Goal: Task Accomplishment & Management: Use online tool/utility

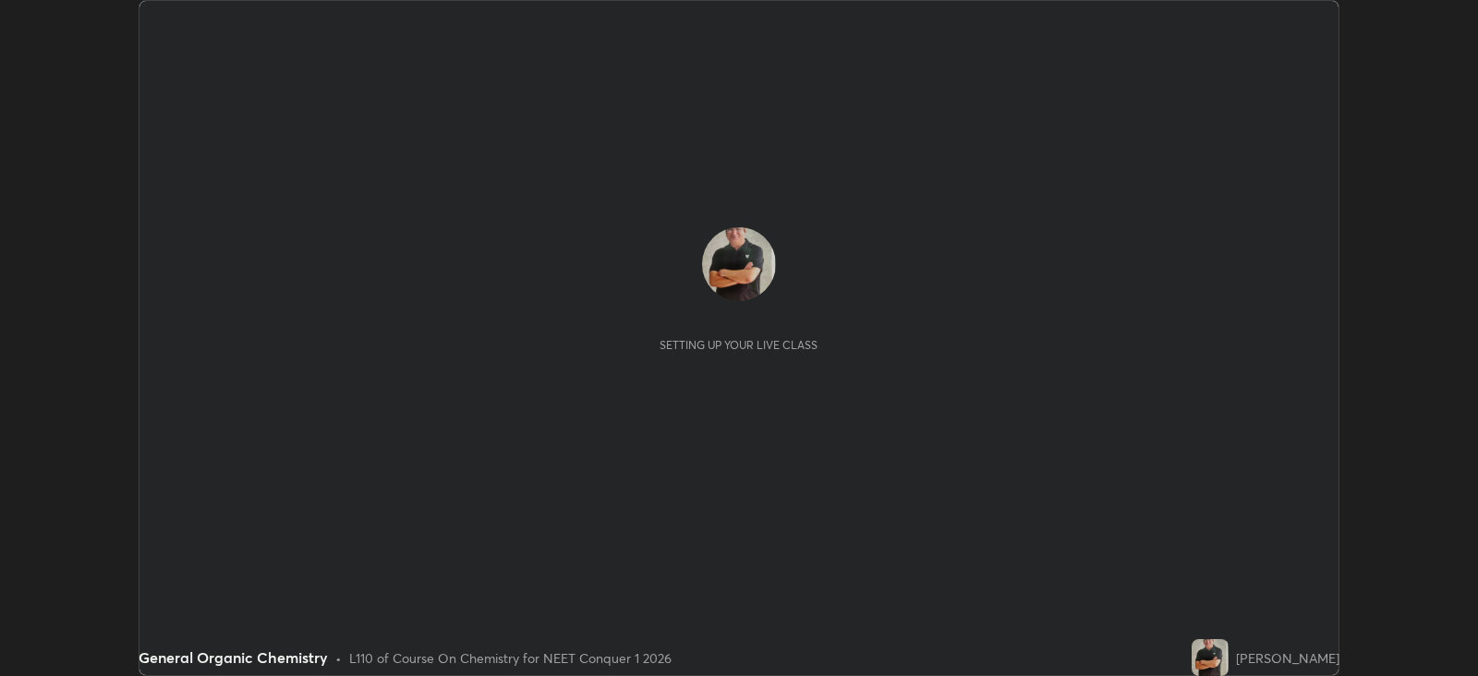
scroll to position [675, 1478]
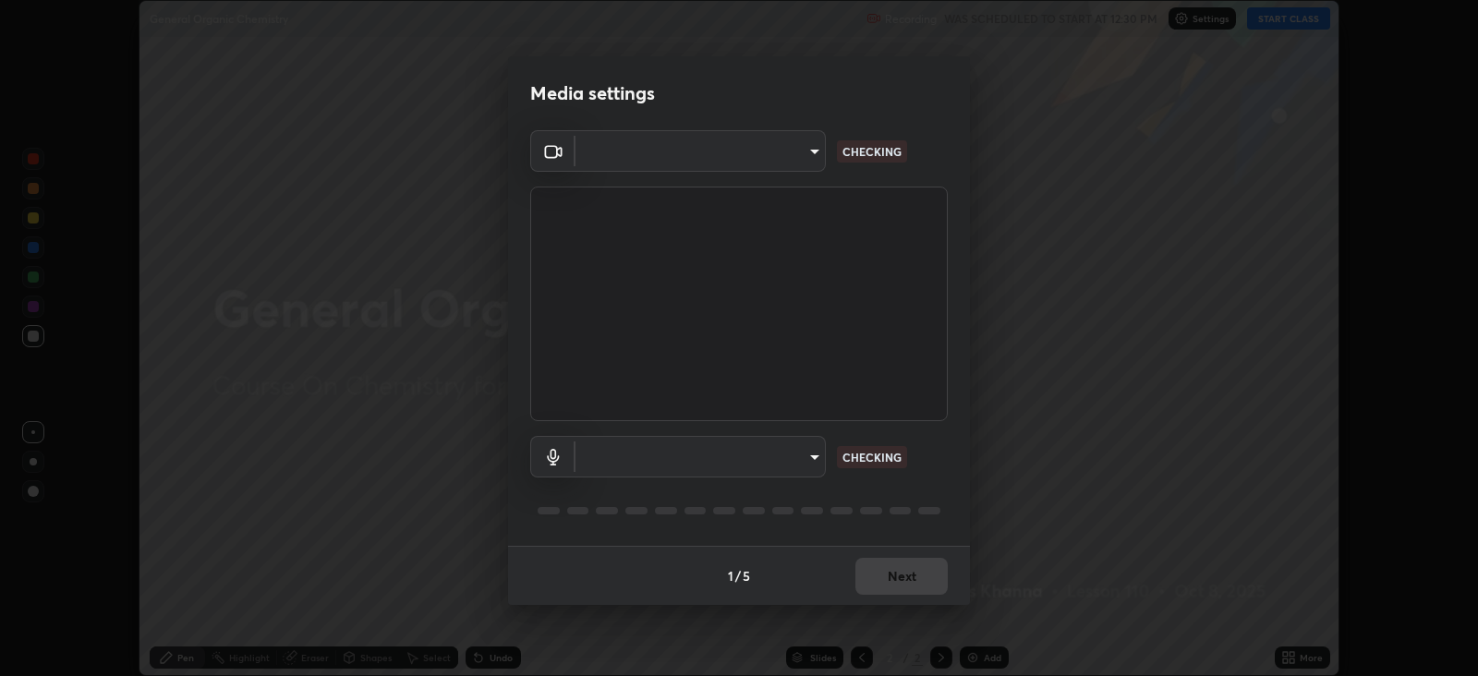
type input "db11550c6627cd1456fd7c992929e7e19338e9c76f4b1d491d27fd0e93a561d0"
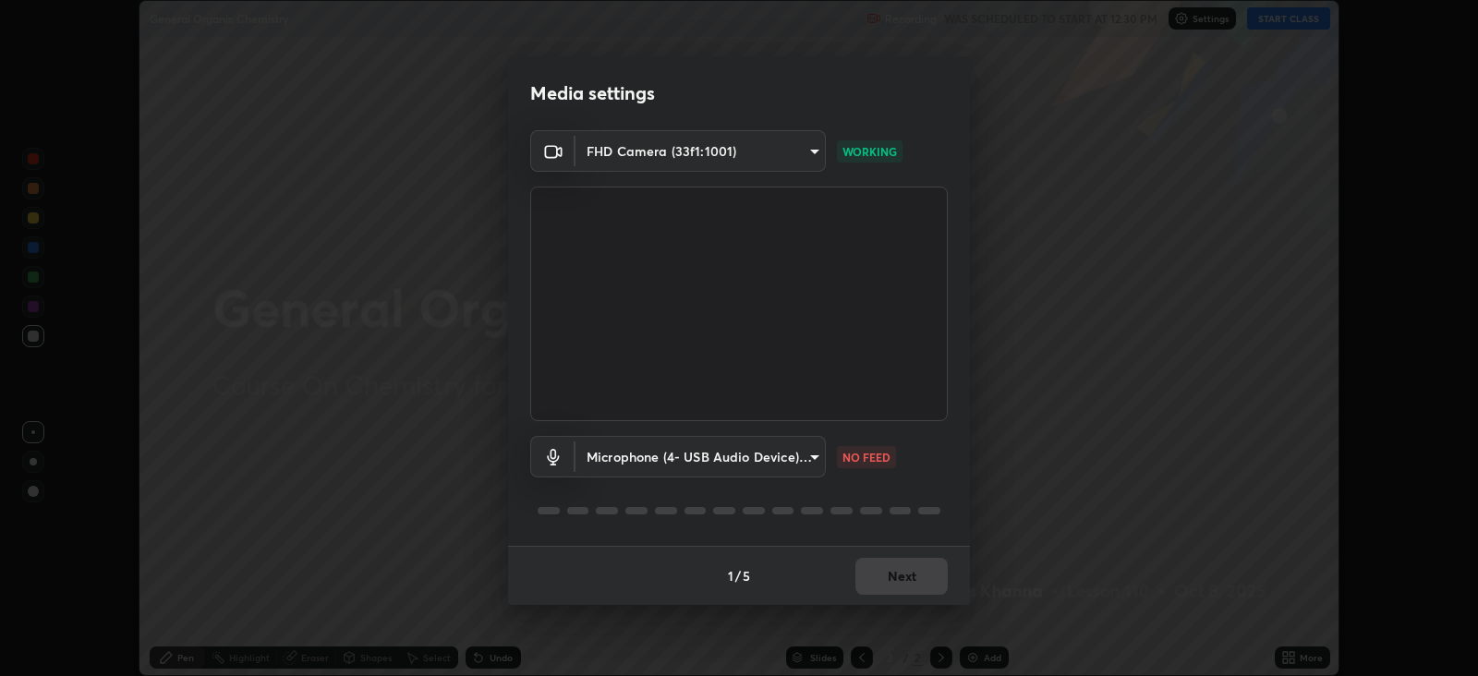
click at [799, 463] on body "Erase all General Organic Chemistry Recording WAS SCHEDULED TO START AT 12:30 P…" at bounding box center [739, 338] width 1478 height 676
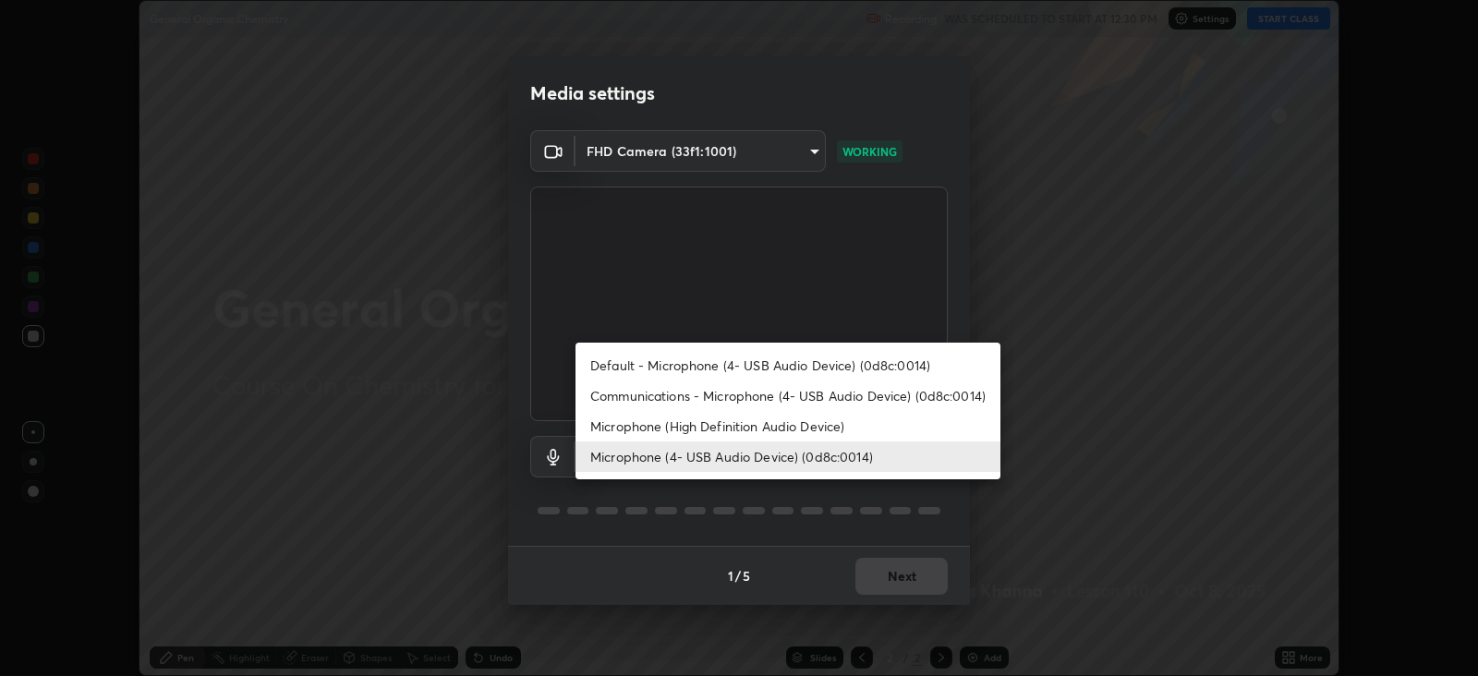
click at [796, 420] on li "Microphone (High Definition Audio Device)" at bounding box center [788, 426] width 425 height 30
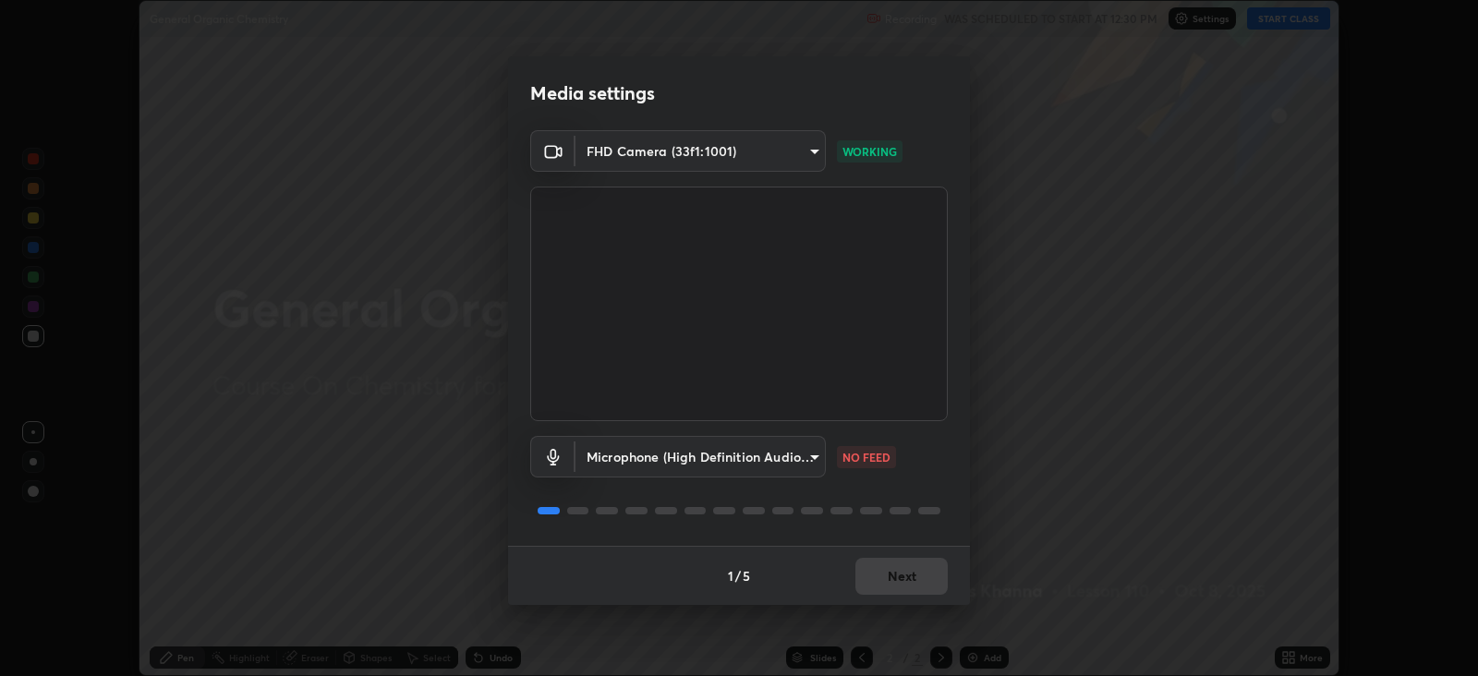
click at [789, 458] on body "Erase all General Organic Chemistry Recording WAS SCHEDULED TO START AT 12:30 P…" at bounding box center [739, 338] width 1478 height 676
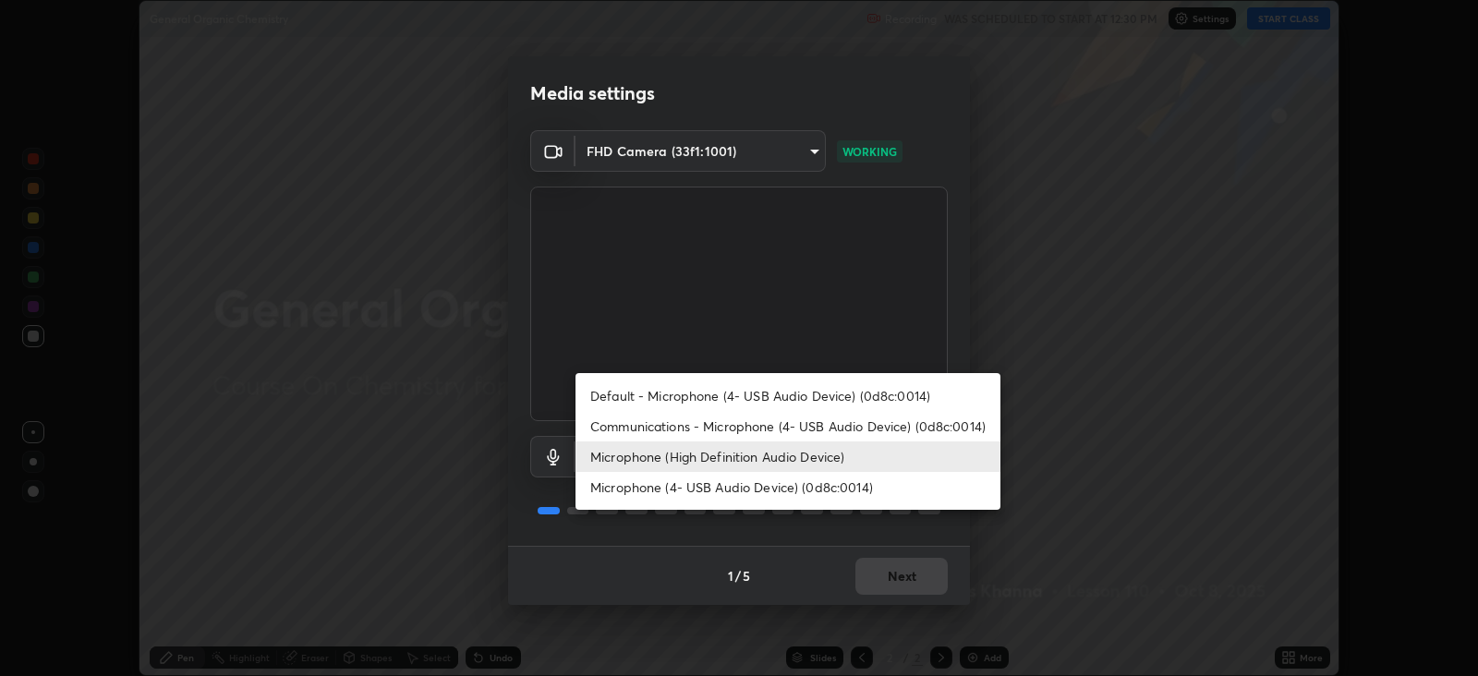
click at [788, 488] on li "Microphone (4- USB Audio Device) (0d8c:0014)" at bounding box center [788, 487] width 425 height 30
type input "d805ff438e7078c1de71cb4717de75612b37844973a4f27df63e8d5766dad93f"
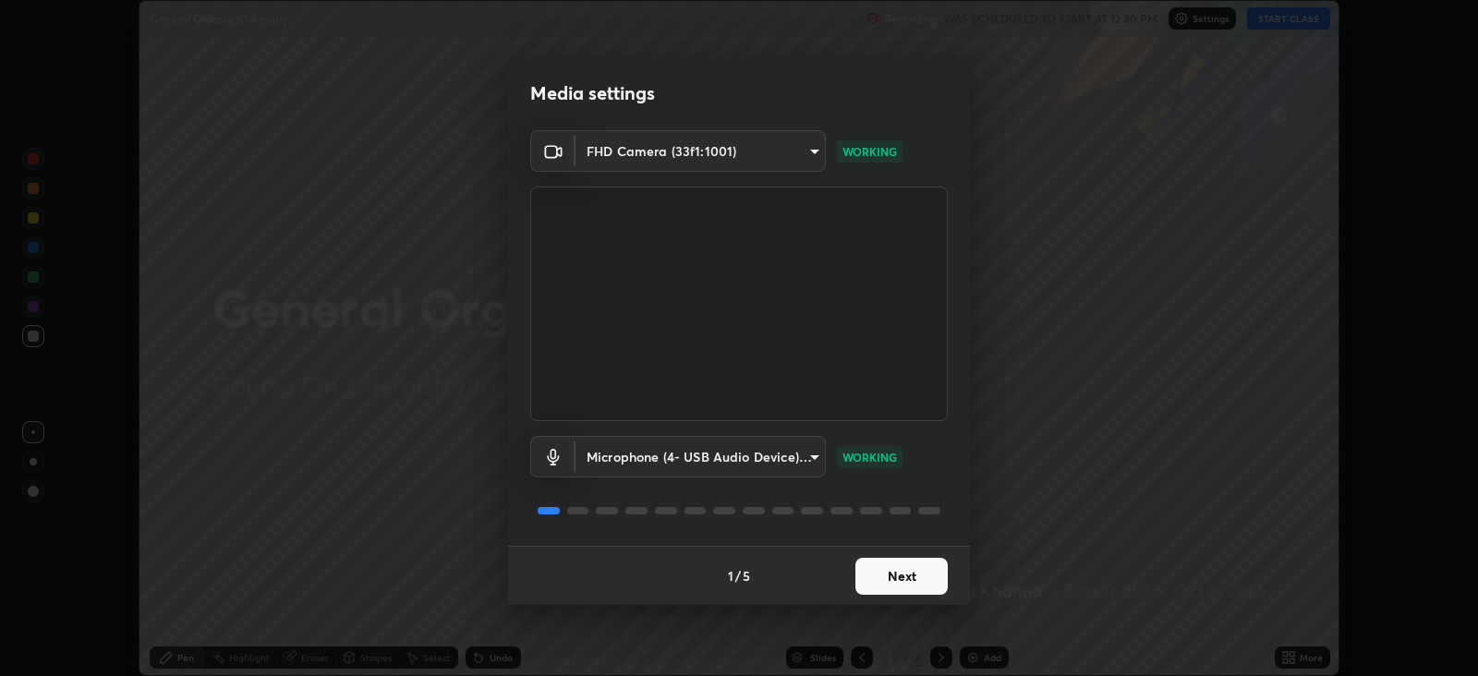
click at [919, 574] on button "Next" at bounding box center [902, 576] width 92 height 37
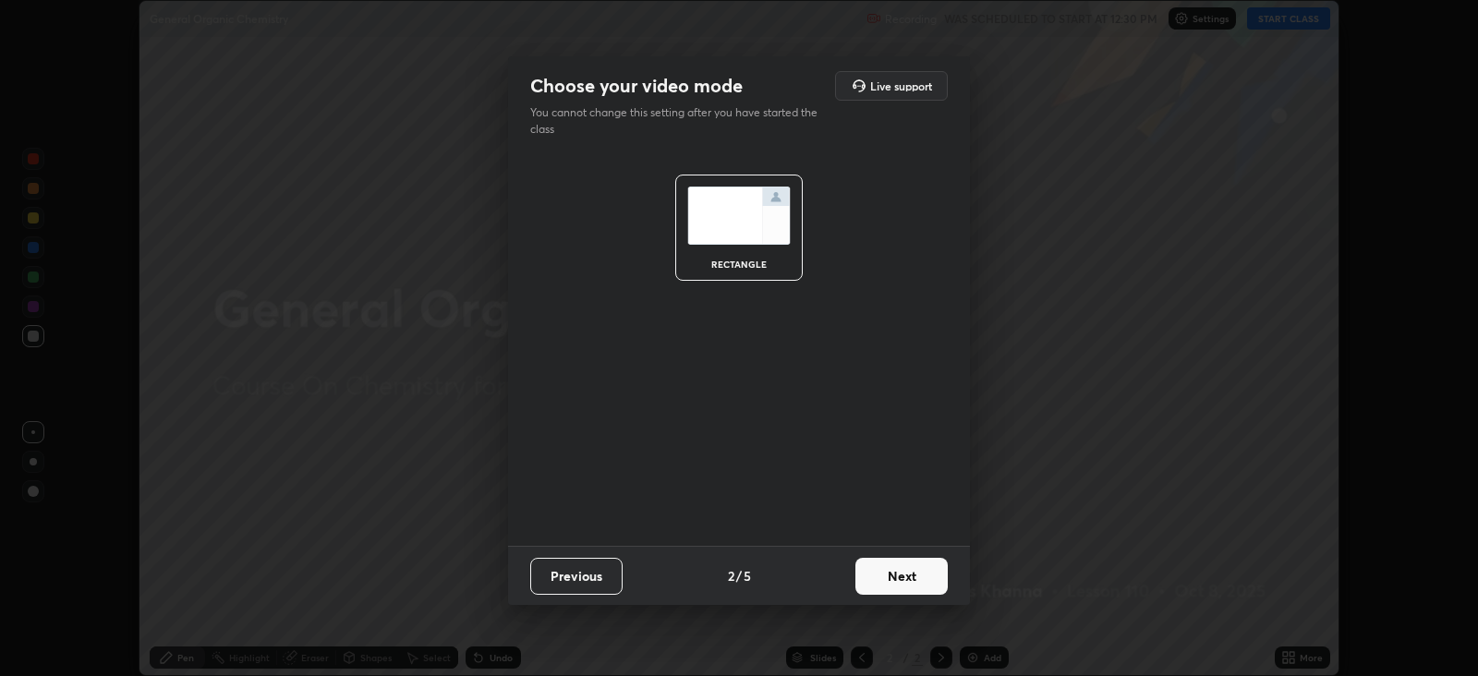
click at [924, 577] on button "Next" at bounding box center [902, 576] width 92 height 37
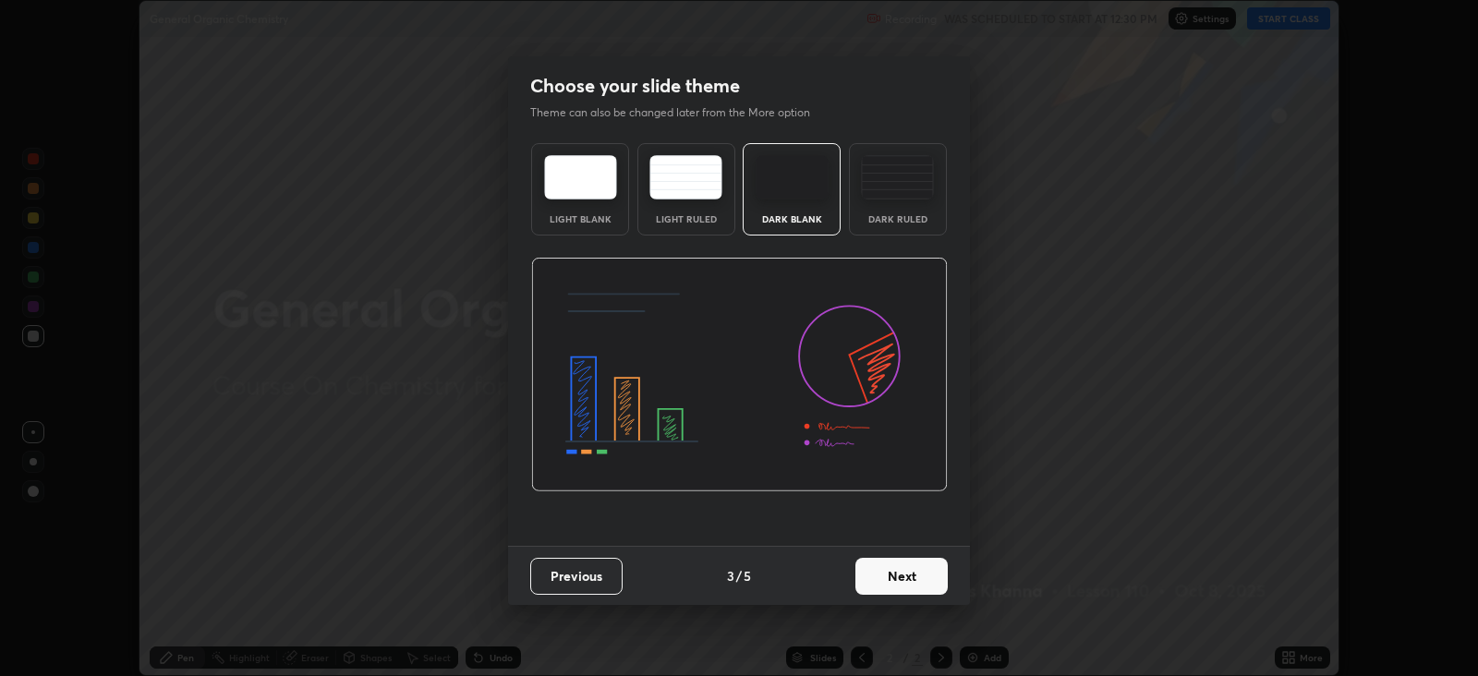
click at [927, 578] on button "Next" at bounding box center [902, 576] width 92 height 37
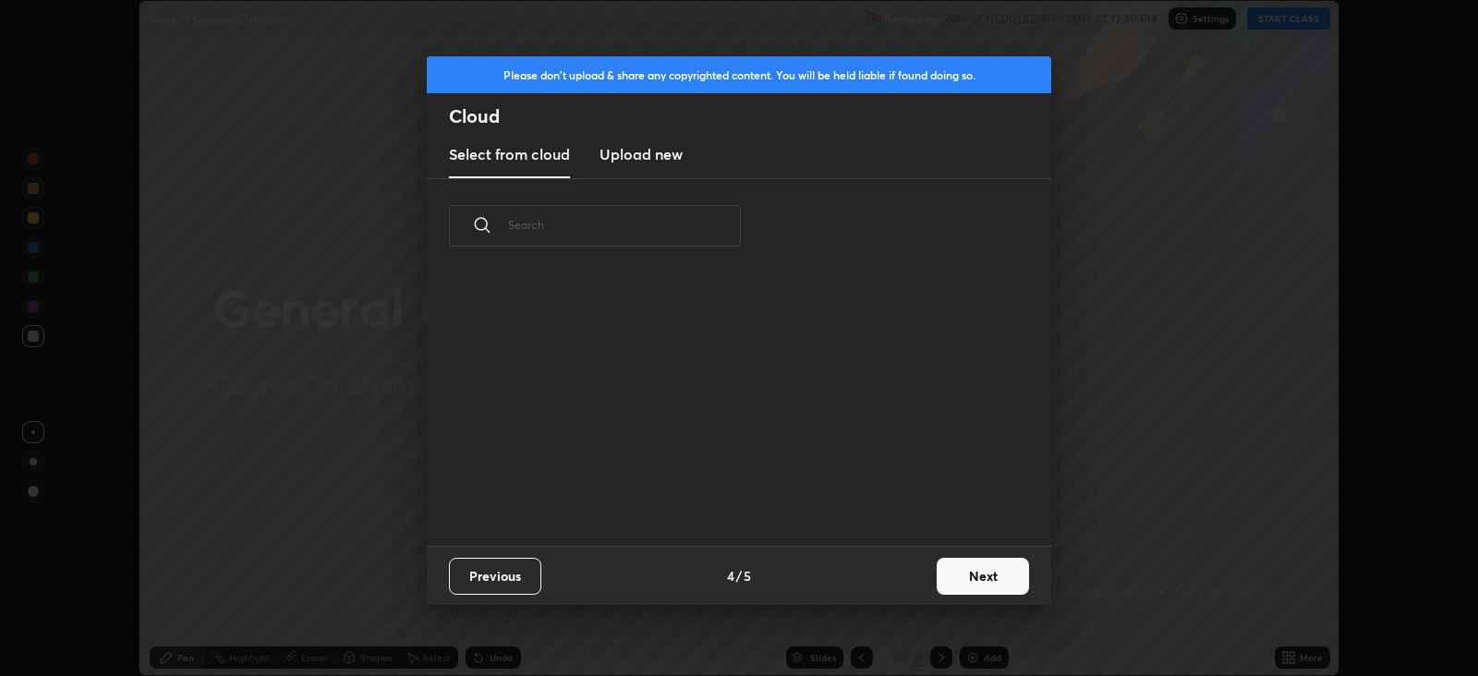
click at [938, 577] on button "Next" at bounding box center [983, 576] width 92 height 37
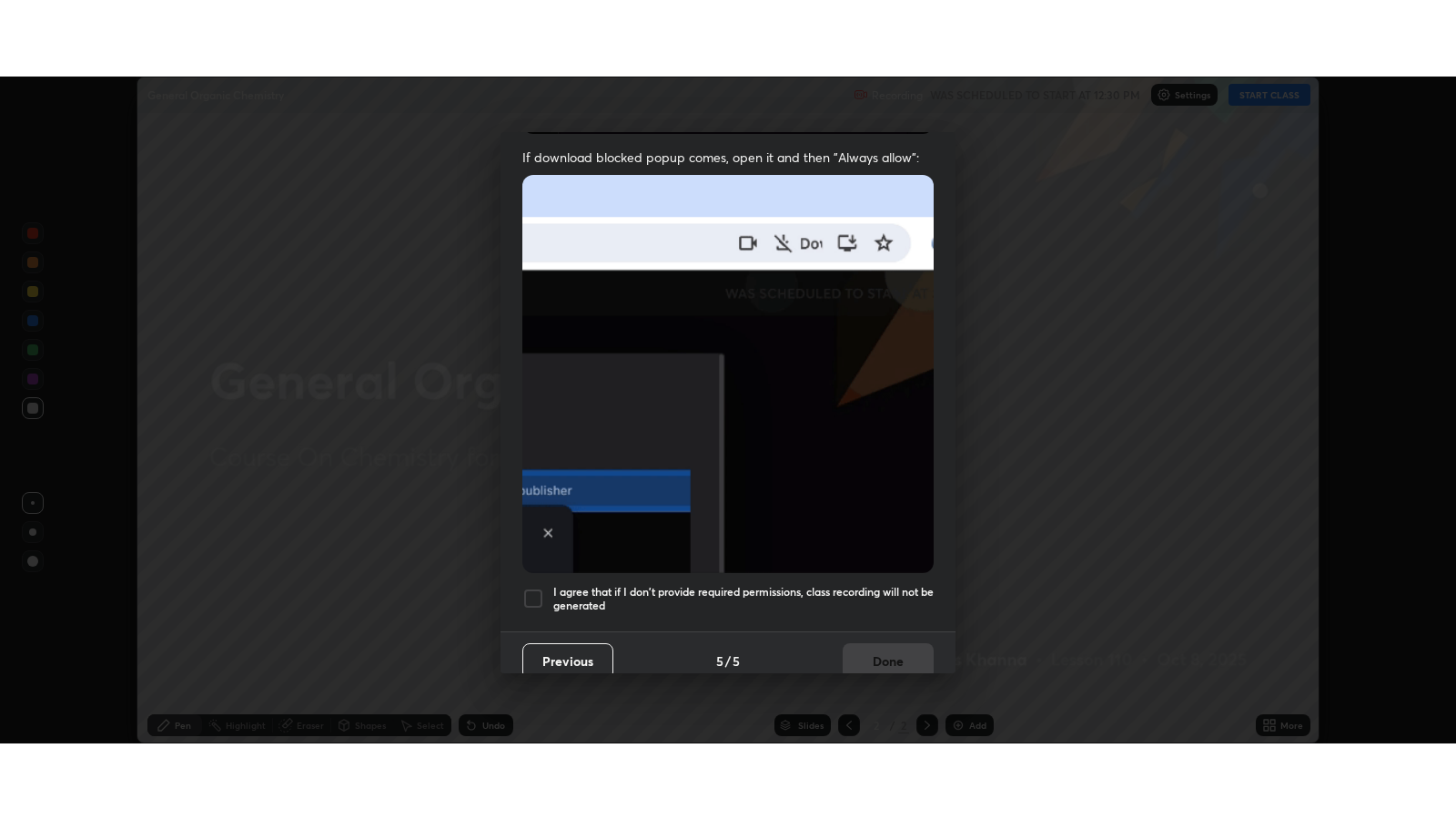
scroll to position [369, 0]
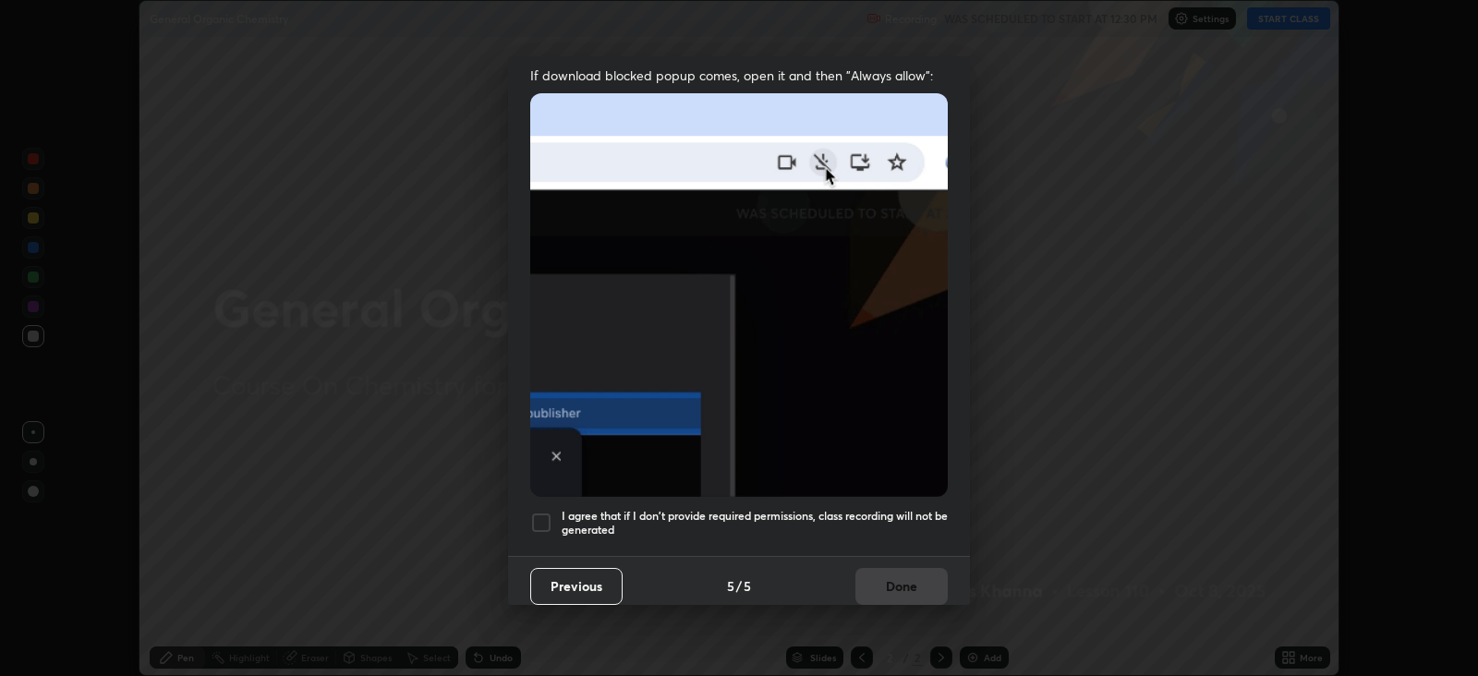
click at [544, 516] on div at bounding box center [541, 523] width 22 height 22
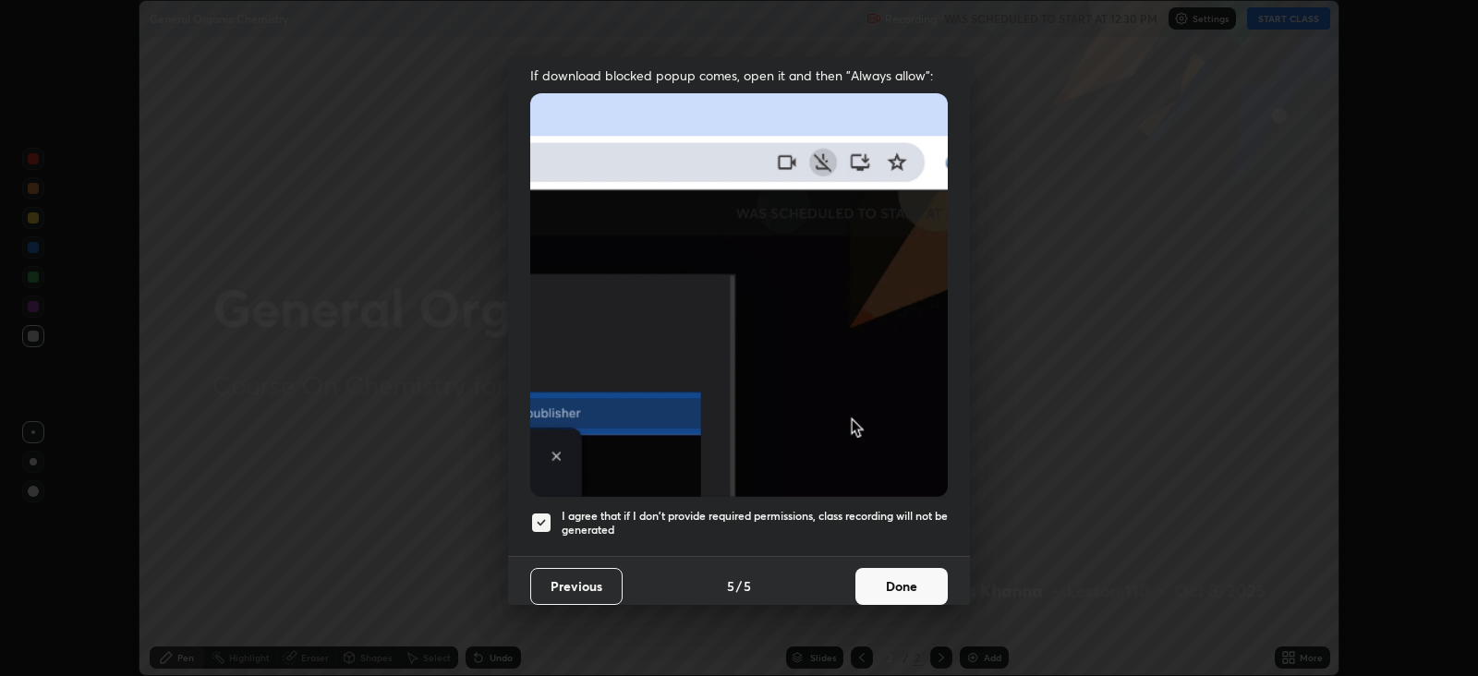
click at [919, 580] on button "Done" at bounding box center [902, 586] width 92 height 37
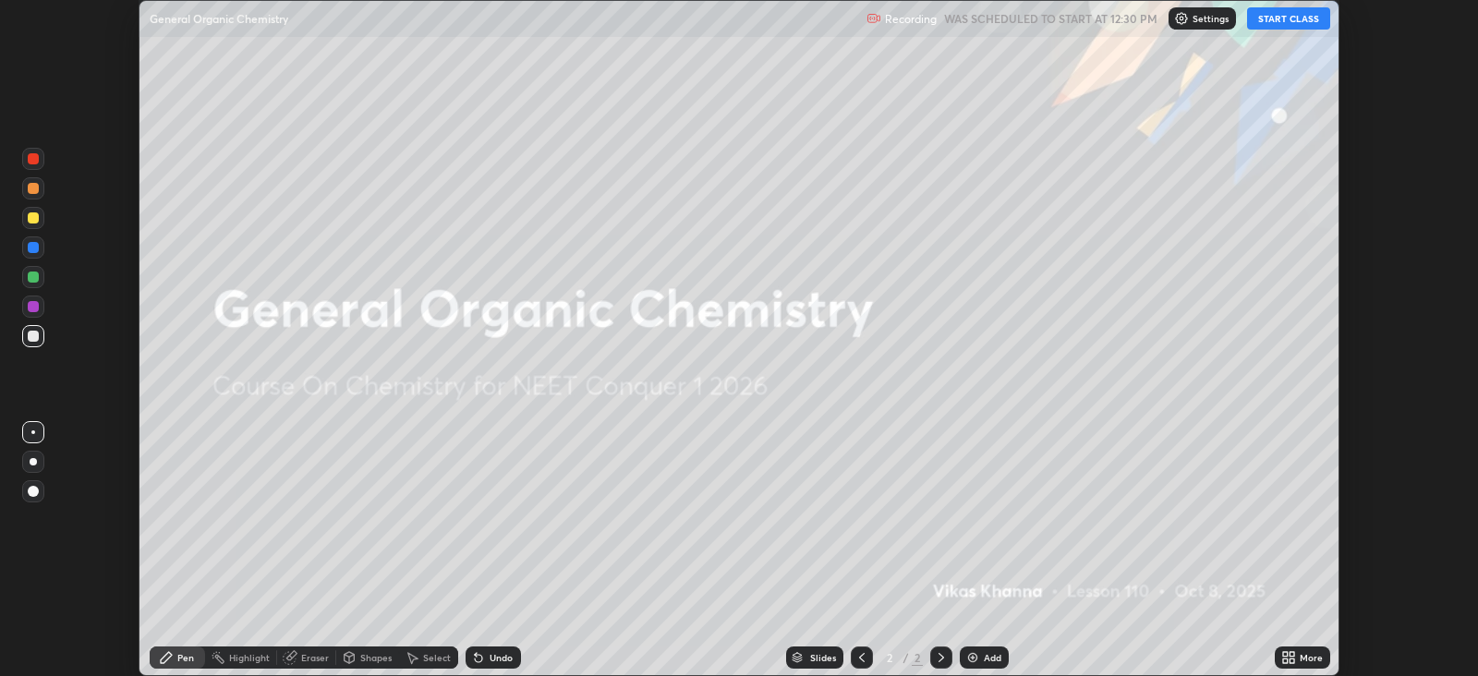
click at [1294, 18] on button "START CLASS" at bounding box center [1288, 18] width 83 height 22
click at [1308, 654] on div "More" at bounding box center [1311, 657] width 23 height 9
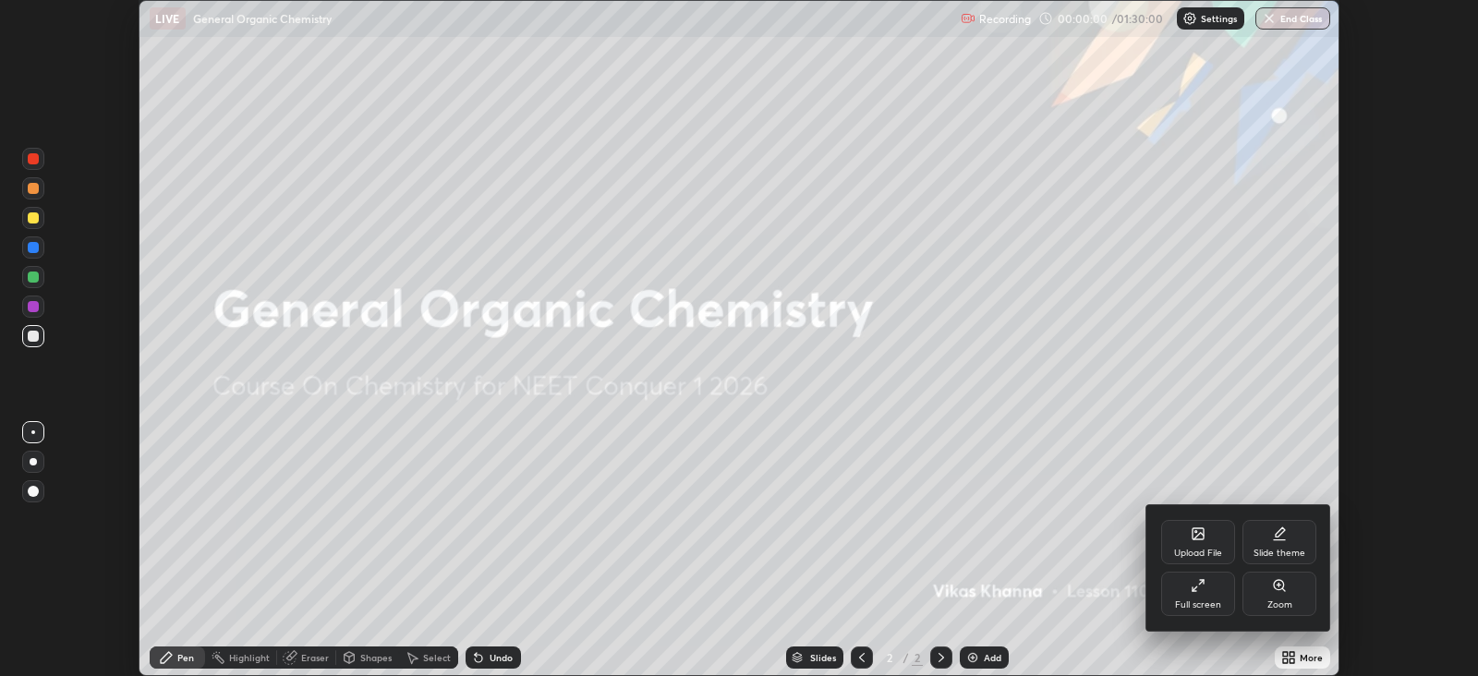
click at [1202, 588] on icon at bounding box center [1198, 585] width 15 height 15
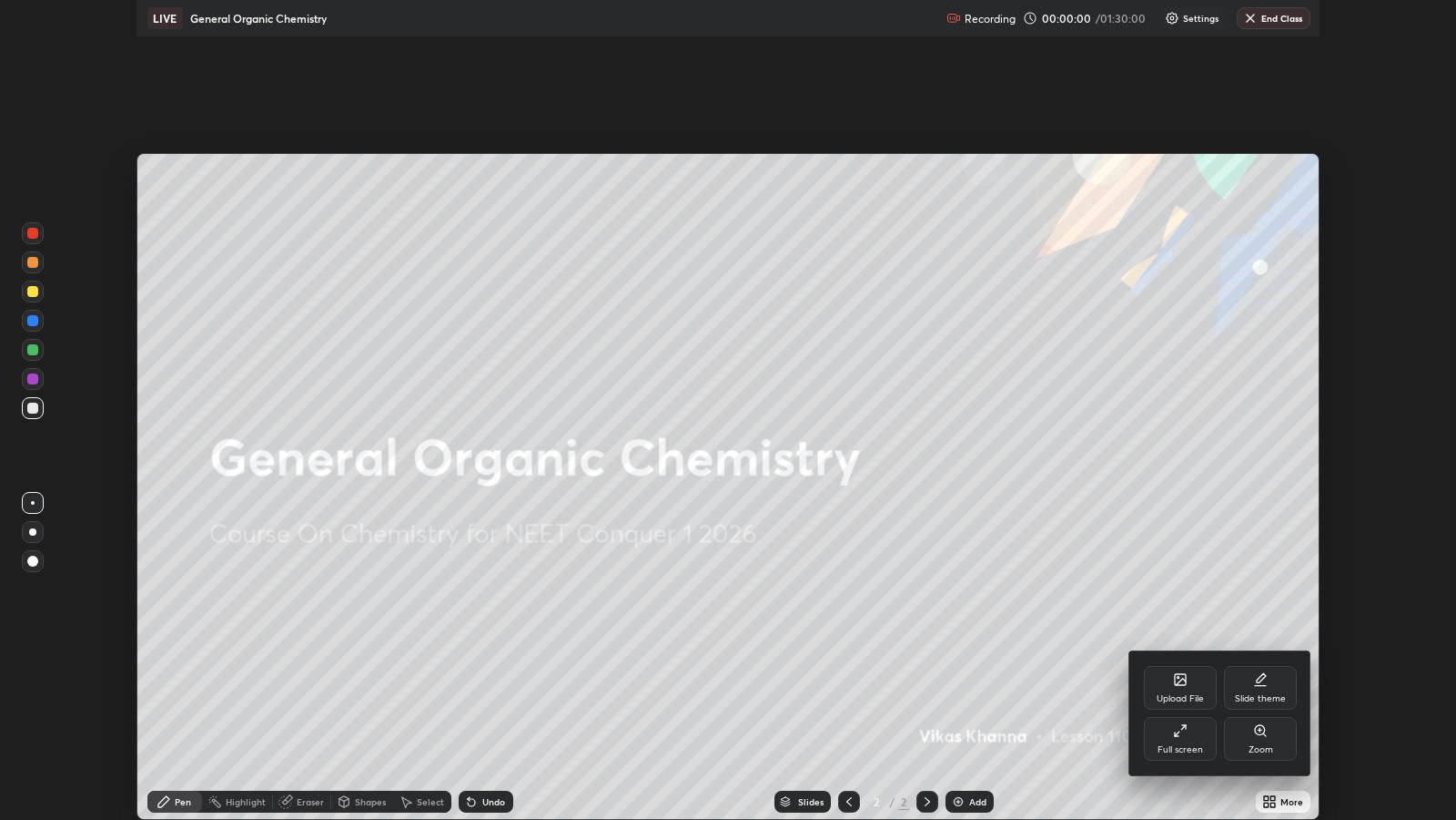
scroll to position [819, 1456]
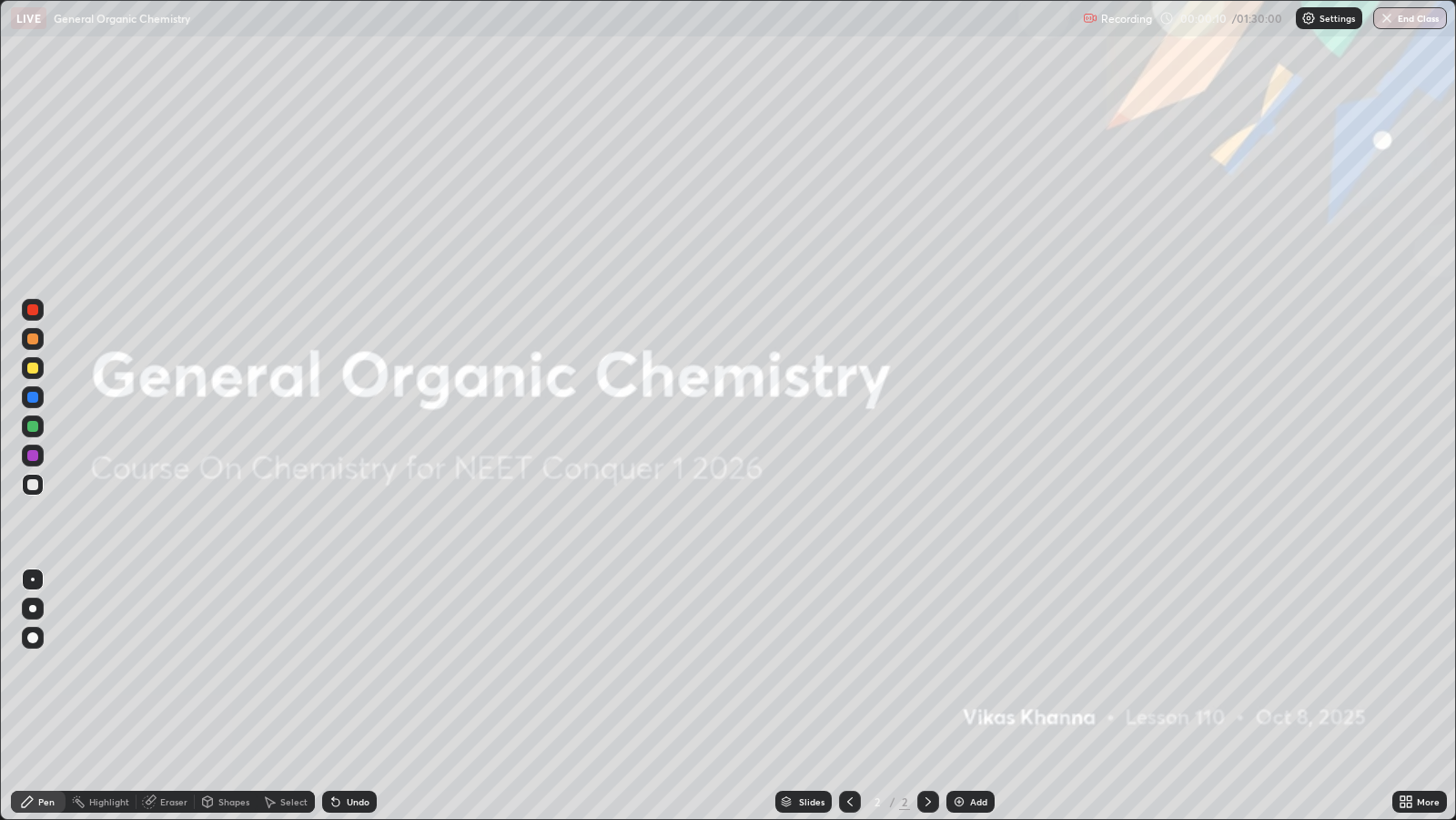
click at [973, 665] on div "Add" at bounding box center [979, 801] width 18 height 9
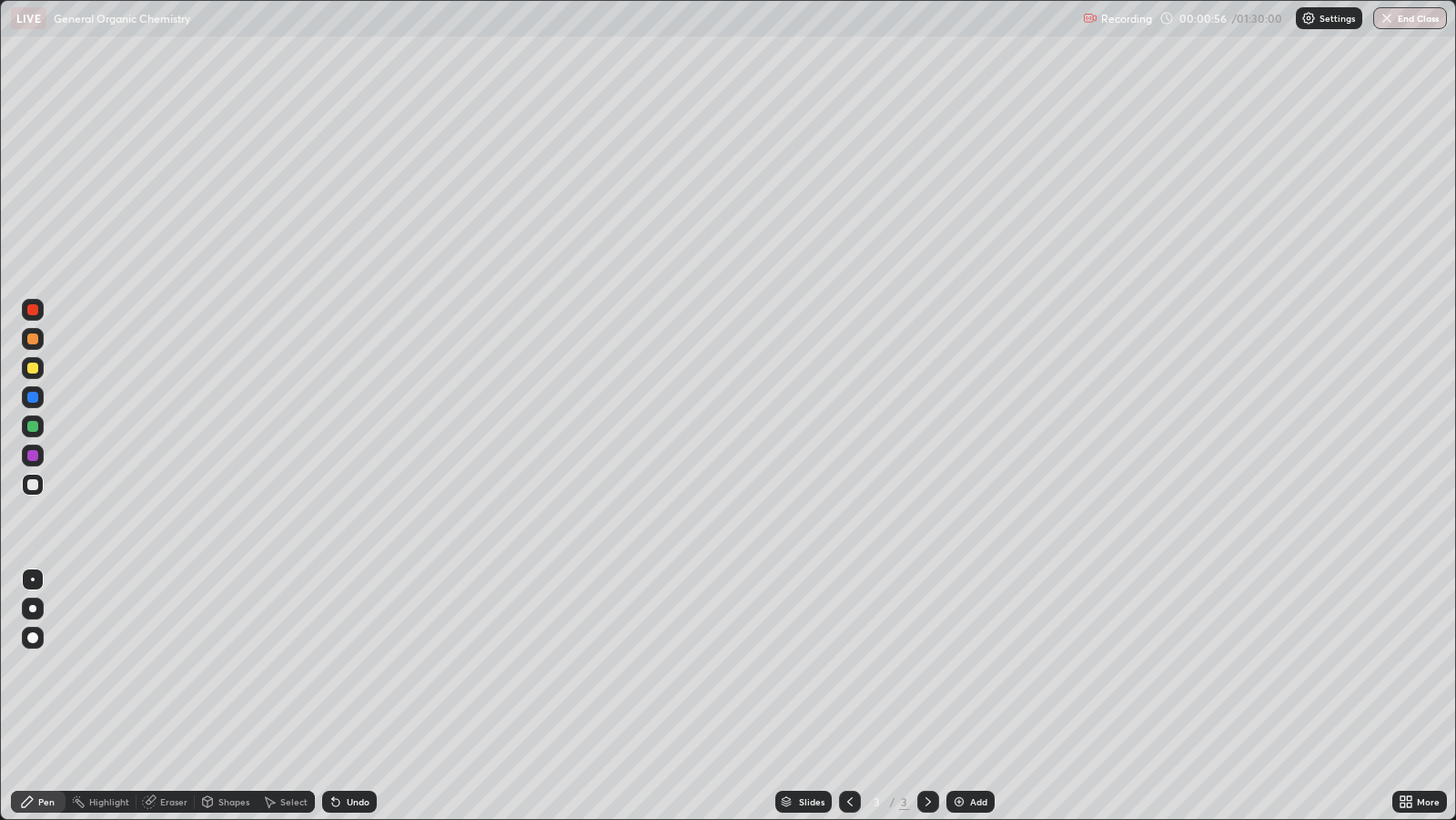
click at [360, 665] on div "Undo" at bounding box center [358, 801] width 23 height 9
click at [355, 665] on div "Undo" at bounding box center [358, 801] width 23 height 9
click at [36, 639] on div at bounding box center [33, 637] width 11 height 11
click at [33, 365] on div at bounding box center [33, 368] width 11 height 11
click at [972, 665] on div "Add" at bounding box center [979, 801] width 18 height 9
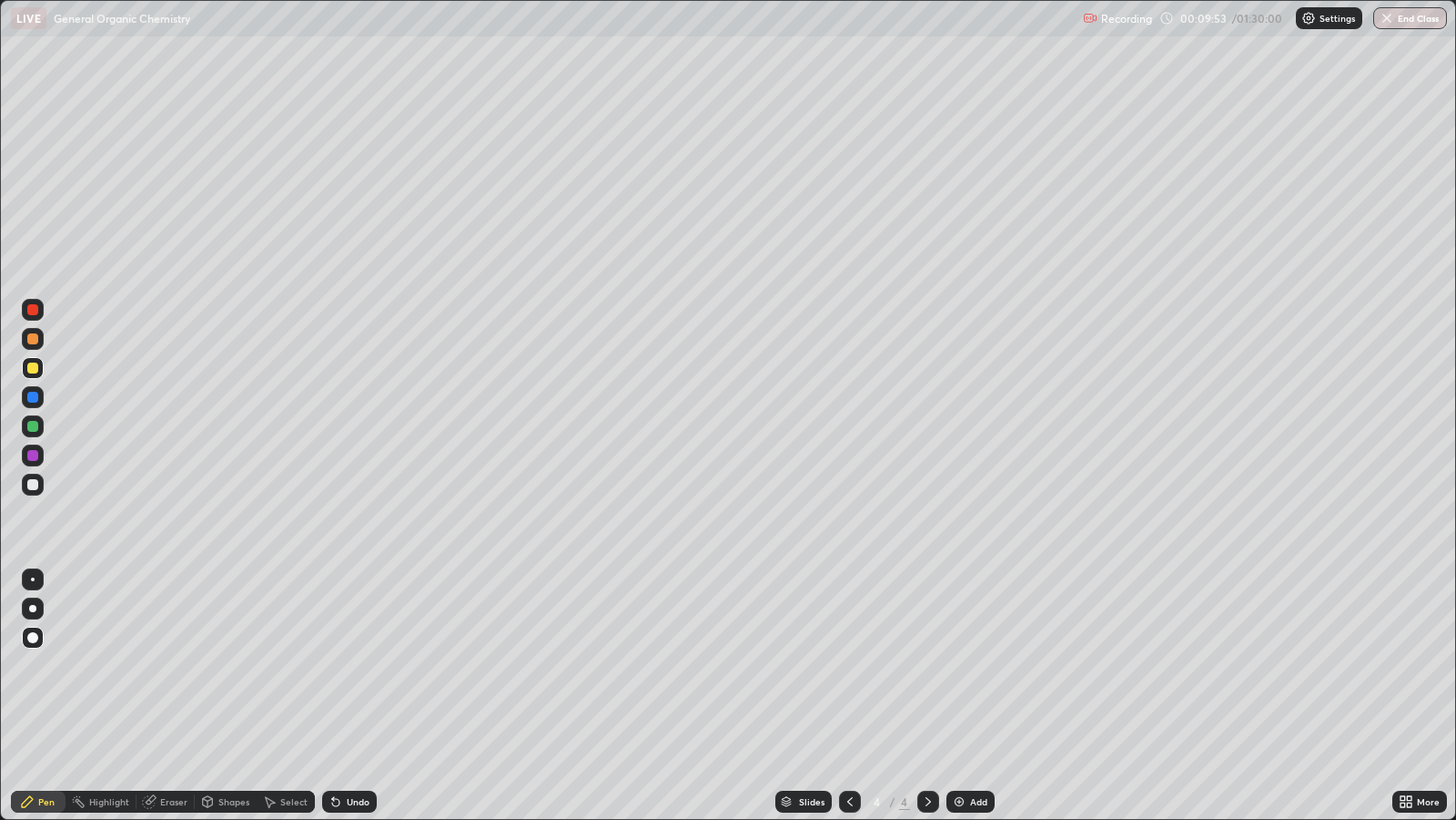
click at [984, 665] on div "Add" at bounding box center [979, 801] width 18 height 9
click at [50, 665] on div "Pen" at bounding box center [37, 801] width 54 height 22
click at [36, 371] on div at bounding box center [33, 368] width 11 height 11
click at [219, 665] on div "Shapes" at bounding box center [233, 801] width 31 height 9
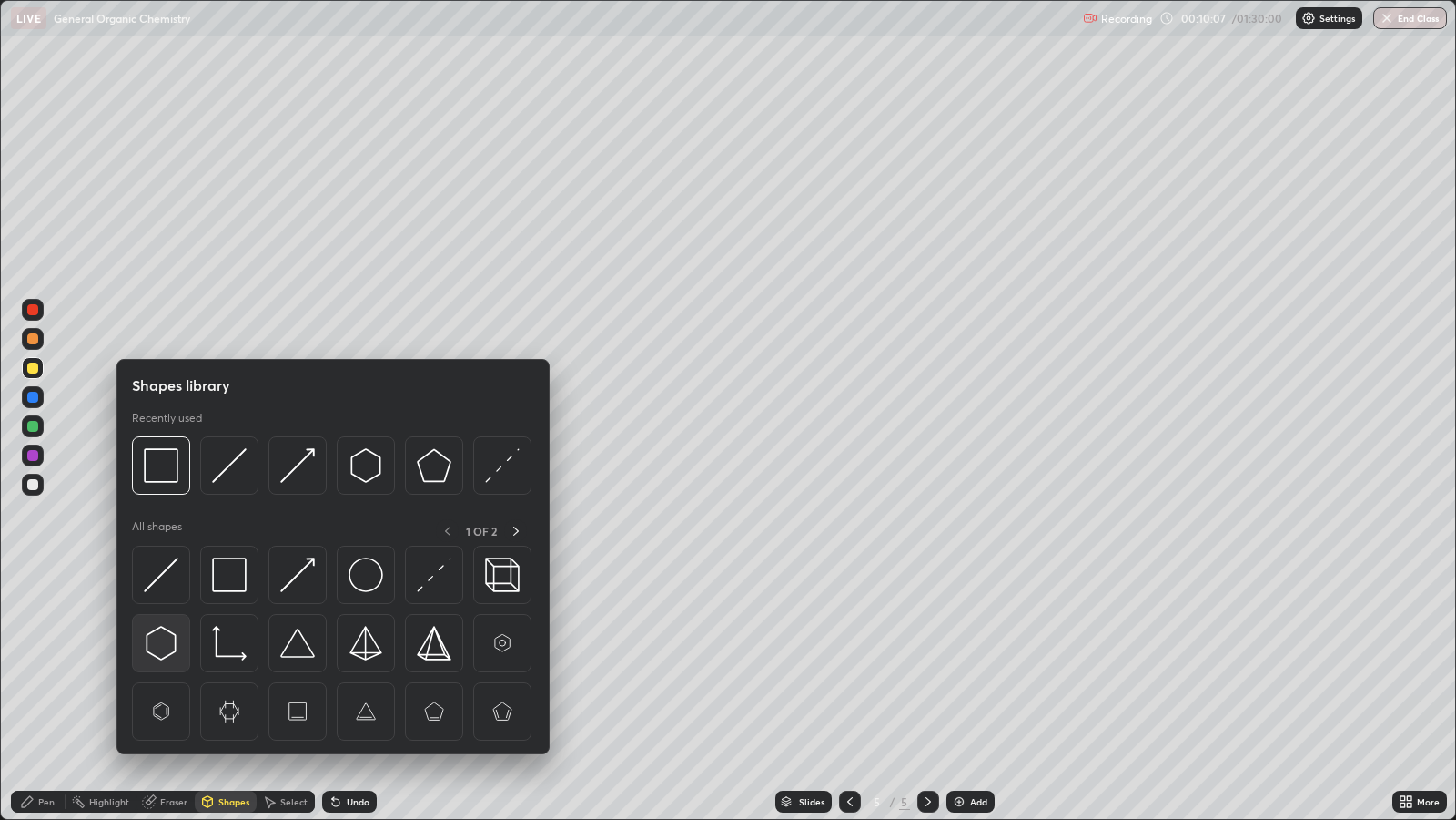
click at [162, 643] on img at bounding box center [161, 643] width 34 height 34
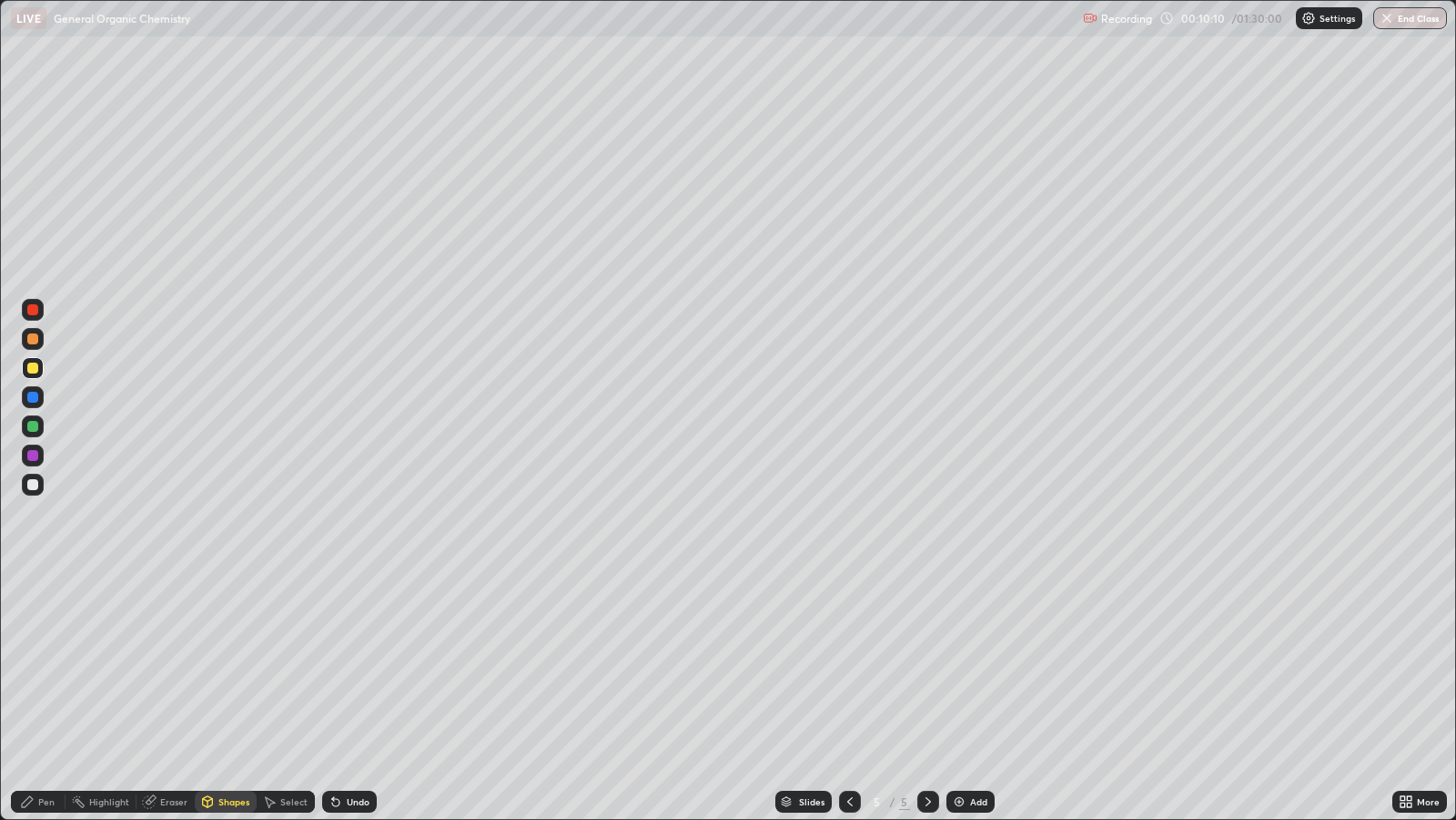
click at [238, 665] on div "Shapes" at bounding box center [233, 801] width 31 height 9
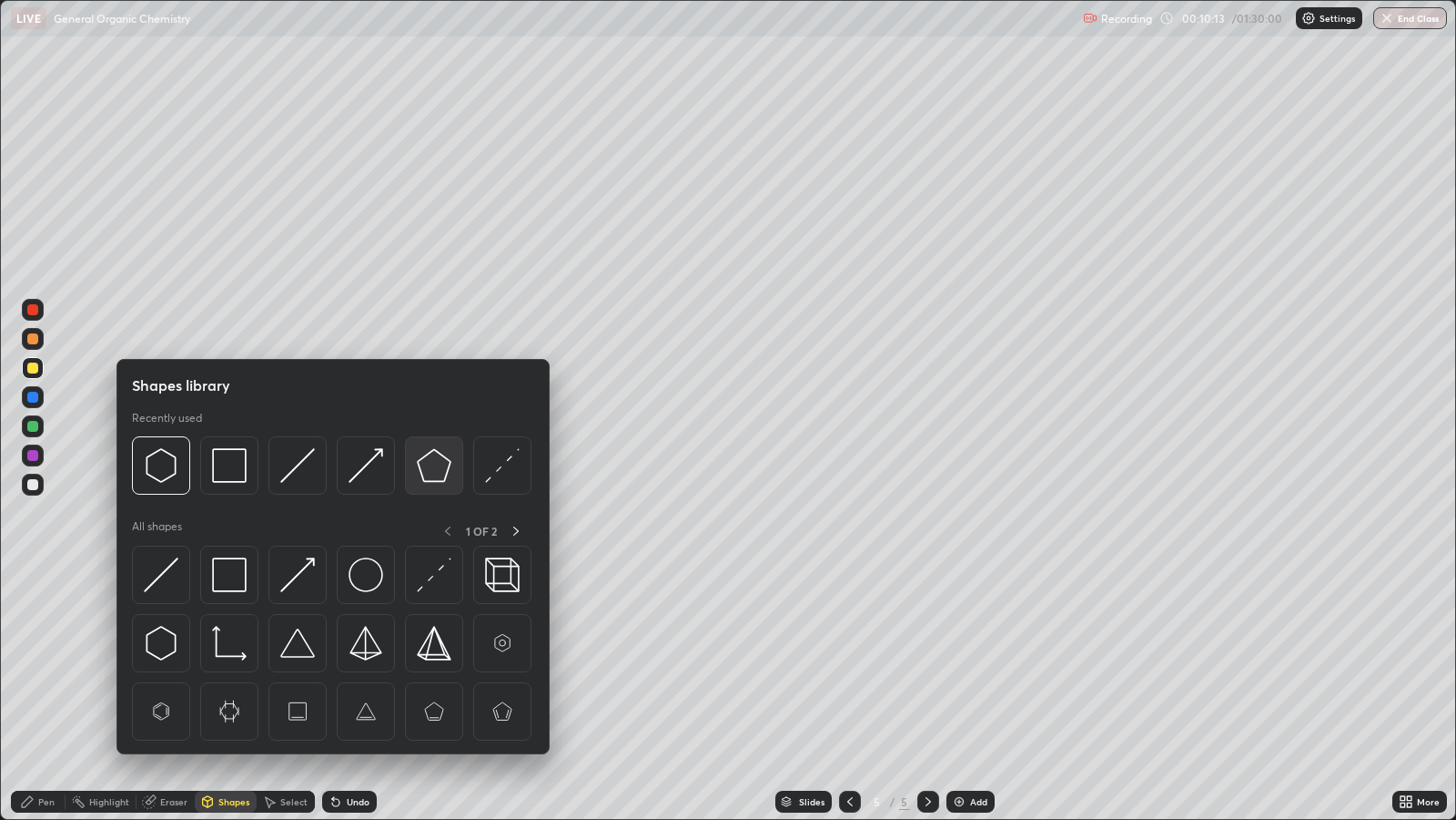
click at [430, 464] on img at bounding box center [433, 465] width 34 height 34
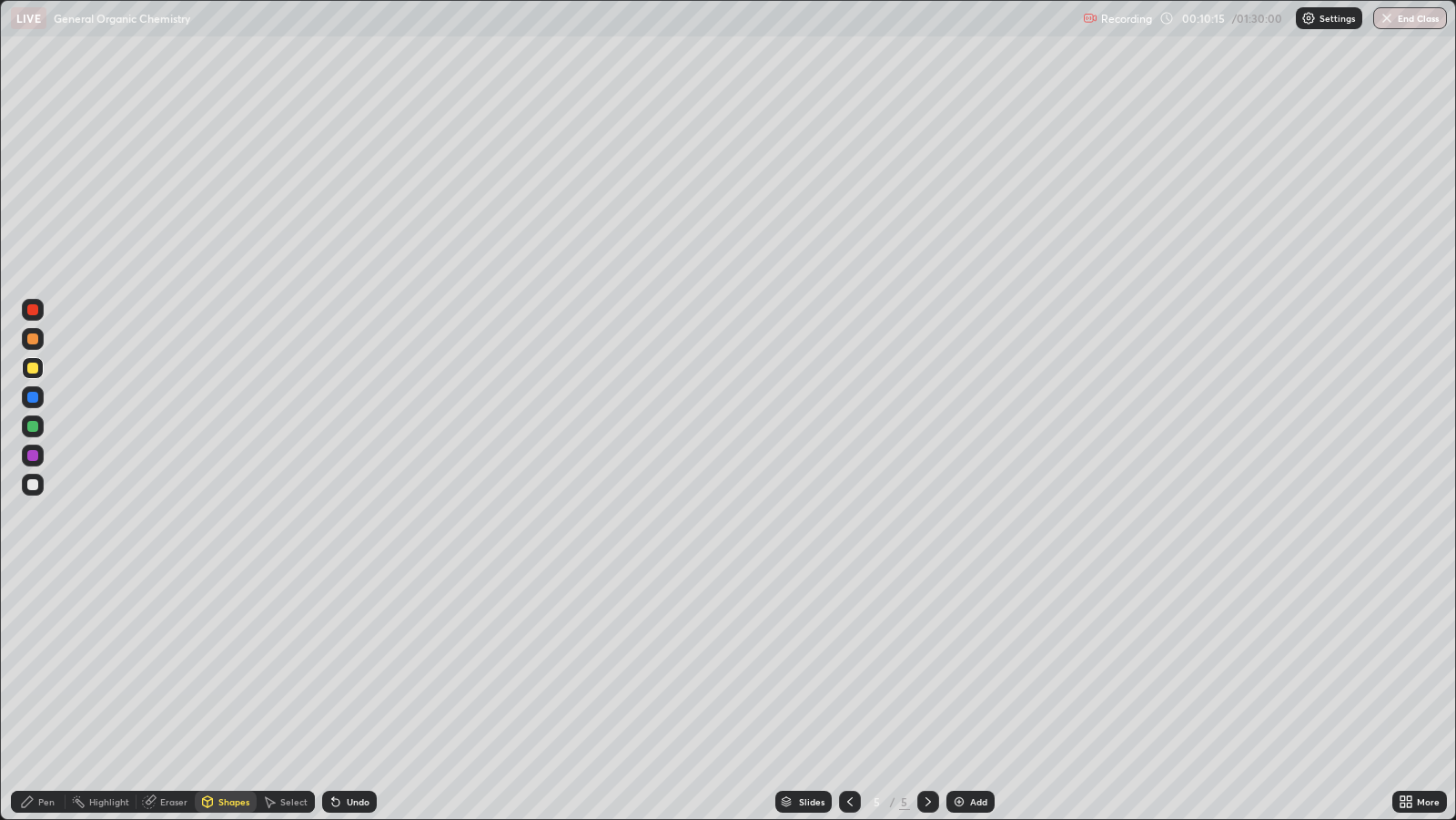
click at [224, 665] on div "Shapes" at bounding box center [233, 801] width 31 height 9
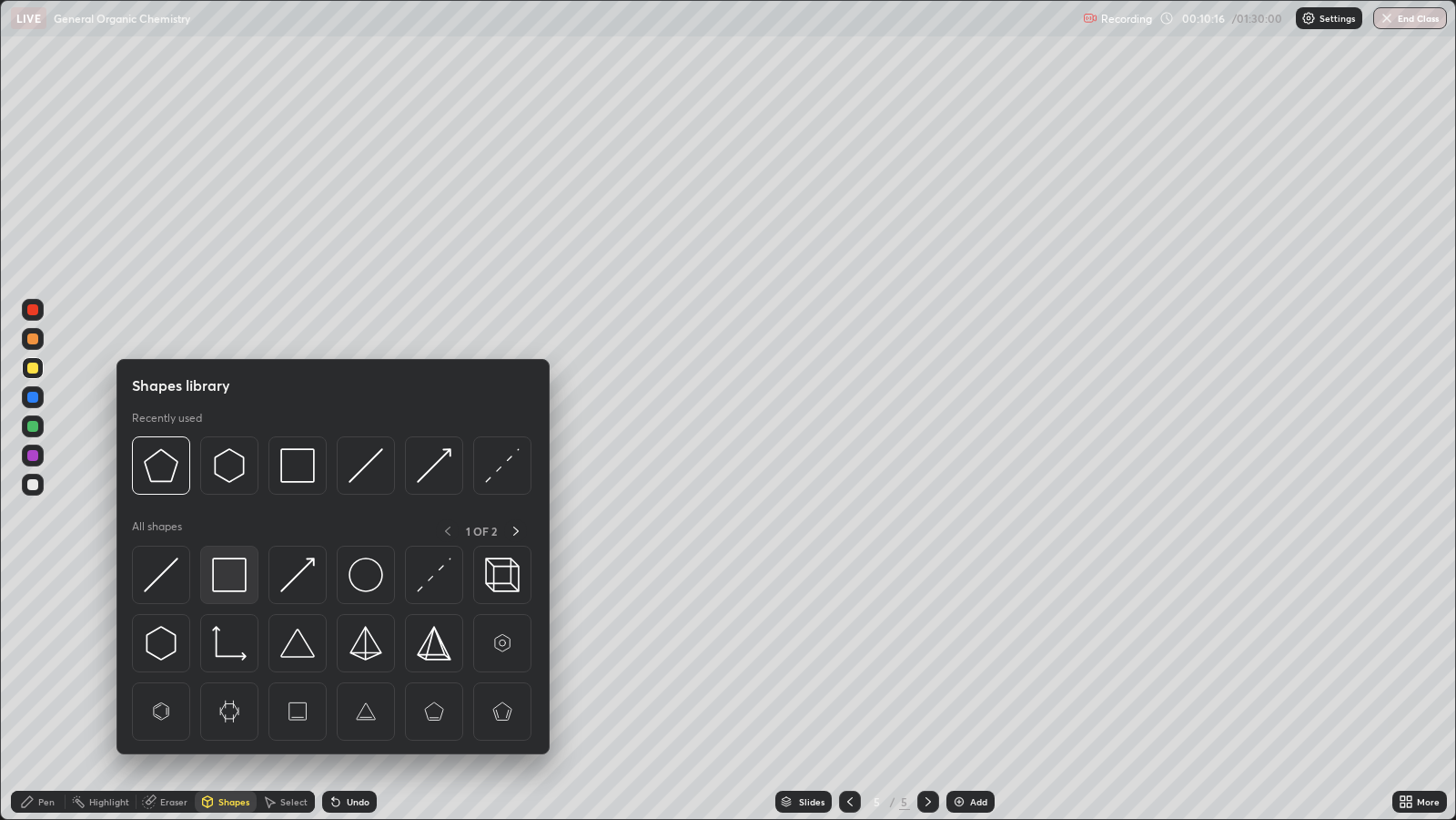
click at [232, 579] on img at bounding box center [229, 575] width 34 height 34
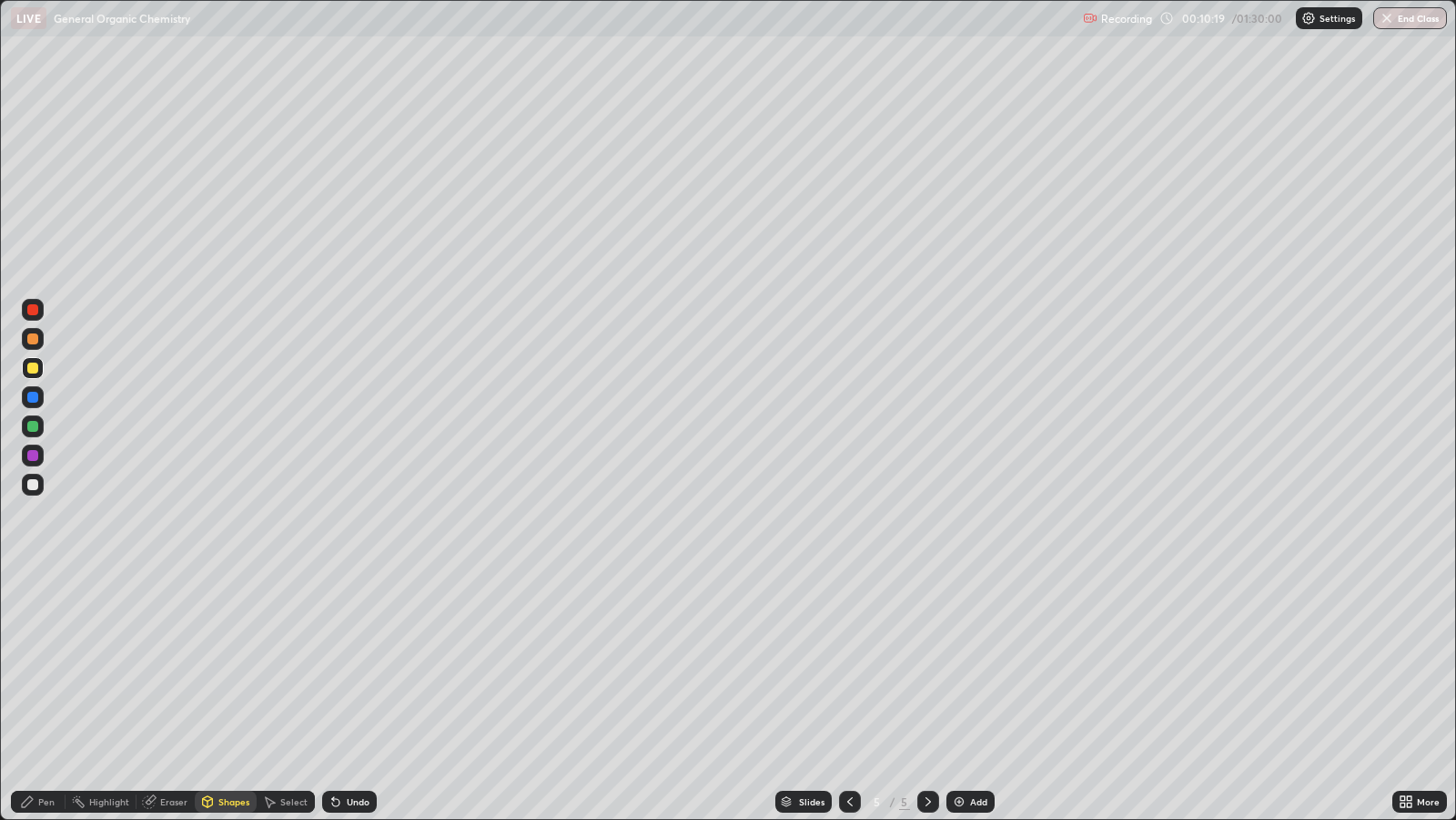
click at [237, 665] on div "Shapes" at bounding box center [233, 801] width 31 height 9
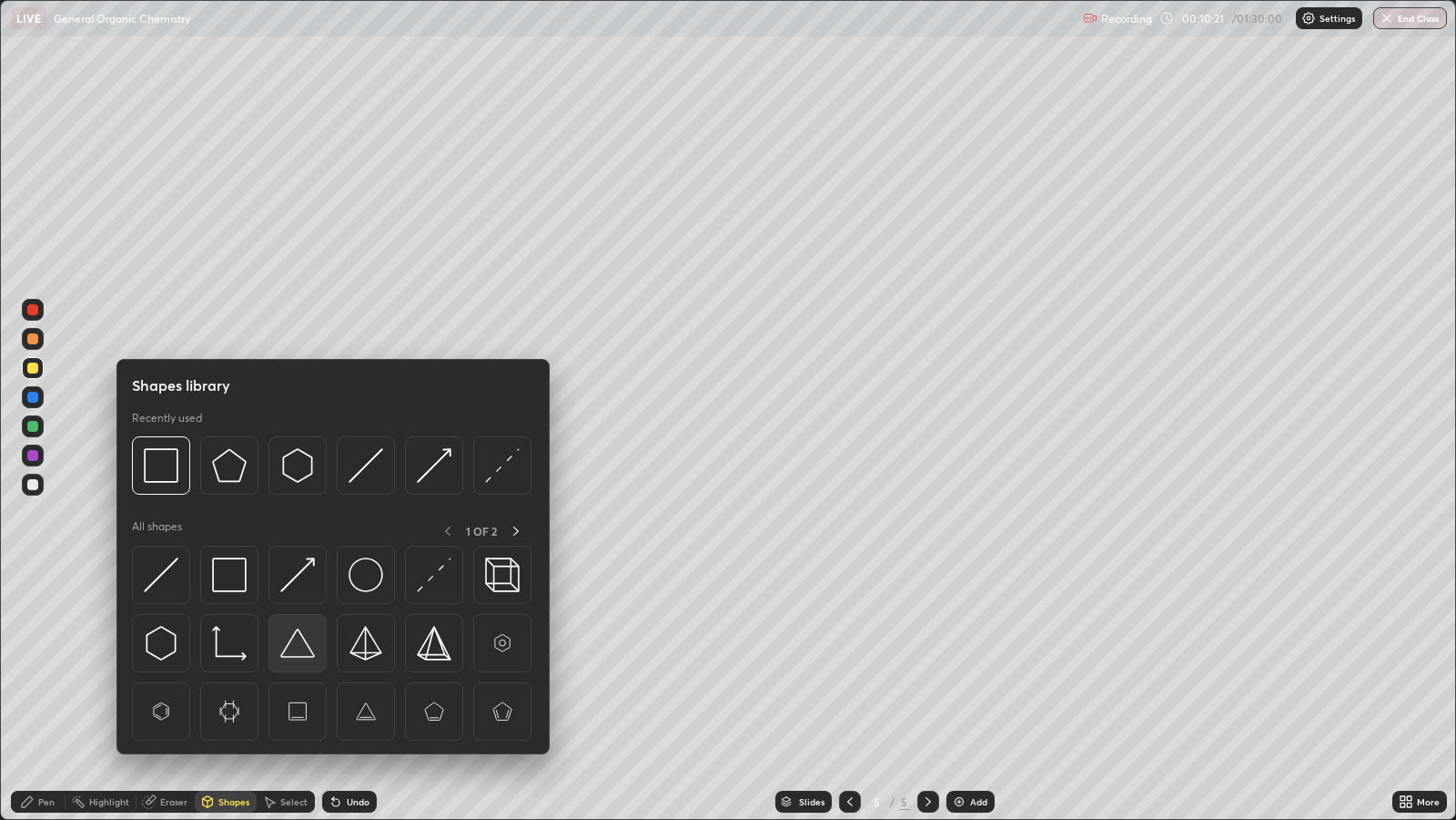
click at [300, 643] on img at bounding box center [298, 643] width 34 height 34
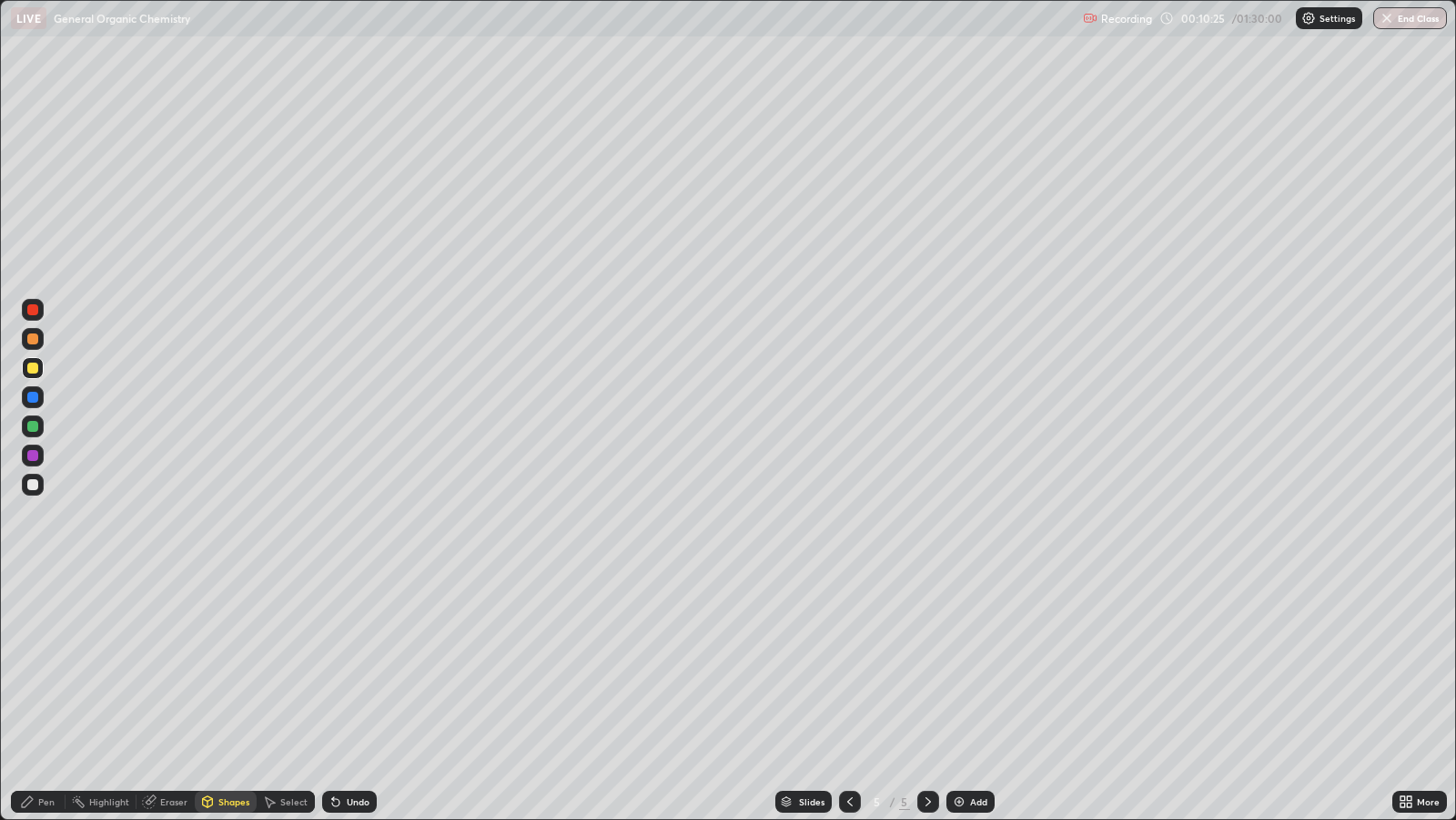
click at [292, 665] on div "Select" at bounding box center [295, 801] width 28 height 9
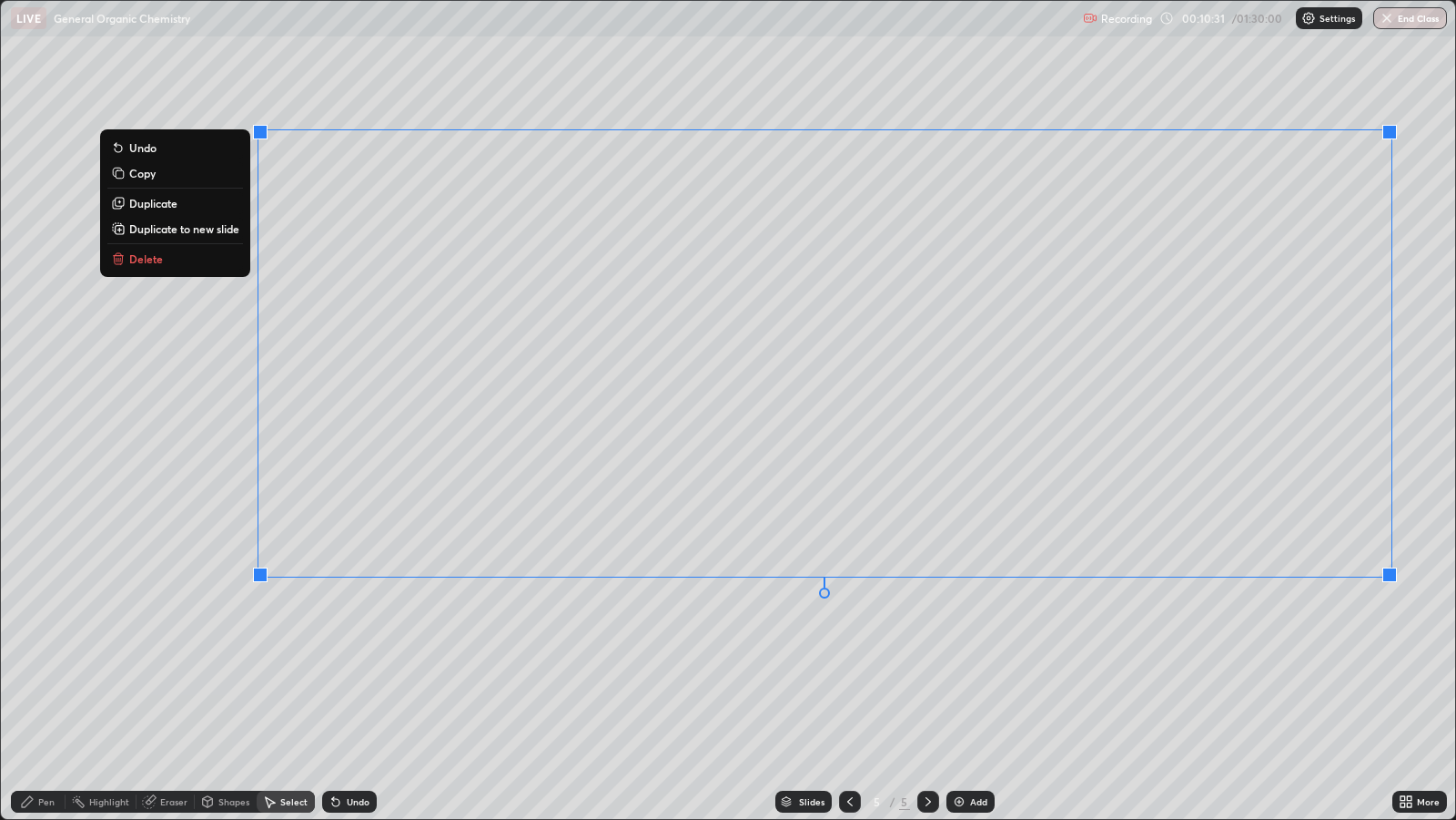
click at [182, 234] on p "Duplicate to new slide" at bounding box center [184, 229] width 110 height 15
click at [156, 231] on p "Duplicate to new slide" at bounding box center [184, 229] width 110 height 15
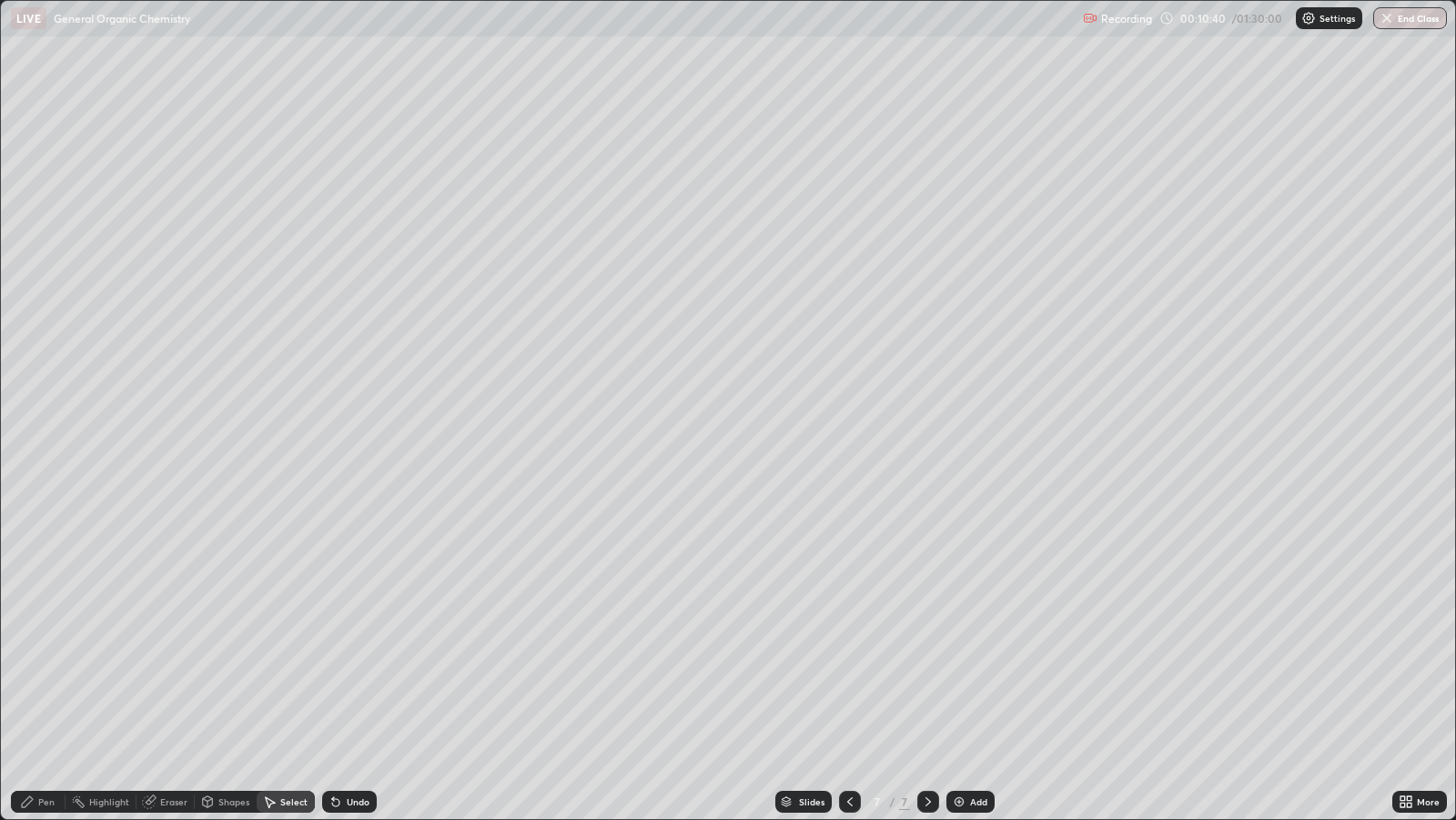
click at [850, 665] on icon at bounding box center [850, 801] width 15 height 15
click at [846, 665] on icon at bounding box center [850, 801] width 15 height 15
click at [34, 665] on div "Pen" at bounding box center [37, 801] width 54 height 22
click at [39, 339] on div at bounding box center [33, 339] width 22 height 22
click at [926, 665] on icon at bounding box center [929, 801] width 6 height 9
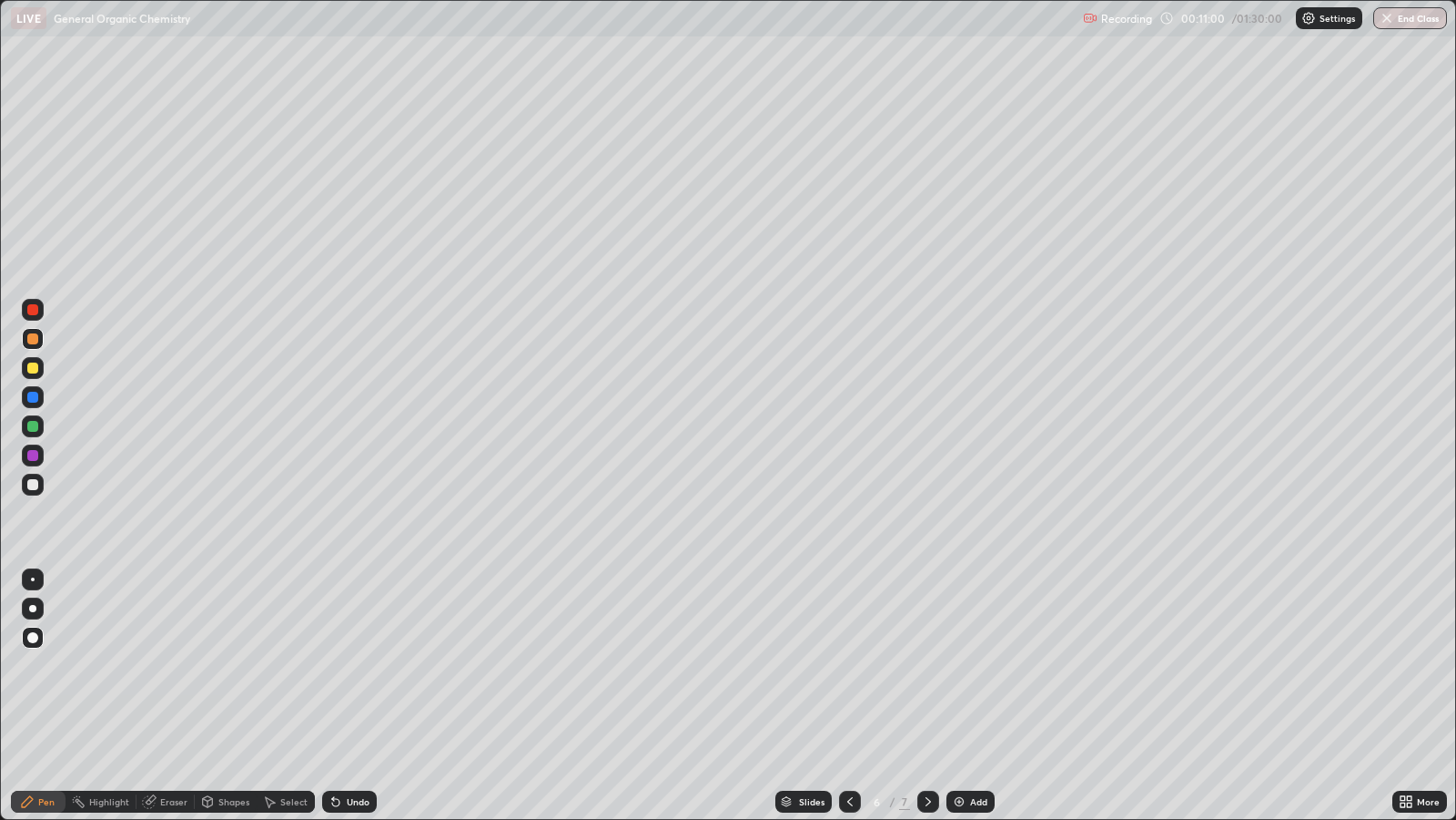
click at [926, 665] on icon at bounding box center [928, 801] width 15 height 15
click at [849, 665] on icon at bounding box center [850, 801] width 6 height 9
click at [849, 665] on icon at bounding box center [850, 801] width 15 height 15
click at [847, 665] on icon at bounding box center [850, 801] width 15 height 15
click at [926, 665] on icon at bounding box center [928, 801] width 15 height 15
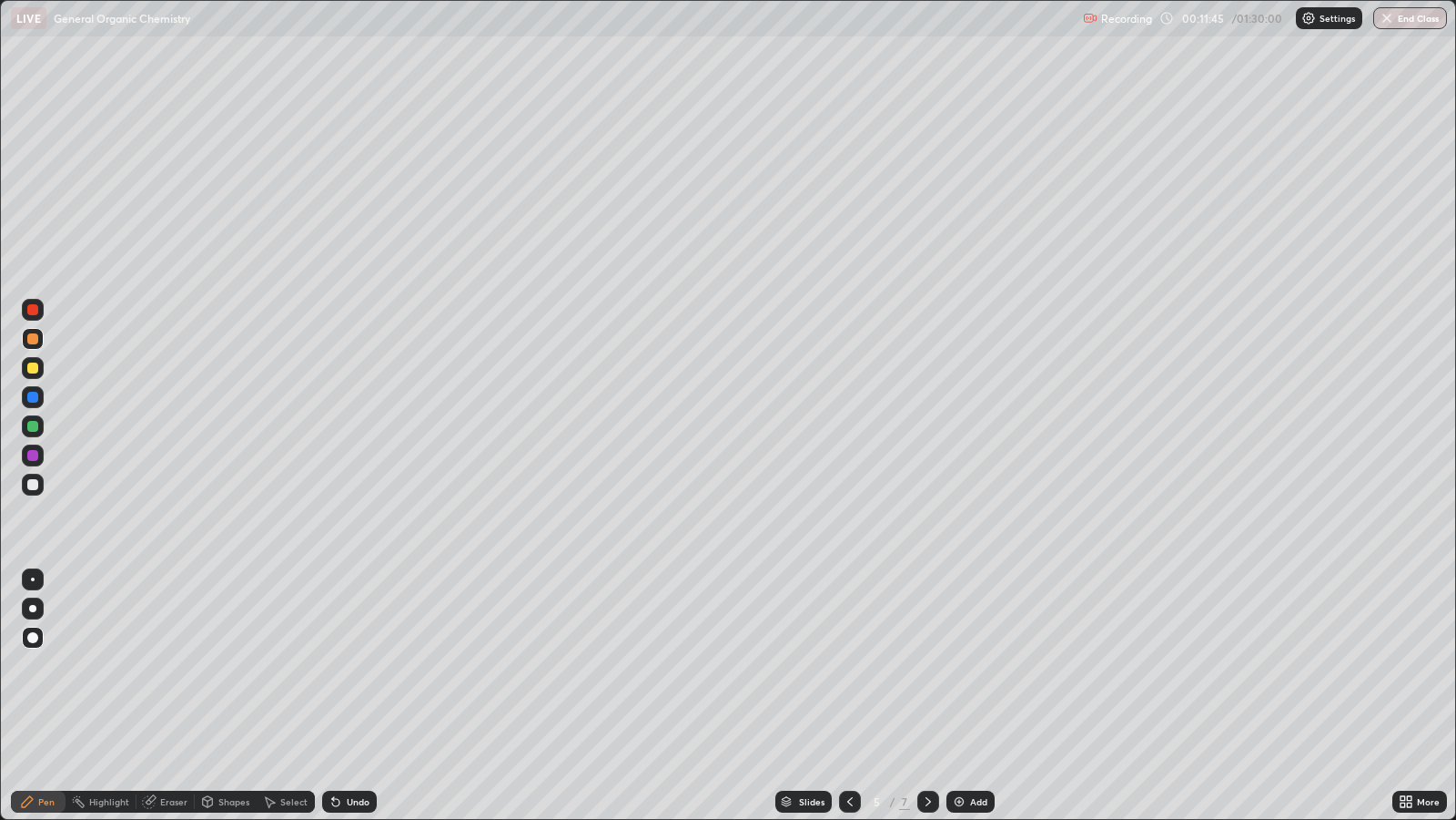
click at [33, 455] on div at bounding box center [33, 454] width 11 height 11
click at [926, 665] on icon at bounding box center [928, 801] width 15 height 15
click at [33, 365] on div at bounding box center [33, 368] width 11 height 11
click at [33, 402] on div at bounding box center [33, 397] width 22 height 22
click at [929, 665] on icon at bounding box center [928, 801] width 15 height 15
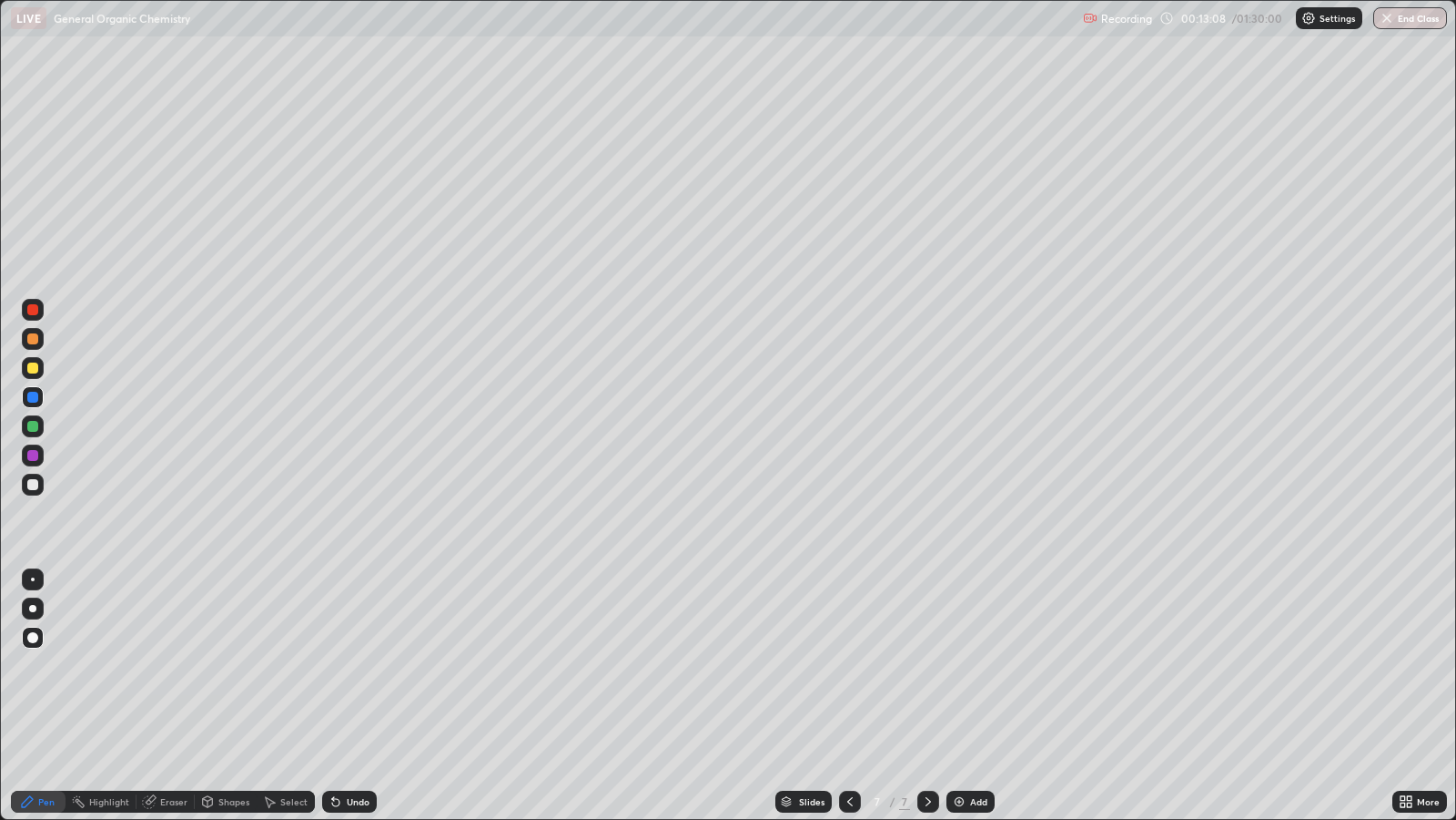
click at [847, 665] on icon at bounding box center [850, 801] width 6 height 9
click at [847, 665] on icon at bounding box center [850, 801] width 15 height 15
click at [926, 665] on icon at bounding box center [928, 801] width 15 height 15
click at [931, 665] on div at bounding box center [928, 801] width 22 height 22
click at [977, 665] on div "Add" at bounding box center [979, 801] width 18 height 9
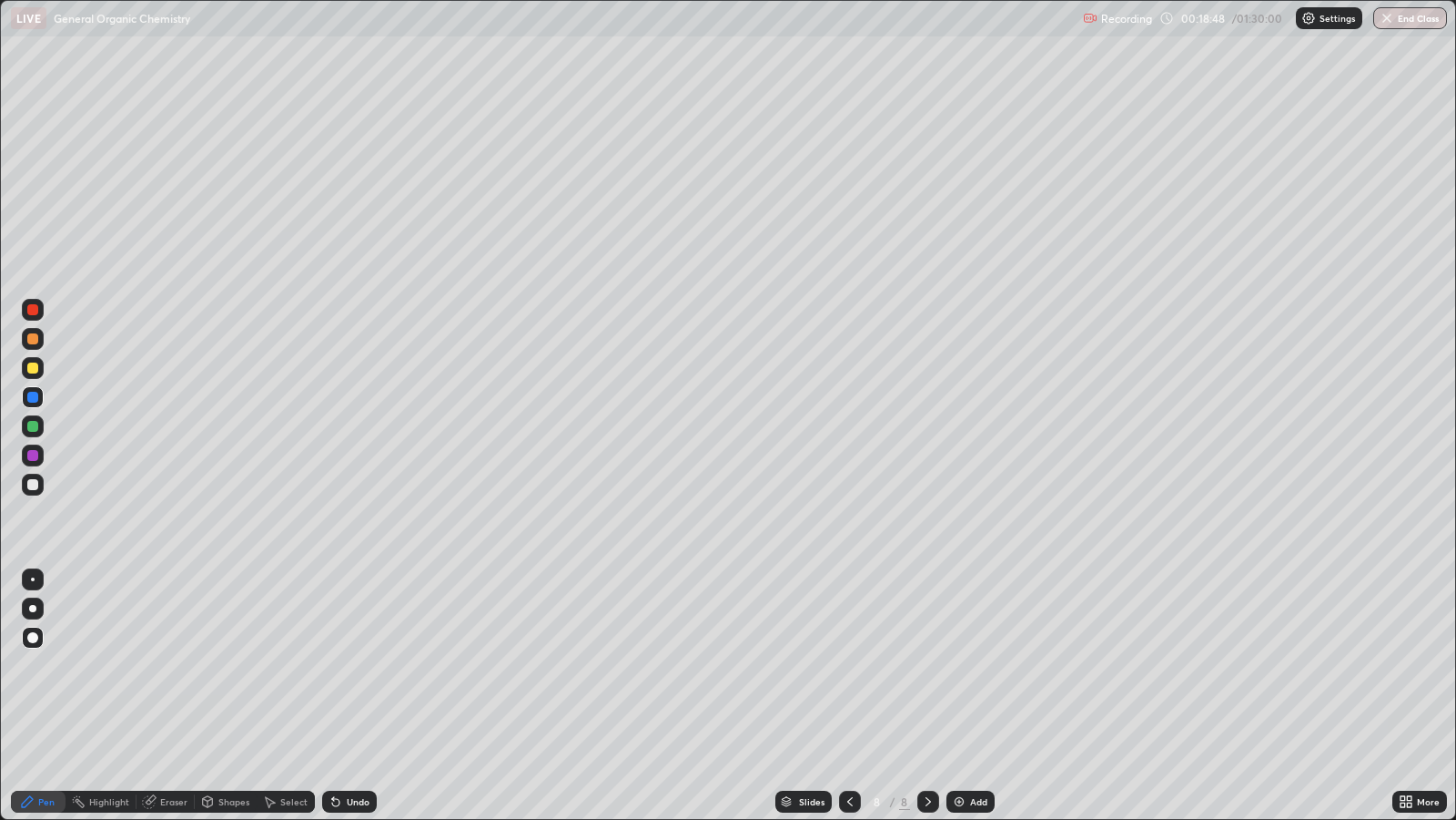
click at [847, 665] on icon at bounding box center [850, 801] width 15 height 15
click at [932, 665] on icon at bounding box center [928, 801] width 15 height 15
click at [31, 366] on div at bounding box center [33, 368] width 11 height 11
click at [232, 665] on div "Shapes" at bounding box center [233, 801] width 31 height 9
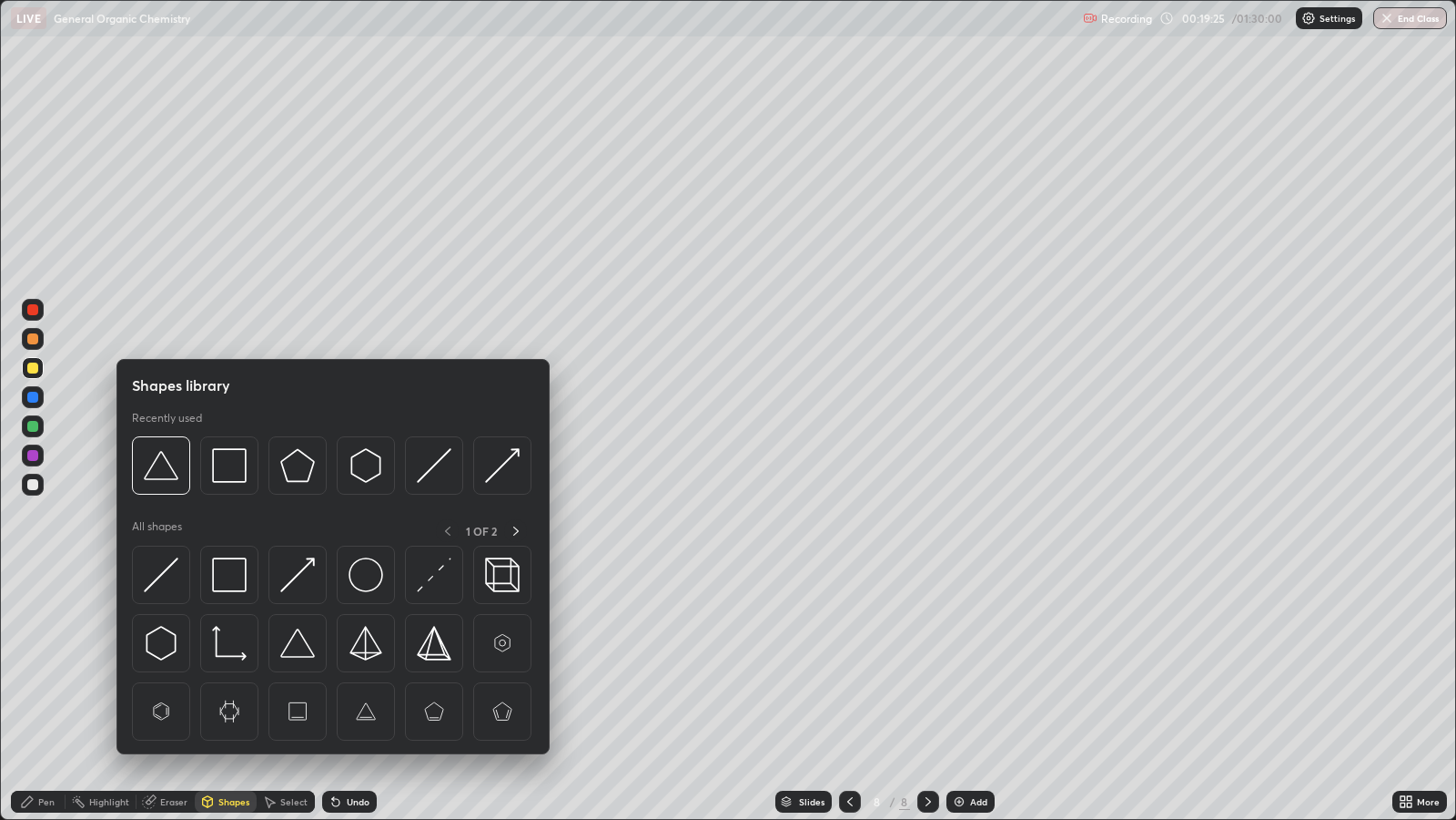
click at [170, 579] on img at bounding box center [161, 575] width 34 height 34
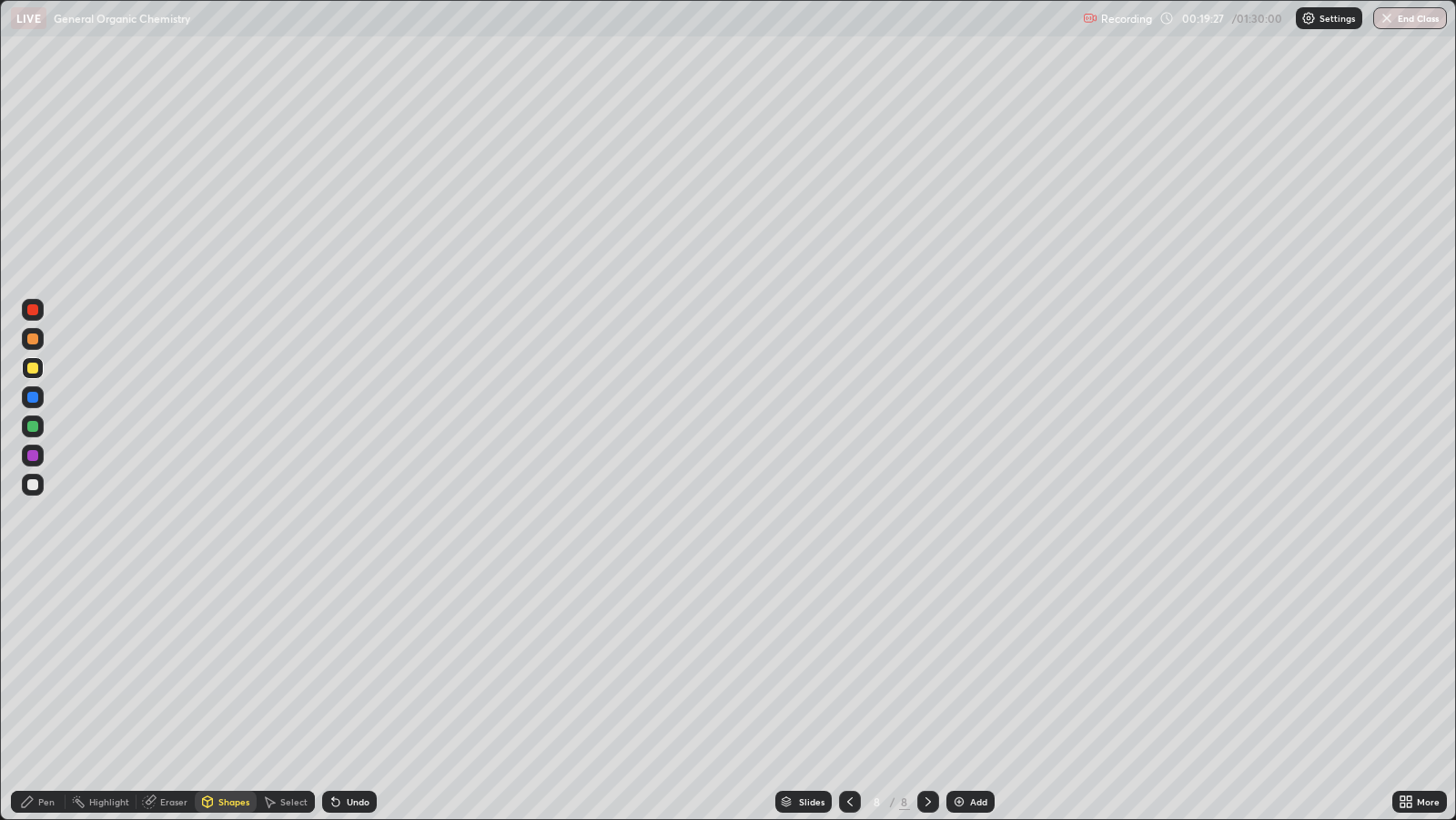
click at [235, 665] on div "Shapes" at bounding box center [233, 801] width 31 height 9
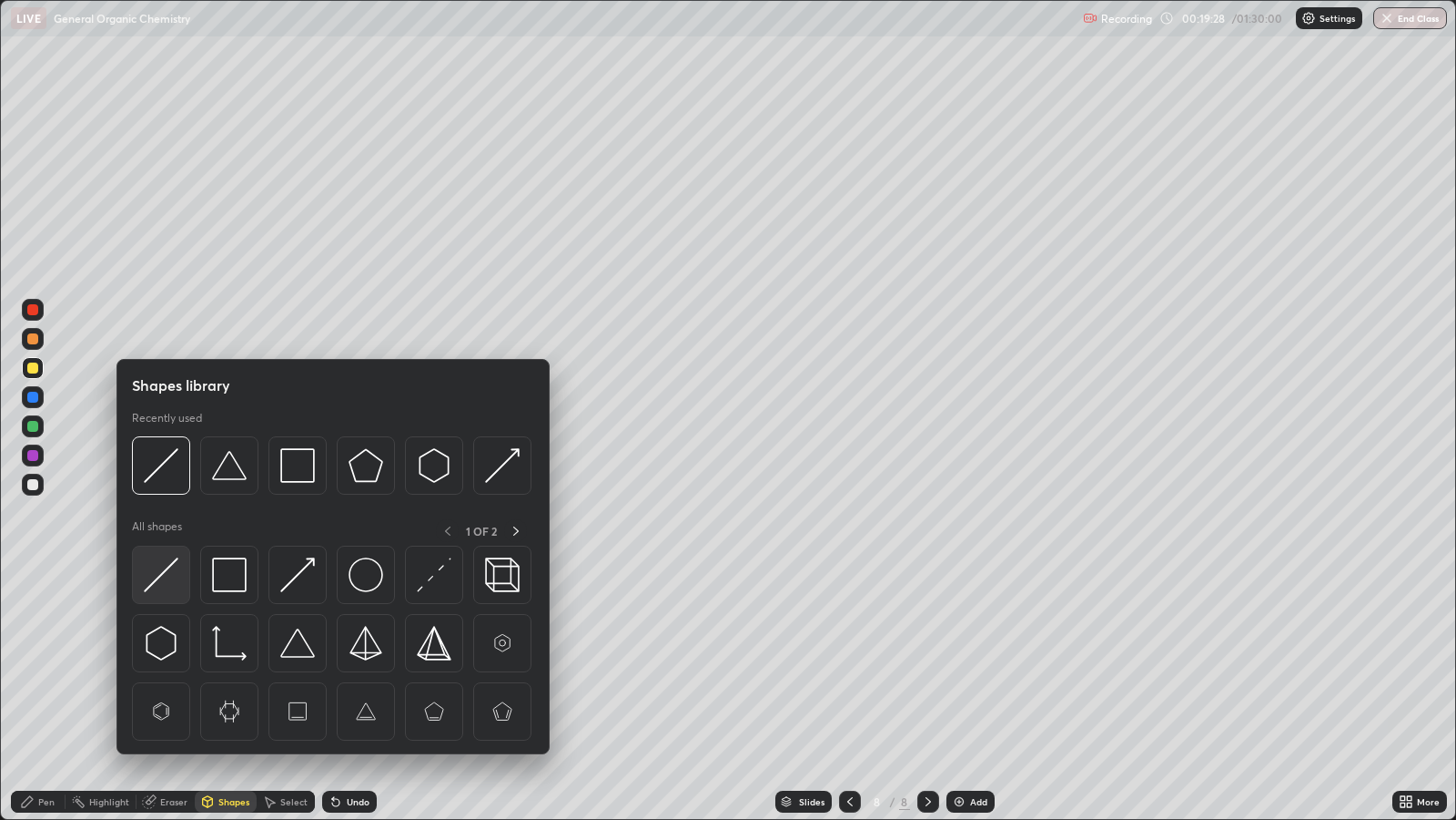
click at [173, 576] on img at bounding box center [161, 575] width 34 height 34
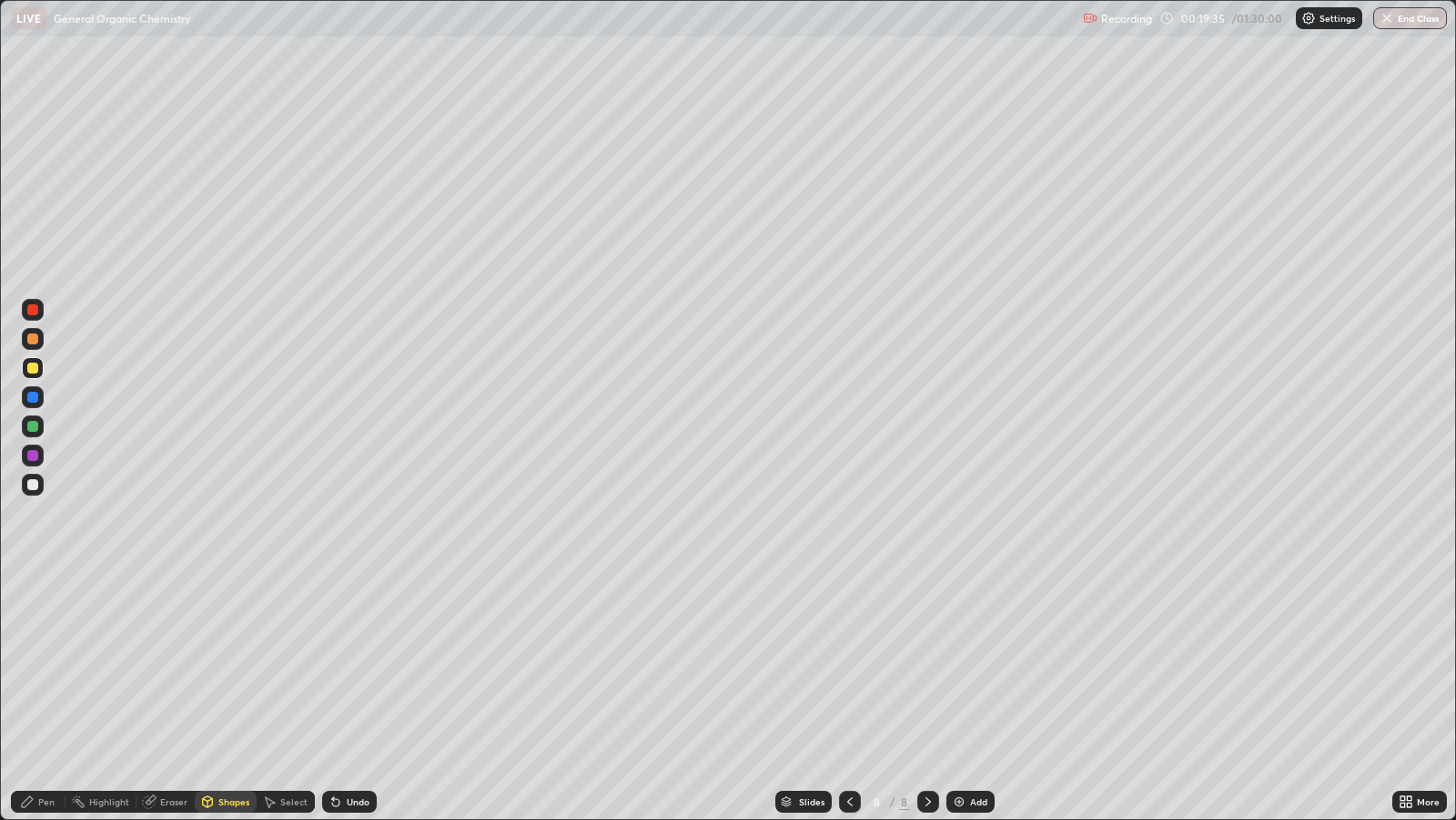
click at [32, 665] on icon at bounding box center [27, 801] width 15 height 15
click at [977, 665] on div "Add" at bounding box center [979, 801] width 18 height 9
click at [39, 339] on div at bounding box center [33, 339] width 22 height 22
click at [357, 665] on div "Undo" at bounding box center [358, 801] width 23 height 9
click at [34, 455] on div at bounding box center [33, 454] width 11 height 11
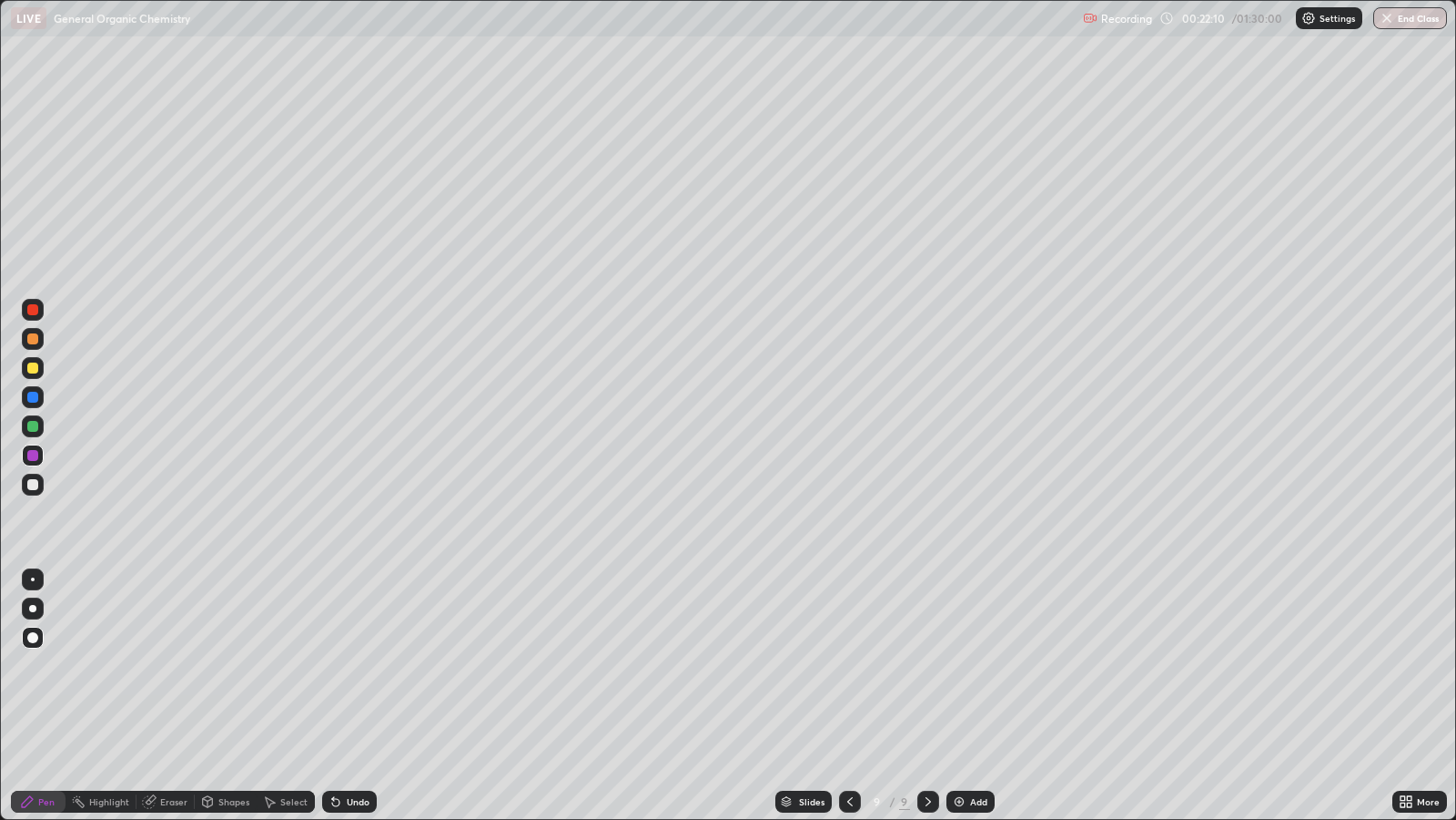
click at [232, 665] on div "Shapes" at bounding box center [233, 801] width 31 height 9
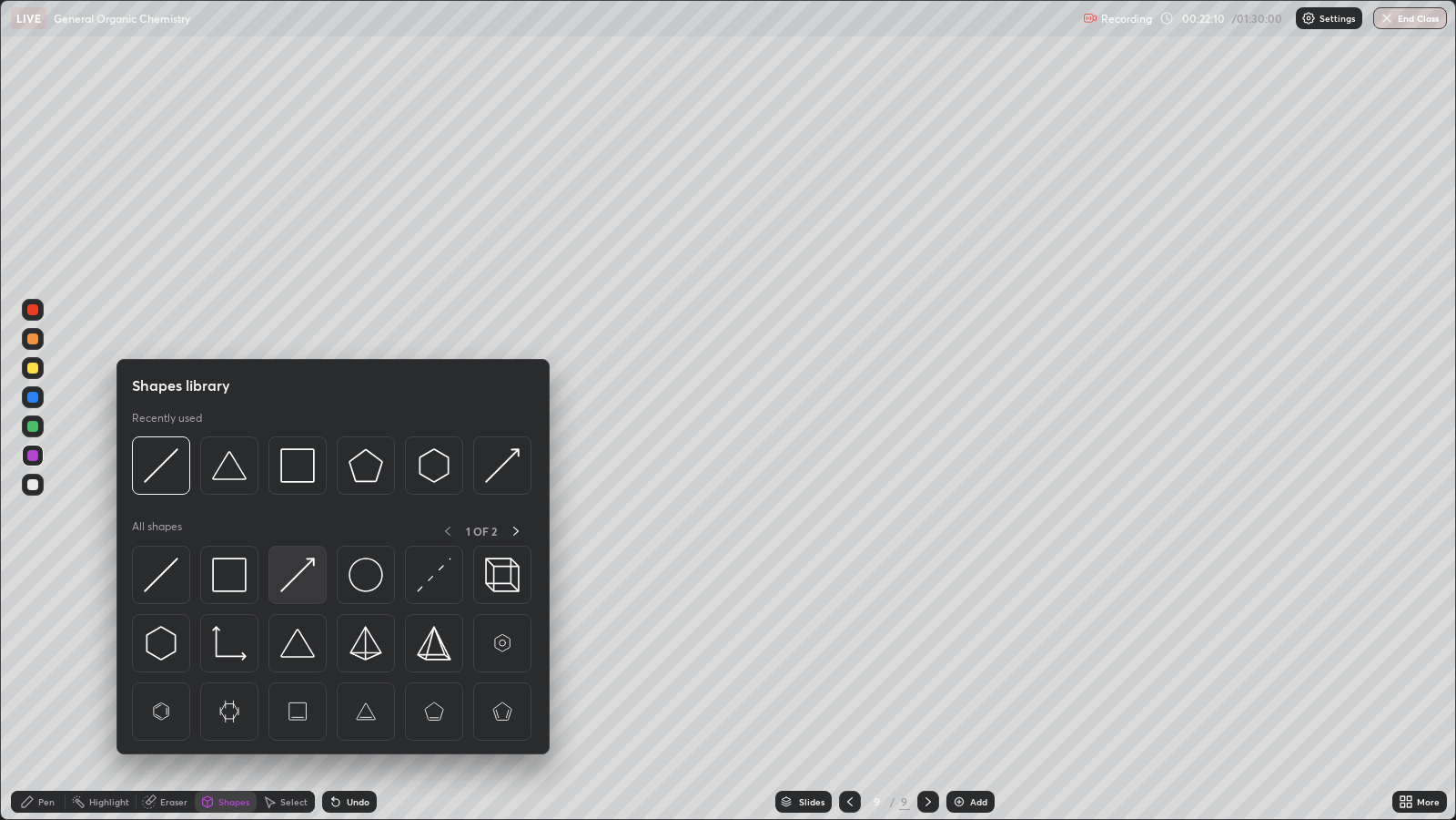
click at [293, 578] on img at bounding box center [298, 575] width 34 height 34
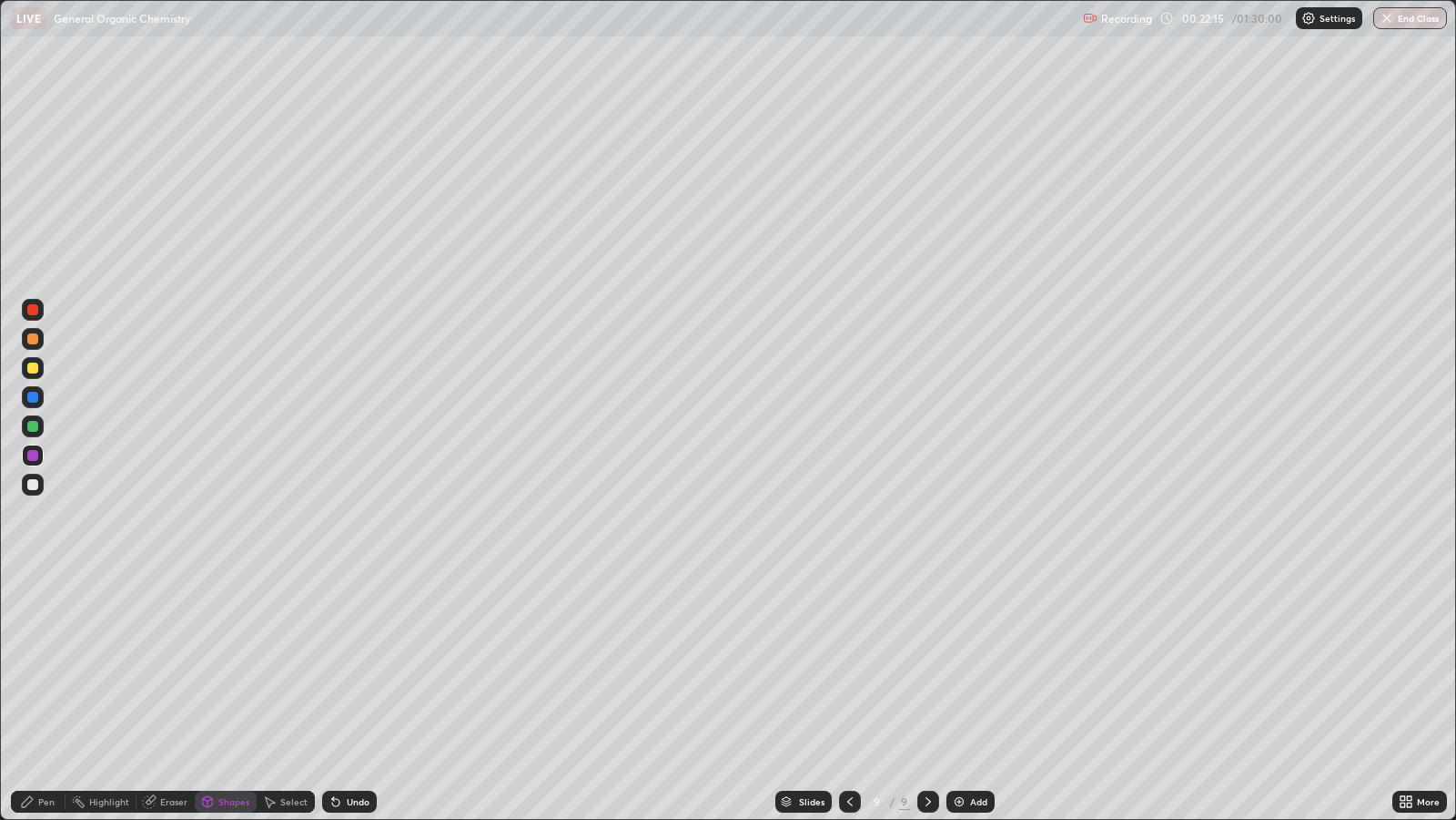
click at [36, 338] on div at bounding box center [33, 338] width 11 height 11
click at [346, 665] on div "Undo" at bounding box center [349, 801] width 54 height 22
click at [347, 665] on div "Undo" at bounding box center [349, 801] width 54 height 22
click at [35, 665] on div "Pen" at bounding box center [37, 801] width 54 height 22
click at [230, 665] on div "Shapes" at bounding box center [233, 801] width 31 height 9
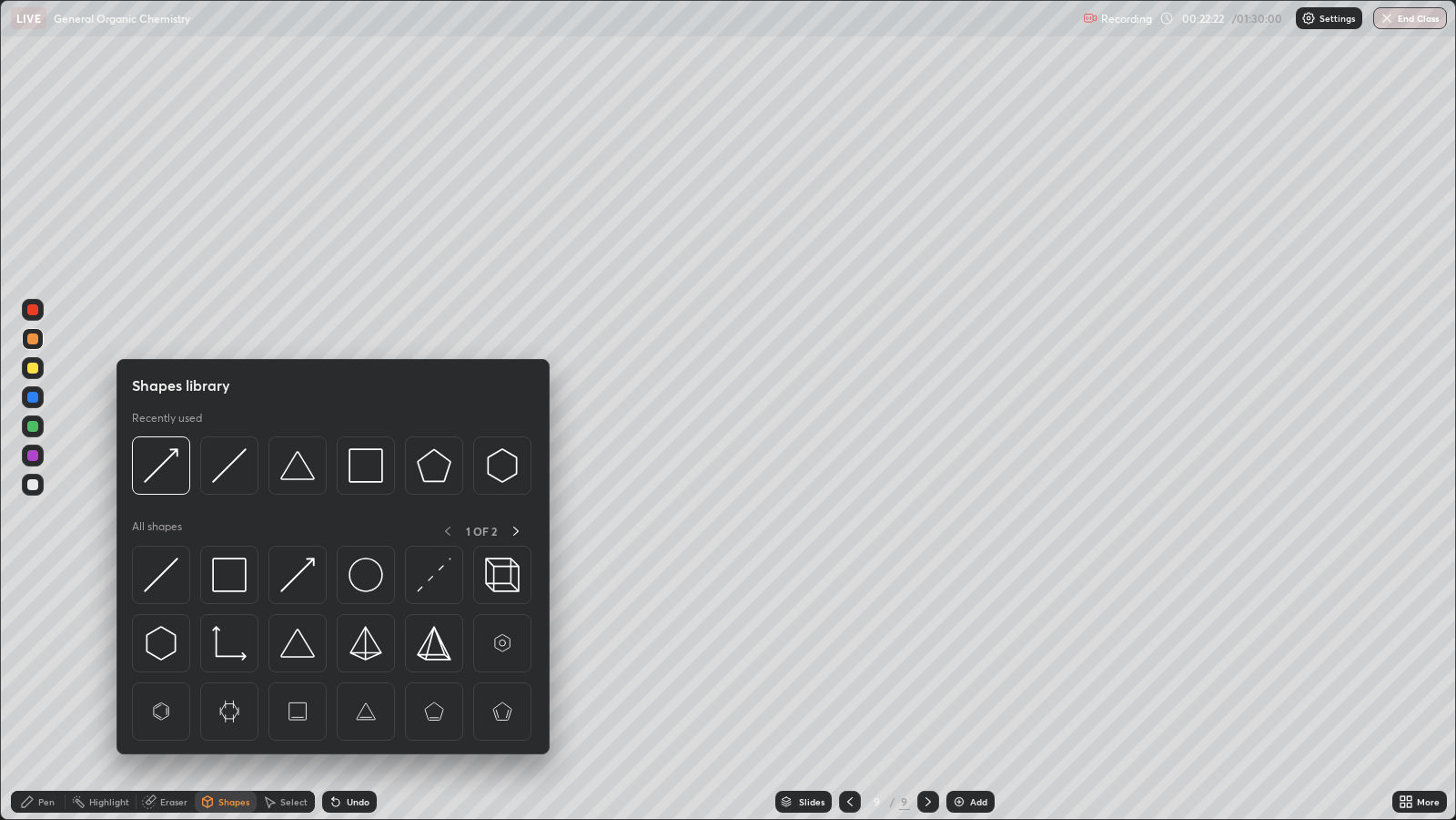
click at [307, 574] on img at bounding box center [298, 575] width 34 height 34
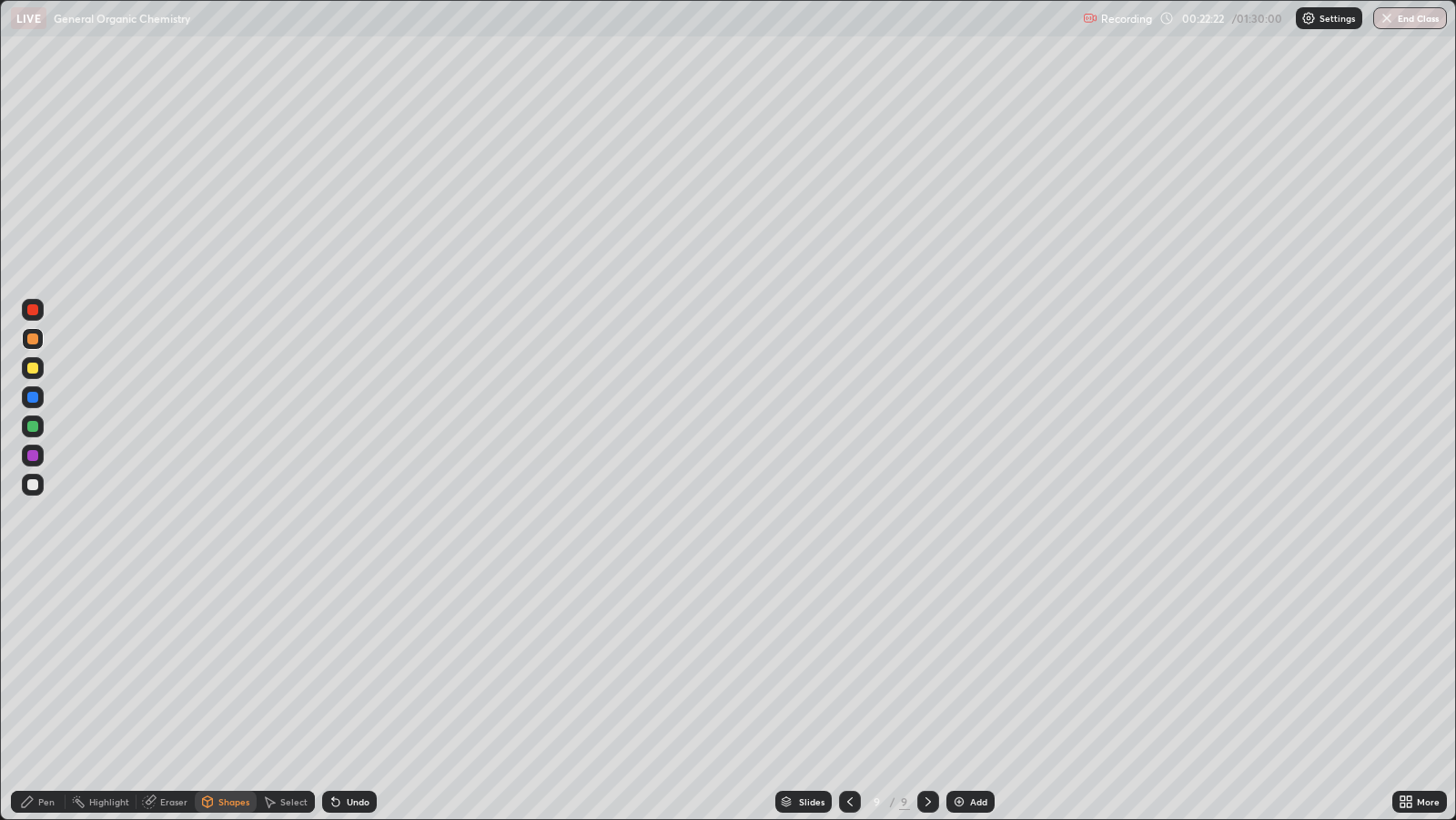
click at [32, 455] on div at bounding box center [33, 454] width 11 height 11
click at [28, 665] on icon at bounding box center [27, 801] width 11 height 11
click at [975, 665] on div "Add" at bounding box center [979, 801] width 18 height 9
click at [39, 368] on div at bounding box center [33, 368] width 22 height 22
click at [31, 454] on div at bounding box center [33, 454] width 11 height 11
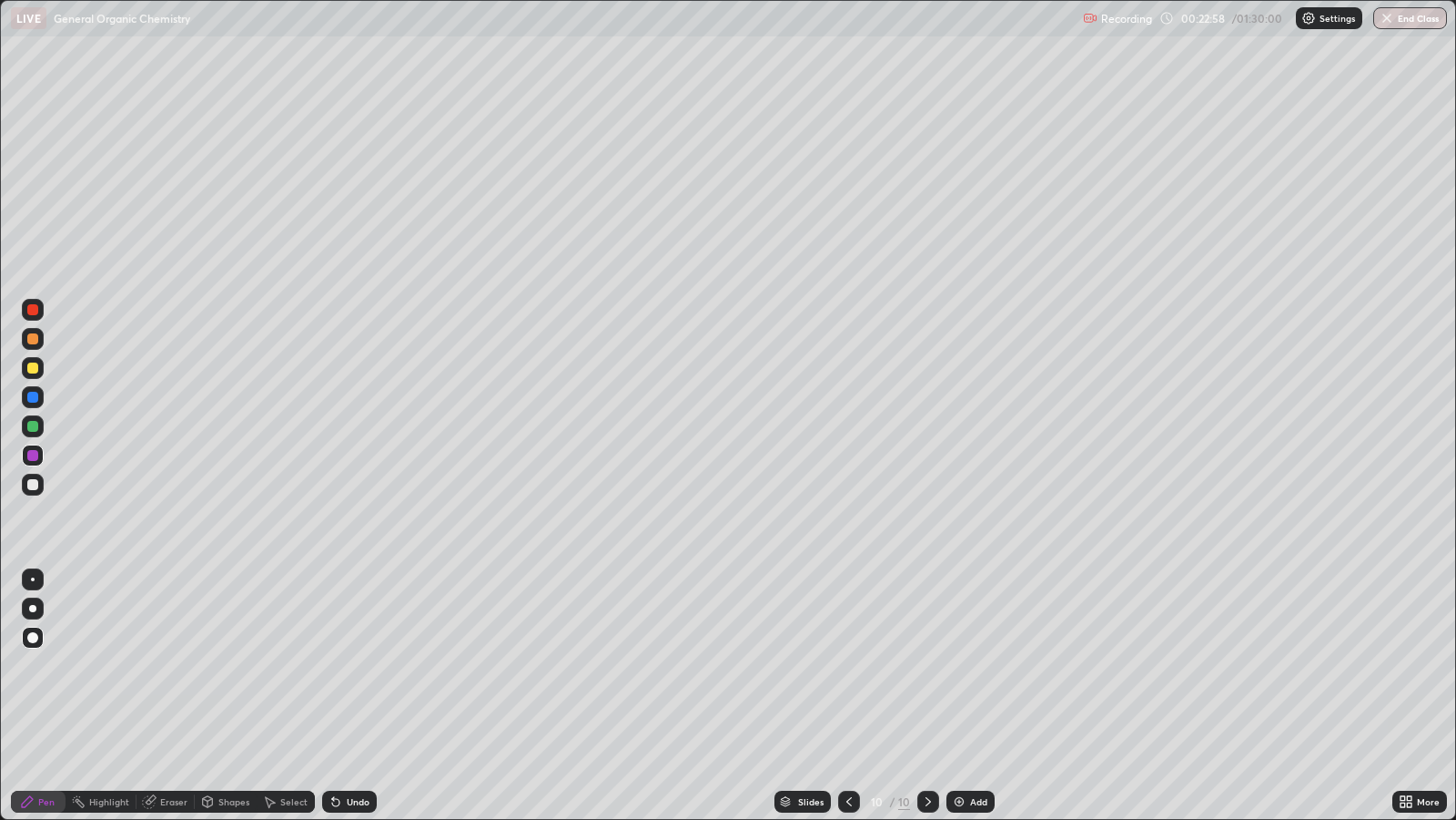
click at [224, 665] on div "Shapes" at bounding box center [226, 801] width 62 height 22
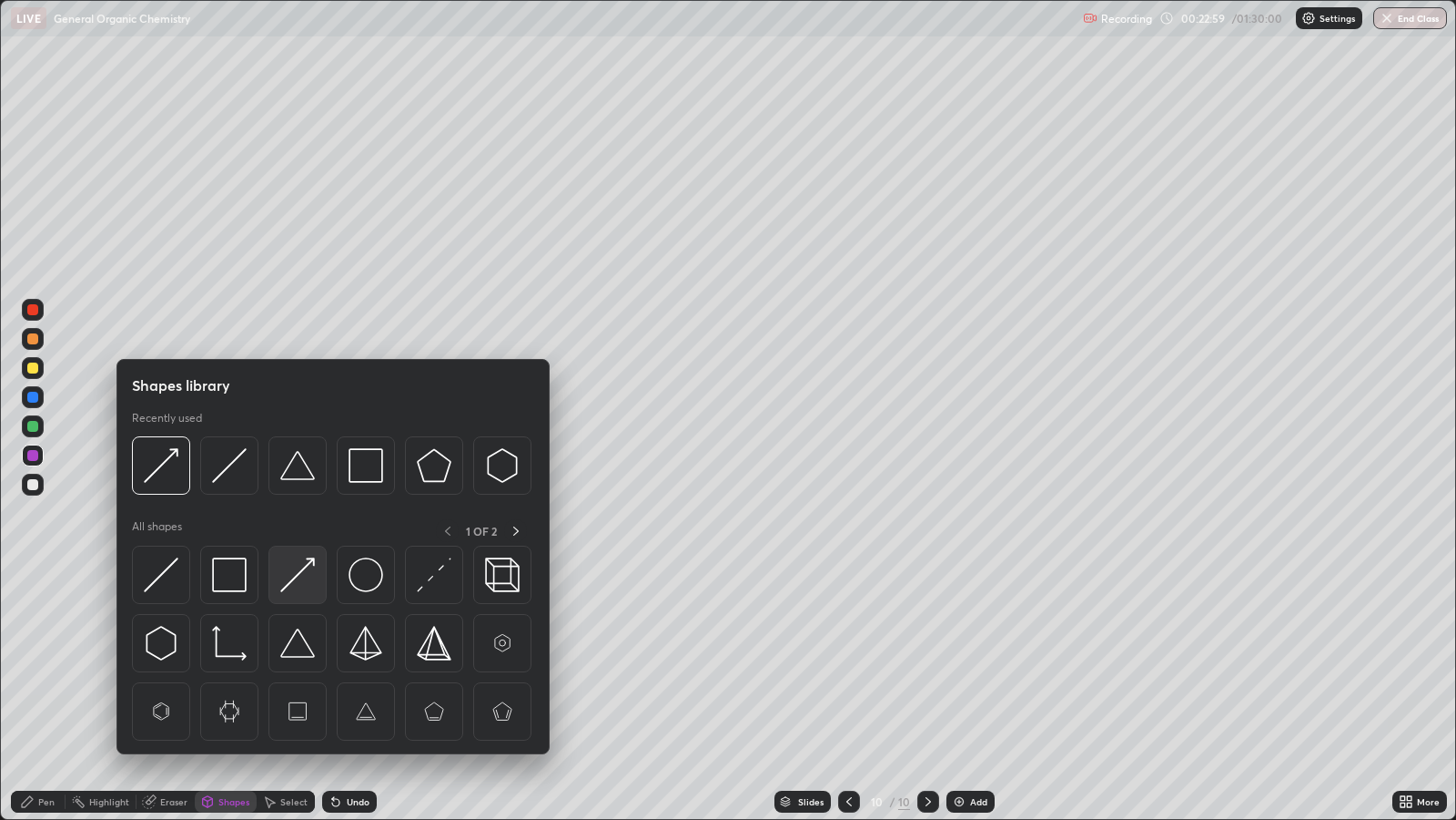
click at [300, 572] on img at bounding box center [298, 575] width 34 height 34
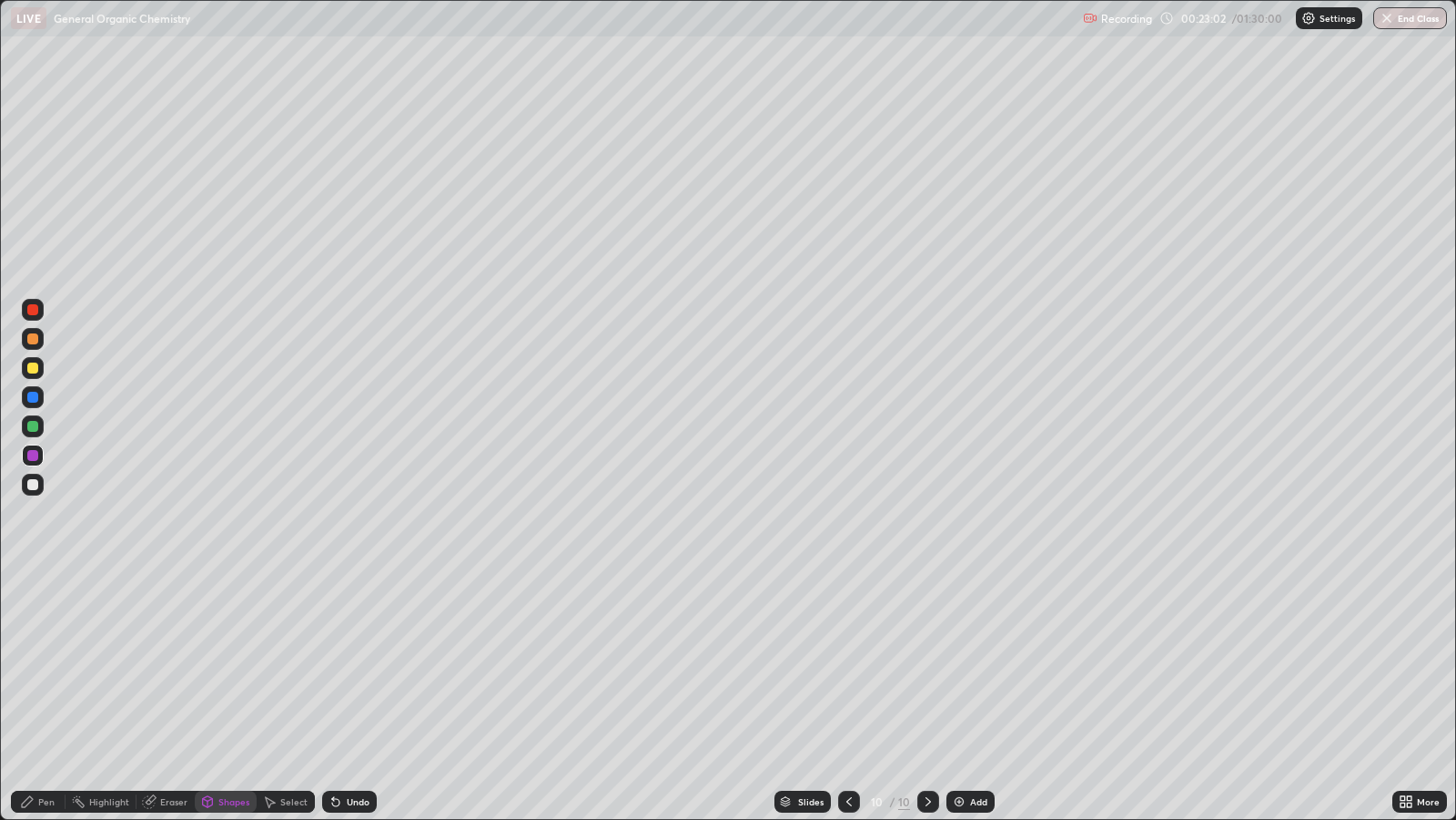
click at [38, 665] on div "Pen" at bounding box center [46, 801] width 17 height 9
click at [345, 665] on div "Undo" at bounding box center [349, 801] width 54 height 22
click at [346, 665] on div "Undo" at bounding box center [349, 801] width 54 height 22
click at [966, 665] on div "Add" at bounding box center [970, 801] width 48 height 22
click at [37, 369] on div at bounding box center [33, 368] width 11 height 11
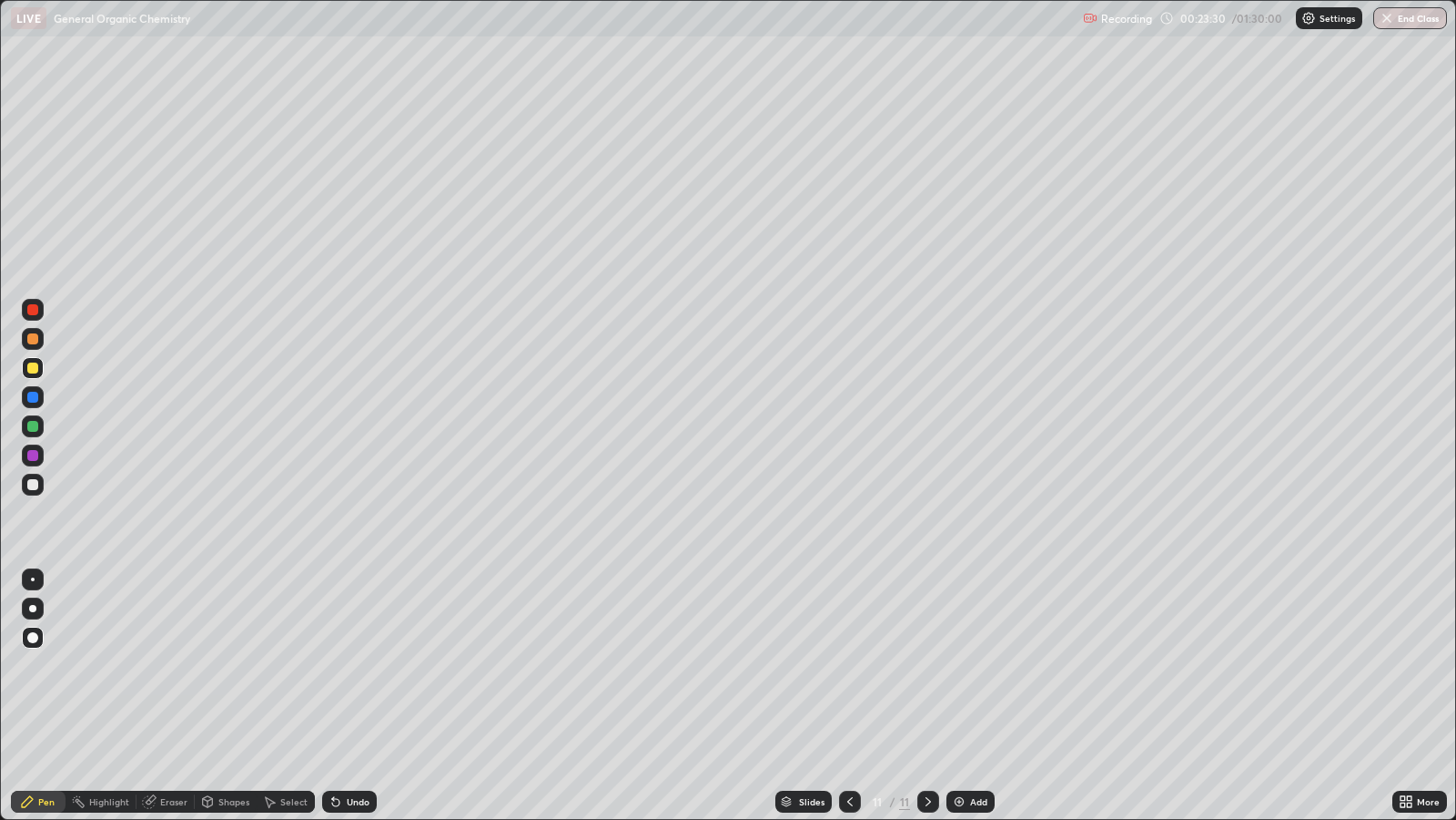
click at [32, 449] on div at bounding box center [33, 454] width 11 height 11
click at [225, 665] on div "Shapes" at bounding box center [233, 801] width 31 height 9
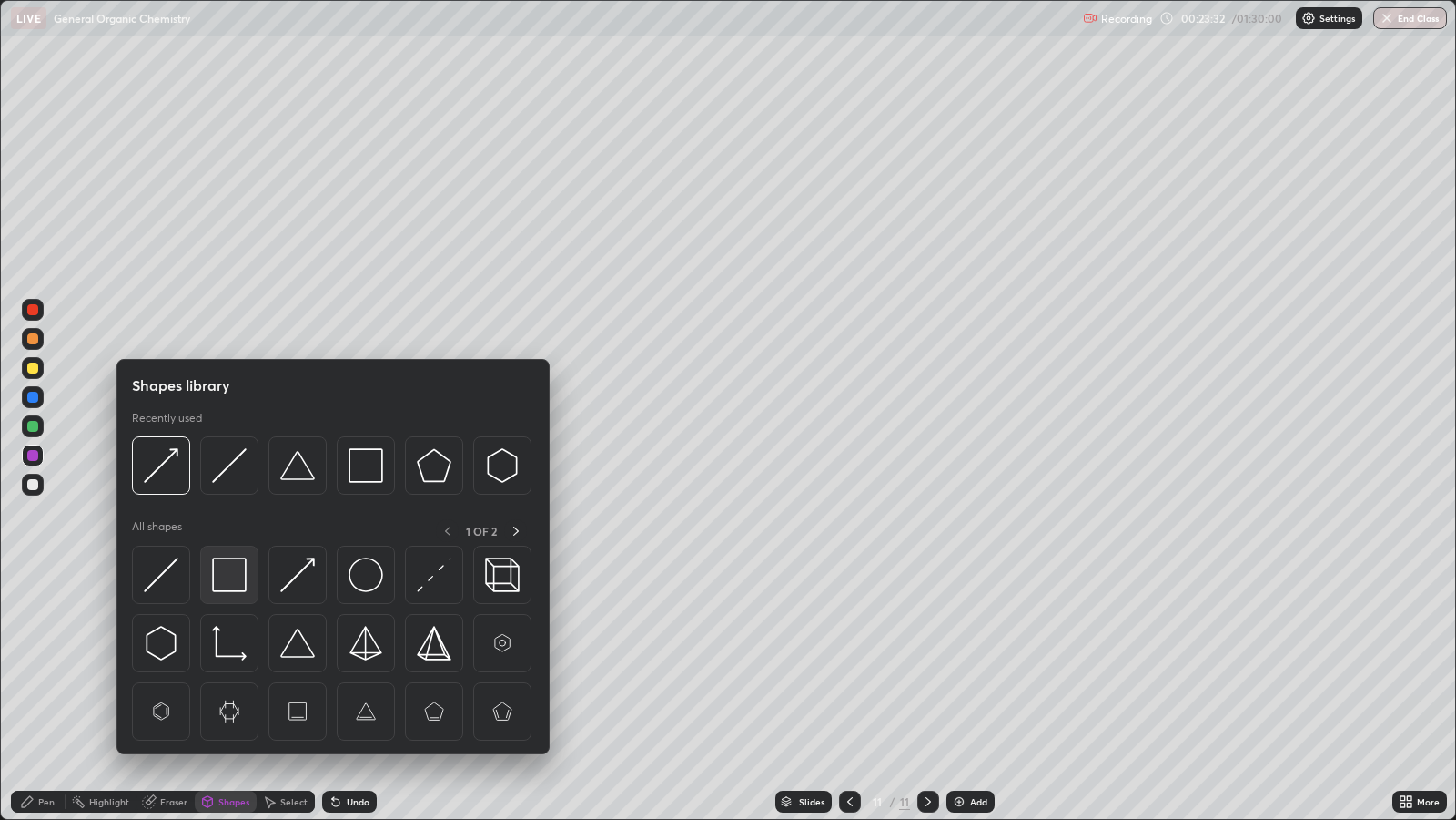
click at [233, 579] on img at bounding box center [229, 575] width 34 height 34
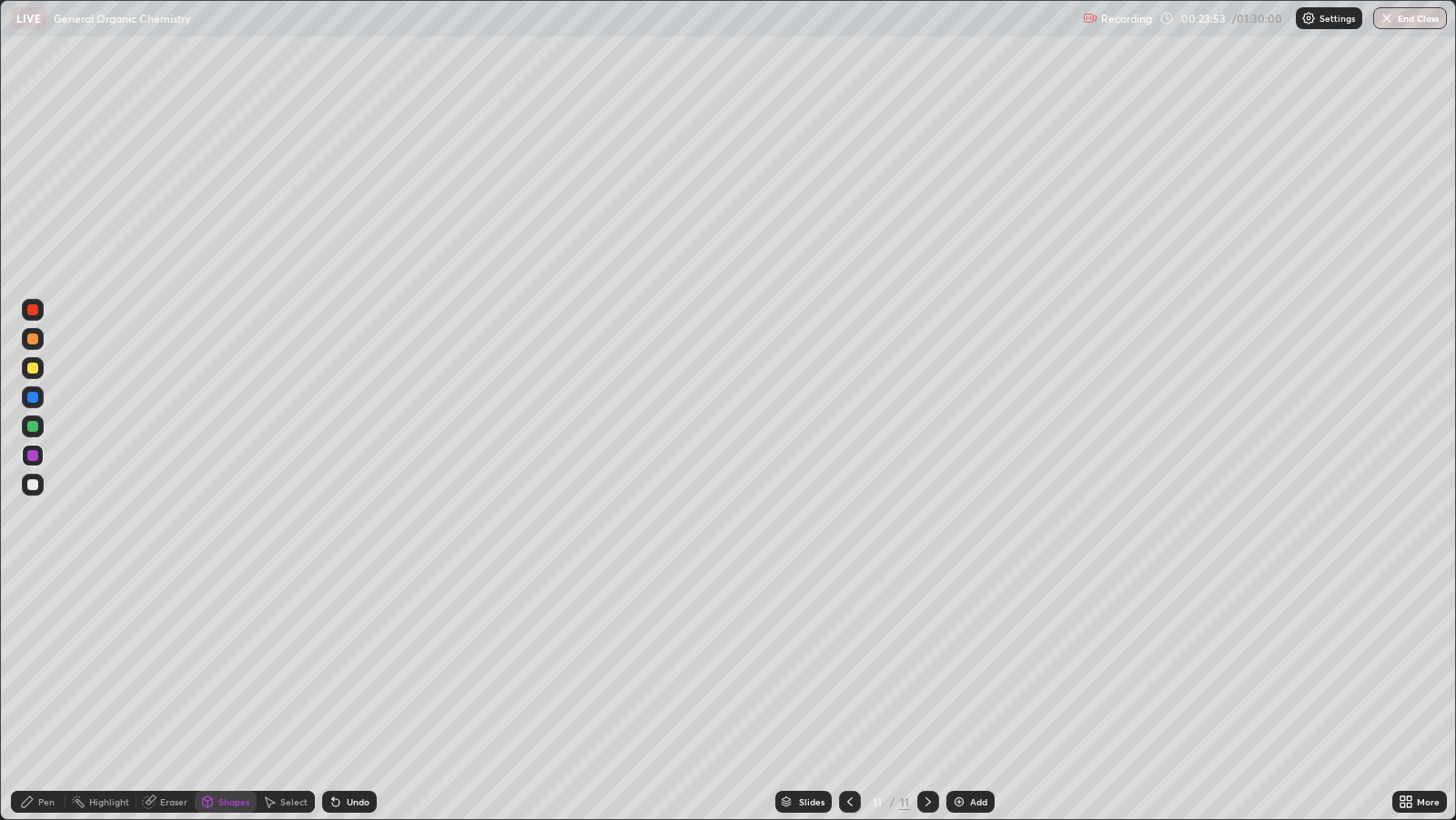
click at [32, 426] on div at bounding box center [33, 426] width 11 height 11
click at [360, 665] on div "Undo" at bounding box center [349, 801] width 54 height 22
click at [54, 665] on div "Pen" at bounding box center [37, 801] width 54 height 22
click at [33, 454] on div at bounding box center [33, 454] width 11 height 11
click at [843, 665] on div at bounding box center [850, 801] width 22 height 22
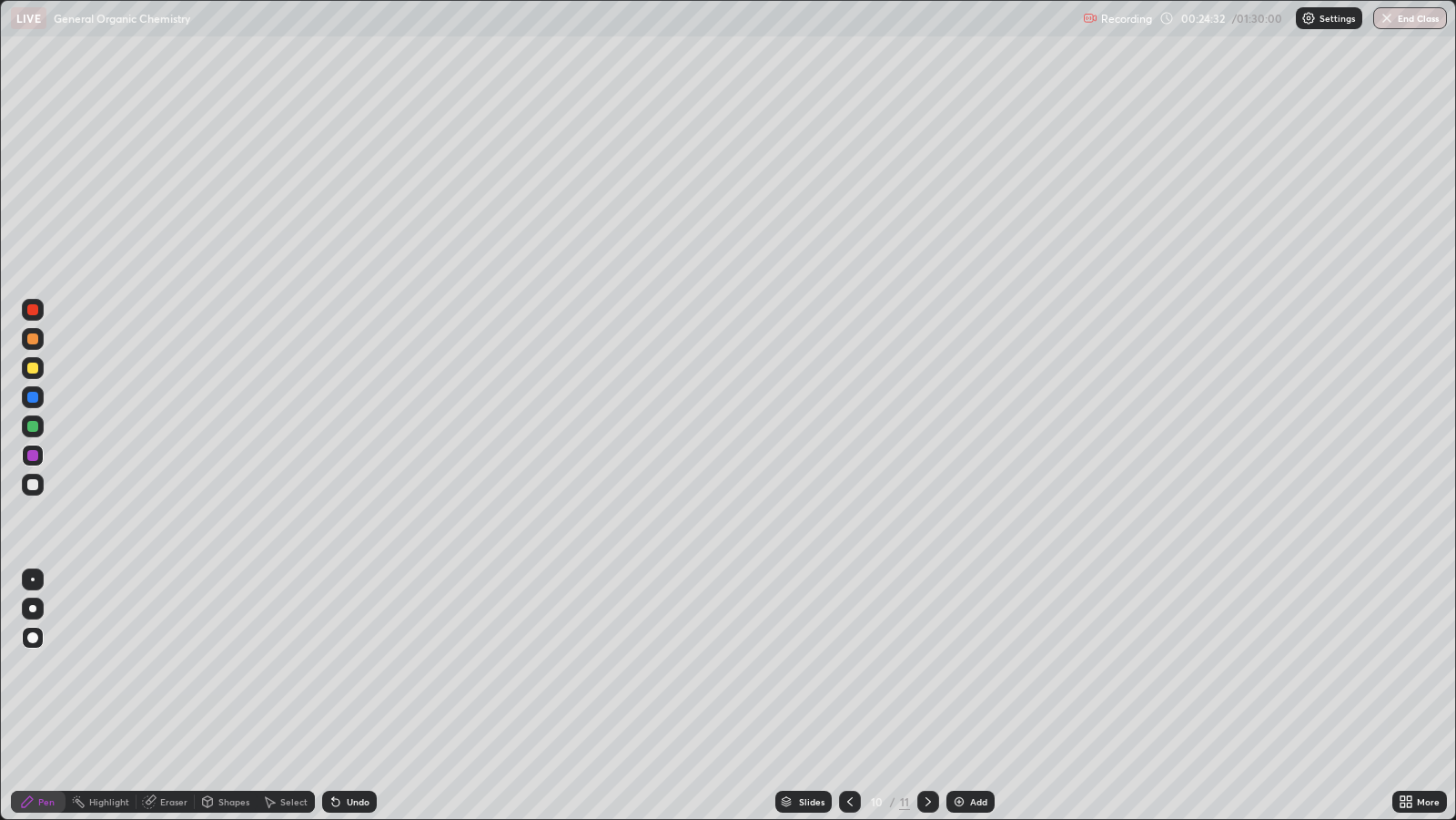
click at [842, 665] on div at bounding box center [850, 801] width 22 height 22
click at [926, 665] on icon at bounding box center [928, 801] width 15 height 15
click at [928, 665] on div at bounding box center [928, 801] width 22 height 22
click at [973, 665] on div "Add" at bounding box center [970, 801] width 48 height 22
click at [233, 665] on div "Shapes" at bounding box center [233, 801] width 31 height 9
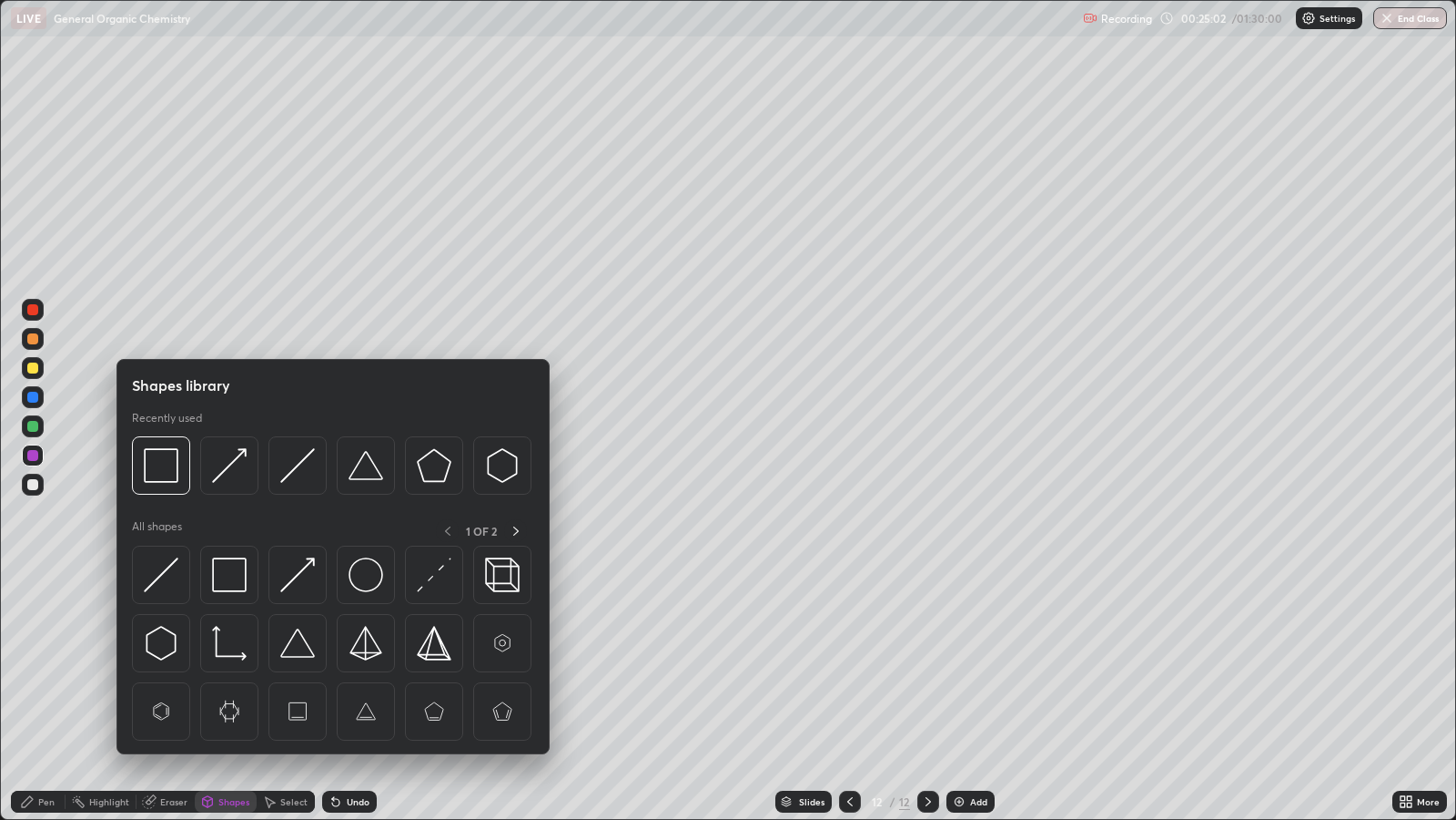
click at [232, 578] on img at bounding box center [229, 575] width 34 height 34
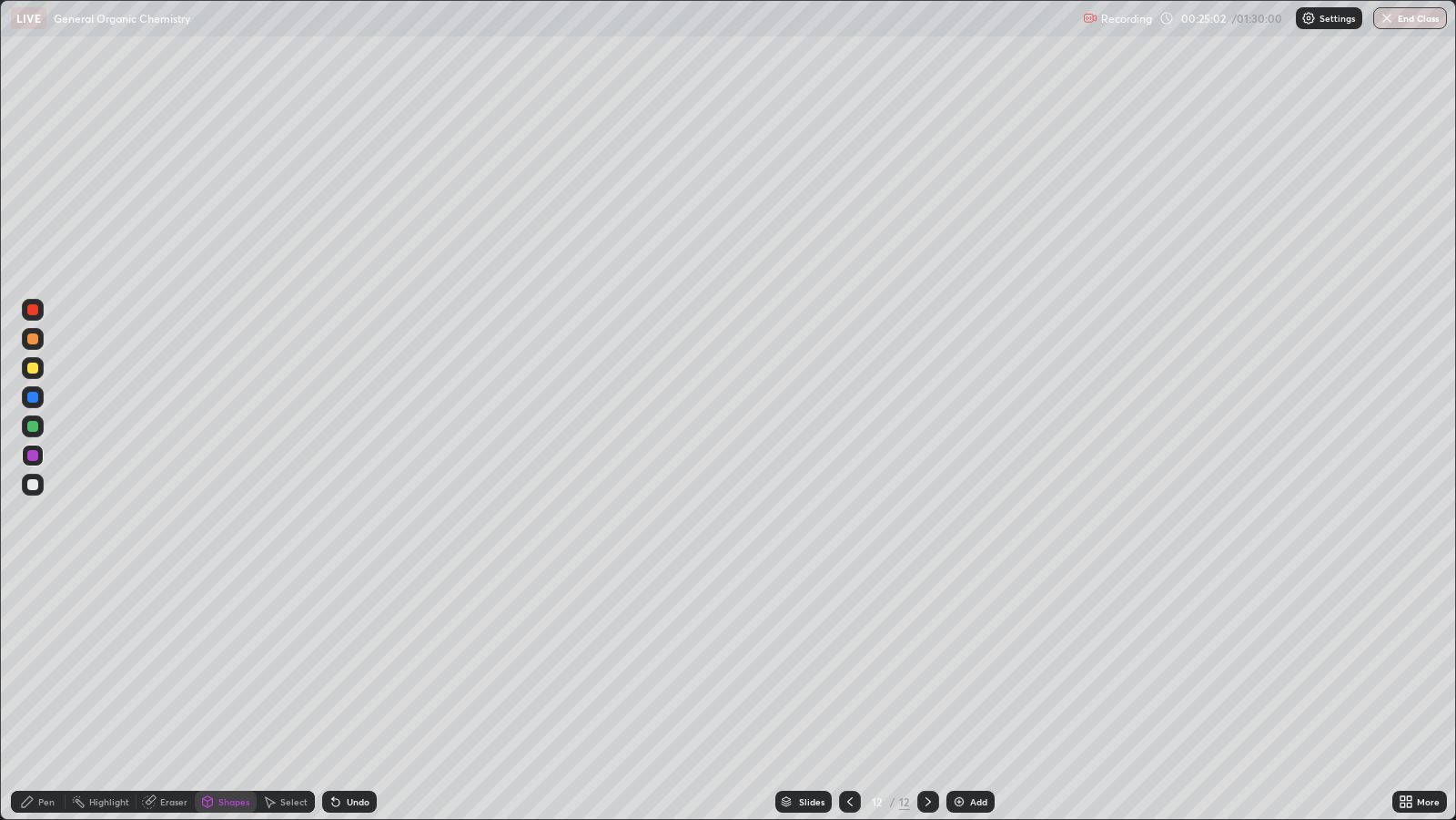
click at [33, 369] on div at bounding box center [33, 368] width 11 height 11
click at [38, 665] on div "Pen" at bounding box center [46, 801] width 17 height 9
click at [977, 665] on div "Add" at bounding box center [979, 801] width 18 height 9
click at [231, 665] on div "Shapes" at bounding box center [233, 801] width 31 height 9
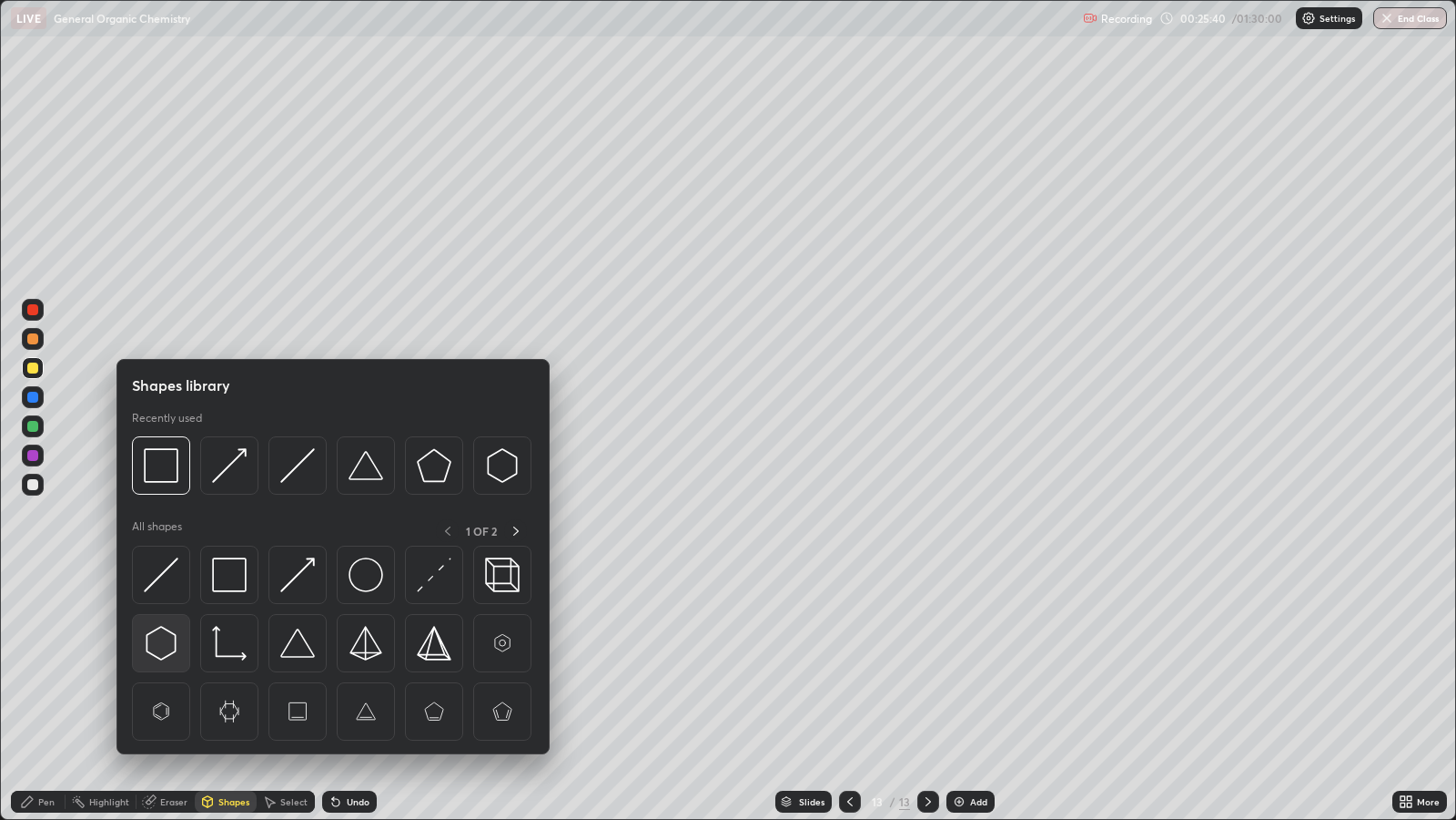
click at [164, 636] on img at bounding box center [161, 643] width 34 height 34
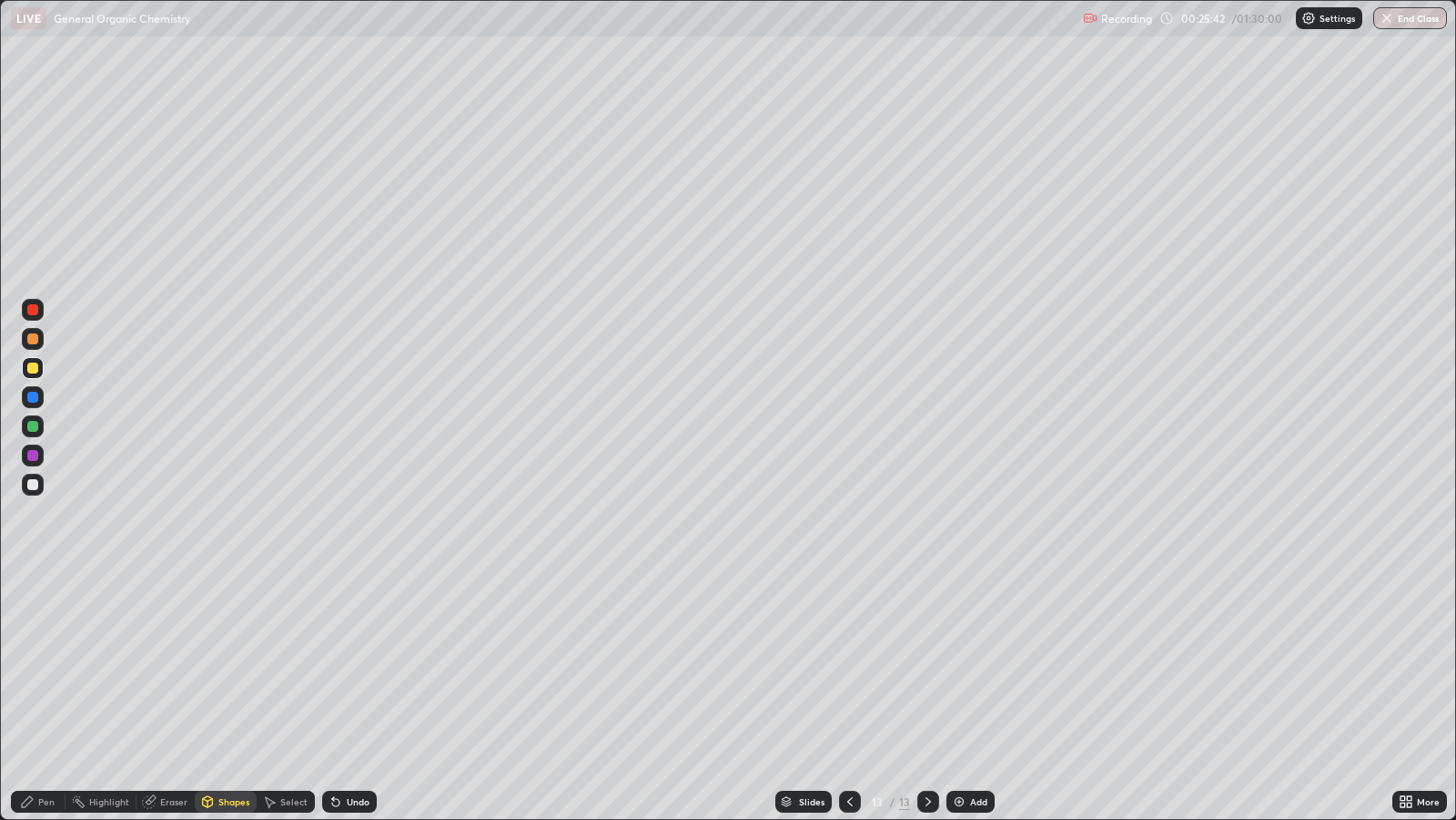
click at [39, 665] on div "Pen" at bounding box center [46, 801] width 17 height 9
click at [32, 455] on div at bounding box center [33, 454] width 11 height 11
click at [360, 665] on div "Undo" at bounding box center [358, 801] width 23 height 9
click at [964, 665] on img at bounding box center [960, 801] width 15 height 15
click at [32, 368] on div at bounding box center [33, 368] width 11 height 11
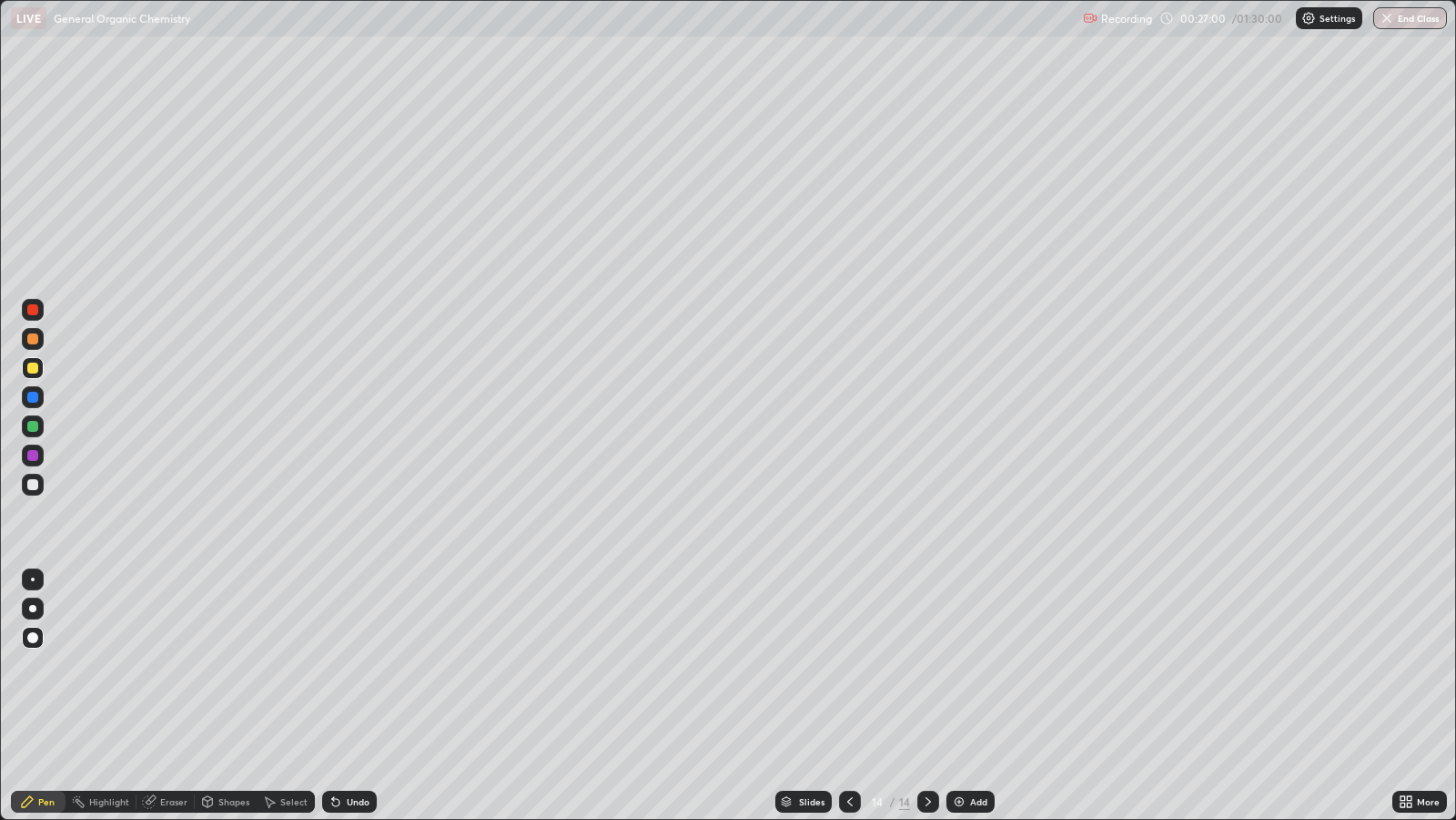
click at [32, 455] on div at bounding box center [33, 454] width 11 height 11
click at [232, 665] on div "Shapes" at bounding box center [233, 801] width 31 height 9
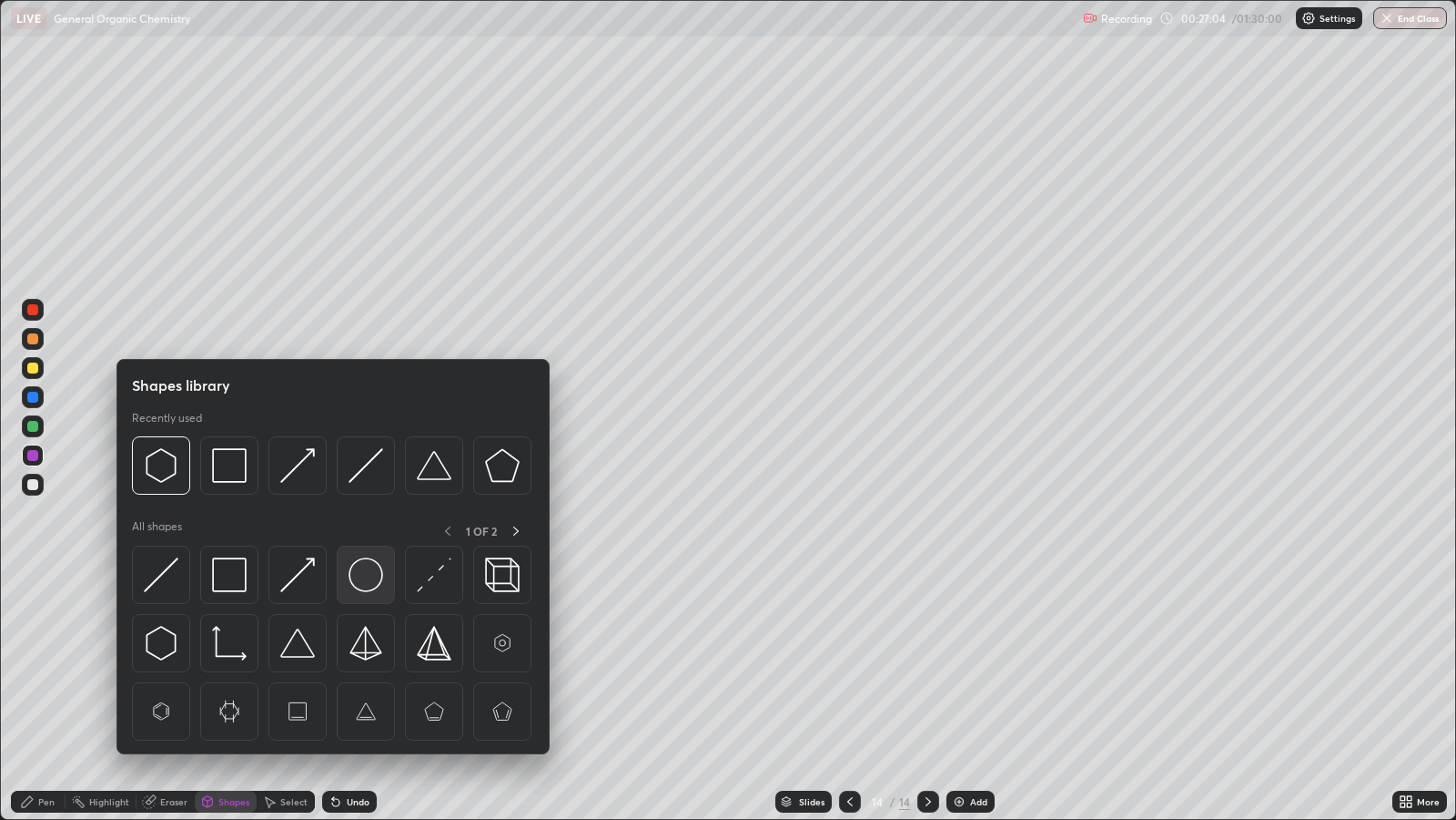
click at [368, 581] on img at bounding box center [365, 575] width 34 height 34
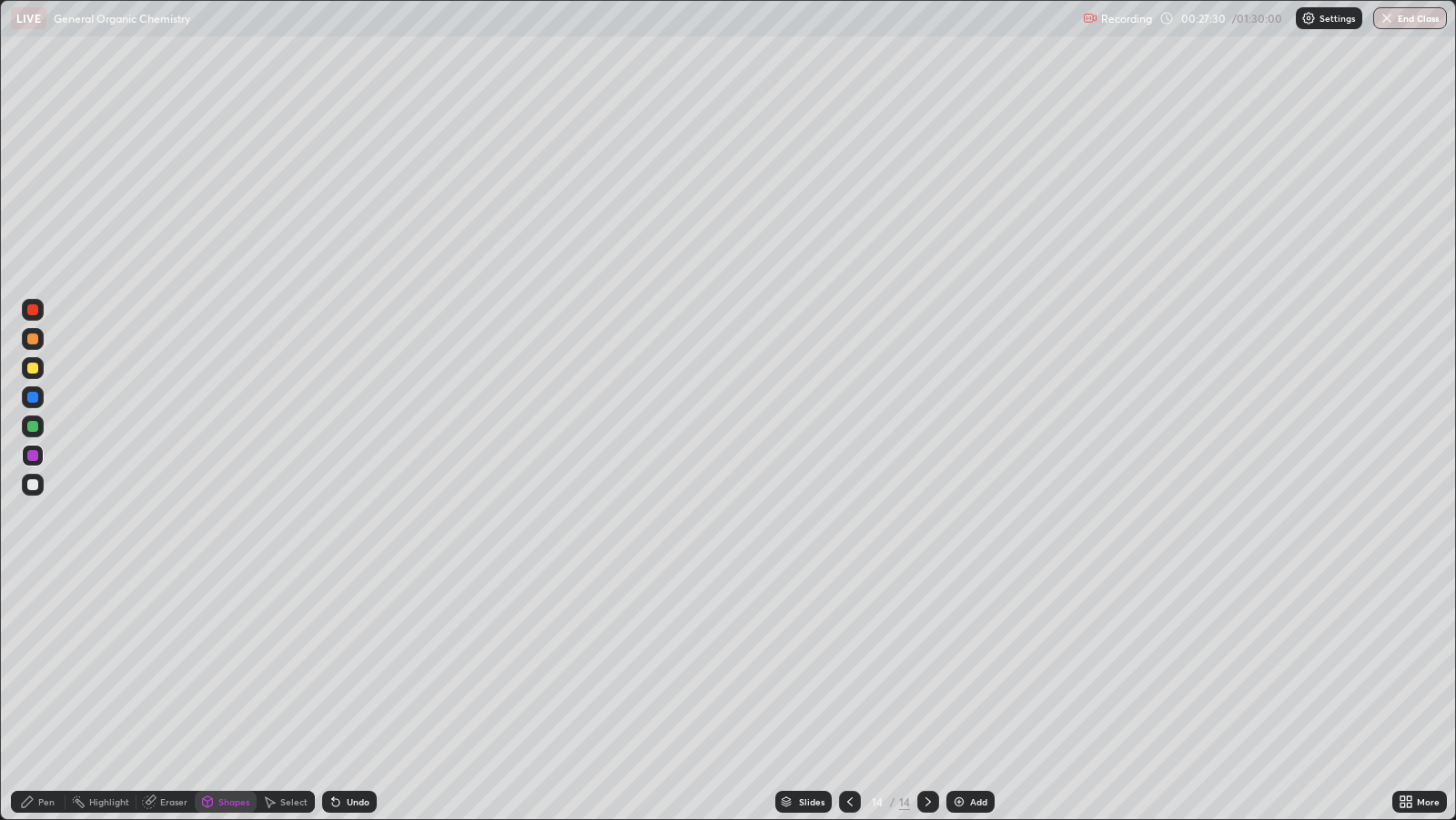
click at [46, 665] on div "Pen" at bounding box center [46, 801] width 17 height 9
click at [33, 424] on div at bounding box center [33, 426] width 11 height 11
click at [343, 665] on div "Undo" at bounding box center [349, 801] width 54 height 22
click at [348, 665] on div "Undo" at bounding box center [349, 801] width 54 height 22
click at [965, 665] on div "Add" at bounding box center [970, 801] width 48 height 22
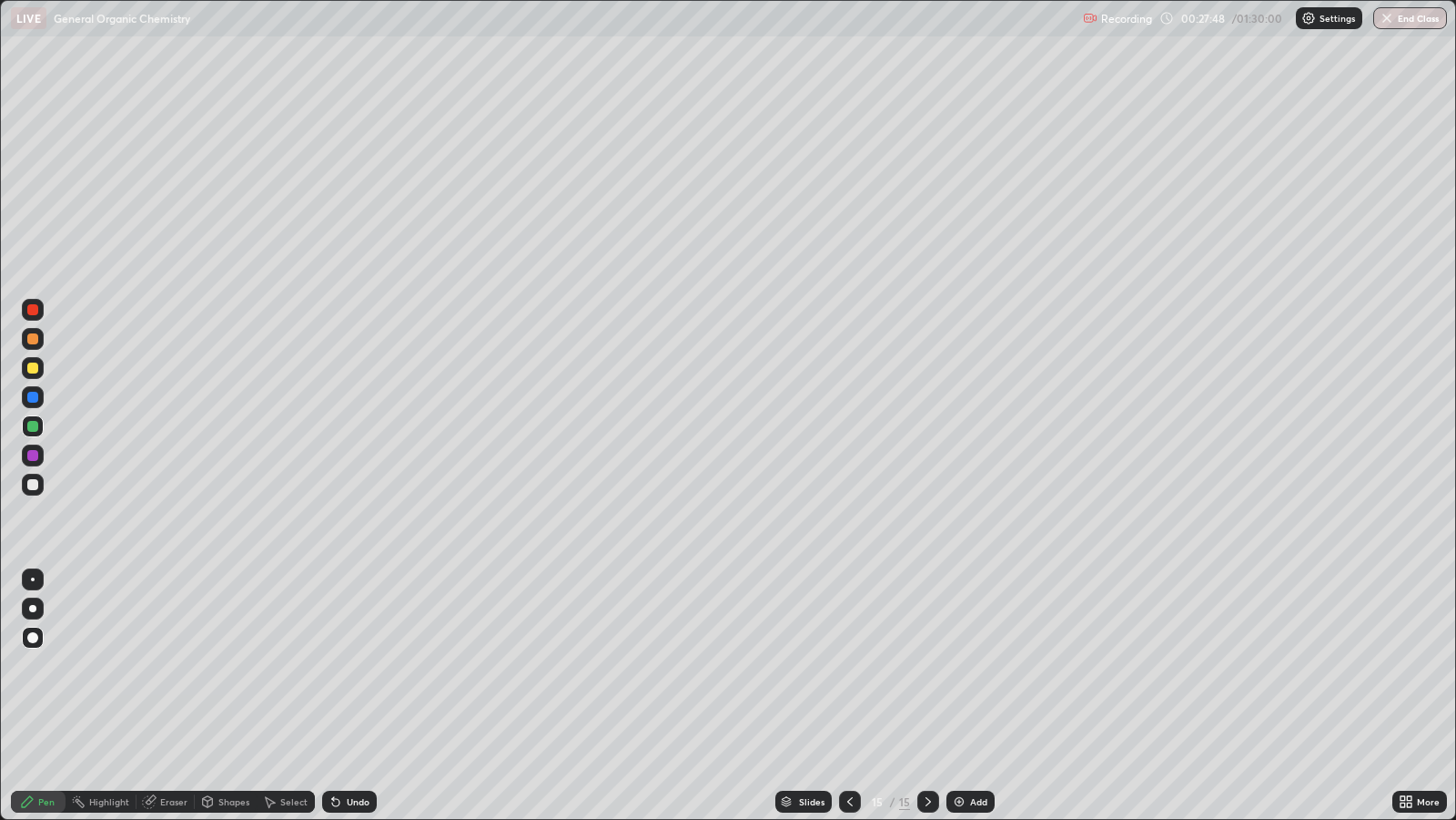
click at [34, 365] on div at bounding box center [33, 368] width 11 height 11
click at [235, 665] on div "Shapes" at bounding box center [233, 801] width 31 height 9
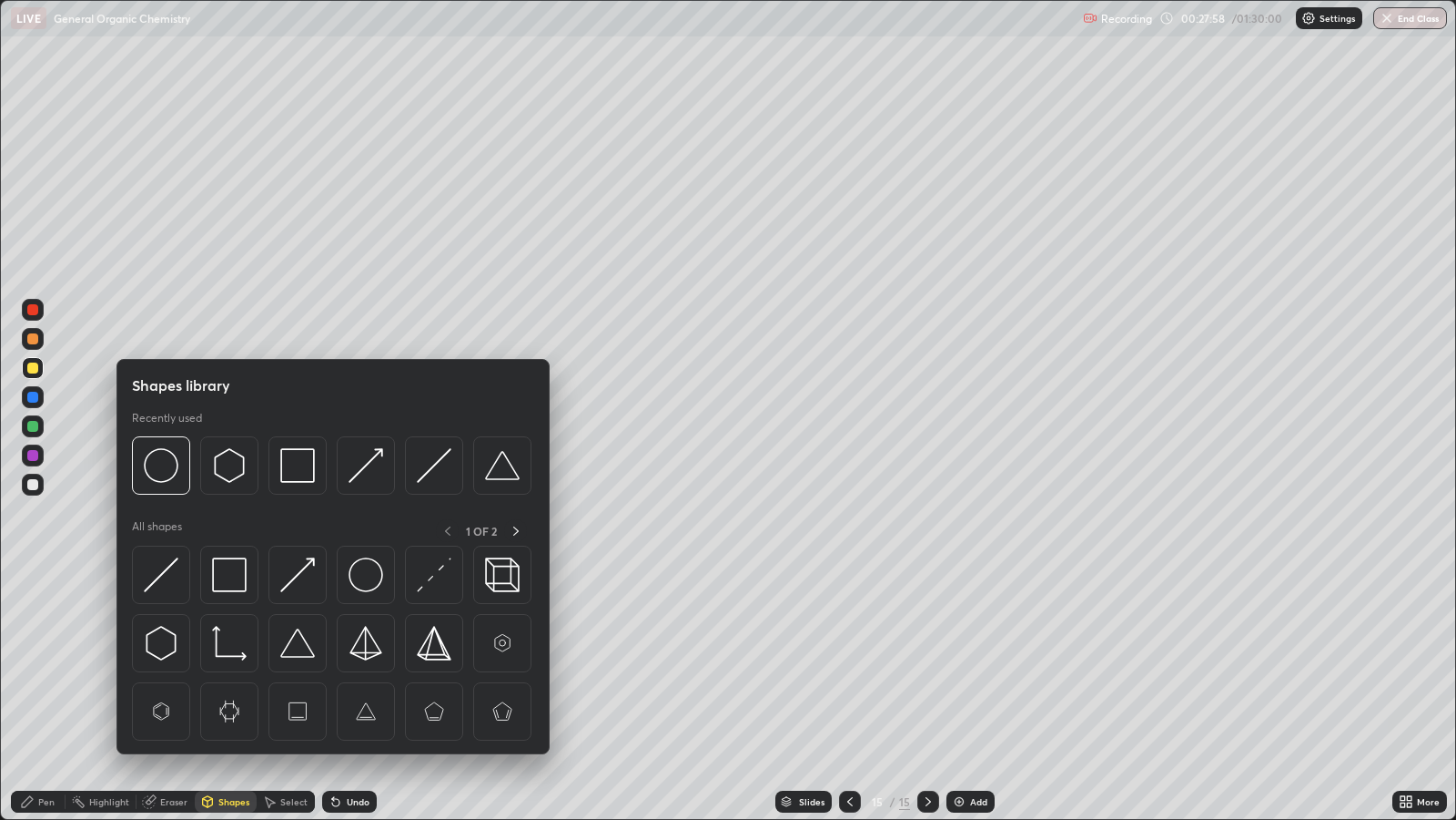
click at [170, 571] on img at bounding box center [161, 575] width 34 height 34
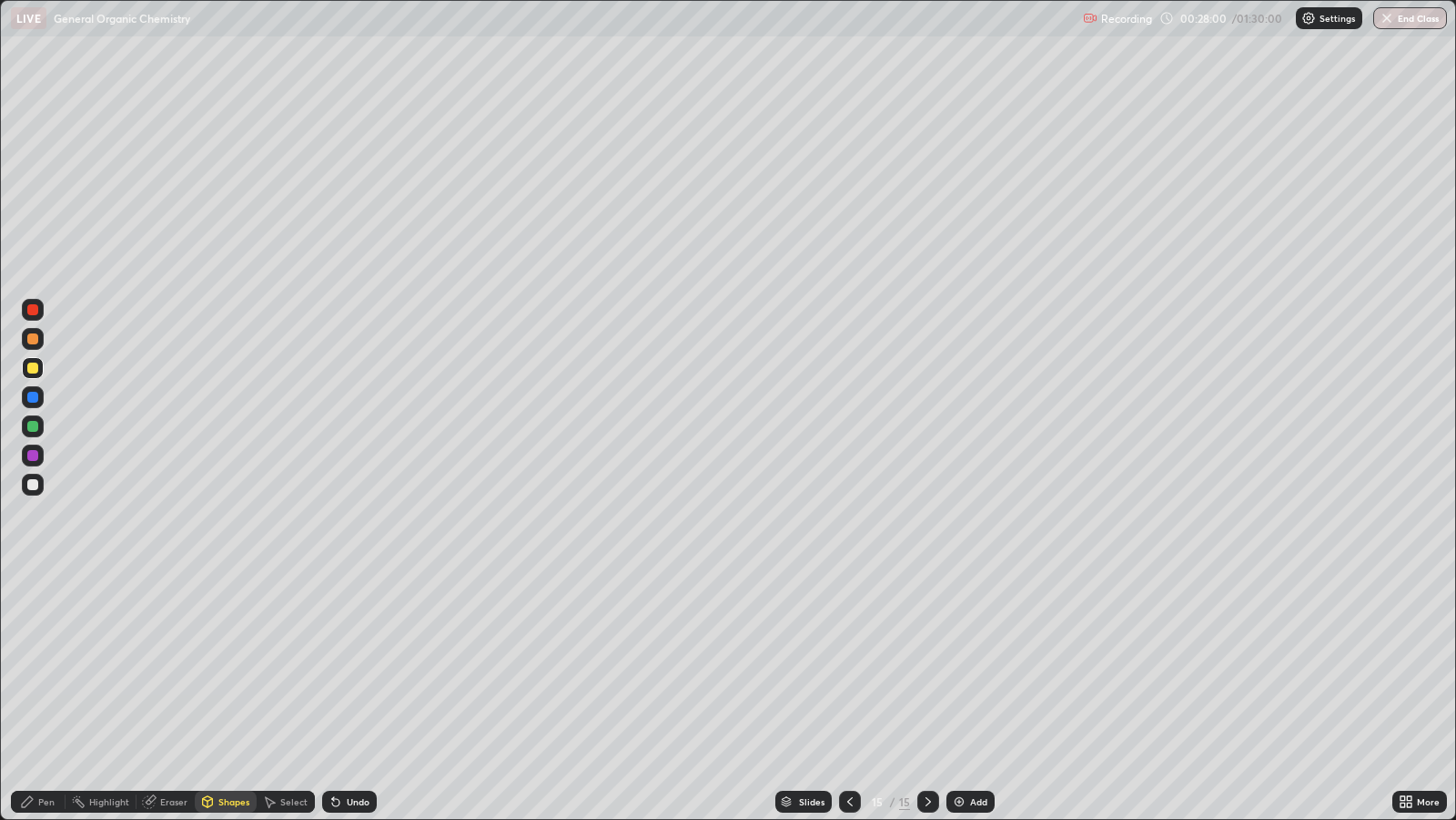
click at [54, 665] on div "Pen" at bounding box center [37, 801] width 54 height 22
click at [233, 665] on div "Shapes" at bounding box center [233, 801] width 31 height 9
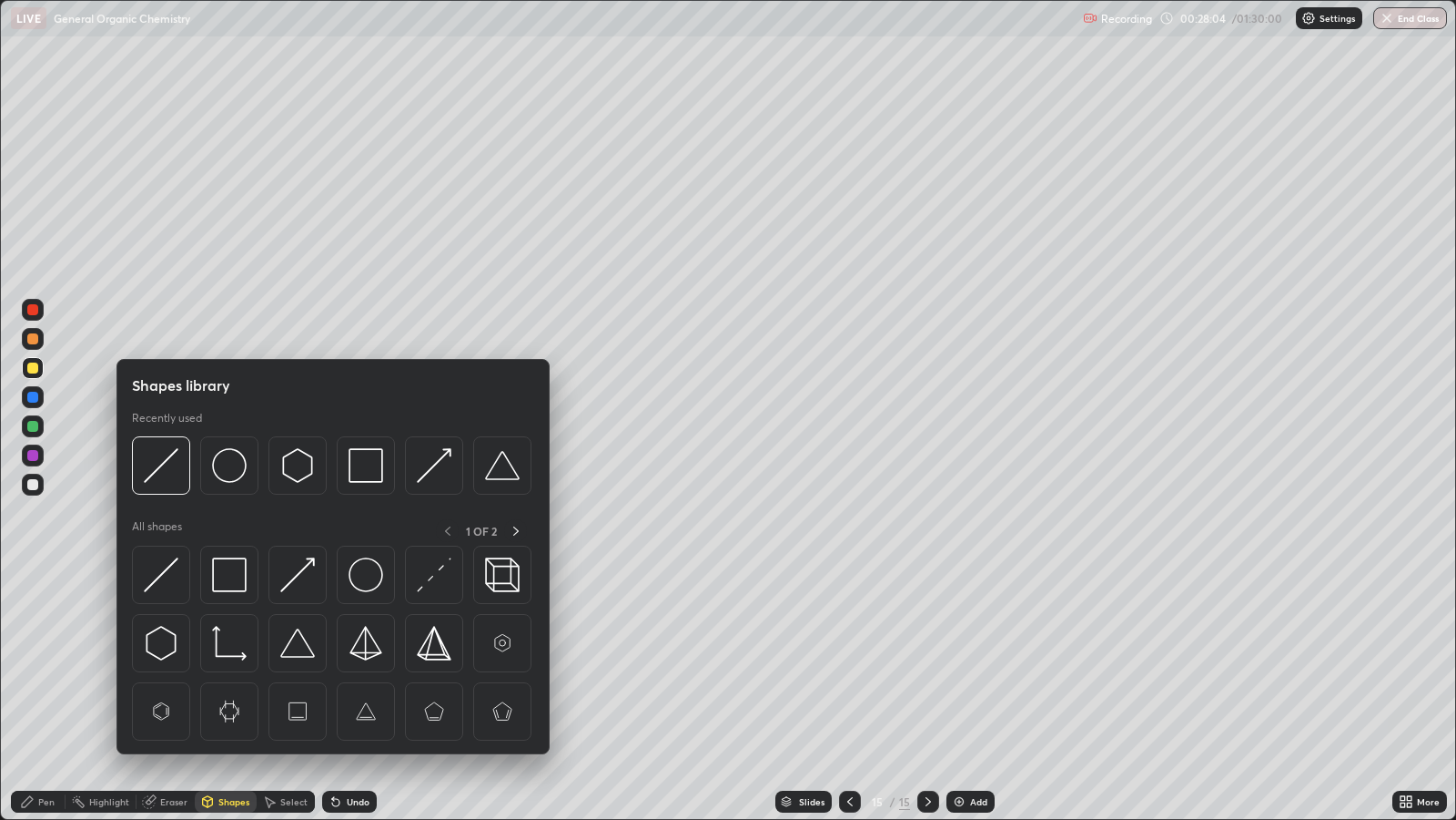
click at [40, 665] on div "Pen" at bounding box center [46, 801] width 17 height 9
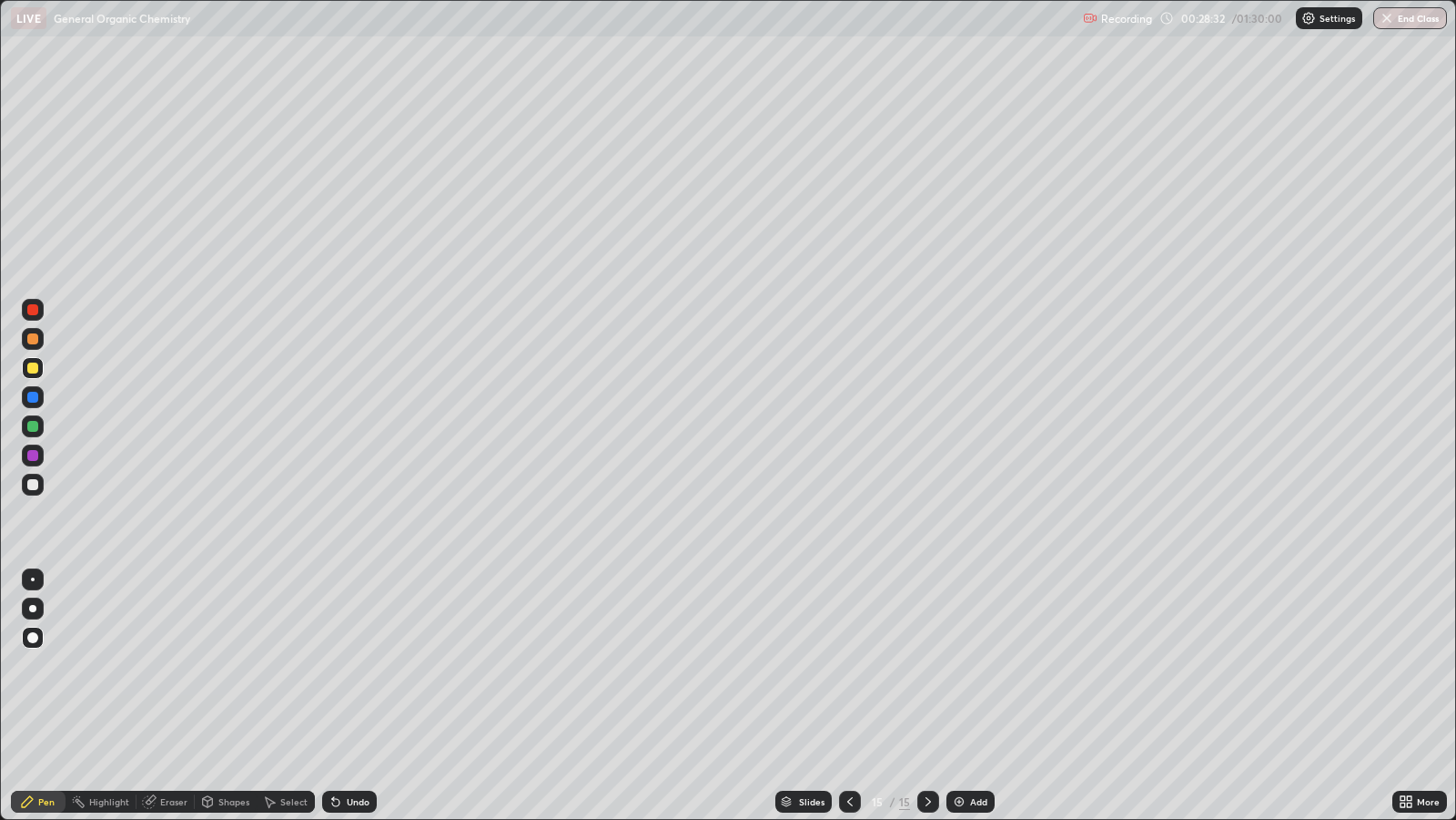
click at [181, 665] on div "Eraser" at bounding box center [174, 801] width 28 height 9
click at [45, 665] on div "Pen" at bounding box center [46, 801] width 17 height 9
click at [975, 665] on div "Add" at bounding box center [979, 801] width 18 height 9
click at [227, 665] on div "Shapes" at bounding box center [233, 801] width 31 height 9
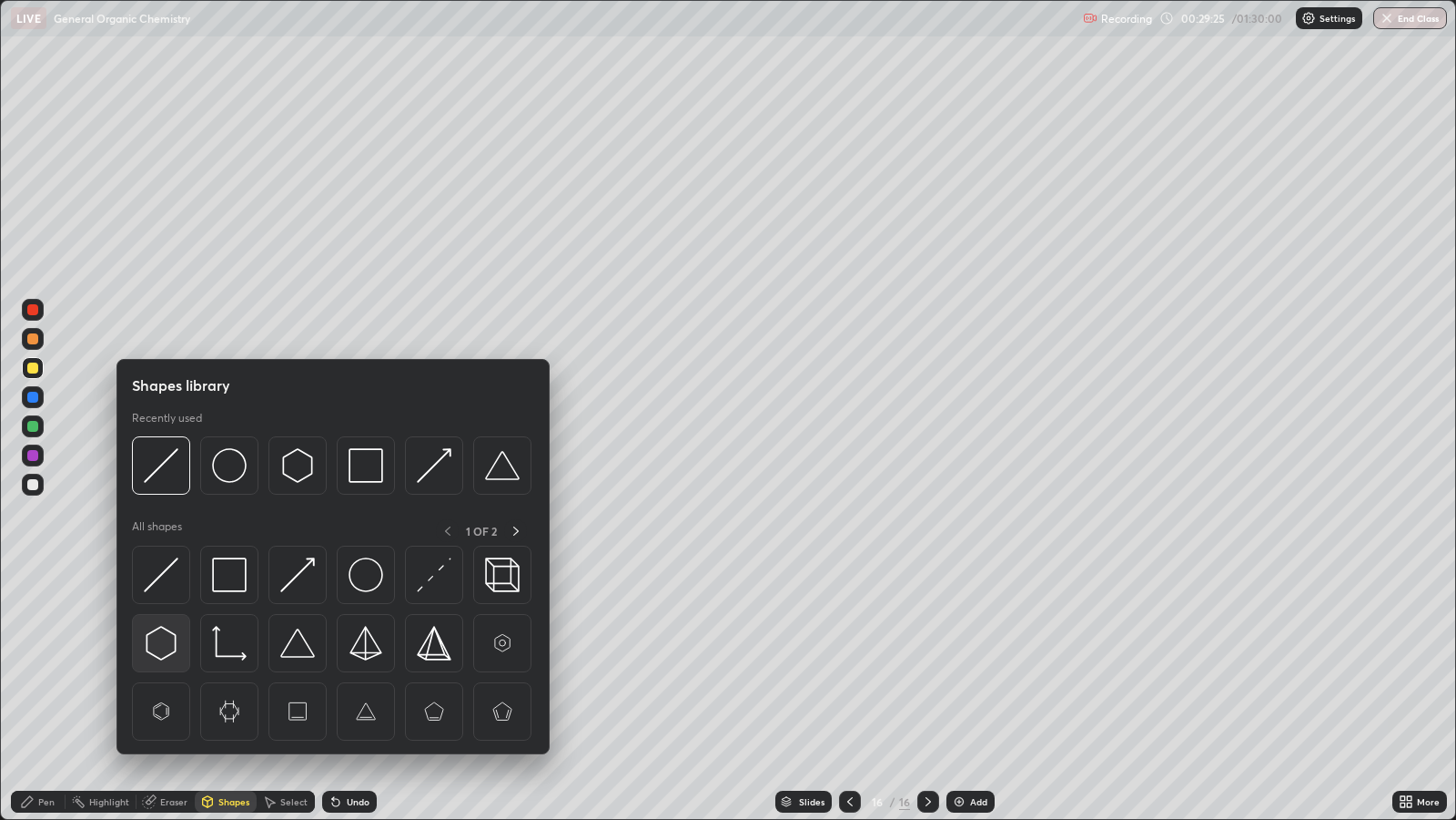
click at [162, 630] on img at bounding box center [161, 643] width 34 height 34
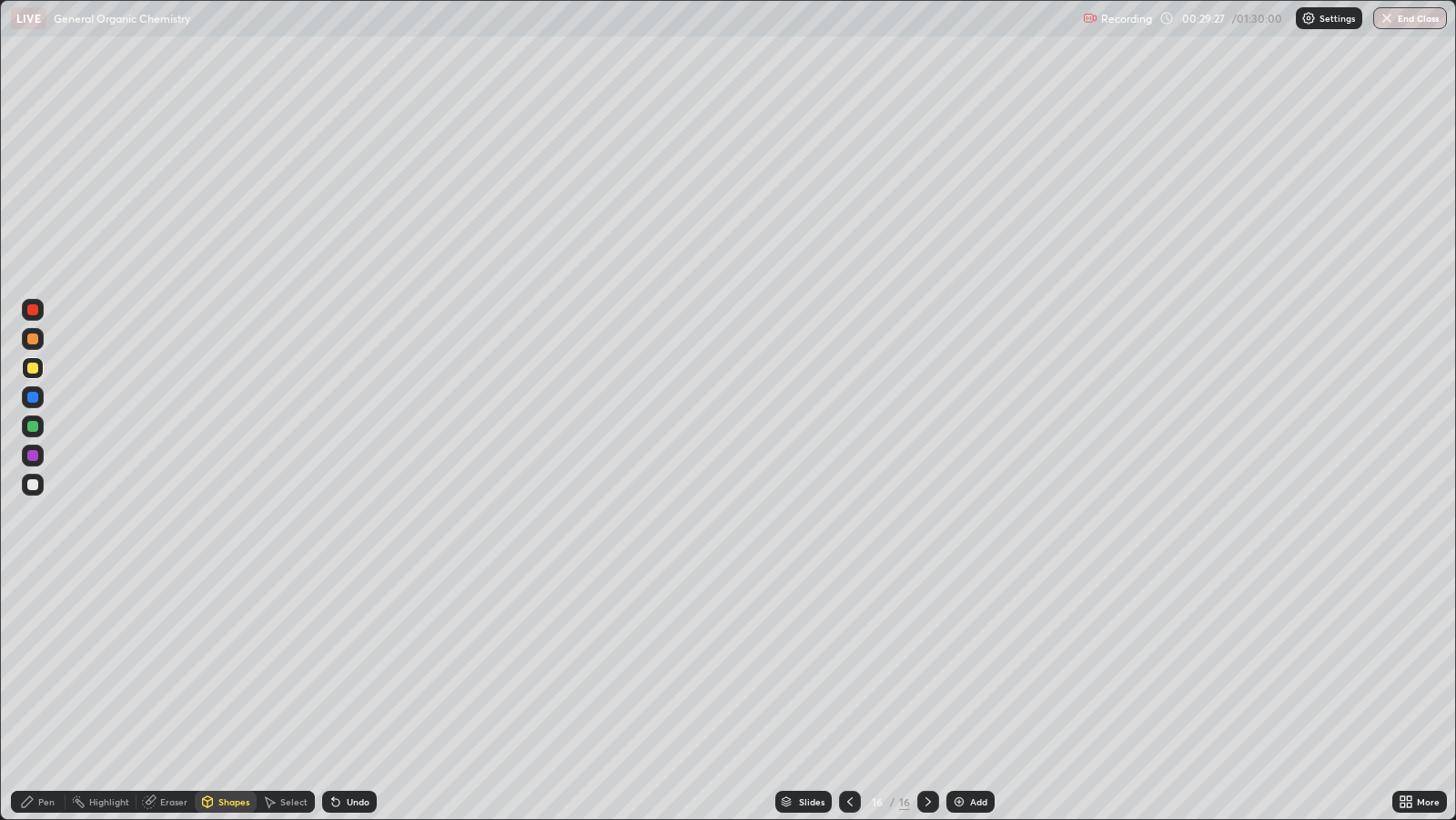
click at [28, 665] on icon at bounding box center [27, 801] width 11 height 11
click at [32, 453] on div at bounding box center [33, 454] width 11 height 11
click at [970, 665] on div "Add" at bounding box center [979, 801] width 18 height 9
click at [34, 368] on div at bounding box center [33, 368] width 11 height 11
click at [347, 665] on div "Undo" at bounding box center [358, 801] width 23 height 9
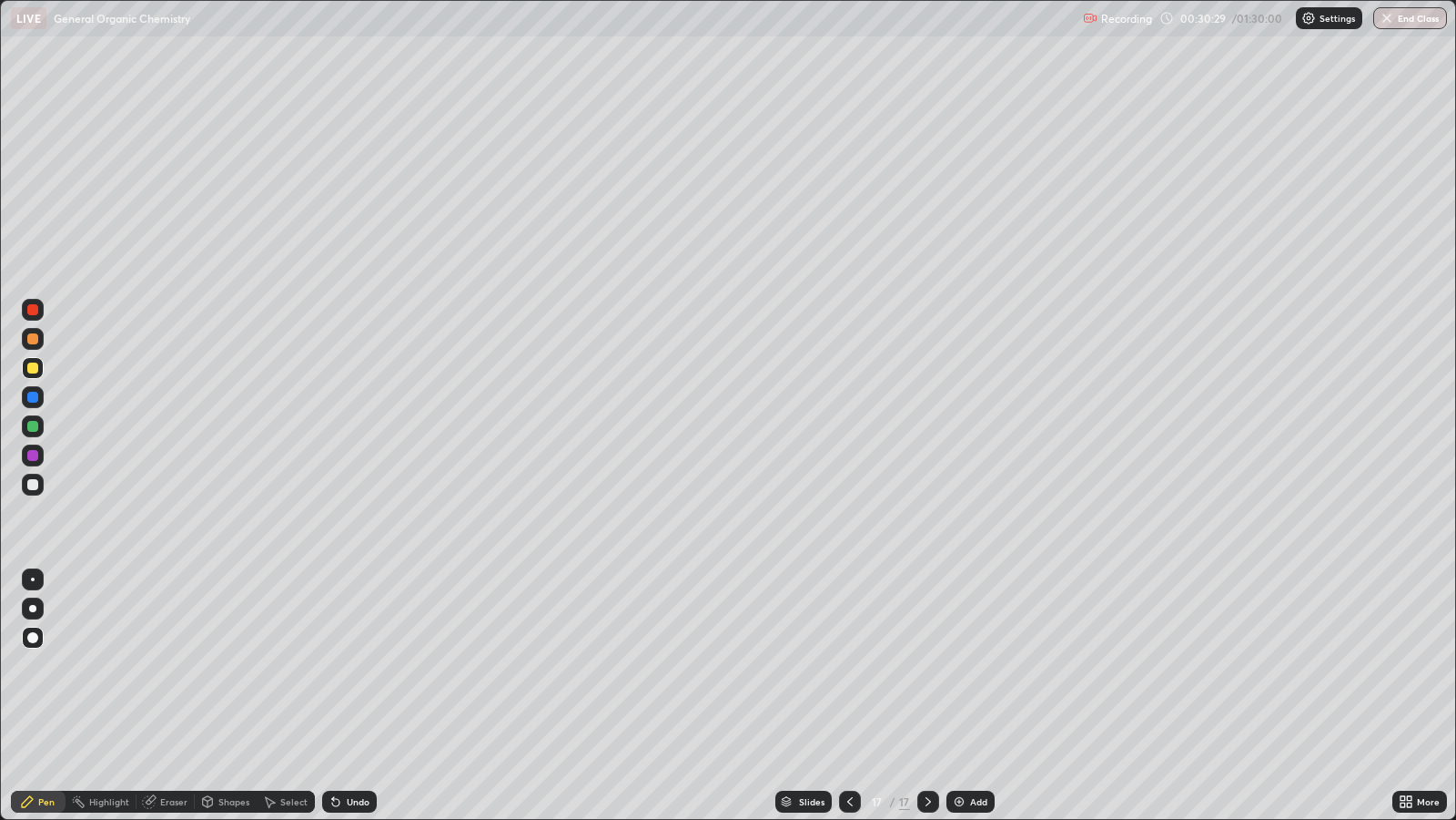
click at [232, 665] on div "Shapes" at bounding box center [233, 801] width 31 height 9
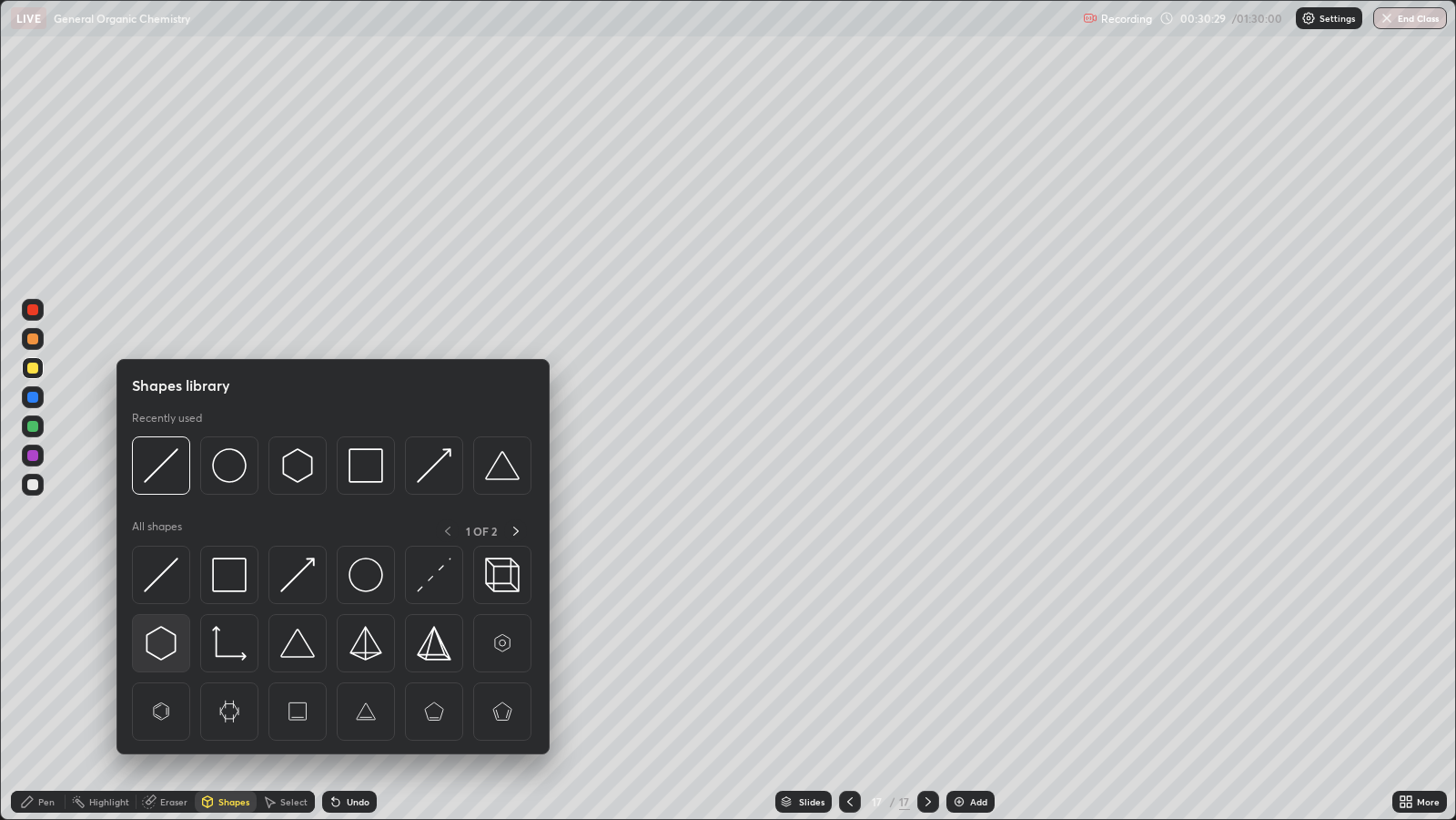
click at [162, 641] on img at bounding box center [161, 643] width 34 height 34
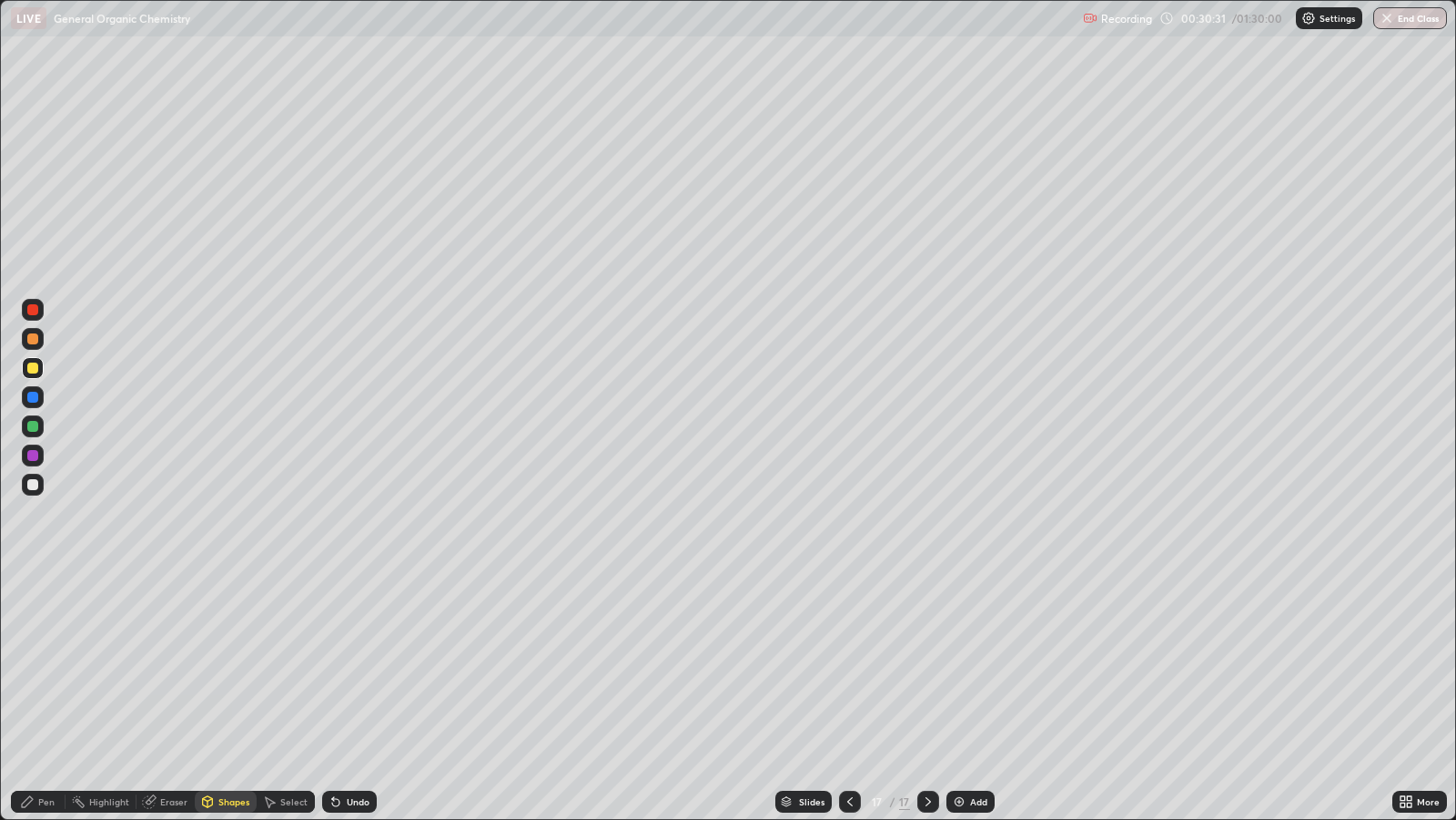
click at [45, 665] on div "Pen" at bounding box center [46, 801] width 17 height 9
click at [54, 665] on div "Pen" at bounding box center [37, 801] width 54 height 22
click at [32, 396] on div at bounding box center [33, 396] width 11 height 11
click at [842, 665] on div at bounding box center [850, 801] width 22 height 22
click at [846, 665] on icon at bounding box center [850, 801] width 15 height 15
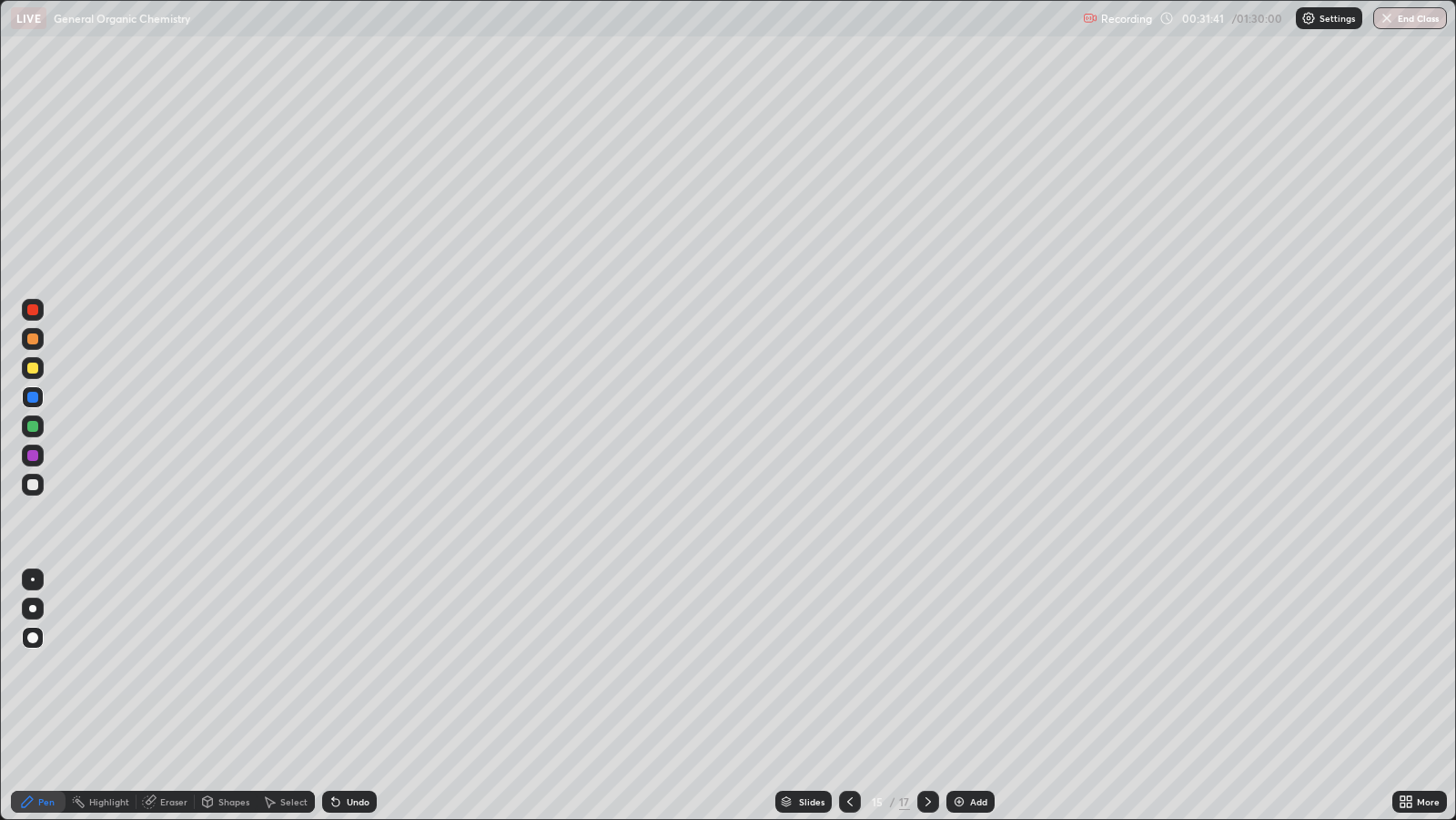
click at [846, 665] on div at bounding box center [850, 801] width 22 height 22
click at [847, 665] on icon at bounding box center [850, 801] width 15 height 15
click at [848, 665] on icon at bounding box center [850, 801] width 15 height 15
click at [842, 665] on div at bounding box center [850, 801] width 22 height 36
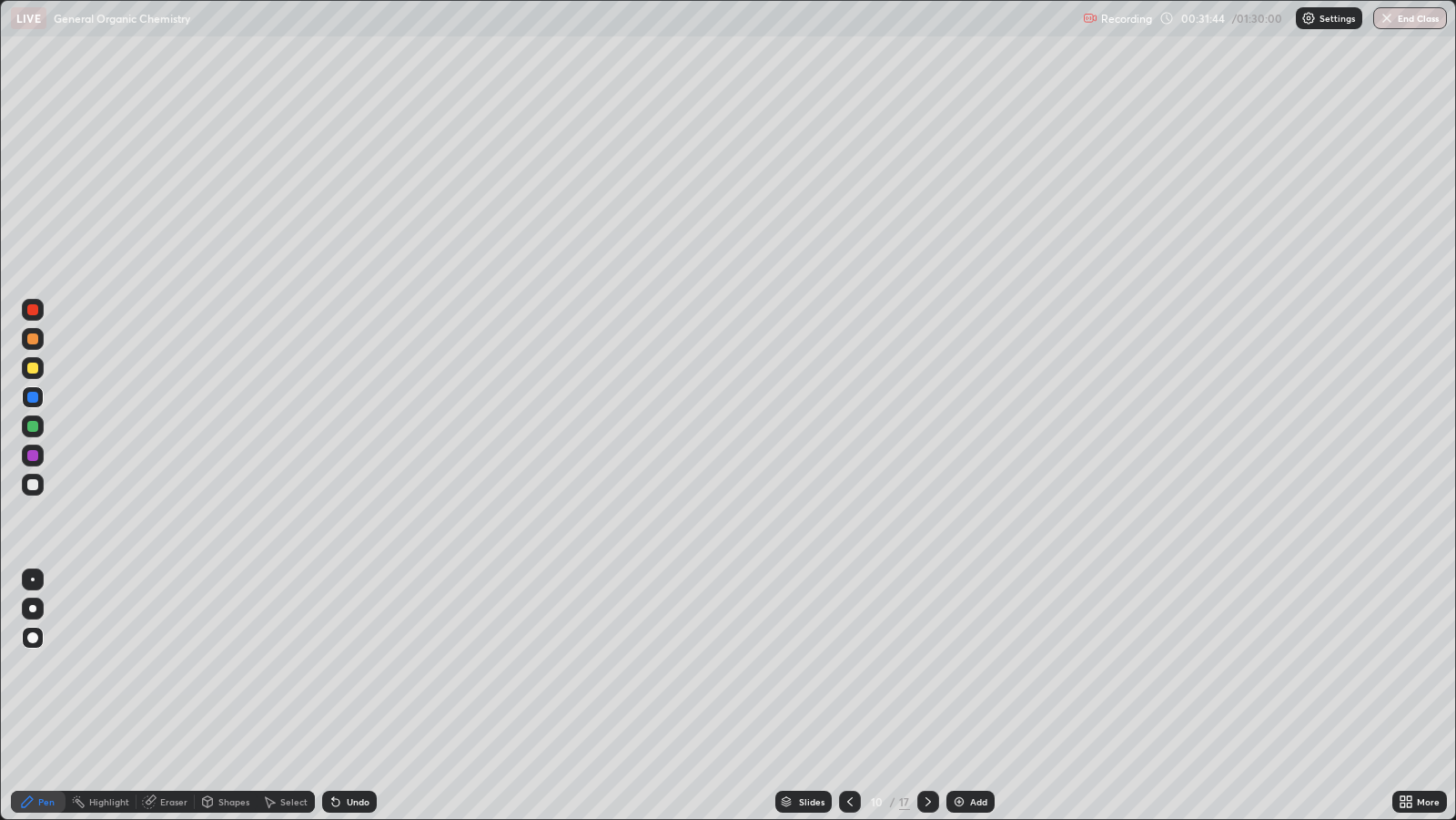
click at [841, 665] on div at bounding box center [850, 801] width 22 height 22
click at [844, 665] on div at bounding box center [850, 801] width 22 height 22
click at [923, 665] on icon at bounding box center [928, 801] width 15 height 15
click at [926, 665] on div at bounding box center [928, 801] width 22 height 22
click at [931, 665] on icon at bounding box center [928, 801] width 15 height 15
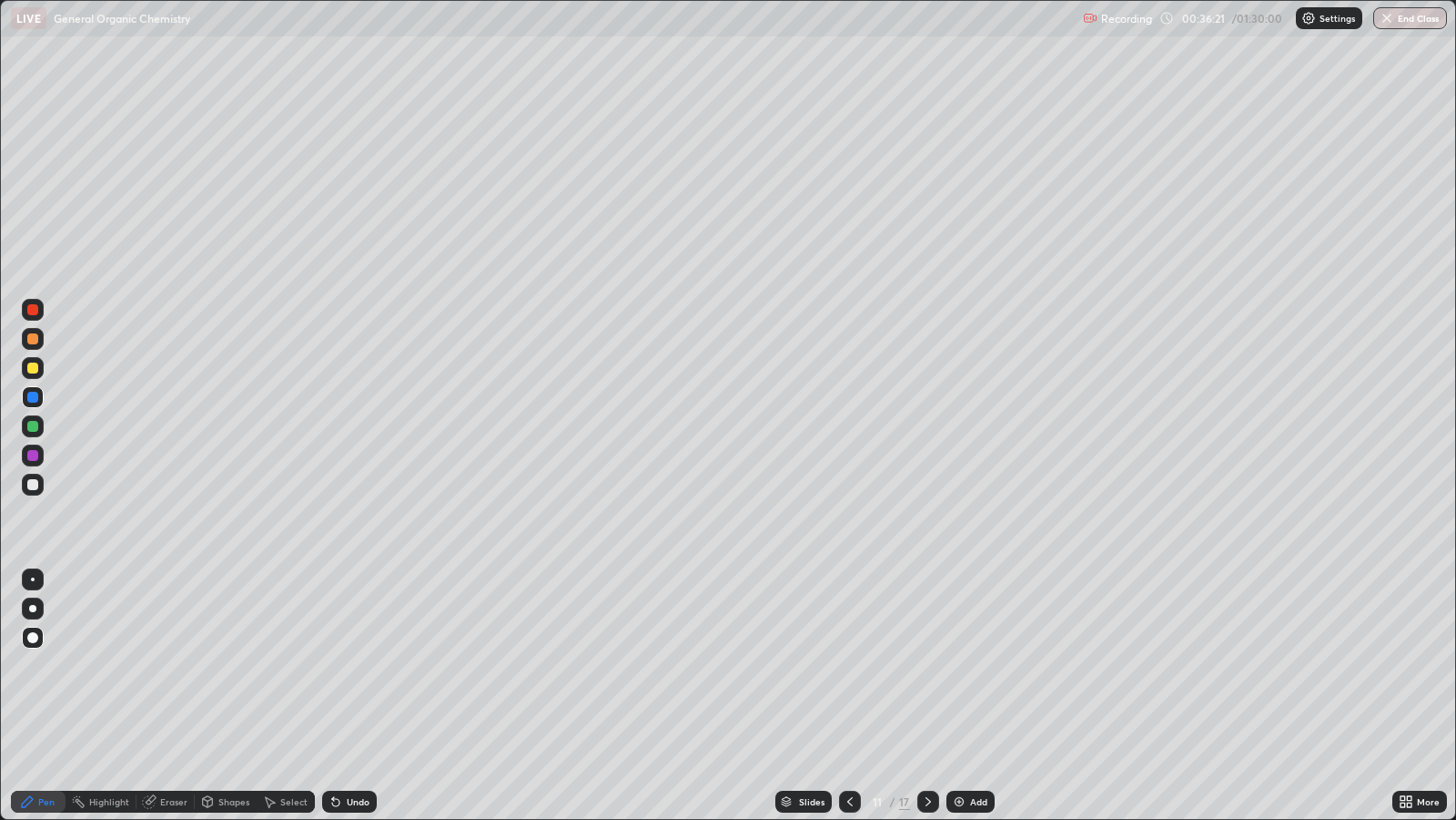
click at [926, 665] on icon at bounding box center [928, 801] width 15 height 15
click at [930, 665] on icon at bounding box center [928, 801] width 15 height 15
click at [926, 665] on icon at bounding box center [928, 801] width 15 height 15
click at [936, 665] on div at bounding box center [928, 801] width 22 height 22
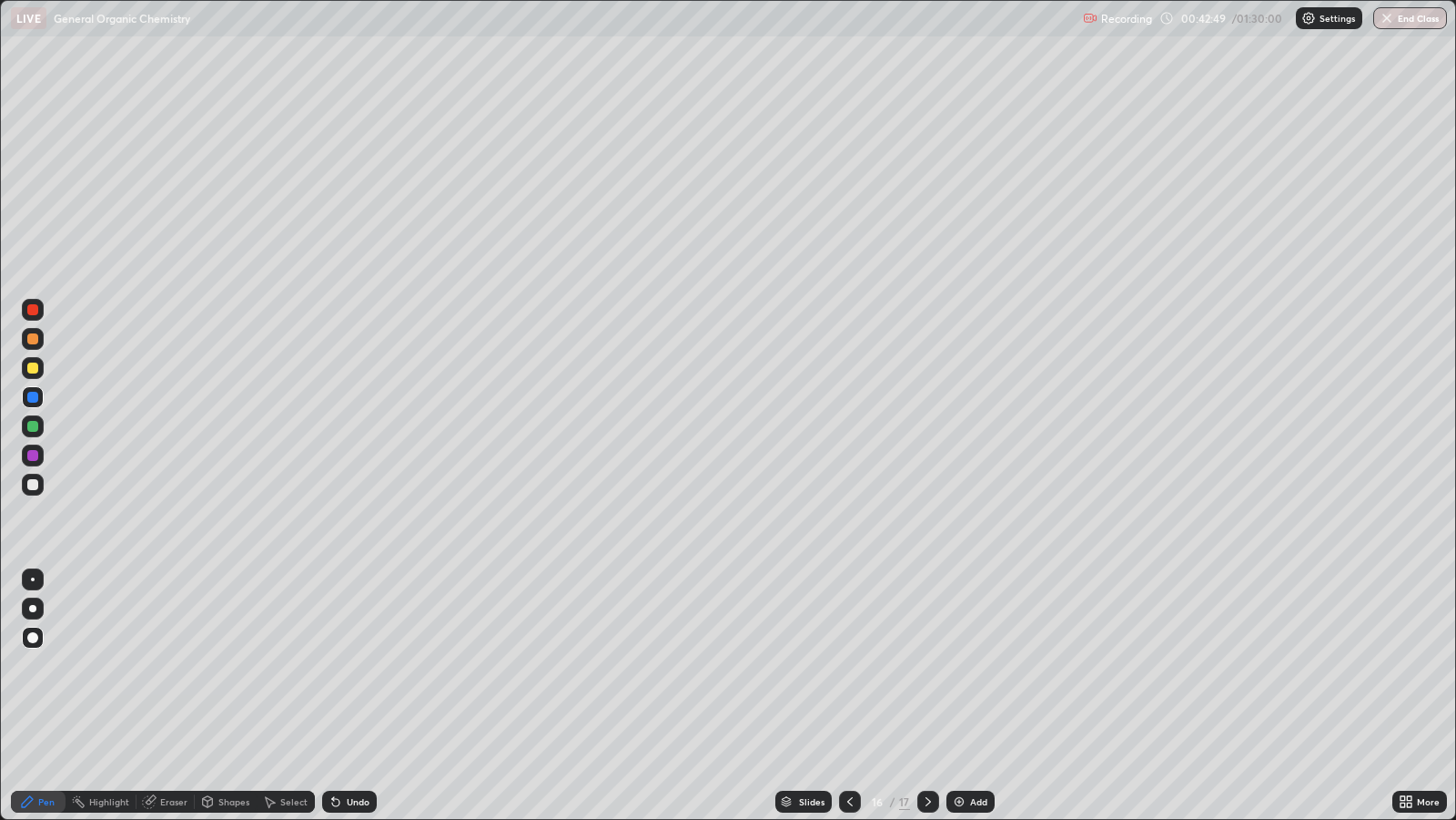
click at [937, 665] on div at bounding box center [928, 801] width 22 height 36
click at [173, 665] on div "Eraser" at bounding box center [174, 801] width 28 height 9
click at [38, 665] on div "Pen" at bounding box center [37, 801] width 54 height 22
click at [987, 665] on div "Add" at bounding box center [970, 801] width 48 height 22
click at [233, 665] on div "Shapes" at bounding box center [233, 801] width 31 height 9
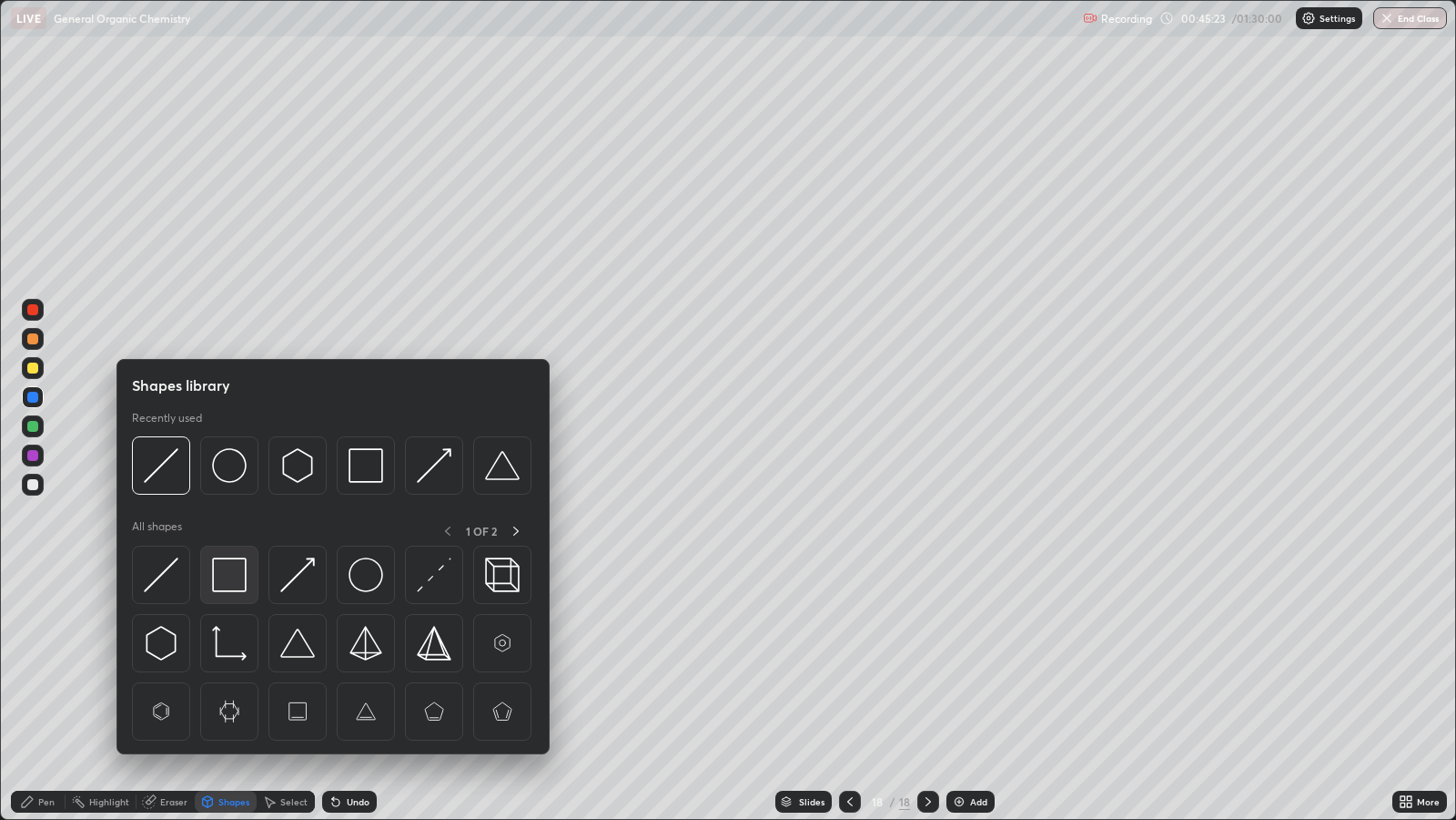
click at [225, 574] on img at bounding box center [229, 575] width 34 height 34
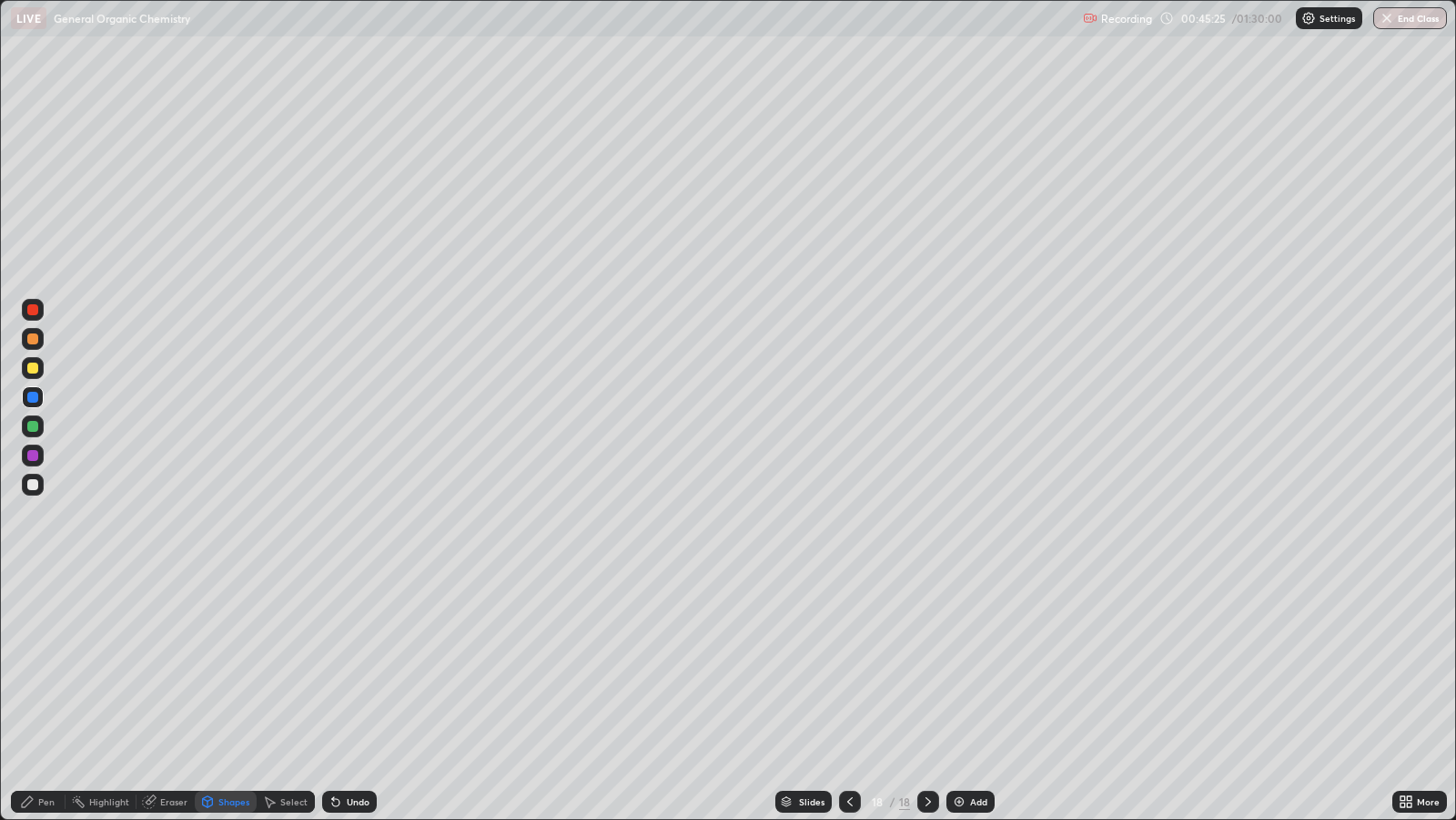
click at [35, 665] on div "Pen" at bounding box center [37, 801] width 54 height 22
click at [30, 365] on div at bounding box center [33, 368] width 11 height 11
click at [232, 665] on div "Shapes" at bounding box center [233, 801] width 31 height 9
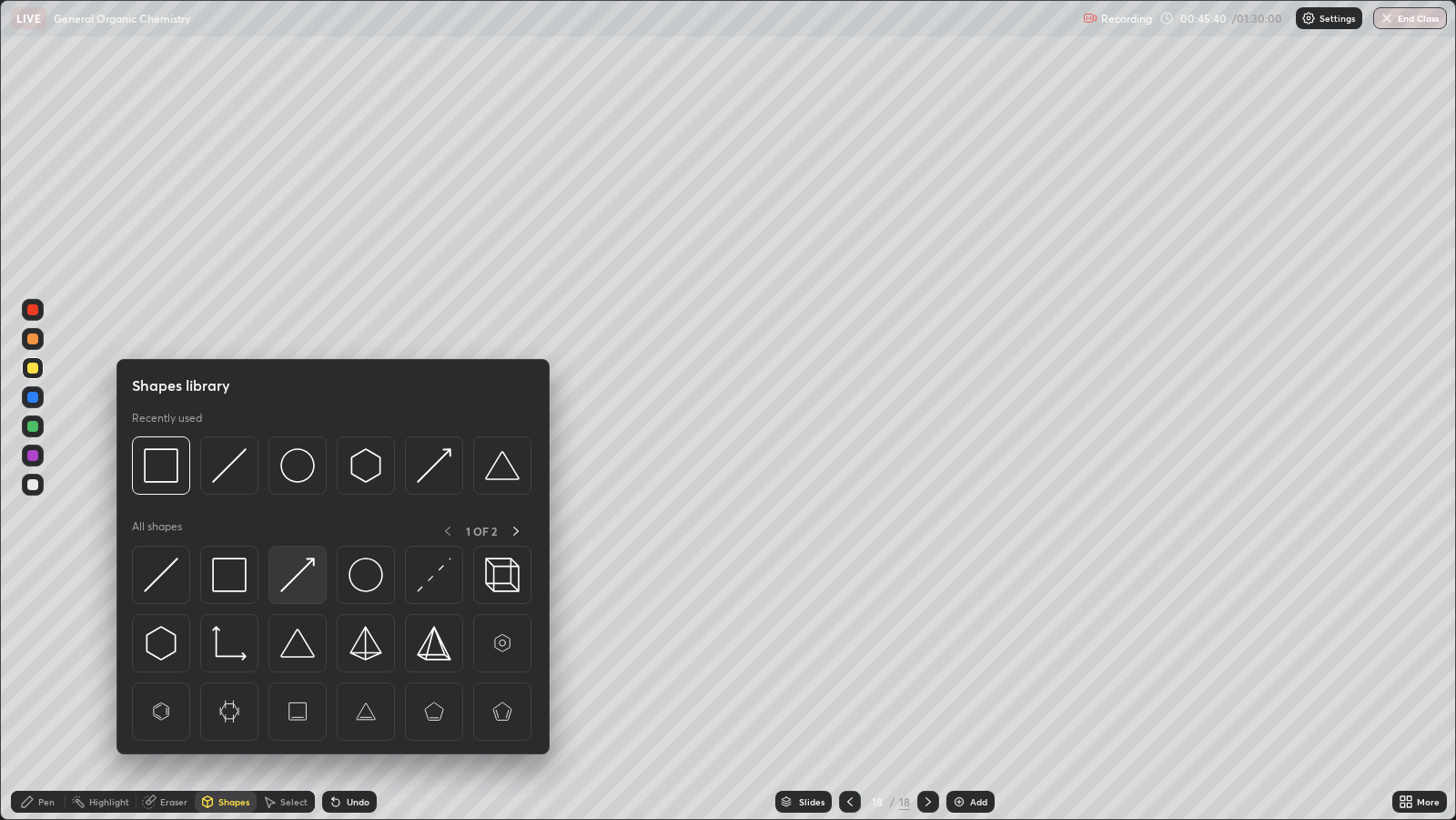
click at [293, 579] on img at bounding box center [298, 575] width 34 height 34
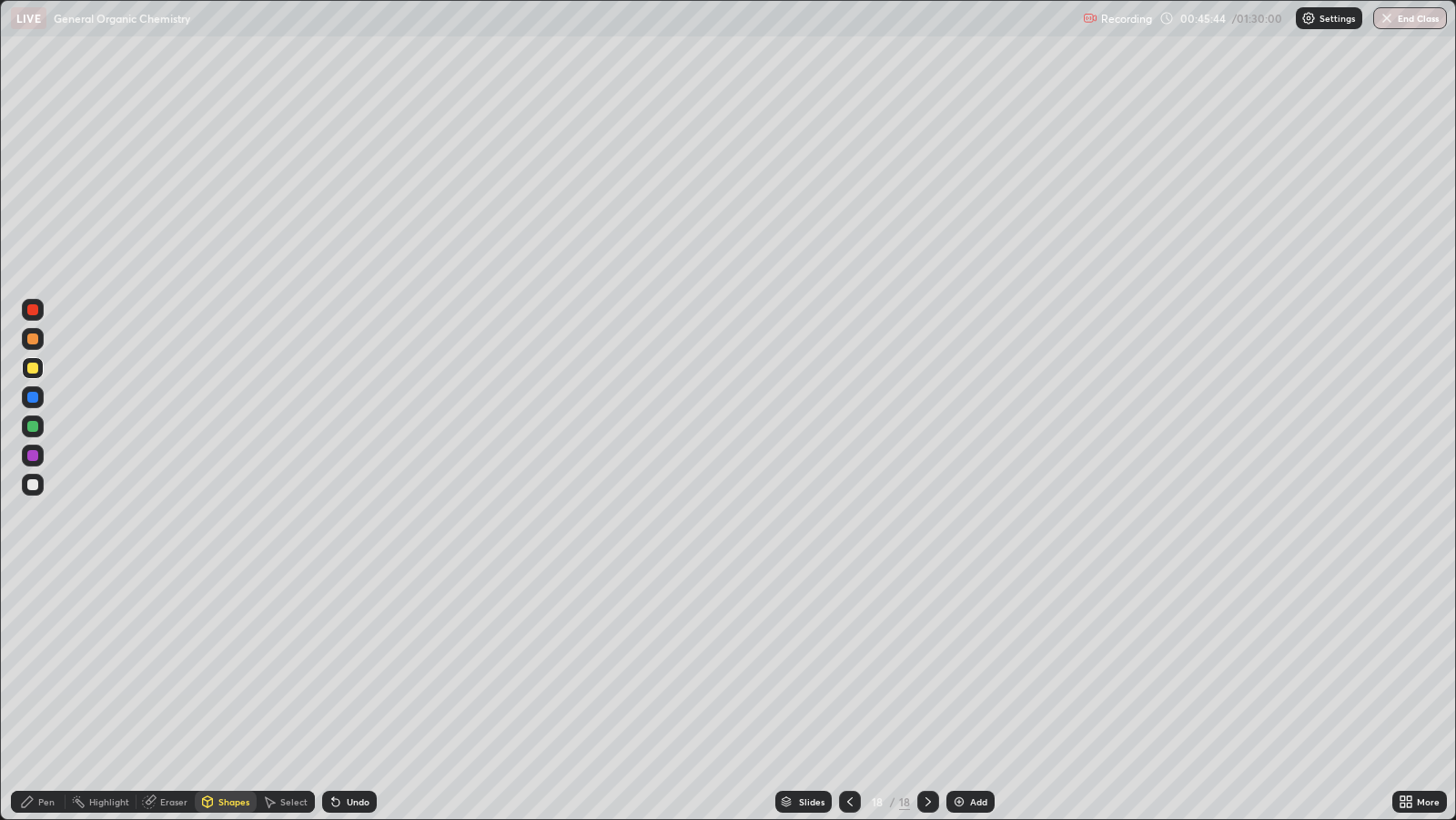
click at [45, 665] on div "Pen" at bounding box center [46, 801] width 17 height 9
click at [32, 426] on div at bounding box center [33, 426] width 11 height 11
click at [957, 665] on img at bounding box center [960, 801] width 15 height 15
click at [41, 665] on div "Pen" at bounding box center [46, 801] width 17 height 9
click at [33, 368] on div at bounding box center [33, 368] width 11 height 11
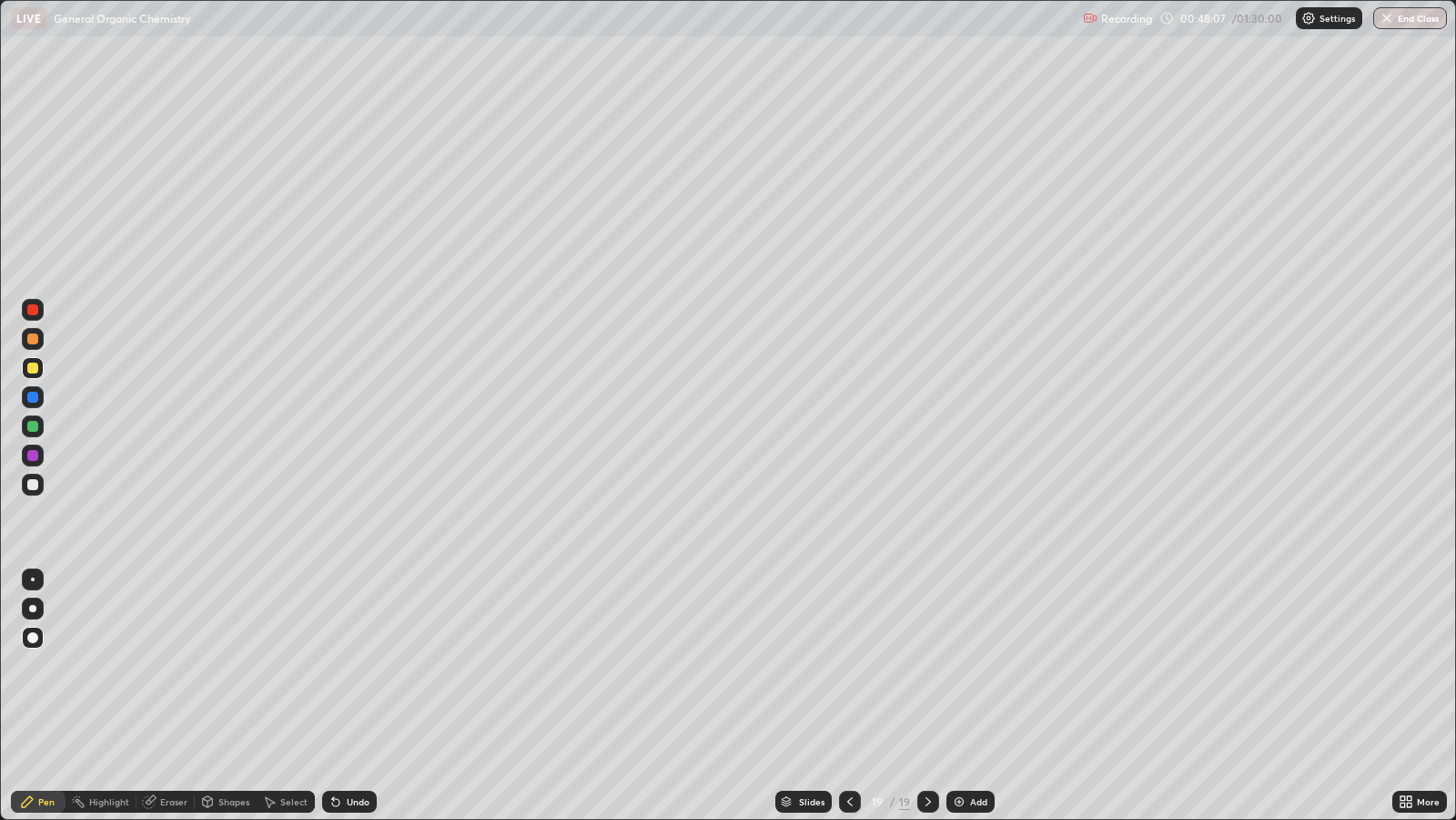
click at [33, 396] on div at bounding box center [33, 396] width 11 height 11
click at [220, 665] on div "Shapes" at bounding box center [233, 801] width 31 height 9
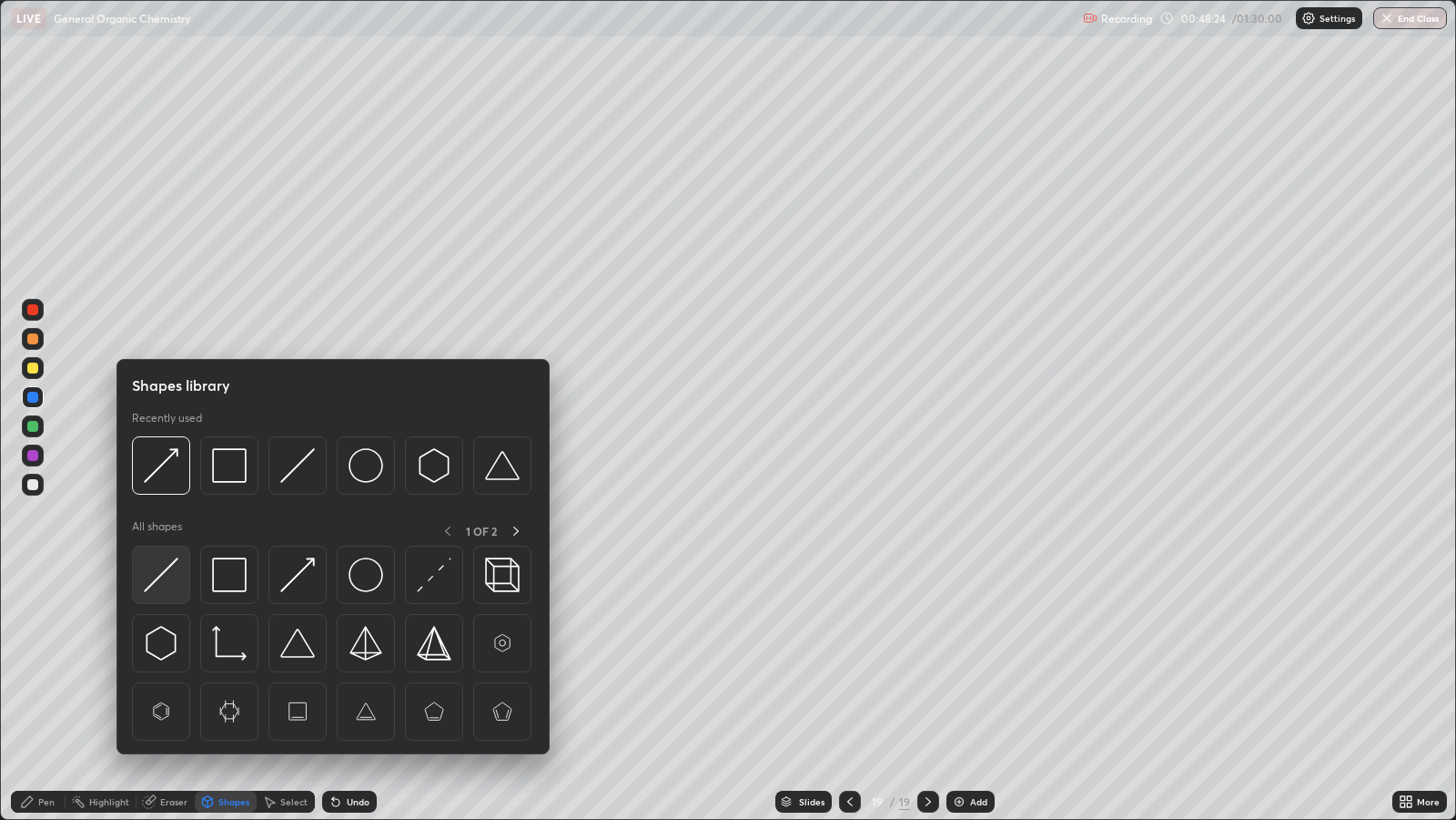
click at [170, 570] on img at bounding box center [161, 575] width 34 height 34
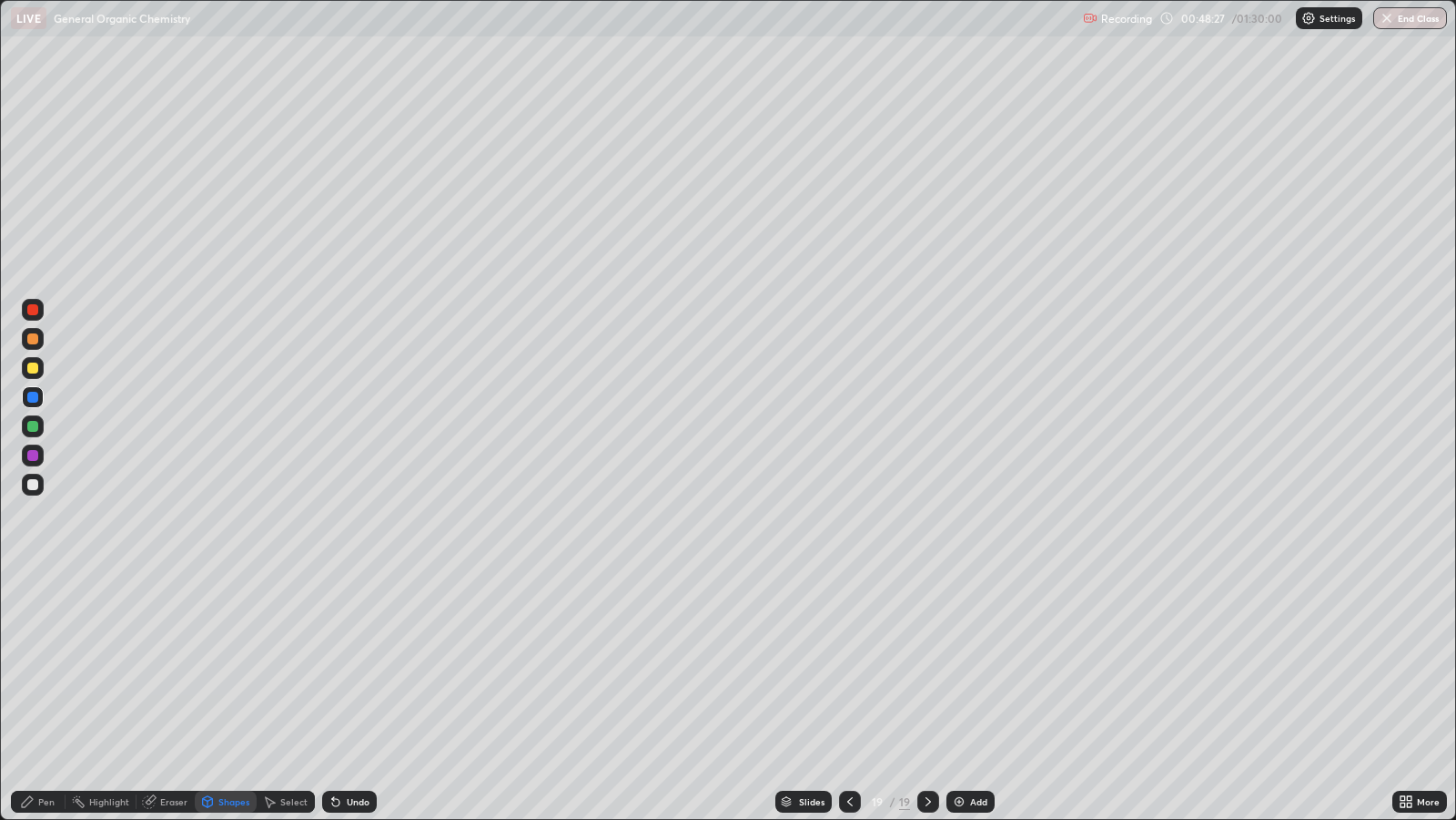
click at [29, 364] on div at bounding box center [33, 368] width 11 height 11
click at [359, 665] on div "Undo" at bounding box center [358, 801] width 23 height 9
click at [38, 665] on div "Pen" at bounding box center [46, 801] width 17 height 9
click at [32, 452] on div at bounding box center [33, 454] width 11 height 11
click at [33, 368] on div at bounding box center [33, 368] width 11 height 11
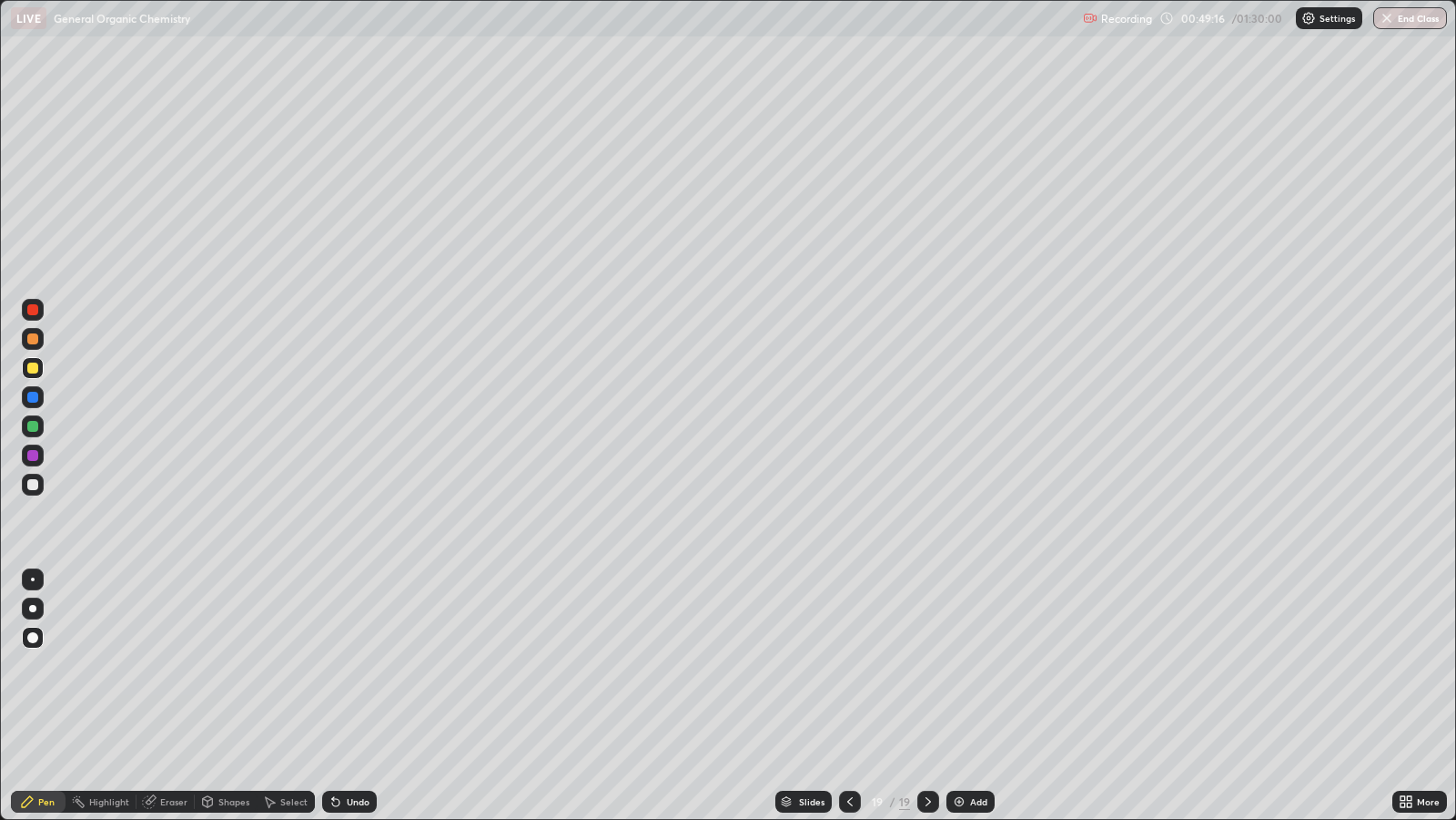
click at [29, 485] on div at bounding box center [33, 484] width 11 height 11
click at [966, 665] on div "Add" at bounding box center [970, 801] width 48 height 22
click at [976, 665] on div "Add" at bounding box center [980, 801] width 18 height 9
click at [37, 366] on div at bounding box center [33, 368] width 11 height 11
click at [351, 665] on div "Undo" at bounding box center [349, 801] width 54 height 22
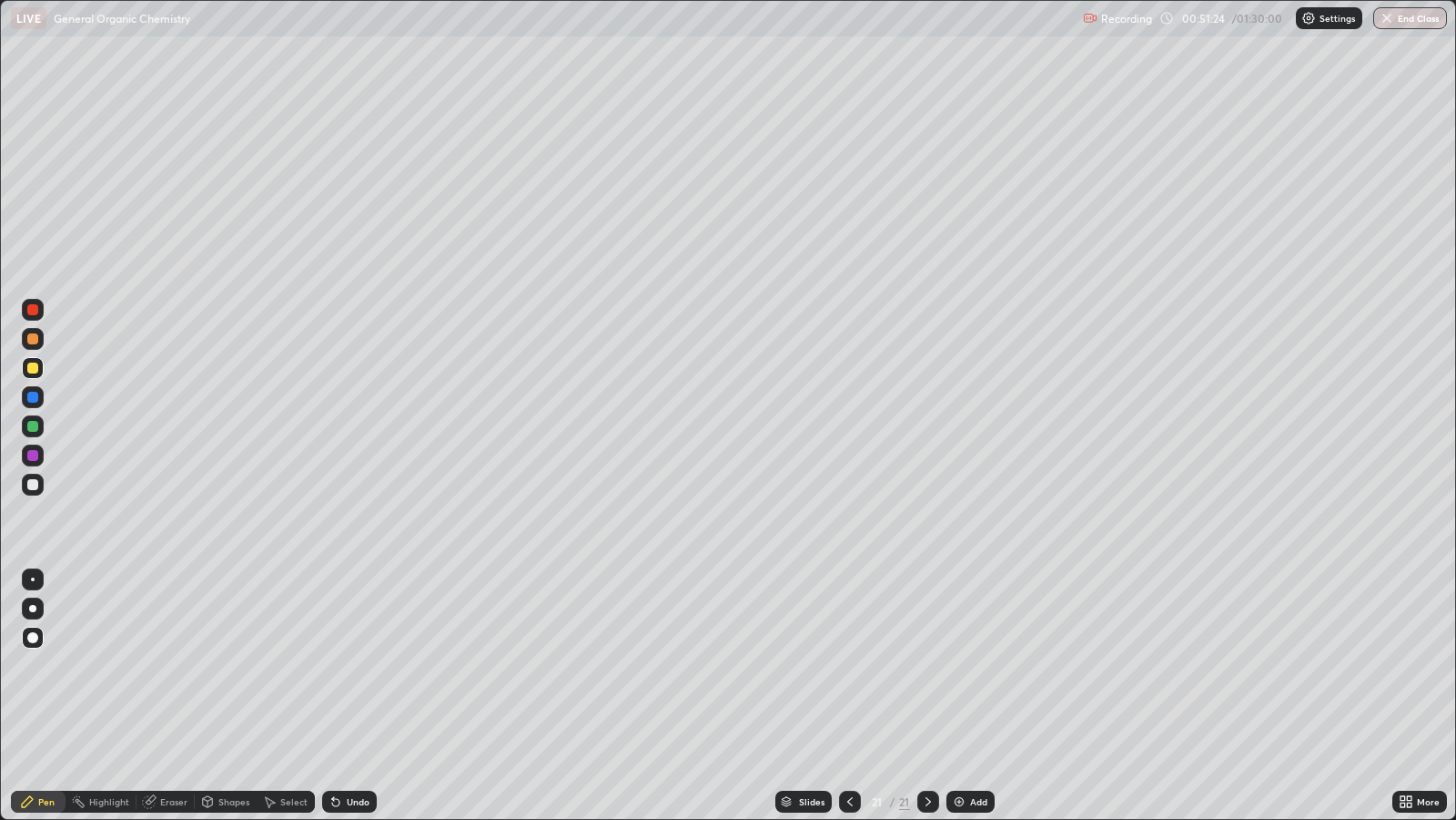
click at [352, 665] on div "Undo" at bounding box center [358, 801] width 23 height 9
click at [36, 397] on div at bounding box center [33, 396] width 11 height 11
click at [232, 665] on div "Shapes" at bounding box center [233, 801] width 31 height 9
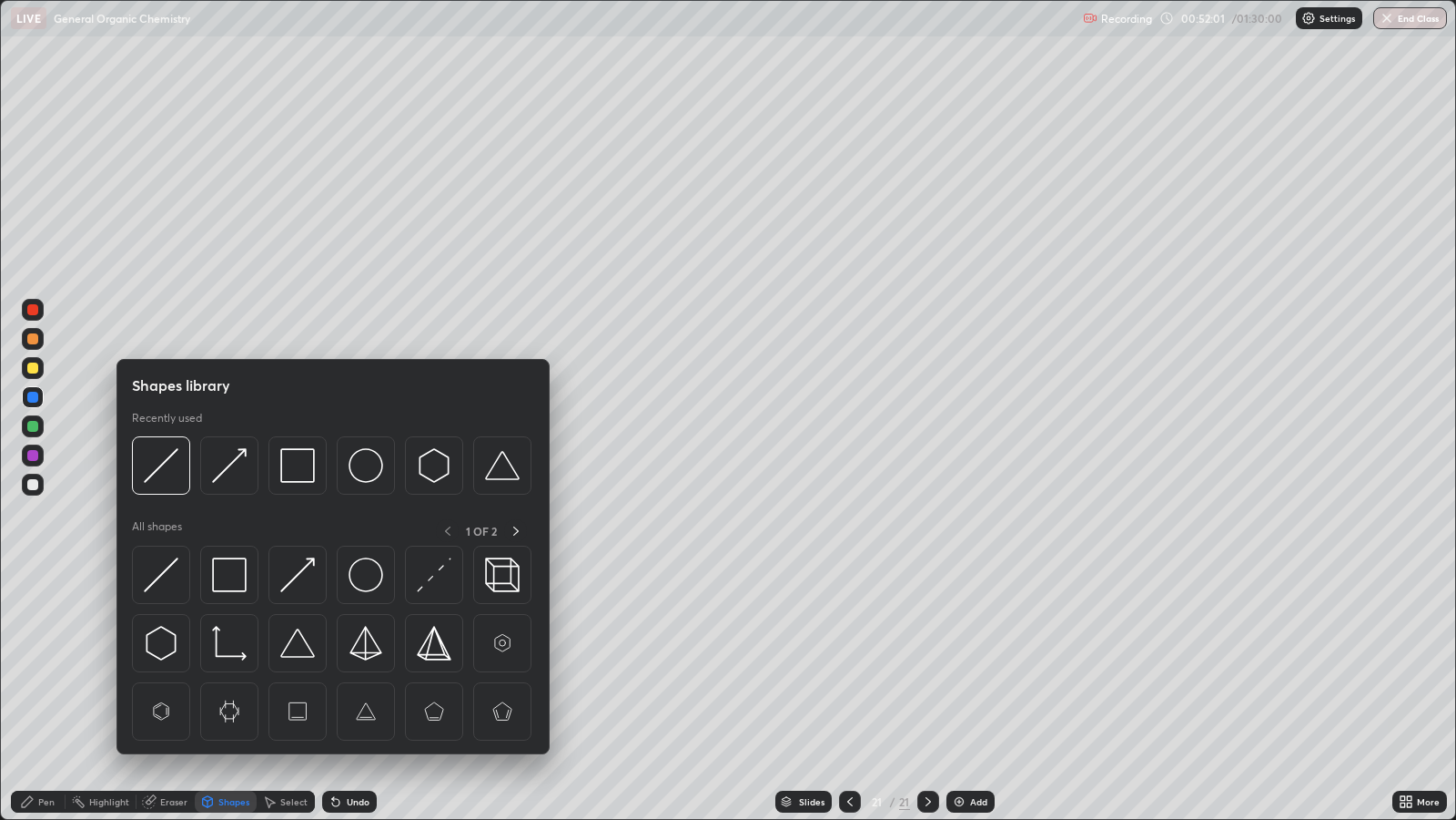
click at [165, 576] on img at bounding box center [161, 575] width 34 height 34
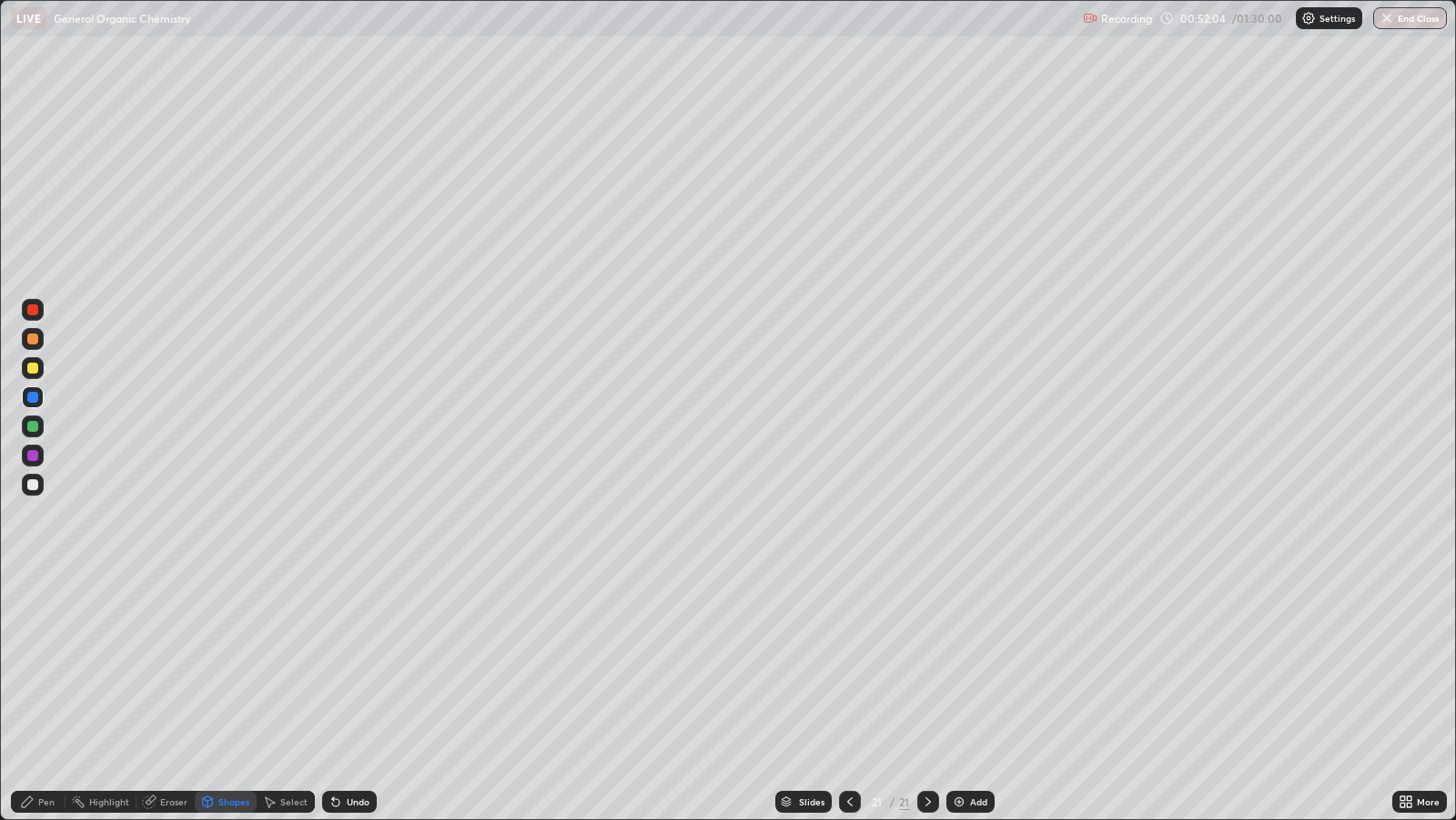
click at [349, 665] on div "Undo" at bounding box center [358, 801] width 23 height 9
click at [28, 665] on icon at bounding box center [27, 801] width 11 height 11
click at [34, 365] on div at bounding box center [33, 368] width 11 height 11
click at [37, 451] on div at bounding box center [33, 455] width 22 height 22
click at [33, 368] on div at bounding box center [33, 368] width 11 height 11
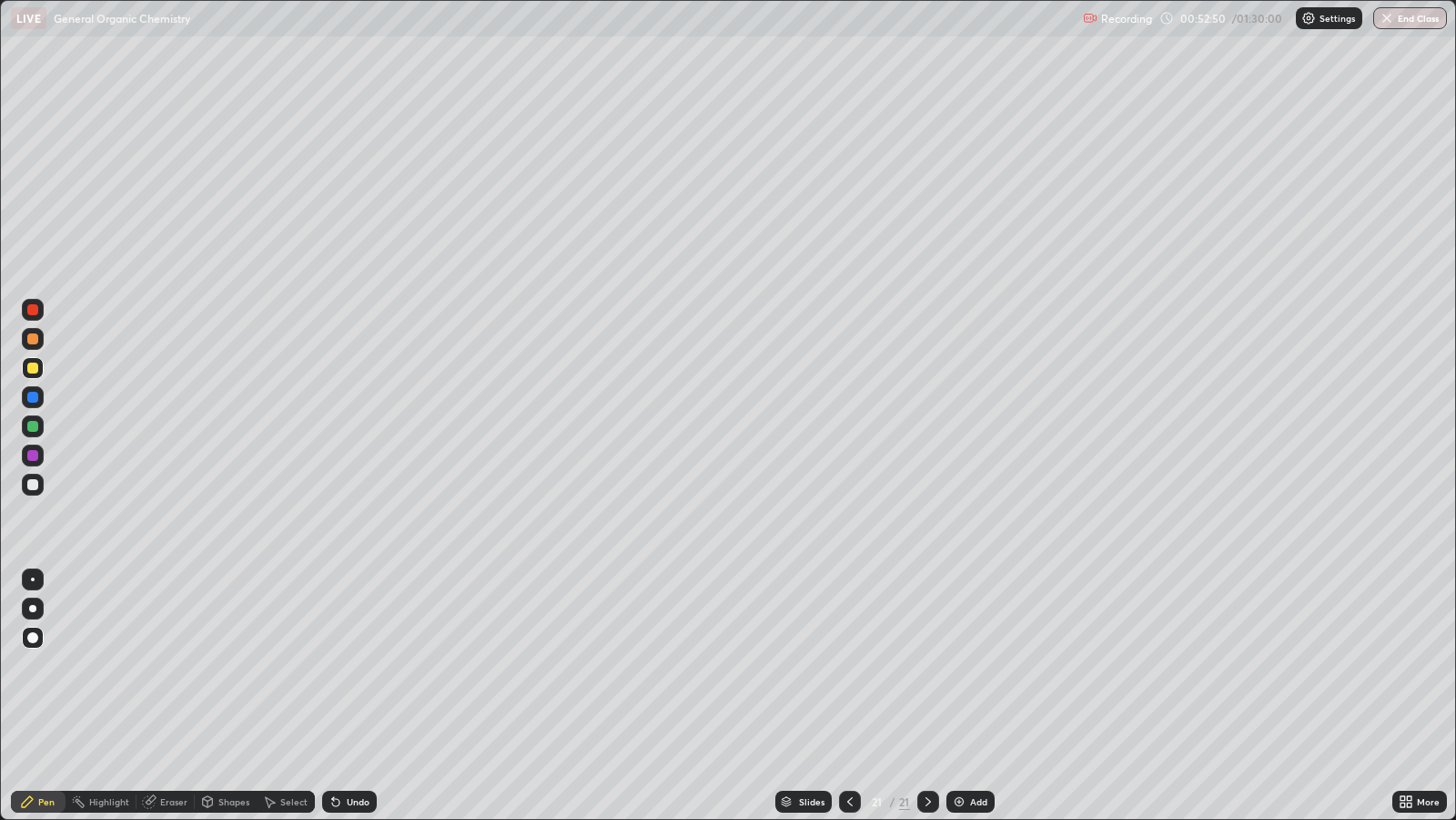
click at [32, 484] on div at bounding box center [33, 484] width 11 height 11
click at [974, 665] on div "Add" at bounding box center [979, 801] width 18 height 9
click at [35, 368] on div at bounding box center [33, 368] width 11 height 11
click at [33, 454] on div at bounding box center [33, 454] width 11 height 11
click at [230, 665] on div "Shapes" at bounding box center [233, 801] width 31 height 9
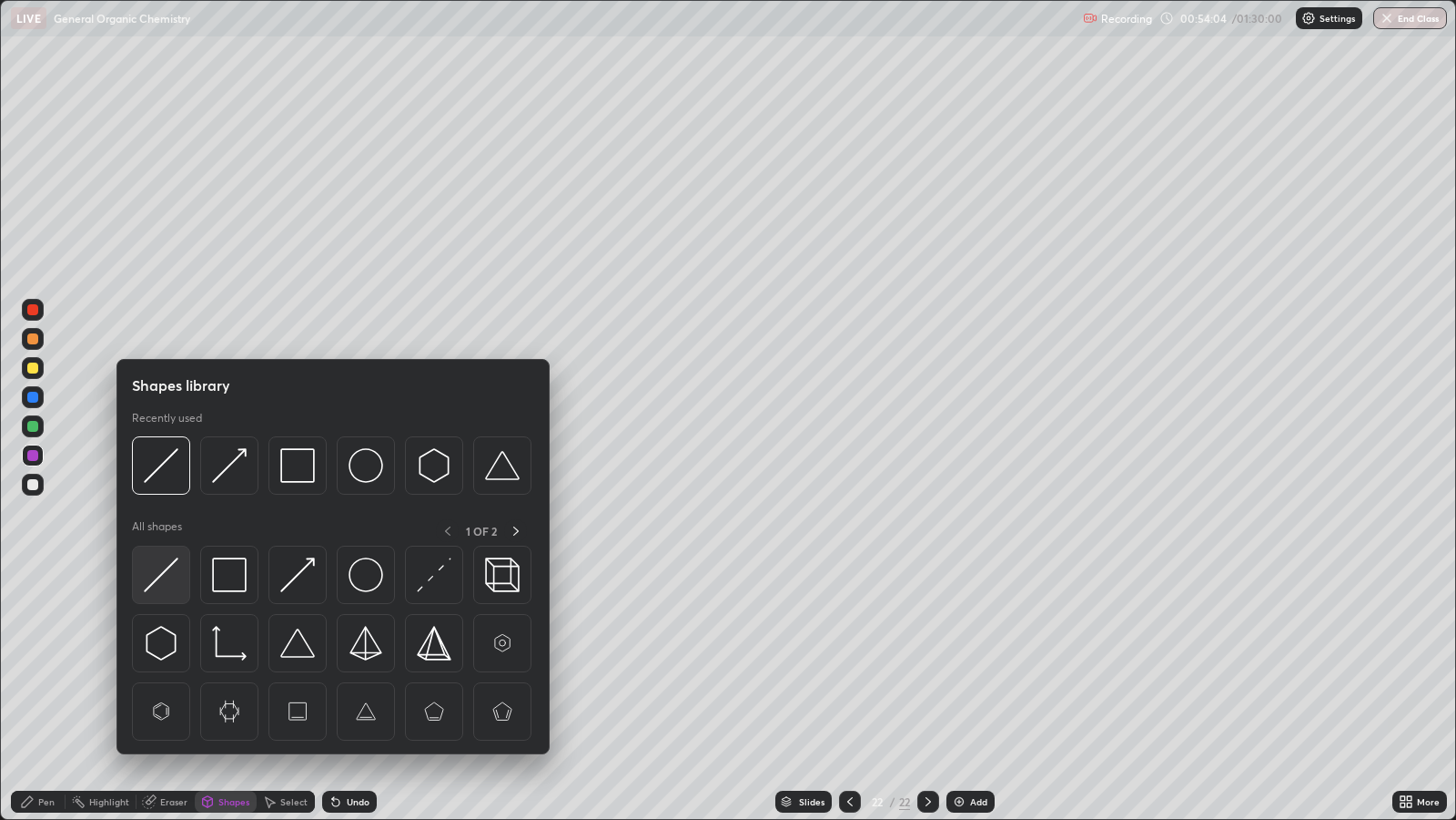
click at [165, 574] on img at bounding box center [161, 575] width 34 height 34
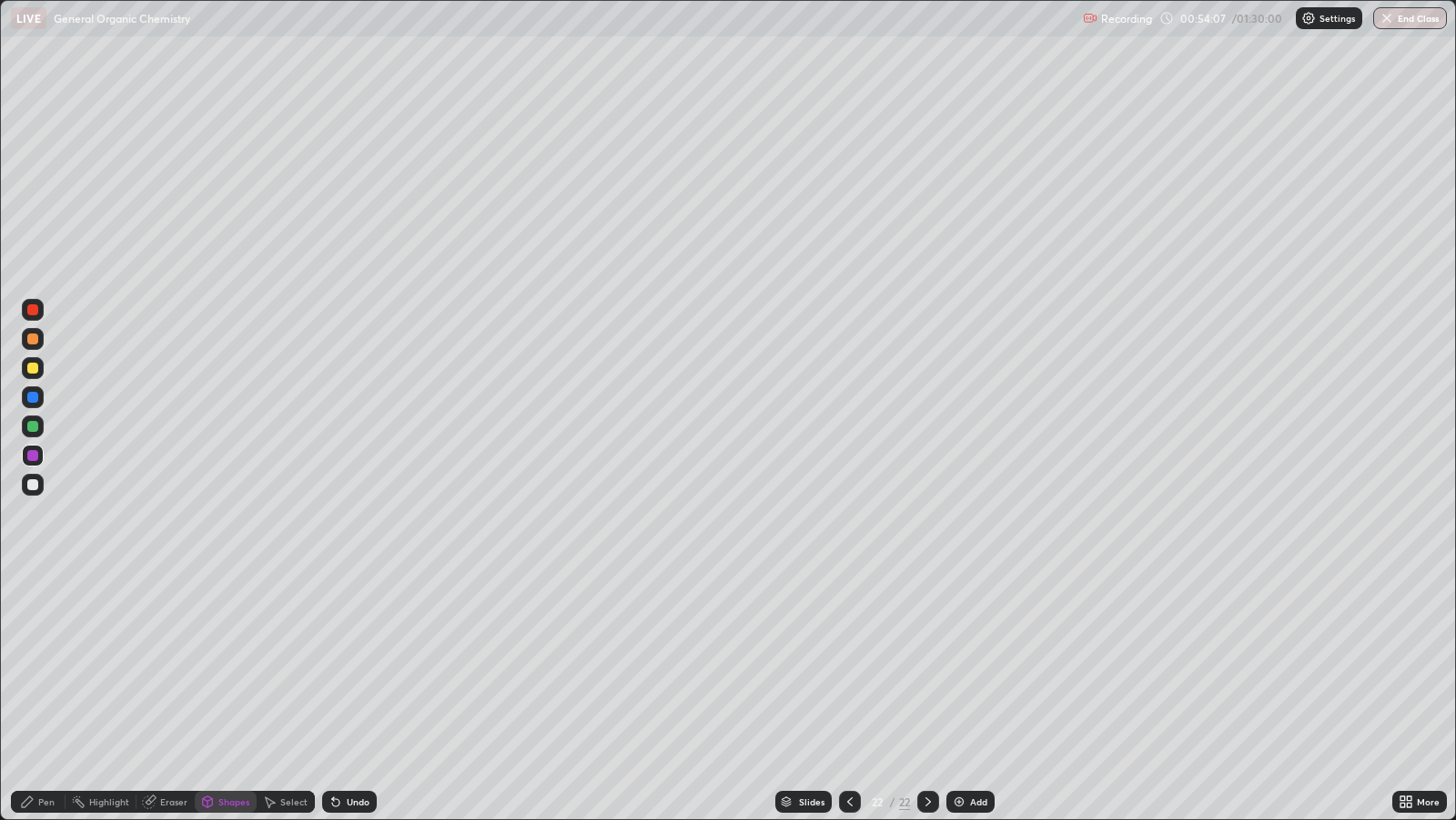
click at [50, 665] on div "Pen" at bounding box center [46, 801] width 17 height 9
click at [33, 365] on div at bounding box center [33, 368] width 11 height 11
click at [34, 455] on div at bounding box center [33, 454] width 11 height 11
click at [33, 368] on div at bounding box center [33, 368] width 11 height 11
click at [36, 425] on div at bounding box center [33, 426] width 11 height 11
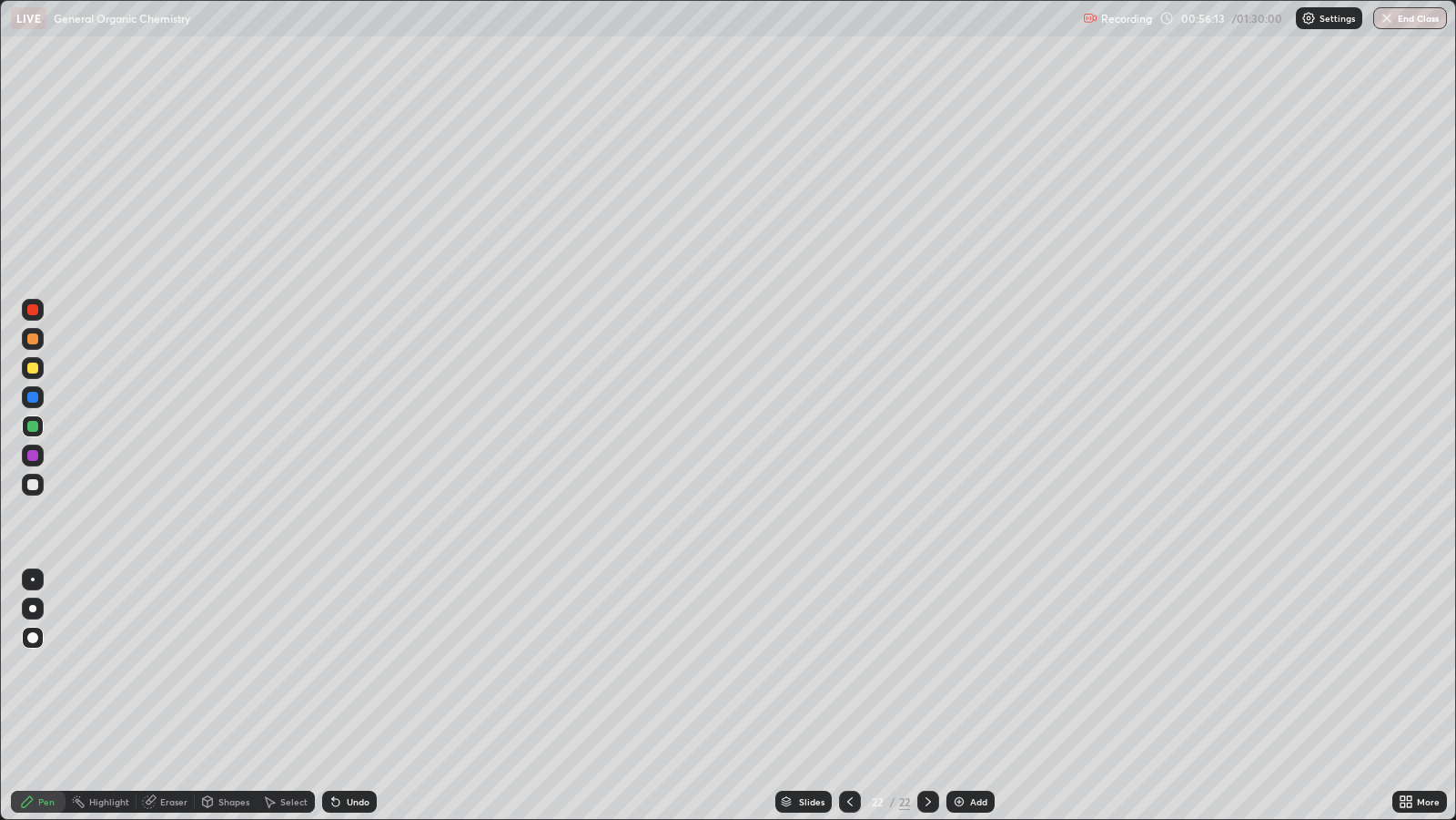
click at [970, 665] on div "Add" at bounding box center [979, 801] width 18 height 9
click at [847, 665] on icon at bounding box center [849, 801] width 15 height 15
click at [929, 665] on icon at bounding box center [928, 801] width 15 height 15
click at [231, 665] on div "Shapes" at bounding box center [233, 801] width 31 height 9
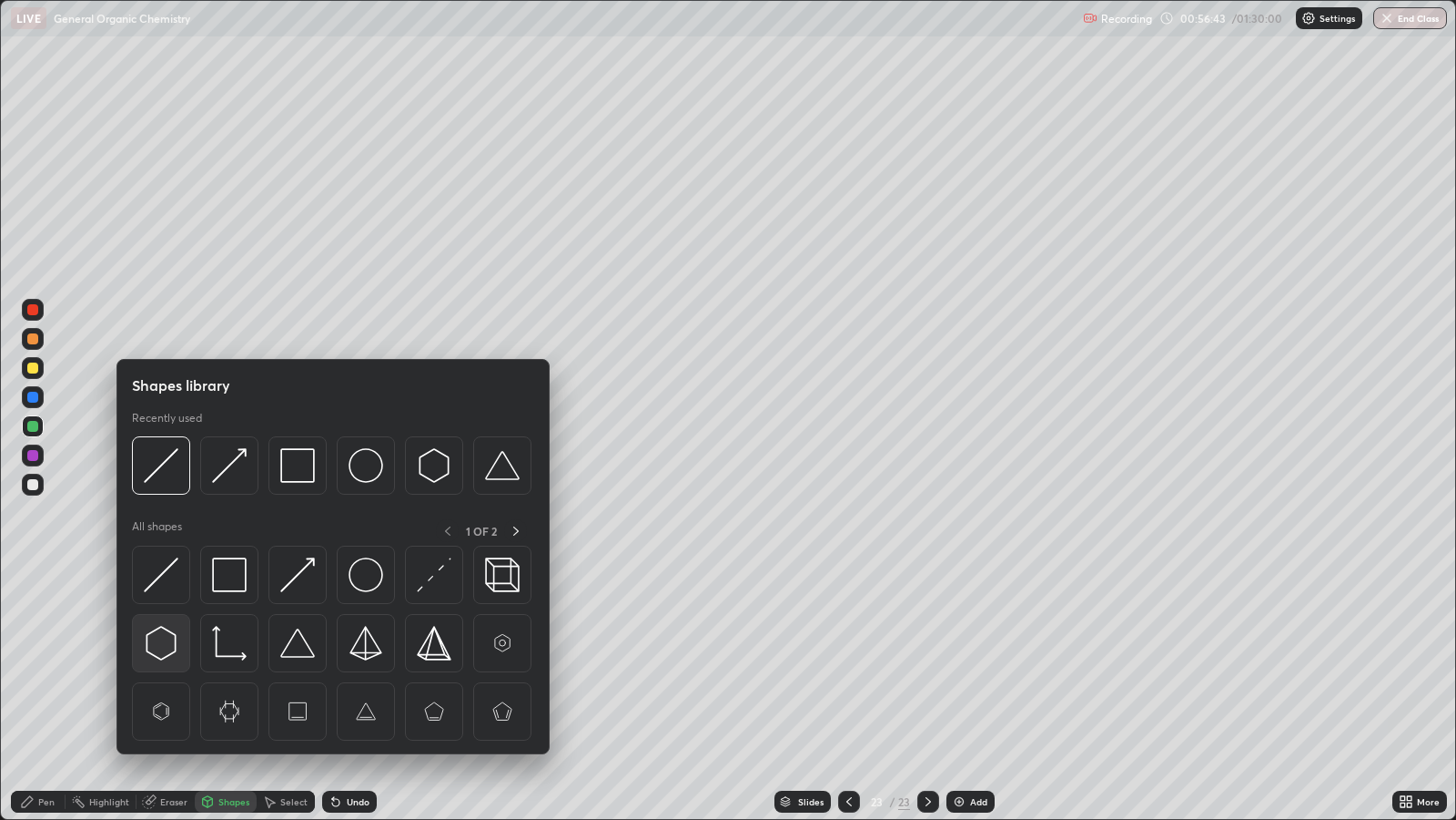
click at [170, 646] on img at bounding box center [161, 643] width 34 height 34
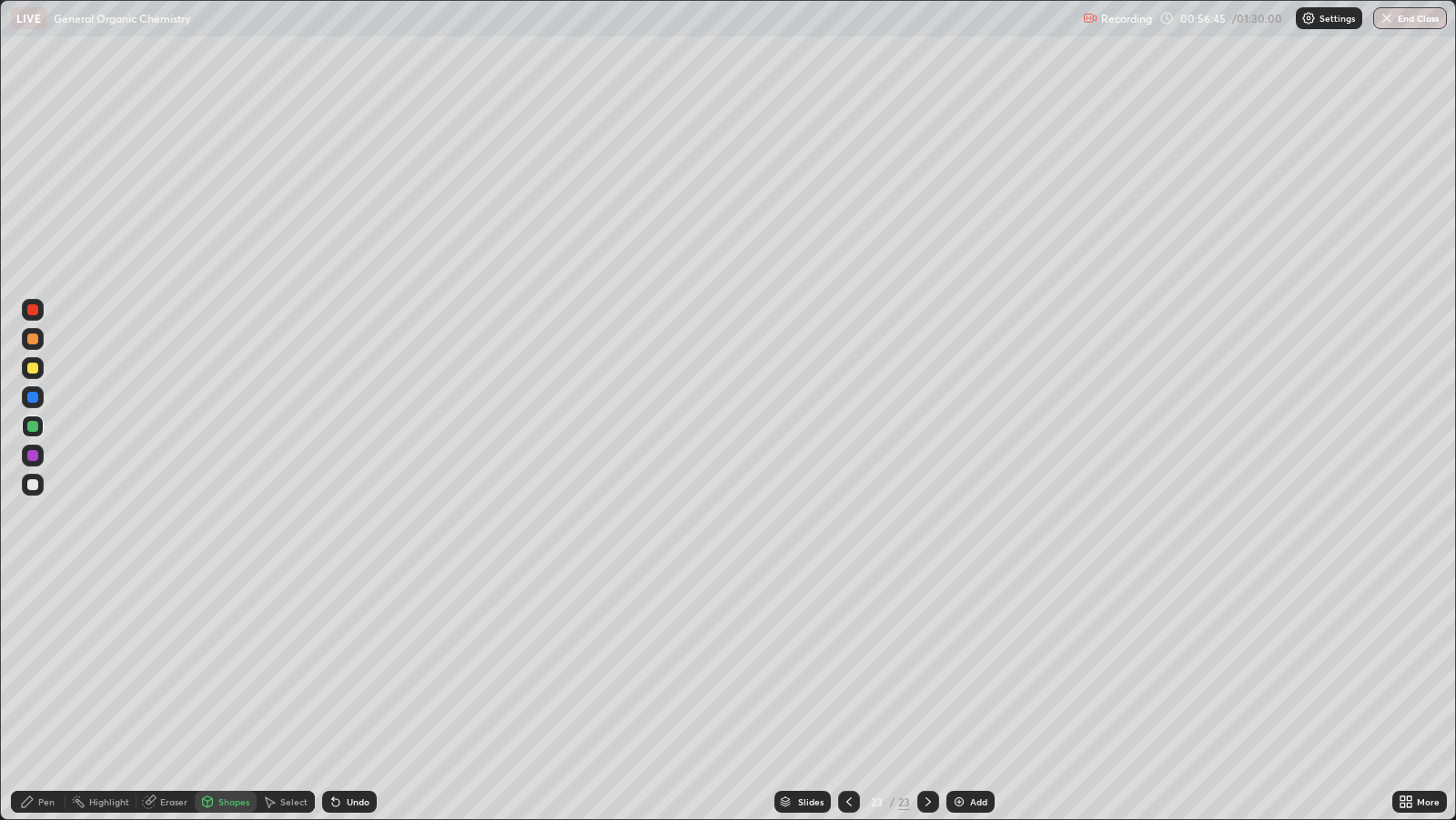
click at [45, 665] on div "Pen" at bounding box center [46, 801] width 17 height 9
click at [36, 371] on div at bounding box center [33, 368] width 11 height 11
click at [964, 665] on div "Add" at bounding box center [970, 801] width 48 height 22
click at [32, 368] on div at bounding box center [33, 368] width 11 height 11
click at [228, 665] on div "Shapes" at bounding box center [233, 801] width 31 height 9
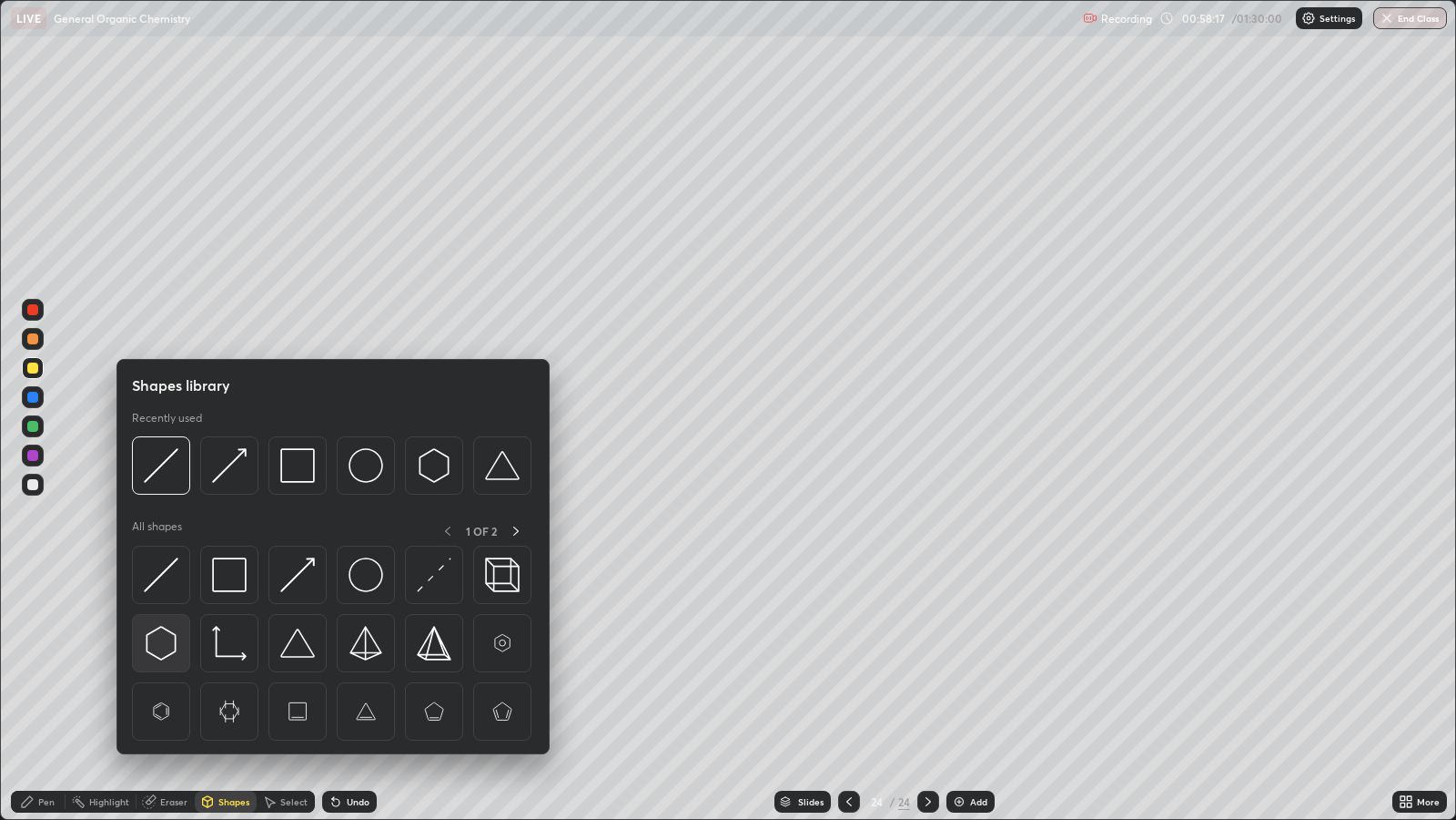
click at [168, 640] on img at bounding box center [161, 643] width 34 height 34
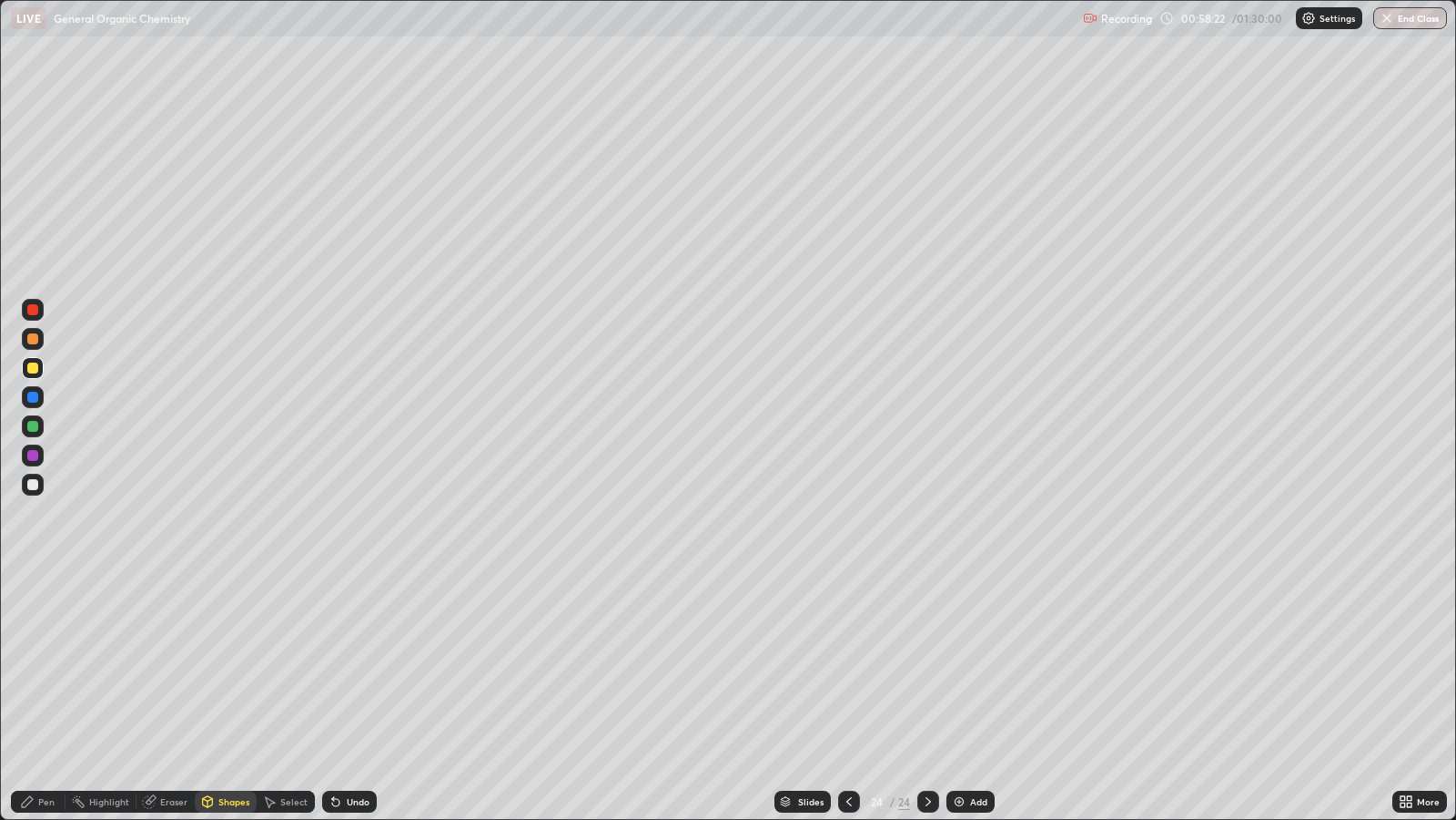
click at [56, 665] on div "Pen" at bounding box center [37, 801] width 54 height 22
click at [34, 399] on div at bounding box center [33, 396] width 11 height 11
click at [32, 396] on div at bounding box center [33, 396] width 11 height 11
click at [36, 339] on div at bounding box center [33, 338] width 11 height 11
click at [32, 396] on div at bounding box center [33, 396] width 11 height 11
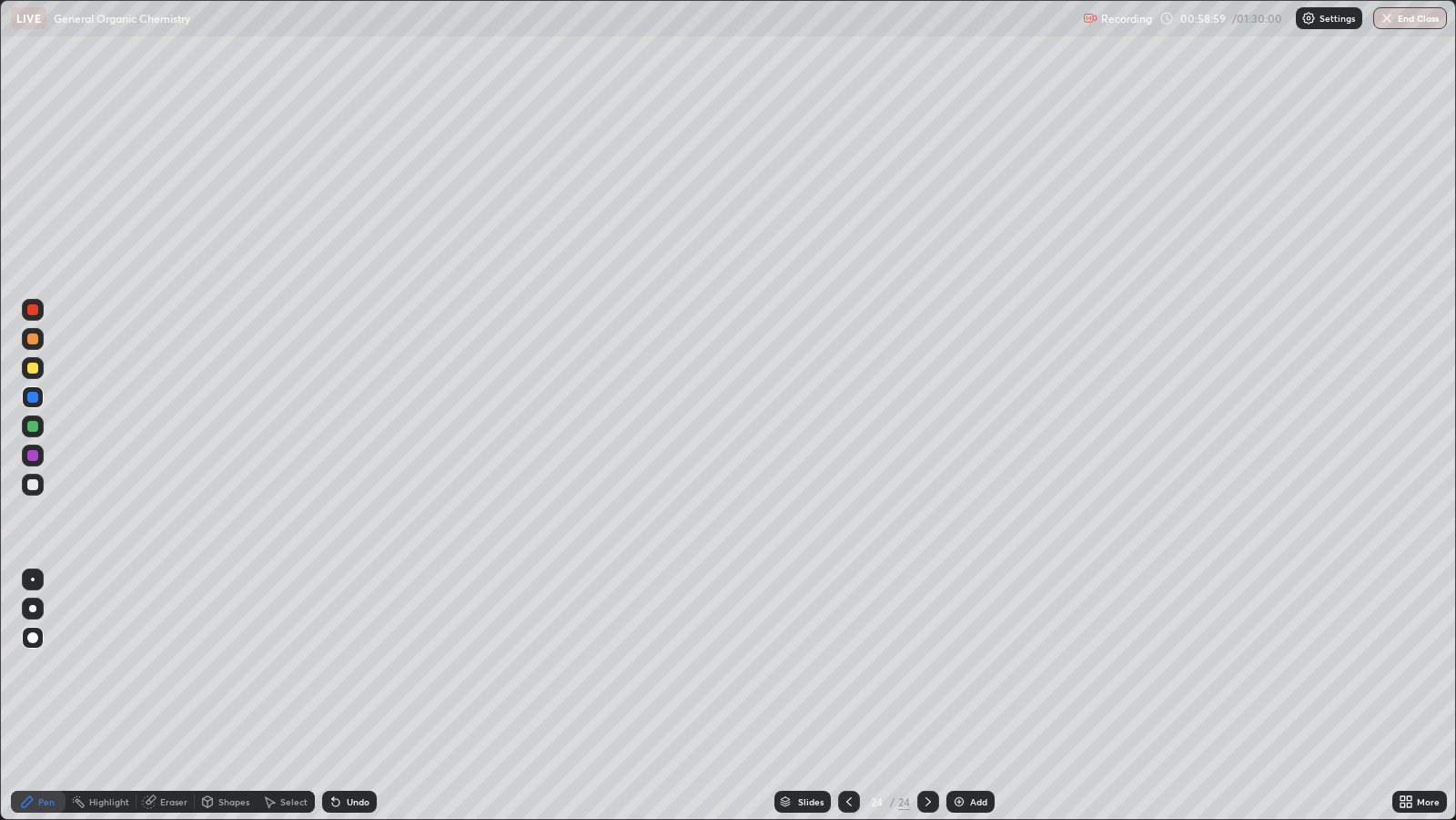
click at [241, 665] on div "Shapes" at bounding box center [233, 801] width 31 height 9
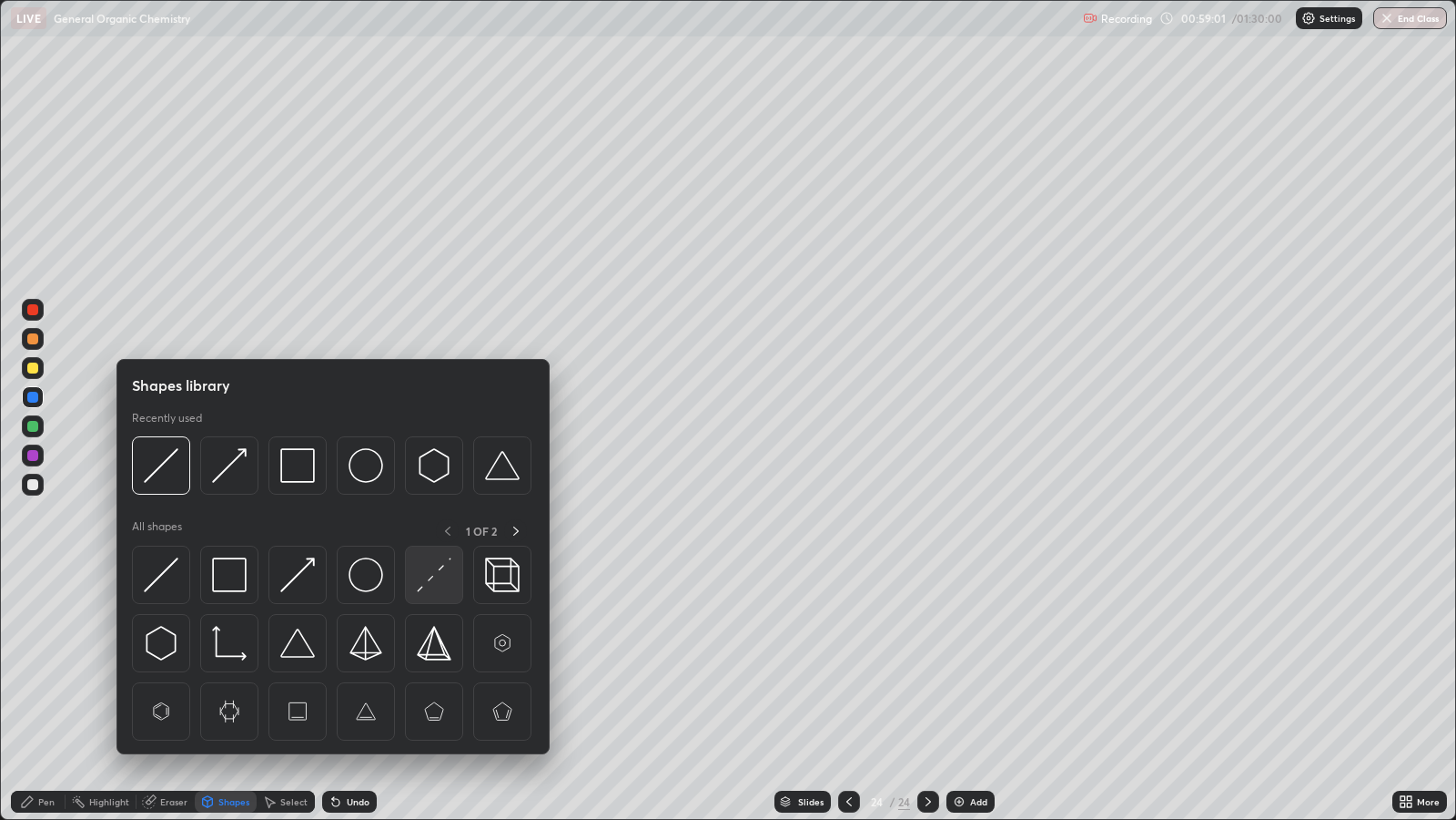
click at [438, 573] on img at bounding box center [433, 575] width 34 height 34
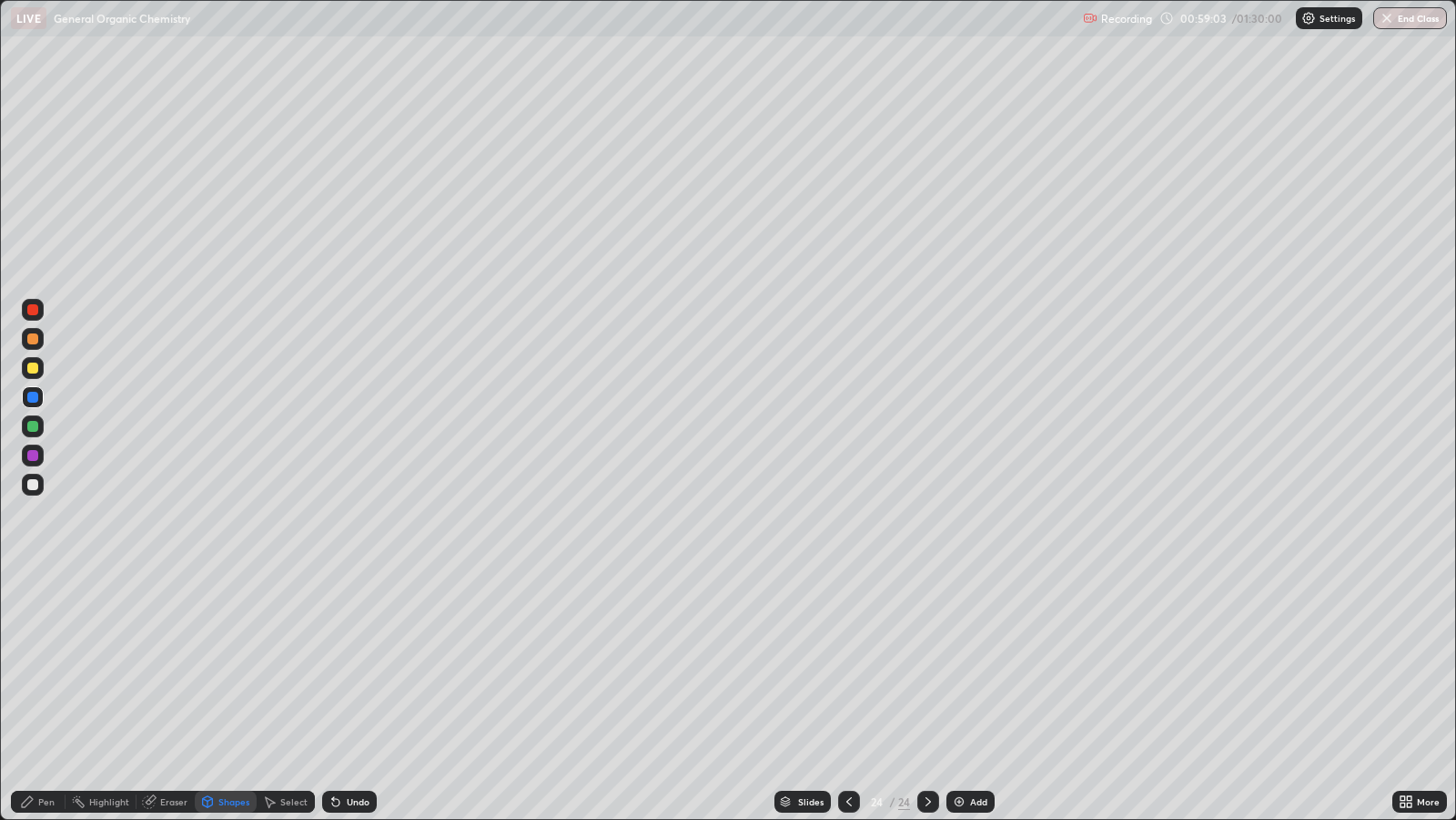
click at [37, 453] on div at bounding box center [33, 454] width 11 height 11
click at [30, 665] on icon at bounding box center [27, 801] width 15 height 15
click at [232, 665] on div "Shapes" at bounding box center [233, 801] width 31 height 9
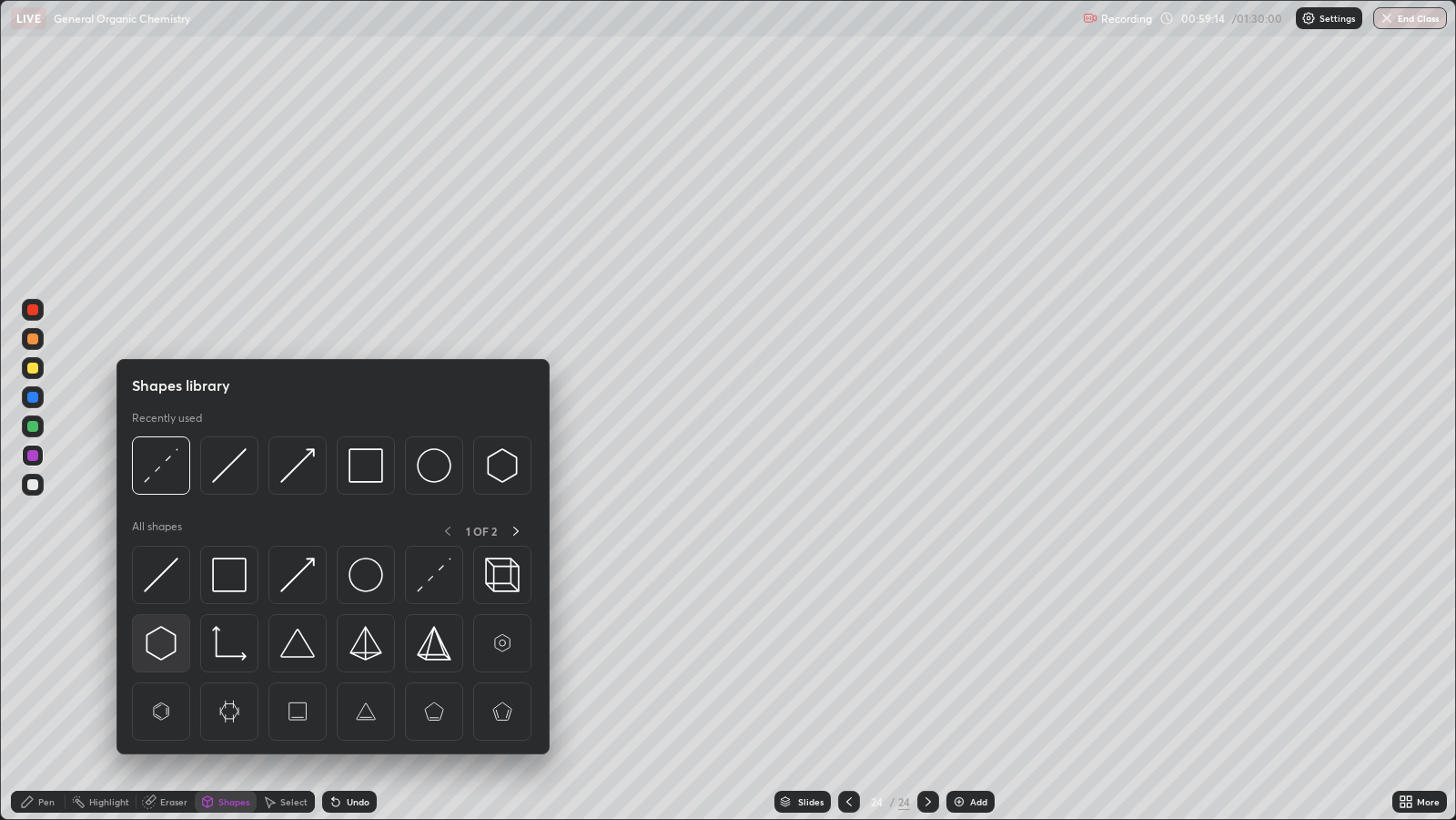
click at [162, 637] on img at bounding box center [161, 643] width 34 height 34
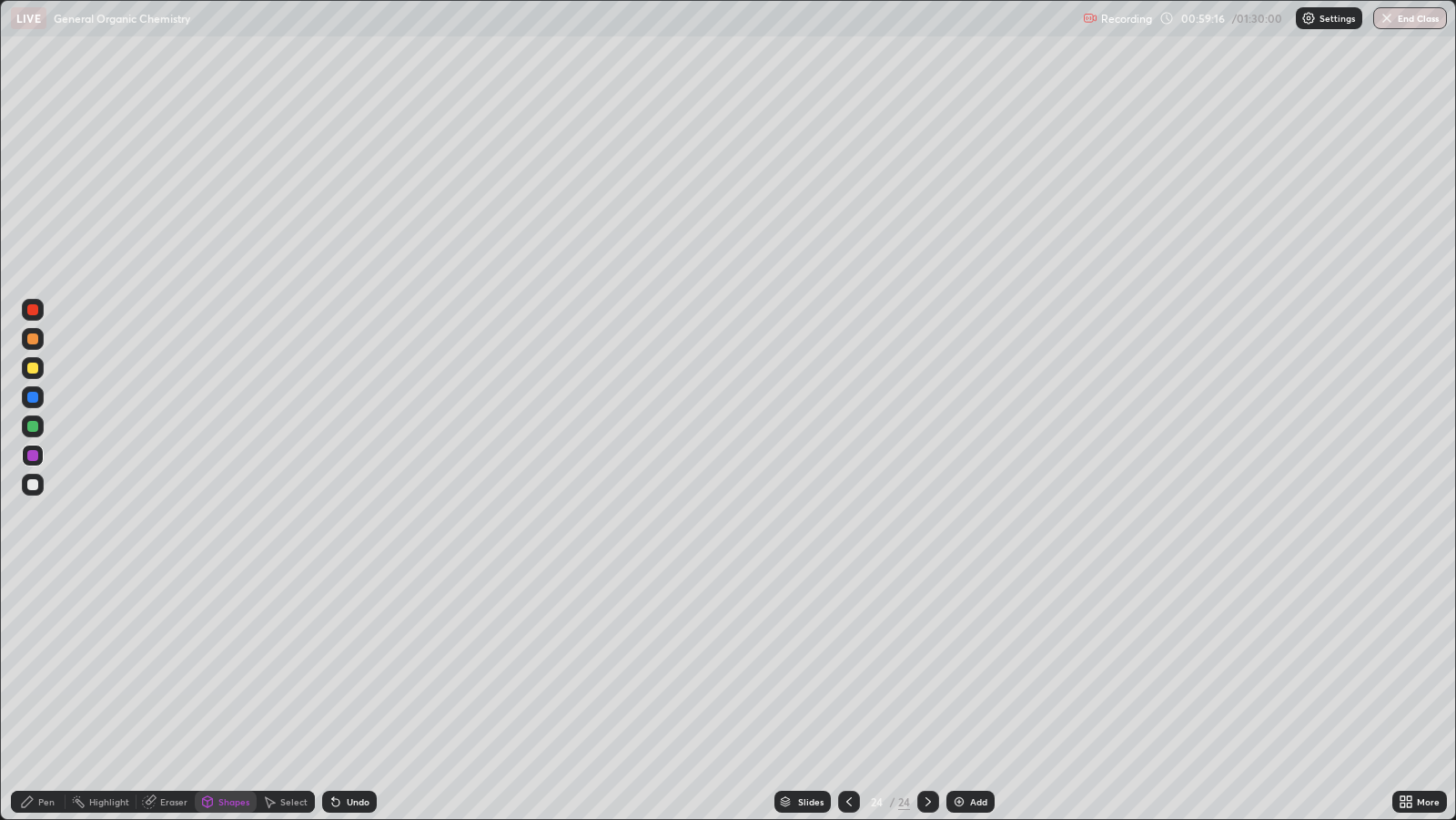
click at [39, 665] on div "Pen" at bounding box center [46, 801] width 17 height 9
click at [33, 368] on div at bounding box center [33, 368] width 11 height 11
click at [974, 665] on div "Add" at bounding box center [979, 801] width 18 height 9
click at [32, 396] on div at bounding box center [33, 396] width 11 height 11
click at [228, 665] on div "Shapes" at bounding box center [233, 801] width 31 height 9
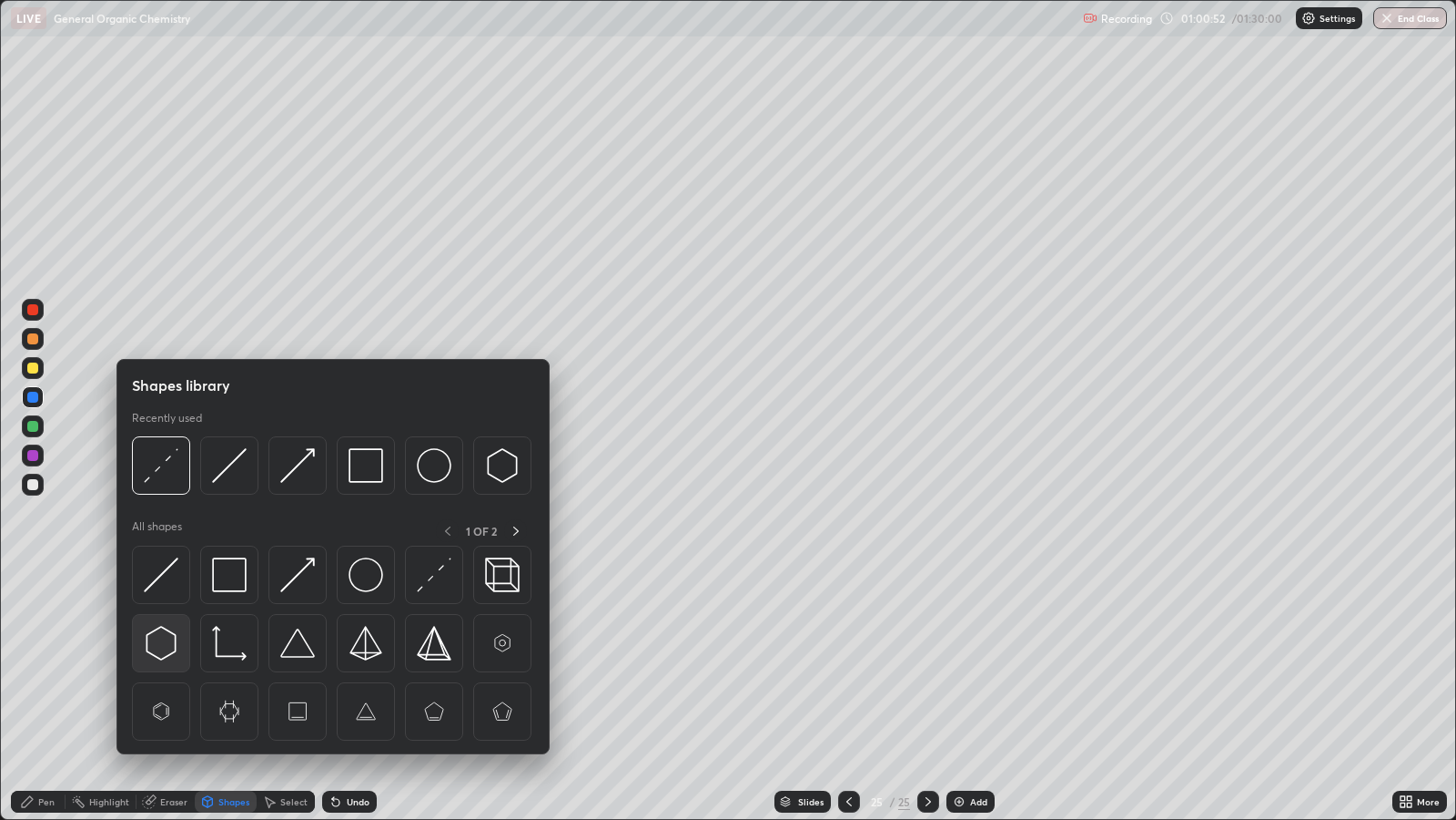
click at [164, 638] on img at bounding box center [161, 643] width 34 height 34
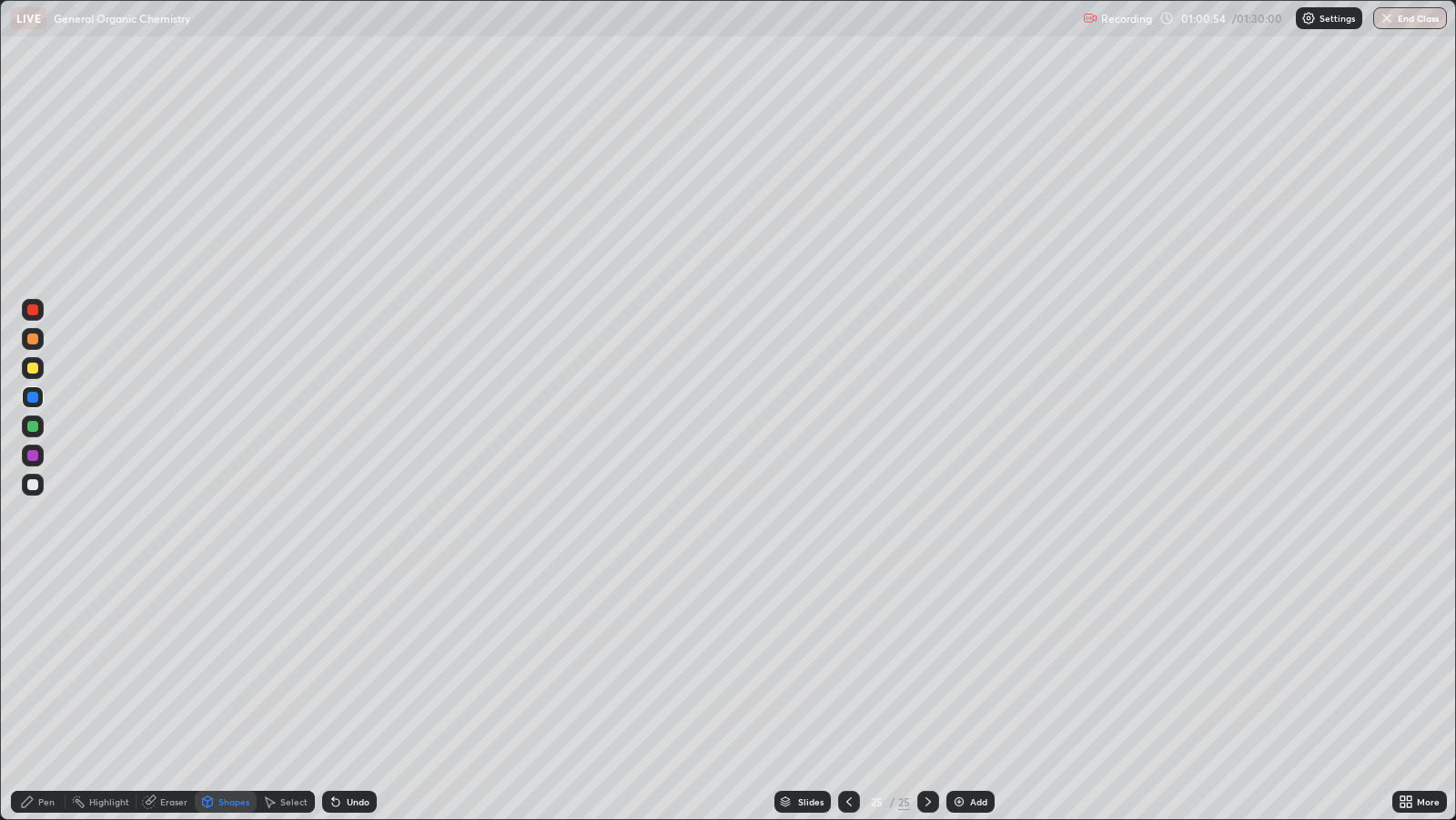
click at [51, 665] on div "Pen" at bounding box center [46, 801] width 17 height 9
click at [31, 367] on div at bounding box center [33, 368] width 11 height 11
click at [977, 665] on div "Add" at bounding box center [979, 801] width 18 height 9
click at [225, 665] on div "Shapes" at bounding box center [233, 801] width 31 height 9
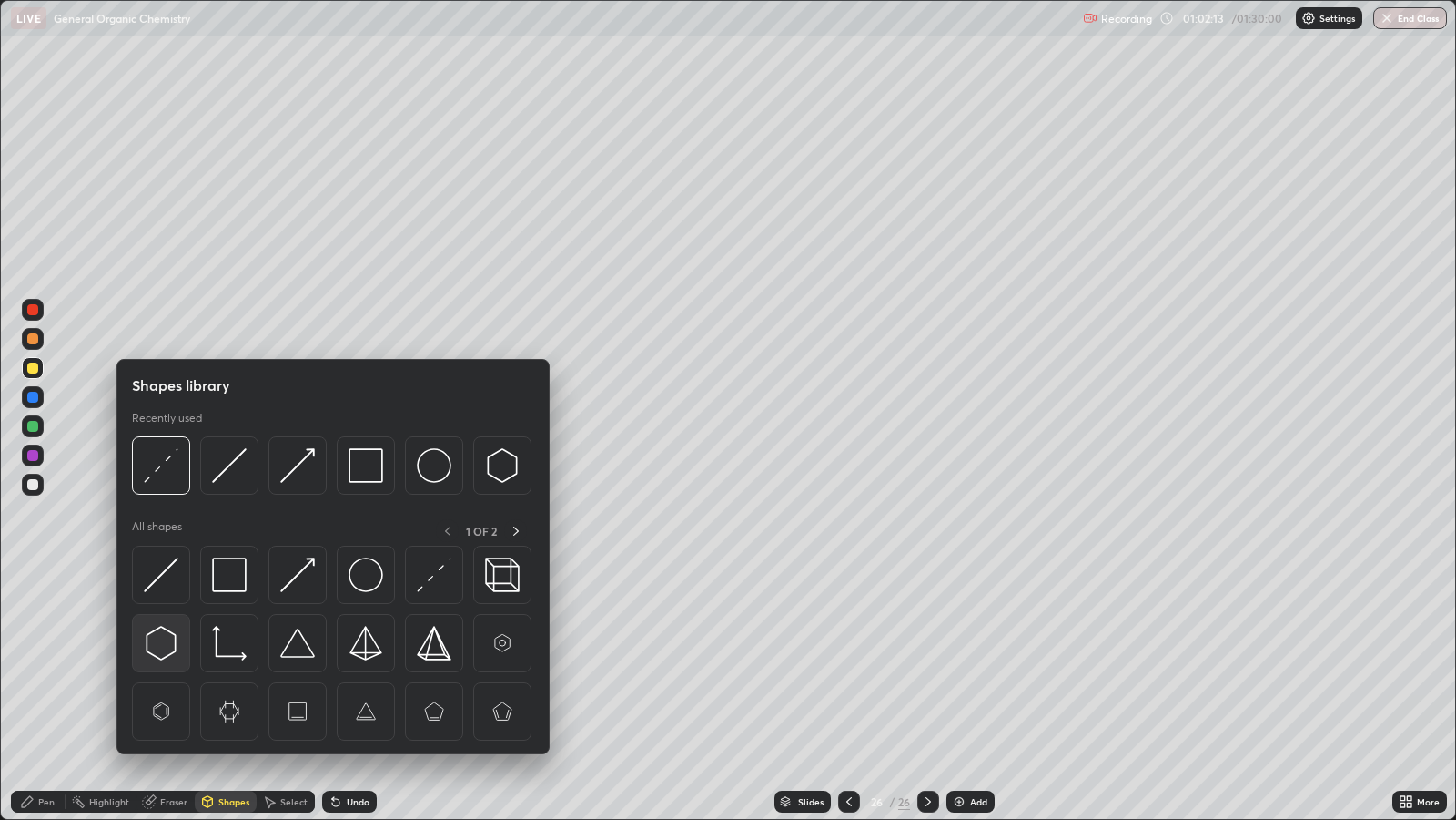
click at [163, 646] on img at bounding box center [161, 643] width 34 height 34
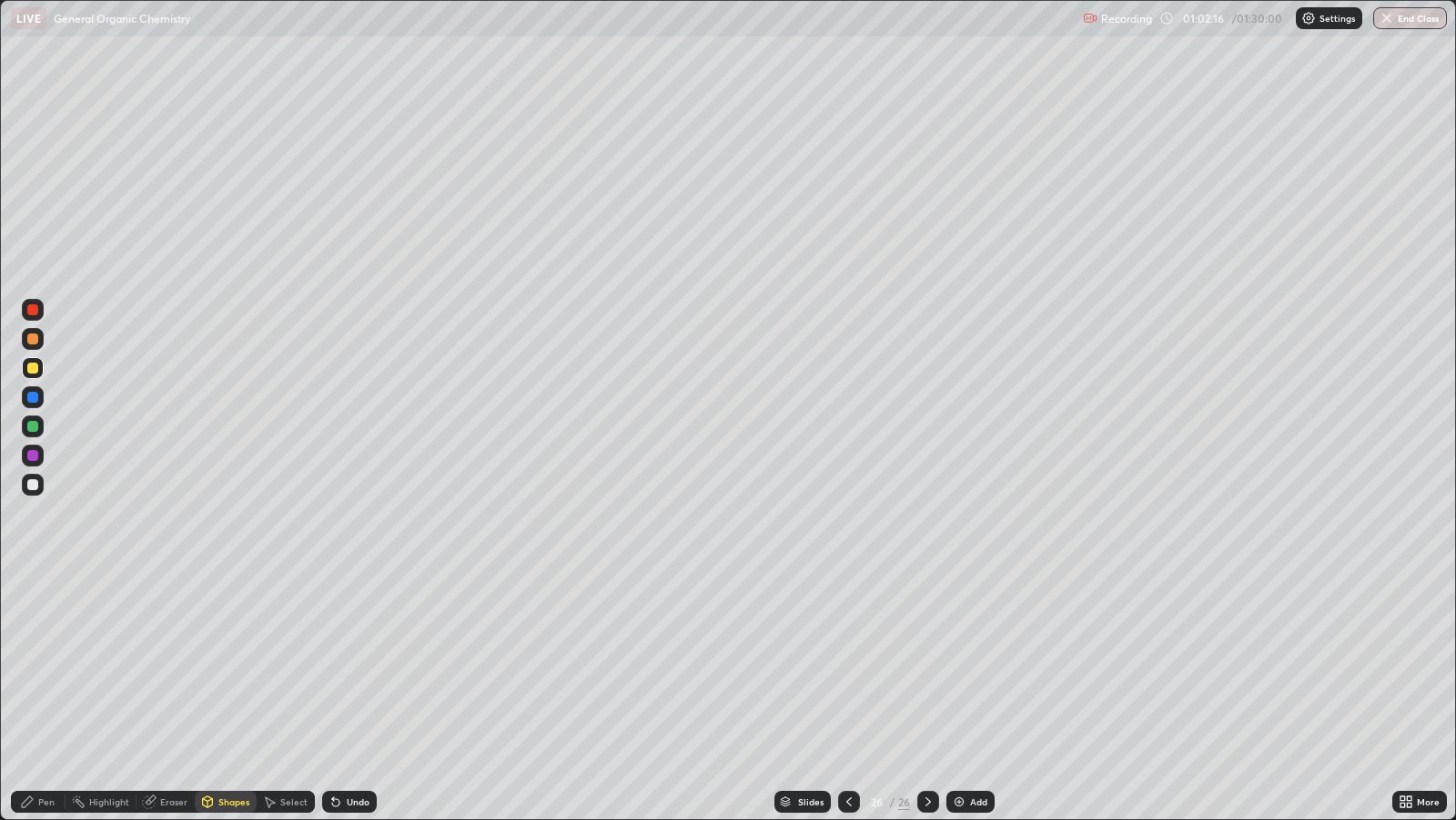
click at [28, 665] on icon at bounding box center [27, 801] width 11 height 11
click at [36, 391] on div at bounding box center [33, 396] width 11 height 11
click at [847, 665] on div at bounding box center [849, 801] width 22 height 22
click at [849, 665] on div at bounding box center [849, 801] width 22 height 22
click at [851, 665] on div at bounding box center [849, 801] width 22 height 22
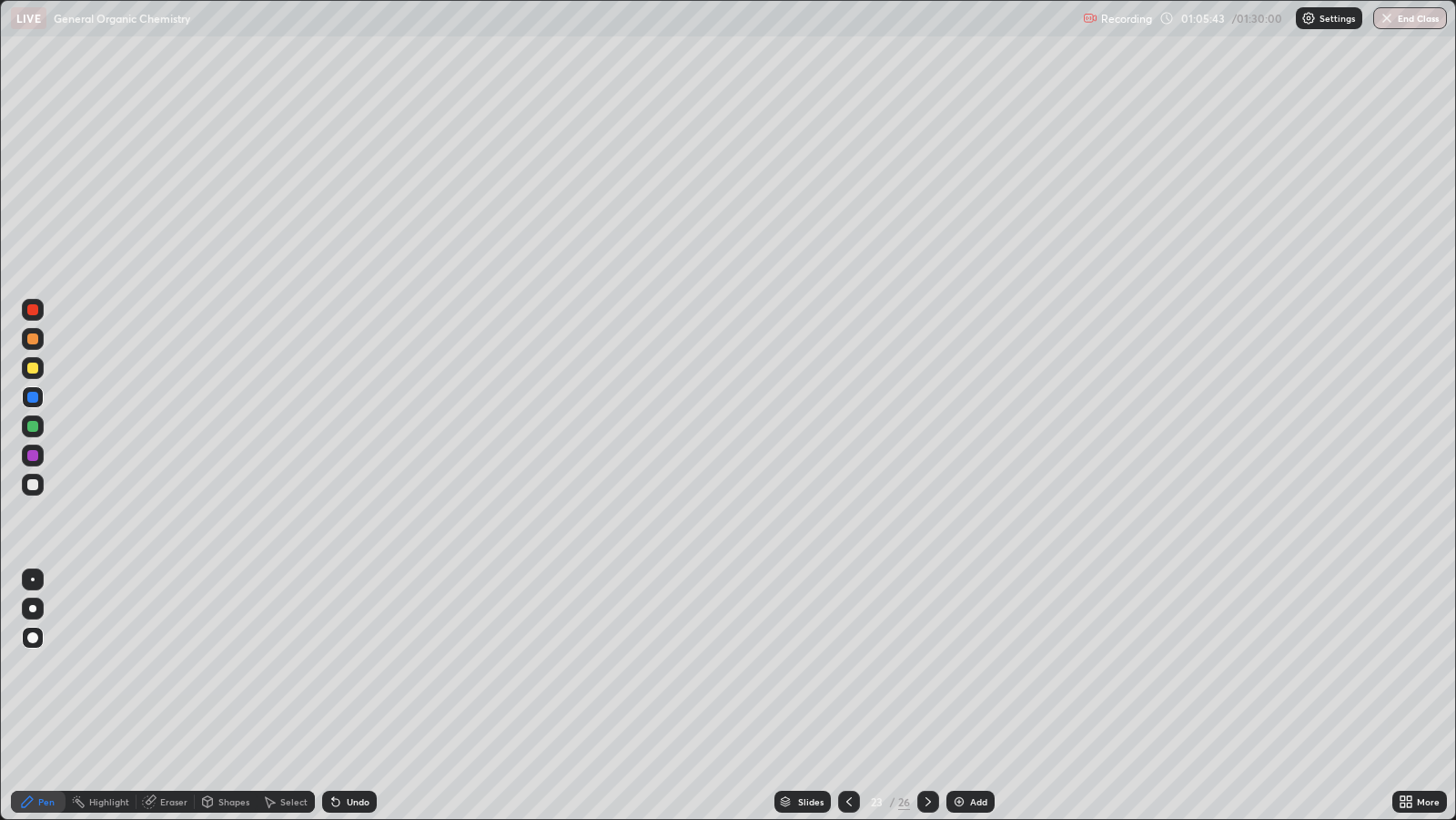
click at [845, 665] on div at bounding box center [849, 801] width 22 height 22
click at [847, 665] on icon at bounding box center [849, 801] width 15 height 15
click at [845, 665] on div at bounding box center [849, 801] width 22 height 22
click at [846, 665] on icon at bounding box center [849, 801] width 15 height 15
click at [845, 665] on div at bounding box center [849, 801] width 22 height 22
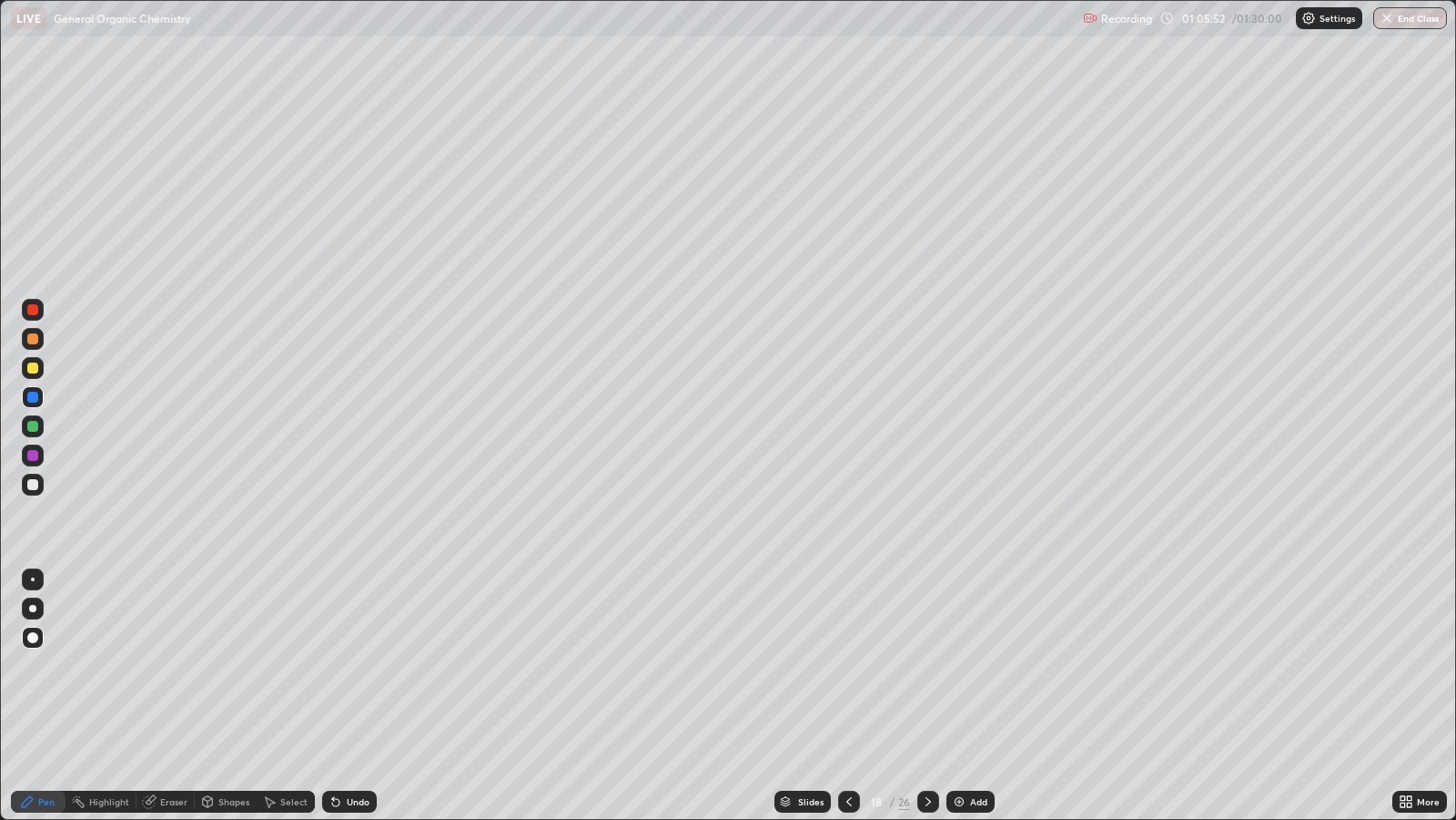
click at [929, 665] on div at bounding box center [928, 801] width 22 height 22
click at [928, 665] on icon at bounding box center [929, 801] width 6 height 9
click at [929, 665] on icon at bounding box center [928, 801] width 15 height 15
click at [927, 665] on icon at bounding box center [928, 801] width 15 height 15
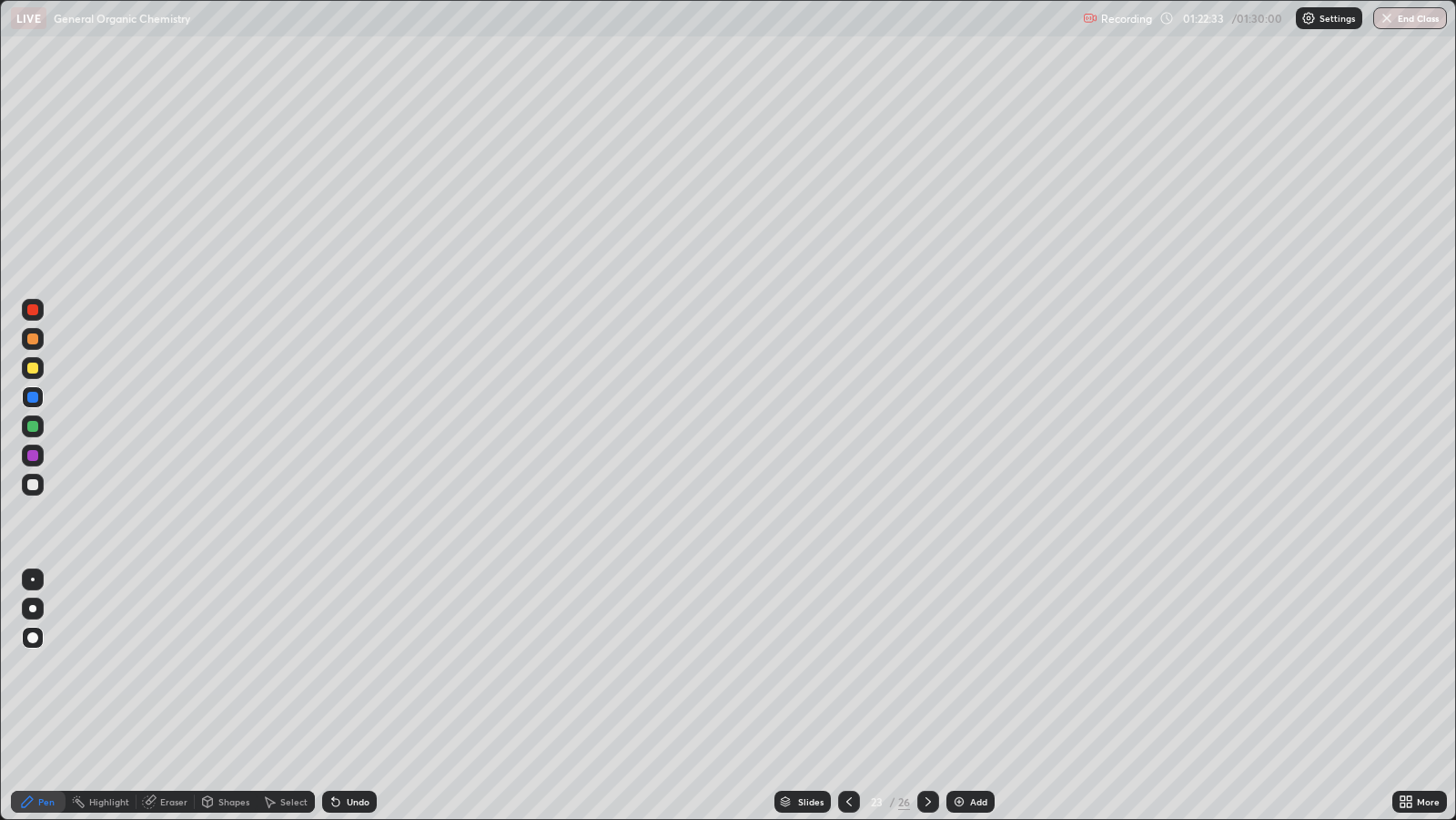
click at [927, 665] on icon at bounding box center [928, 801] width 15 height 15
click at [853, 665] on icon at bounding box center [849, 801] width 15 height 15
click at [927, 665] on icon at bounding box center [928, 801] width 15 height 15
click at [1250, 20] on div "/ 01:30:00" at bounding box center [1258, 18] width 56 height 11
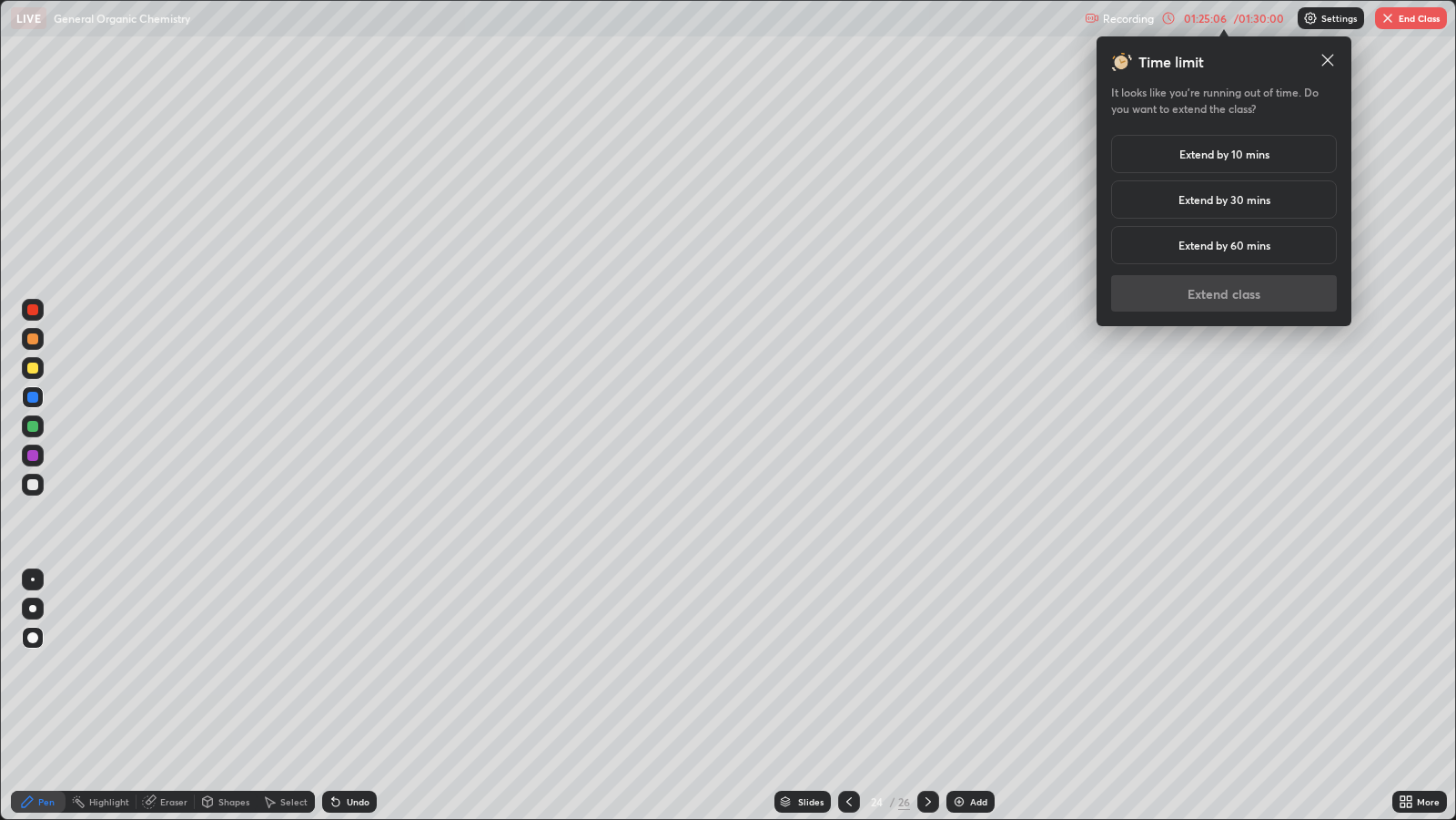
click at [1249, 162] on div "Extend by 10 mins" at bounding box center [1224, 154] width 226 height 38
click at [1261, 295] on button "Extend class" at bounding box center [1224, 293] width 226 height 36
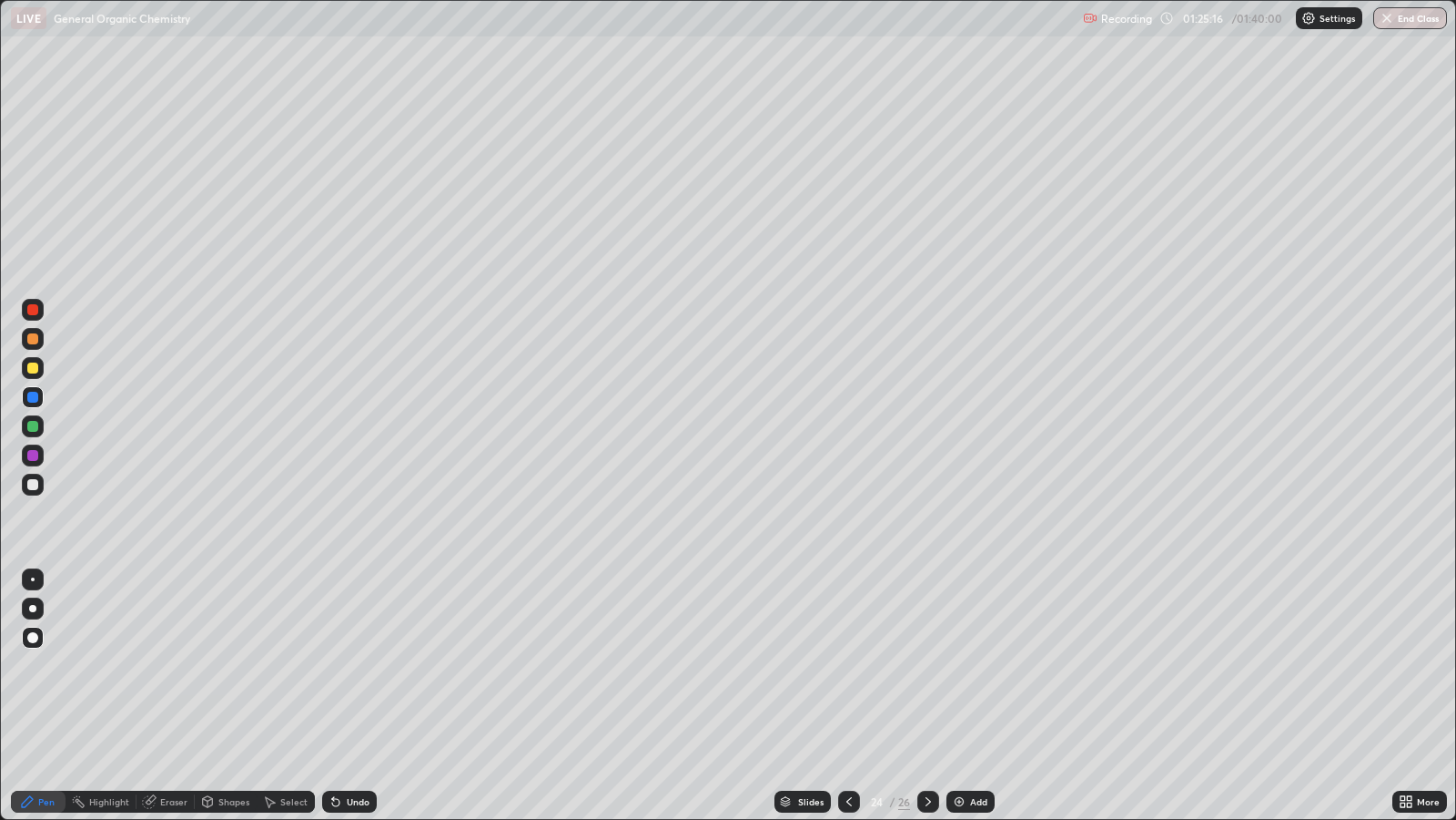
click at [930, 665] on icon at bounding box center [928, 801] width 15 height 15
click at [927, 665] on icon at bounding box center [928, 801] width 15 height 15
click at [967, 665] on div "Add" at bounding box center [970, 801] width 48 height 22
click at [36, 365] on div at bounding box center [33, 368] width 11 height 11
click at [223, 665] on div "Shapes" at bounding box center [233, 801] width 31 height 9
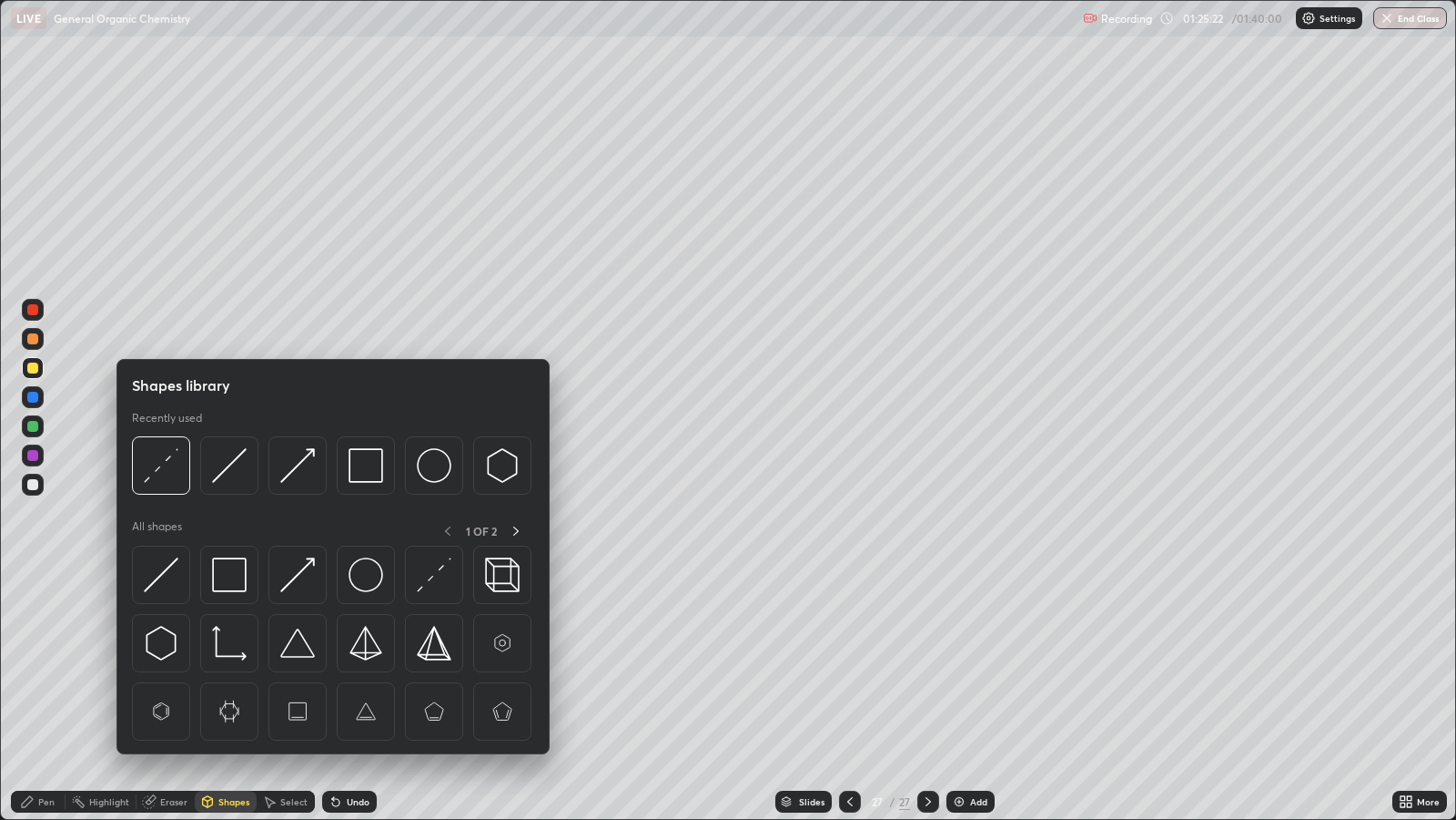
click at [235, 576] on img at bounding box center [229, 575] width 34 height 34
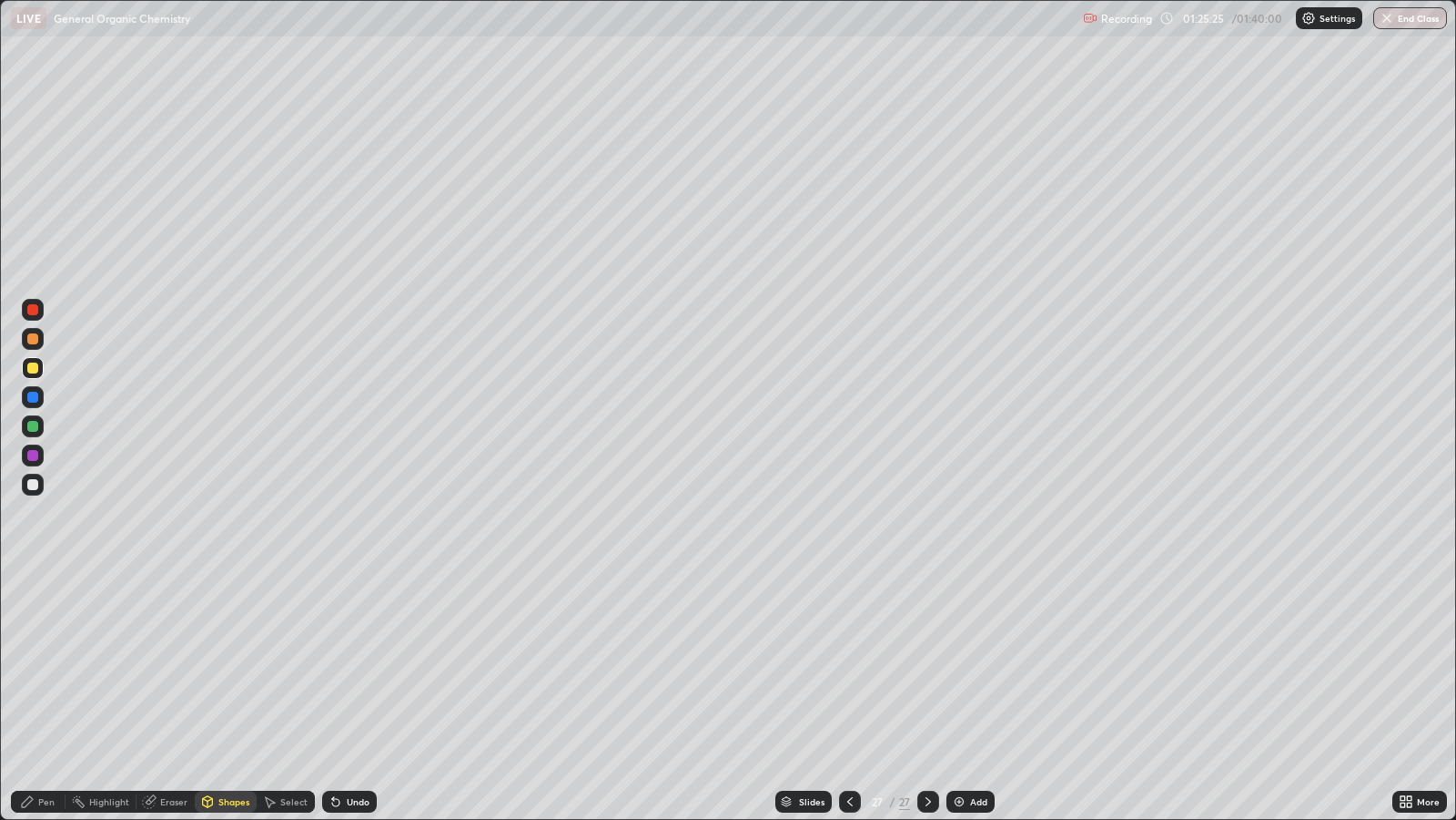
click at [57, 665] on div "Pen" at bounding box center [37, 801] width 54 height 22
click at [32, 396] on div at bounding box center [33, 396] width 11 height 11
click at [34, 368] on div at bounding box center [33, 368] width 11 height 11
click at [33, 396] on div at bounding box center [33, 396] width 11 height 11
click at [227, 665] on div "Shapes" at bounding box center [233, 801] width 31 height 9
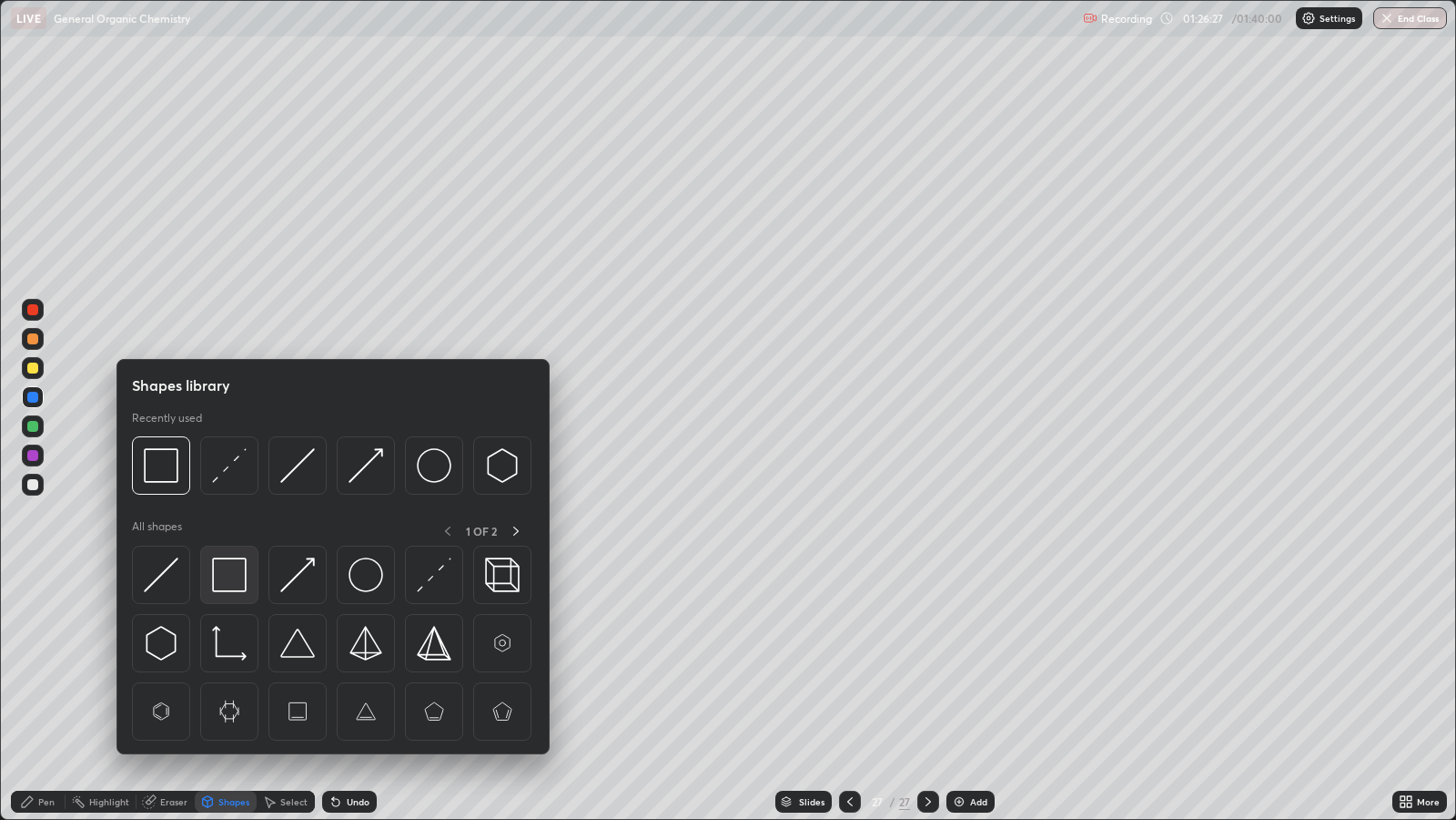
click at [234, 574] on img at bounding box center [229, 575] width 34 height 34
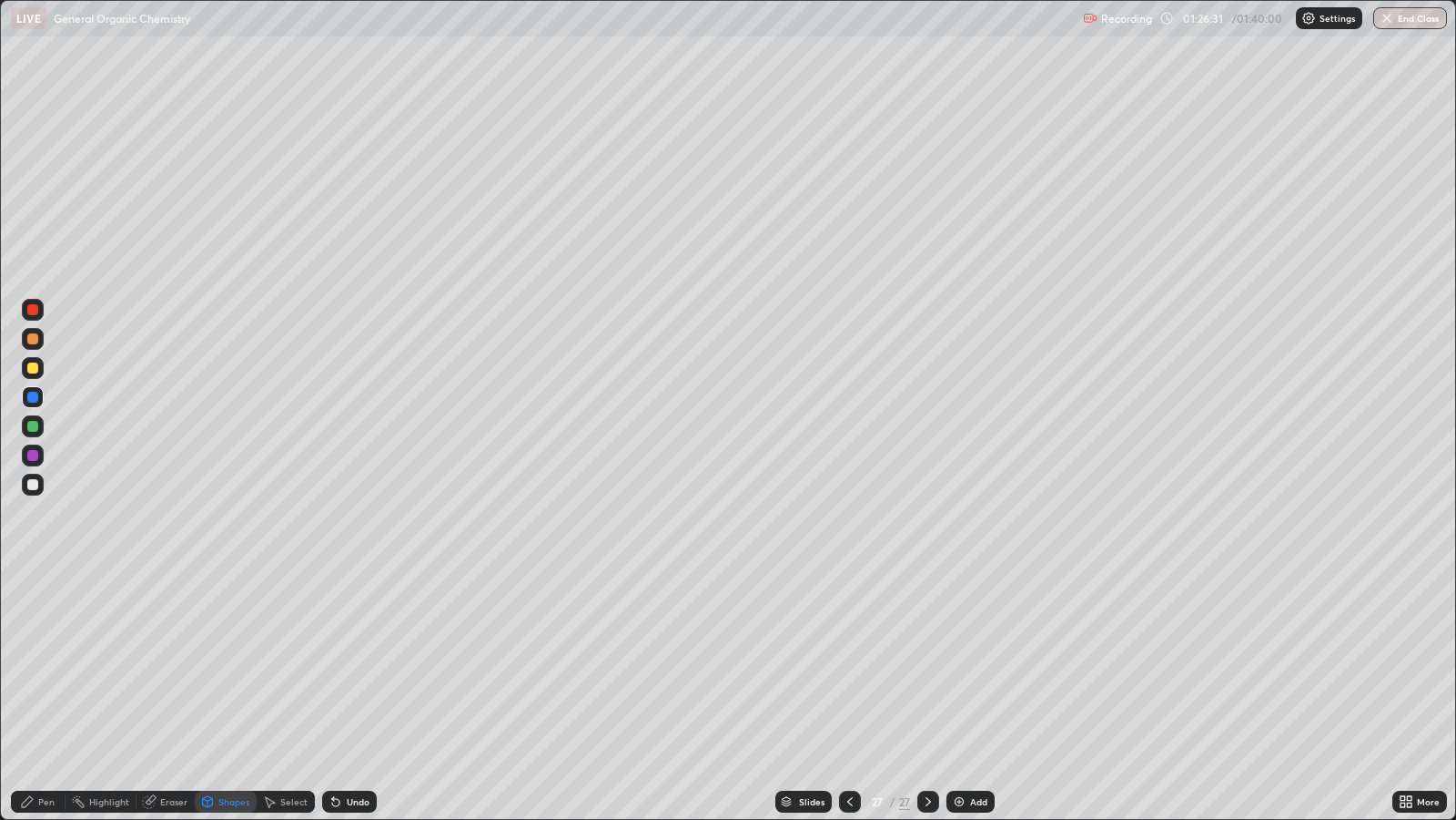
click at [58, 665] on div "Pen" at bounding box center [37, 801] width 54 height 22
click at [964, 665] on img at bounding box center [960, 801] width 15 height 15
click at [230, 665] on div "Shapes" at bounding box center [233, 801] width 31 height 9
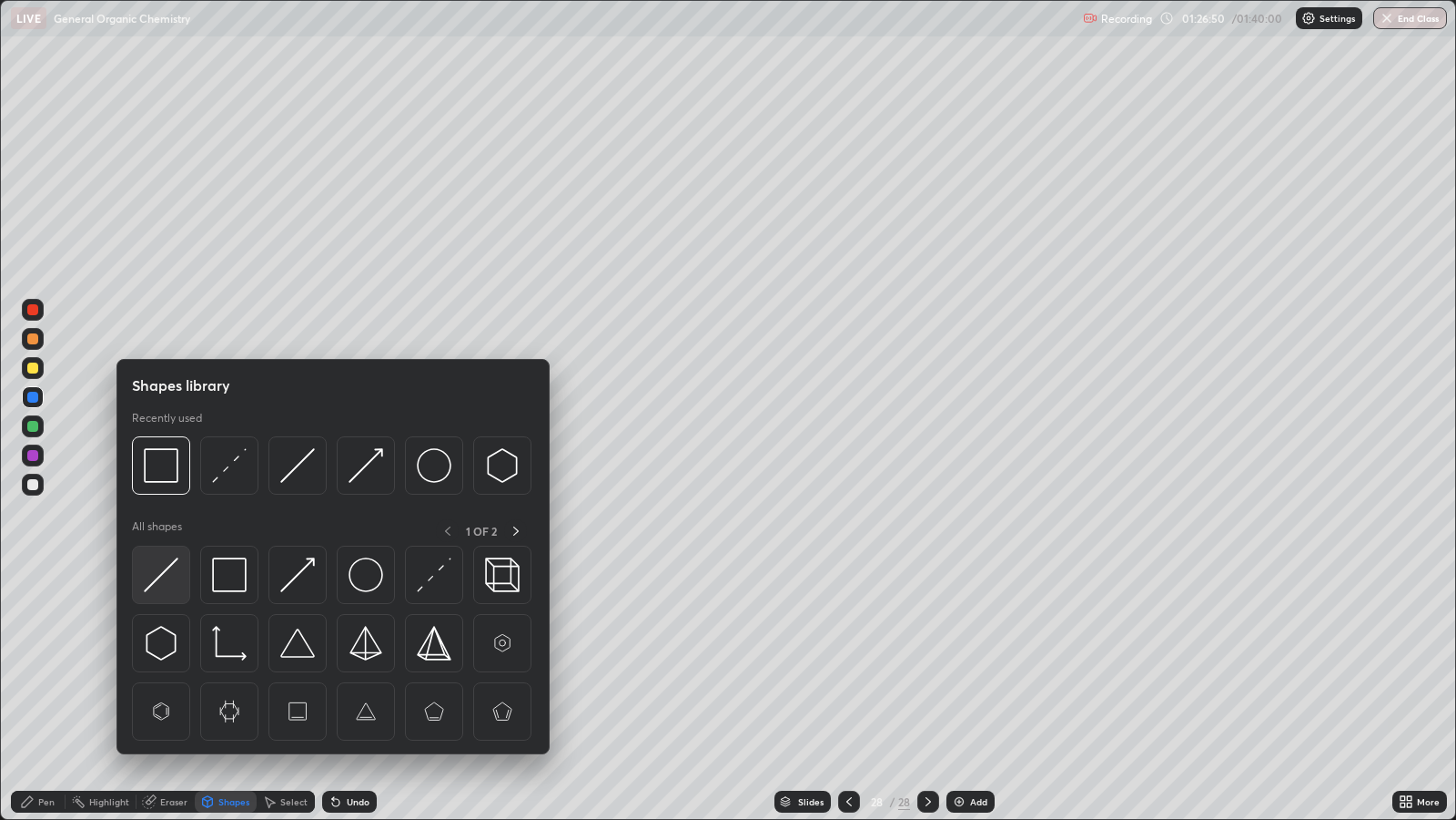
click at [164, 571] on img at bounding box center [161, 575] width 34 height 34
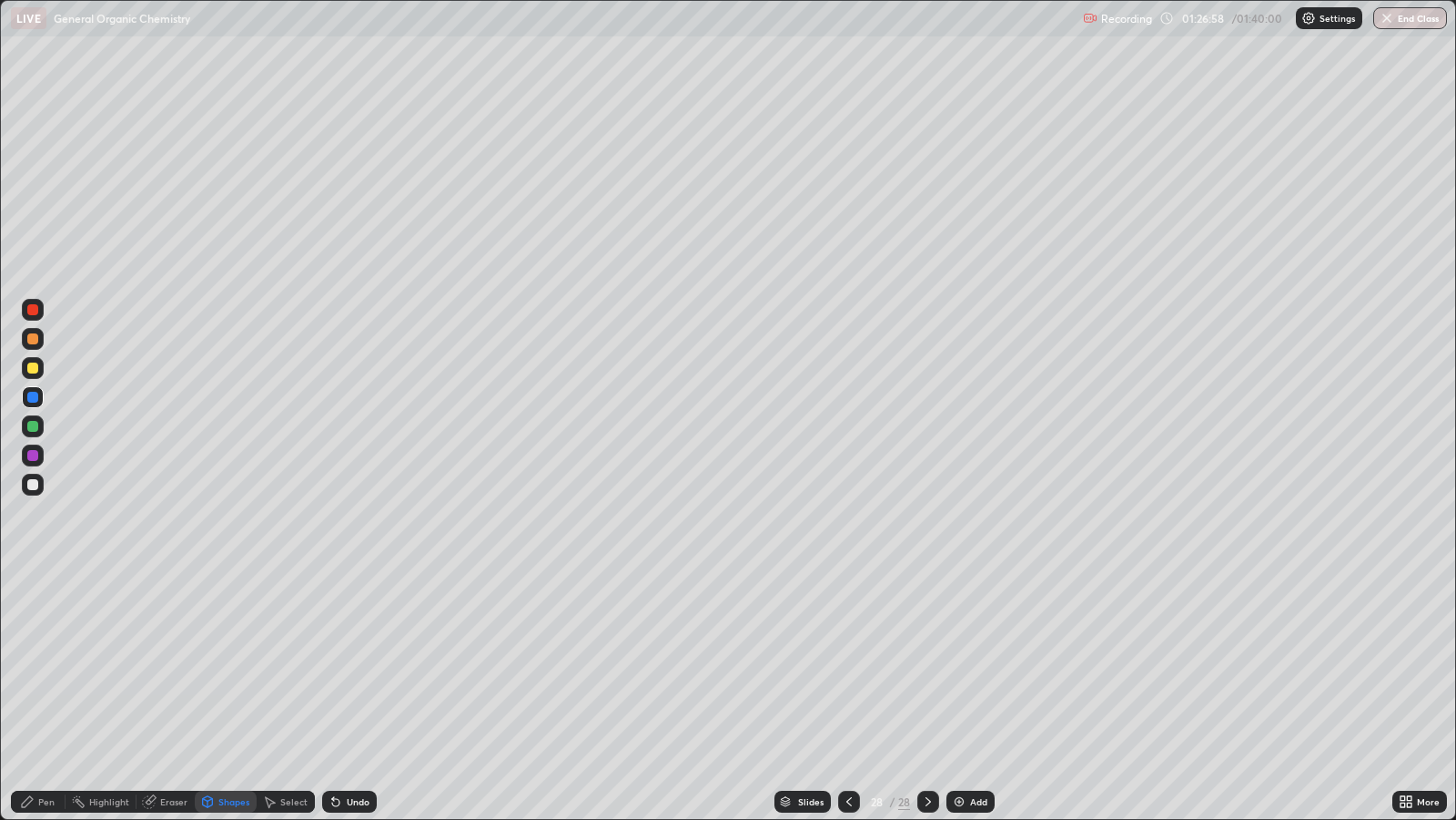
click at [48, 665] on div "Pen" at bounding box center [37, 801] width 54 height 22
click at [33, 368] on div at bounding box center [33, 368] width 11 height 11
click at [33, 426] on div at bounding box center [33, 426] width 11 height 11
click at [167, 665] on div "Eraser" at bounding box center [174, 801] width 28 height 9
click at [36, 665] on div "Pen" at bounding box center [37, 801] width 54 height 22
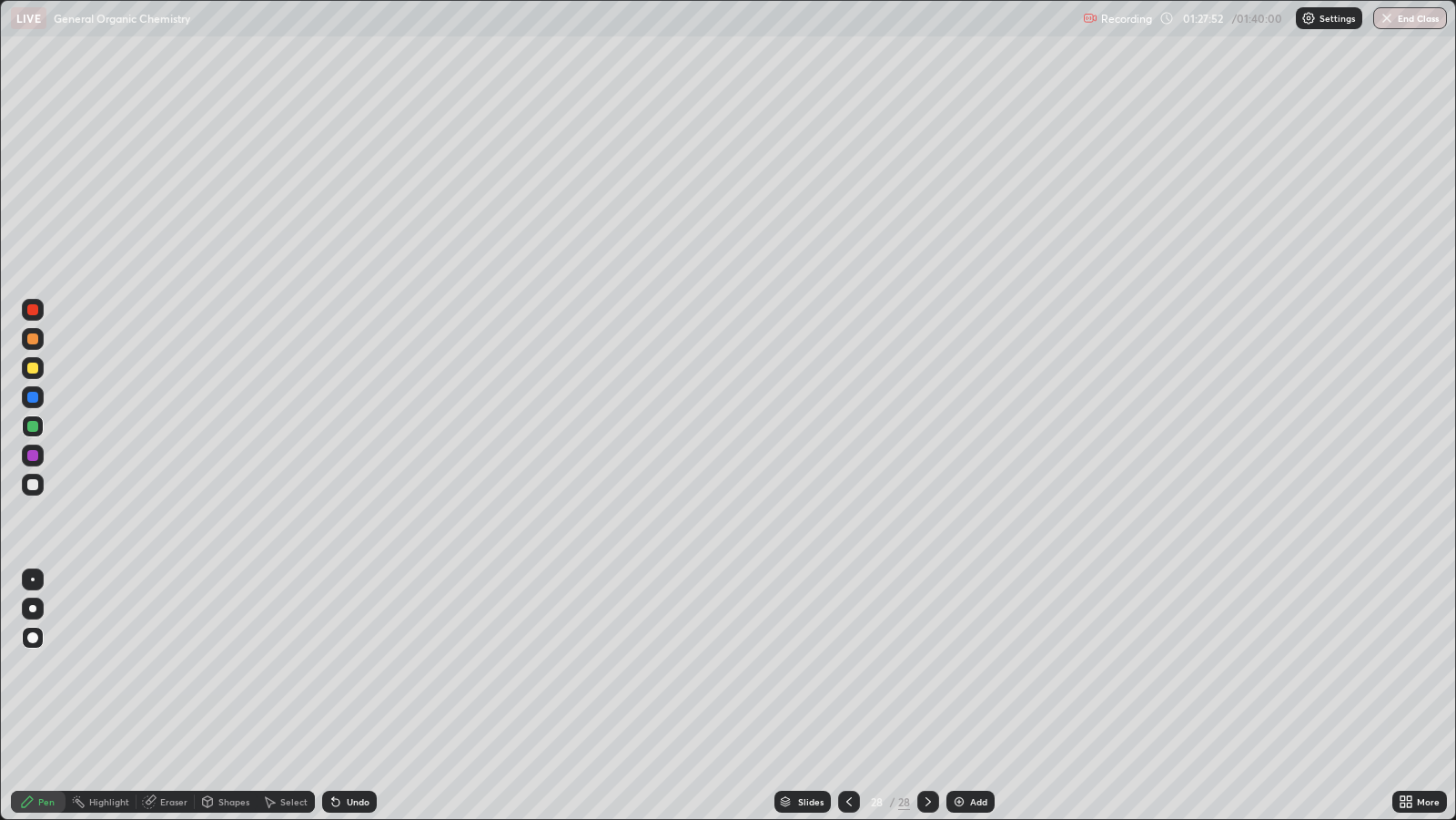
click at [236, 665] on div "Shapes" at bounding box center [233, 801] width 31 height 9
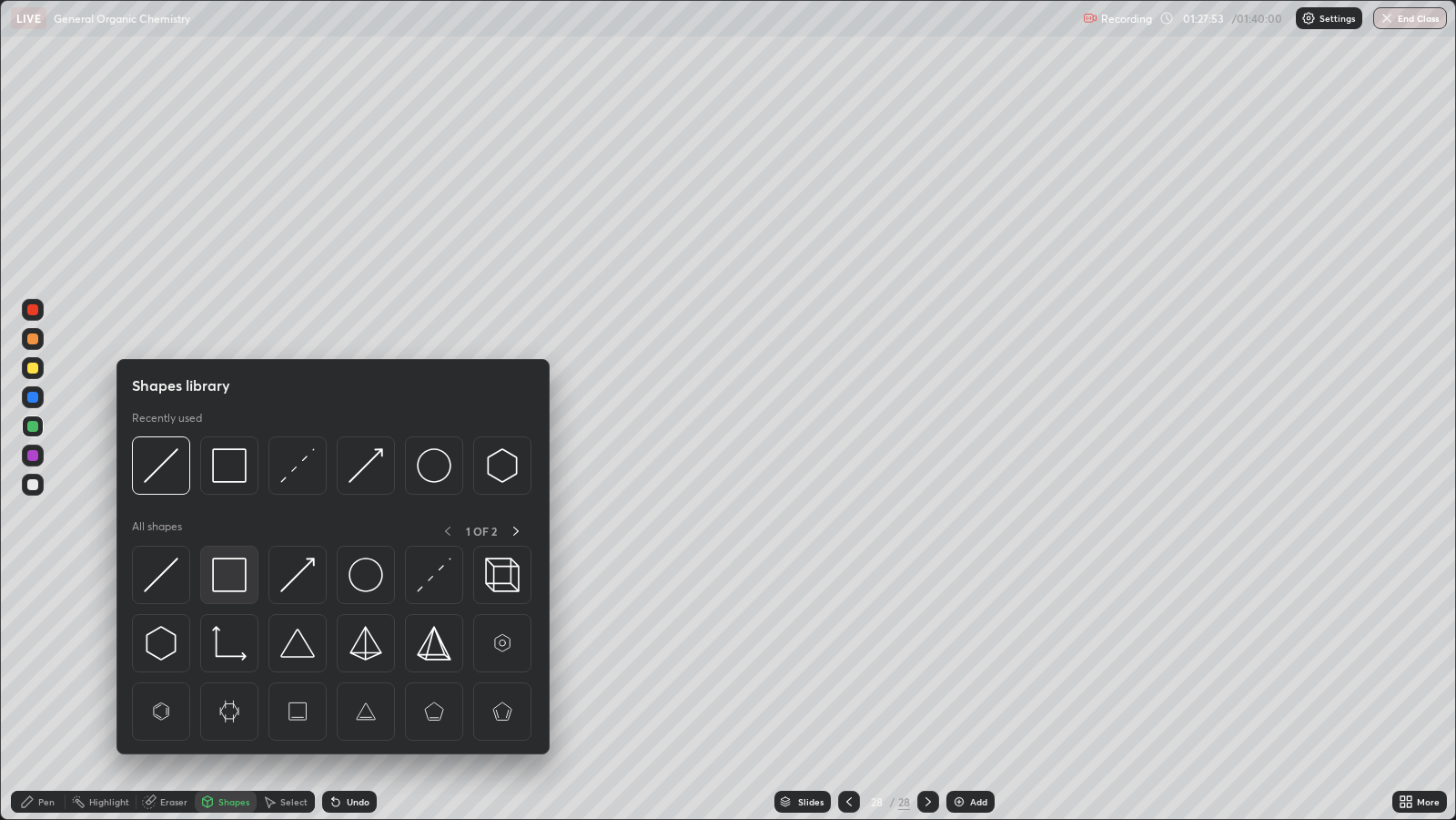
click at [230, 576] on img at bounding box center [229, 575] width 34 height 34
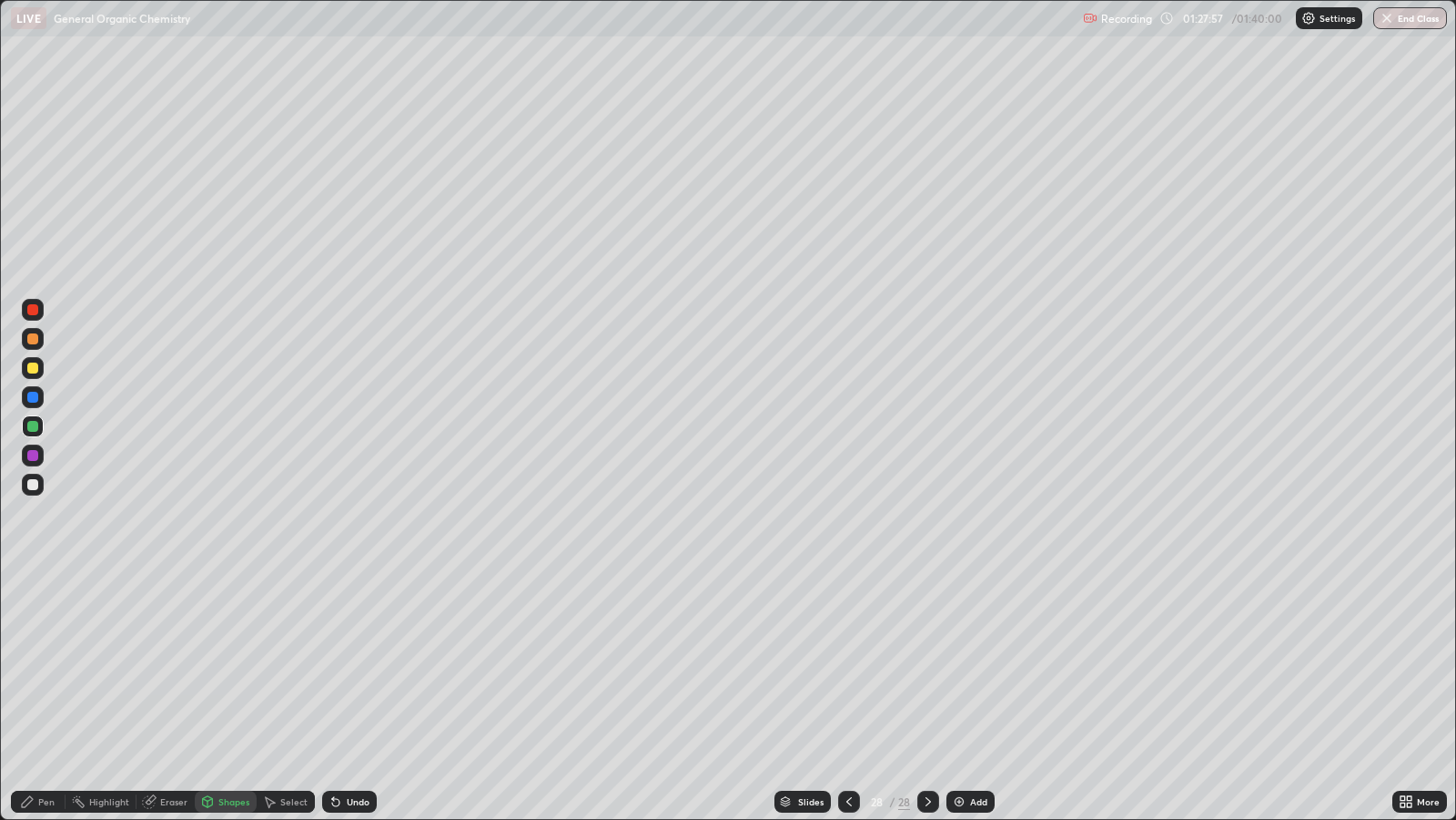
click at [353, 665] on div "Undo" at bounding box center [358, 801] width 23 height 9
click at [30, 452] on div at bounding box center [33, 454] width 11 height 11
click at [34, 484] on div at bounding box center [33, 484] width 11 height 11
click at [36, 665] on div "Pen" at bounding box center [37, 801] width 54 height 22
click at [347, 665] on div "Undo" at bounding box center [349, 801] width 54 height 22
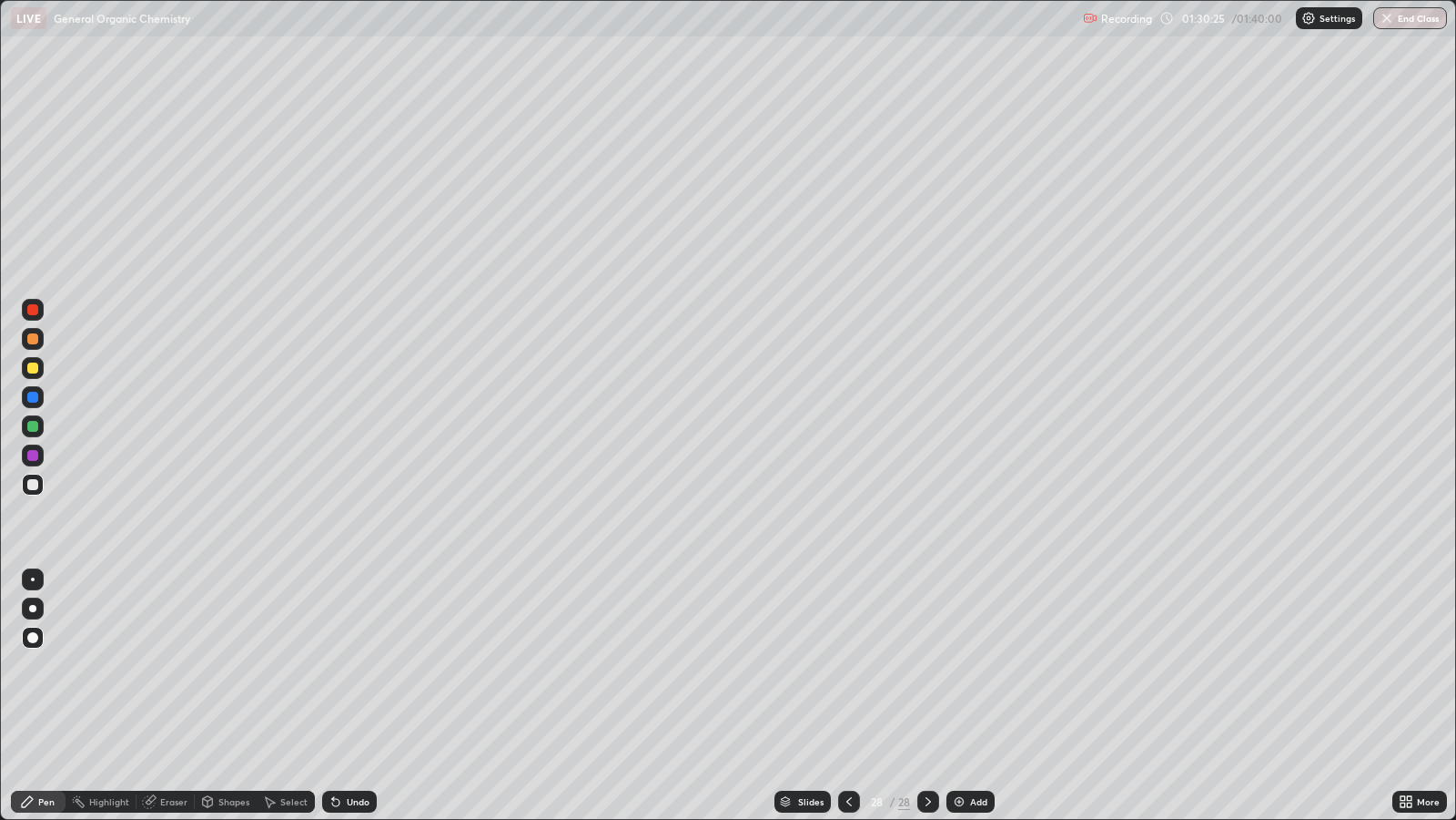
click at [847, 665] on icon at bounding box center [849, 801] width 15 height 15
click at [851, 665] on div at bounding box center [849, 801] width 22 height 22
click at [855, 665] on icon at bounding box center [849, 801] width 15 height 15
click at [853, 665] on div at bounding box center [849, 801] width 22 height 36
click at [851, 665] on div at bounding box center [849, 801] width 22 height 22
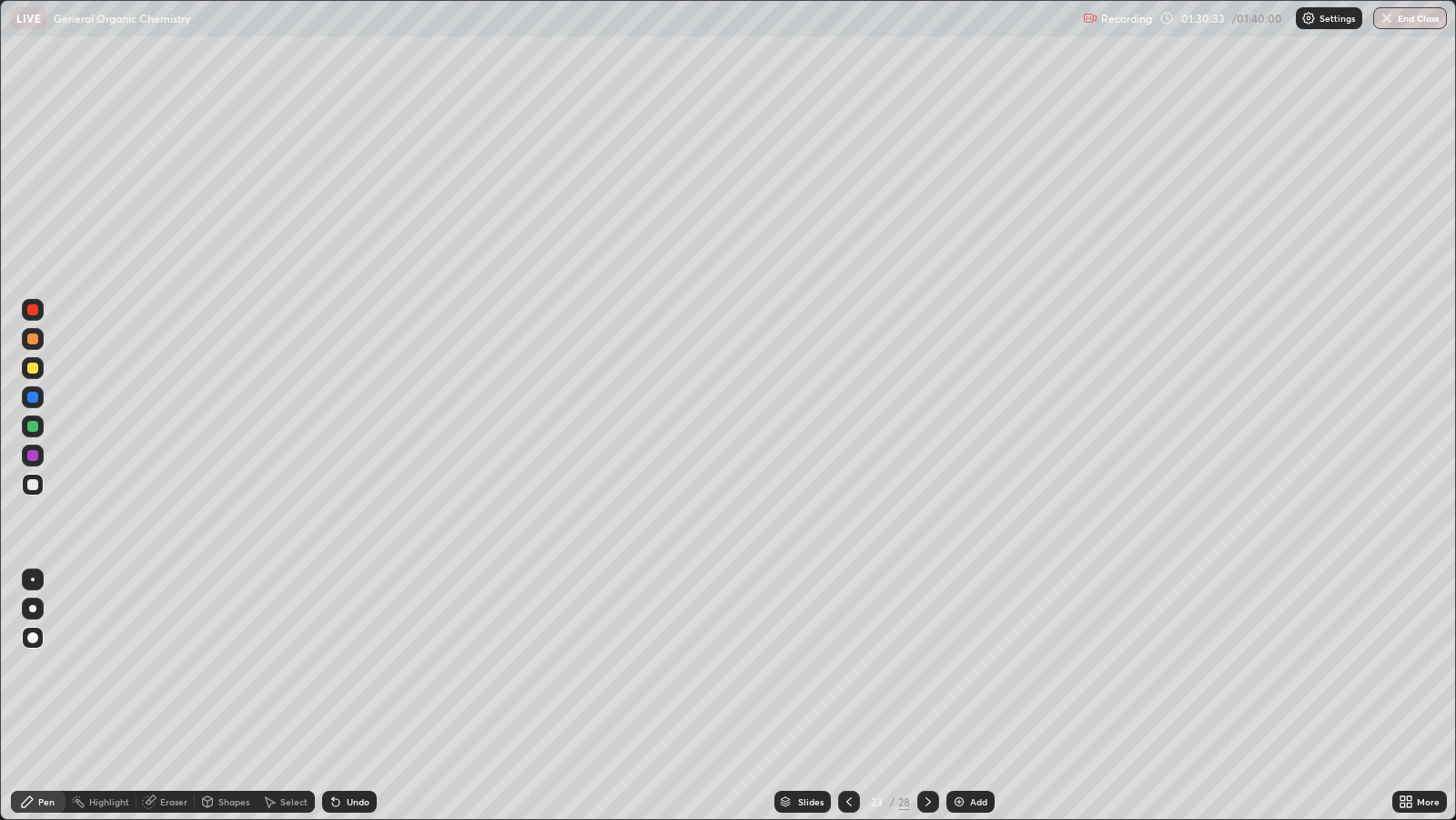
click at [927, 665] on icon at bounding box center [928, 801] width 15 height 15
click at [932, 665] on icon at bounding box center [928, 801] width 15 height 15
click at [927, 665] on icon at bounding box center [928, 801] width 15 height 15
click at [924, 665] on icon at bounding box center [928, 801] width 15 height 15
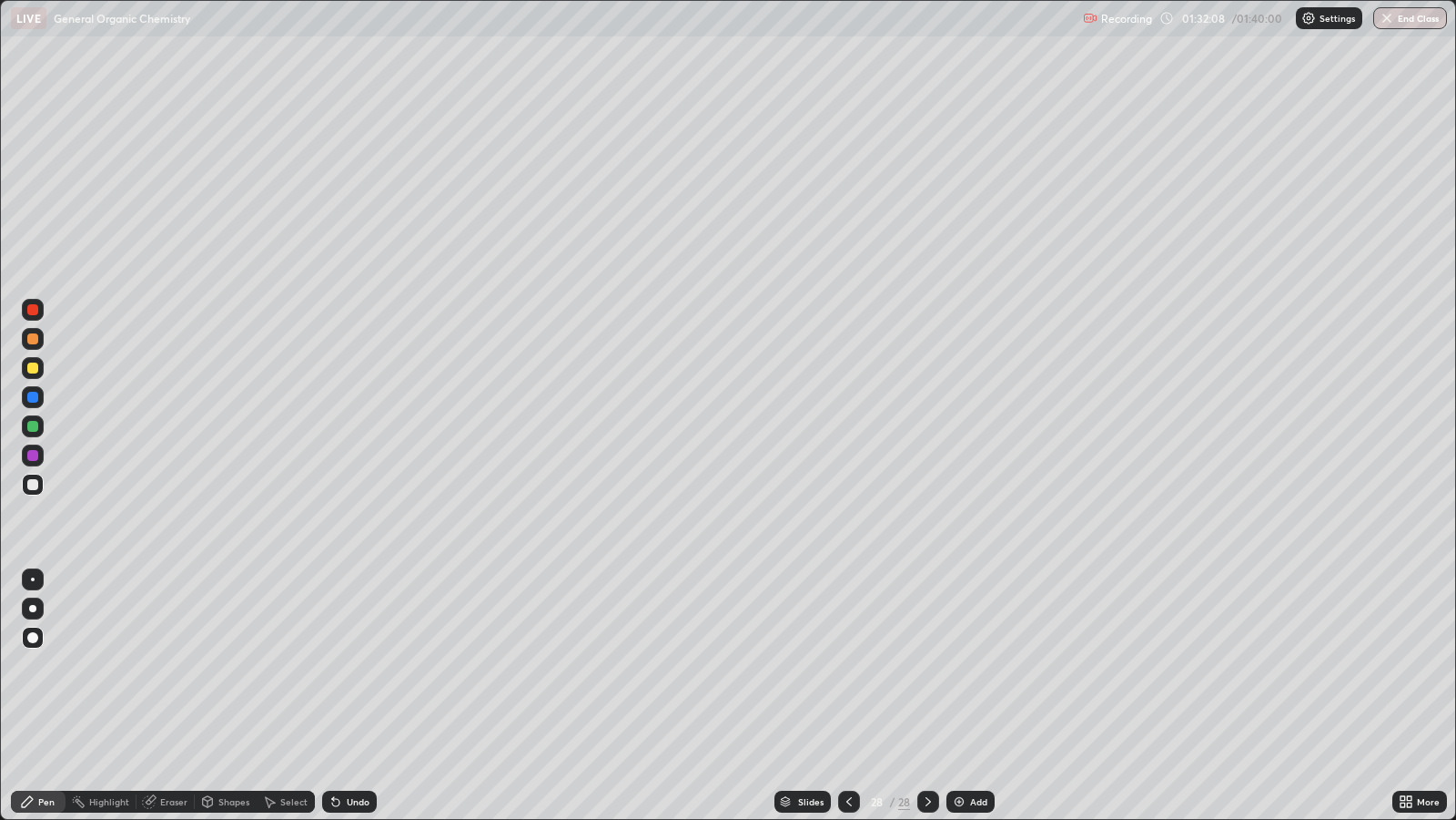
click at [851, 665] on div at bounding box center [849, 801] width 22 height 36
click at [846, 665] on div at bounding box center [849, 801] width 22 height 22
click at [847, 665] on icon at bounding box center [849, 801] width 15 height 15
click at [1419, 19] on button "End Class" at bounding box center [1411, 18] width 72 height 22
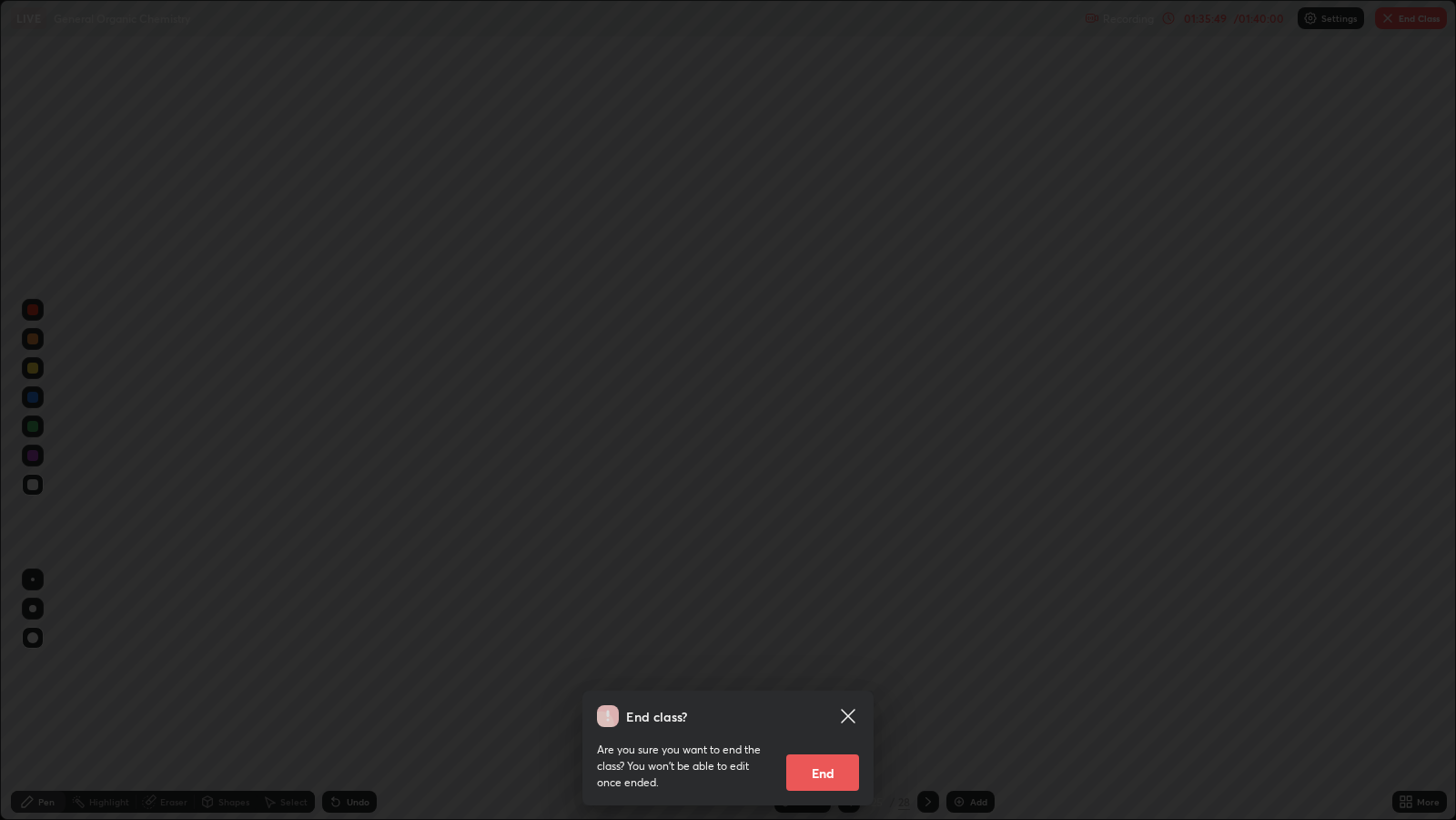
click at [852, 665] on button "End" at bounding box center [823, 772] width 73 height 36
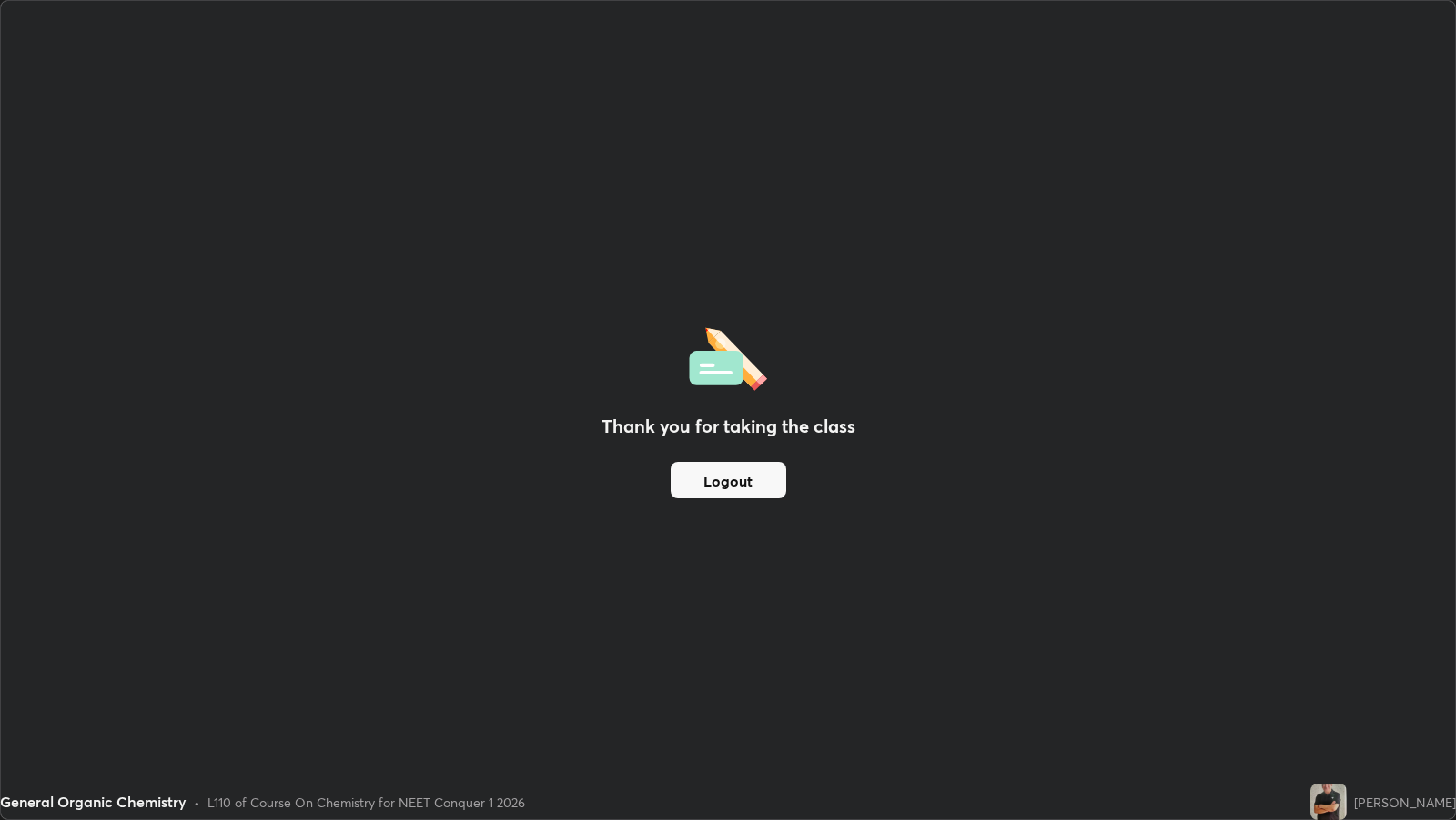
click at [710, 570] on div "Thank you for taking the class Logout" at bounding box center [728, 410] width 1455 height 818
click at [716, 483] on button "Logout" at bounding box center [728, 479] width 115 height 36
